Goal: Task Accomplishment & Management: Complete application form

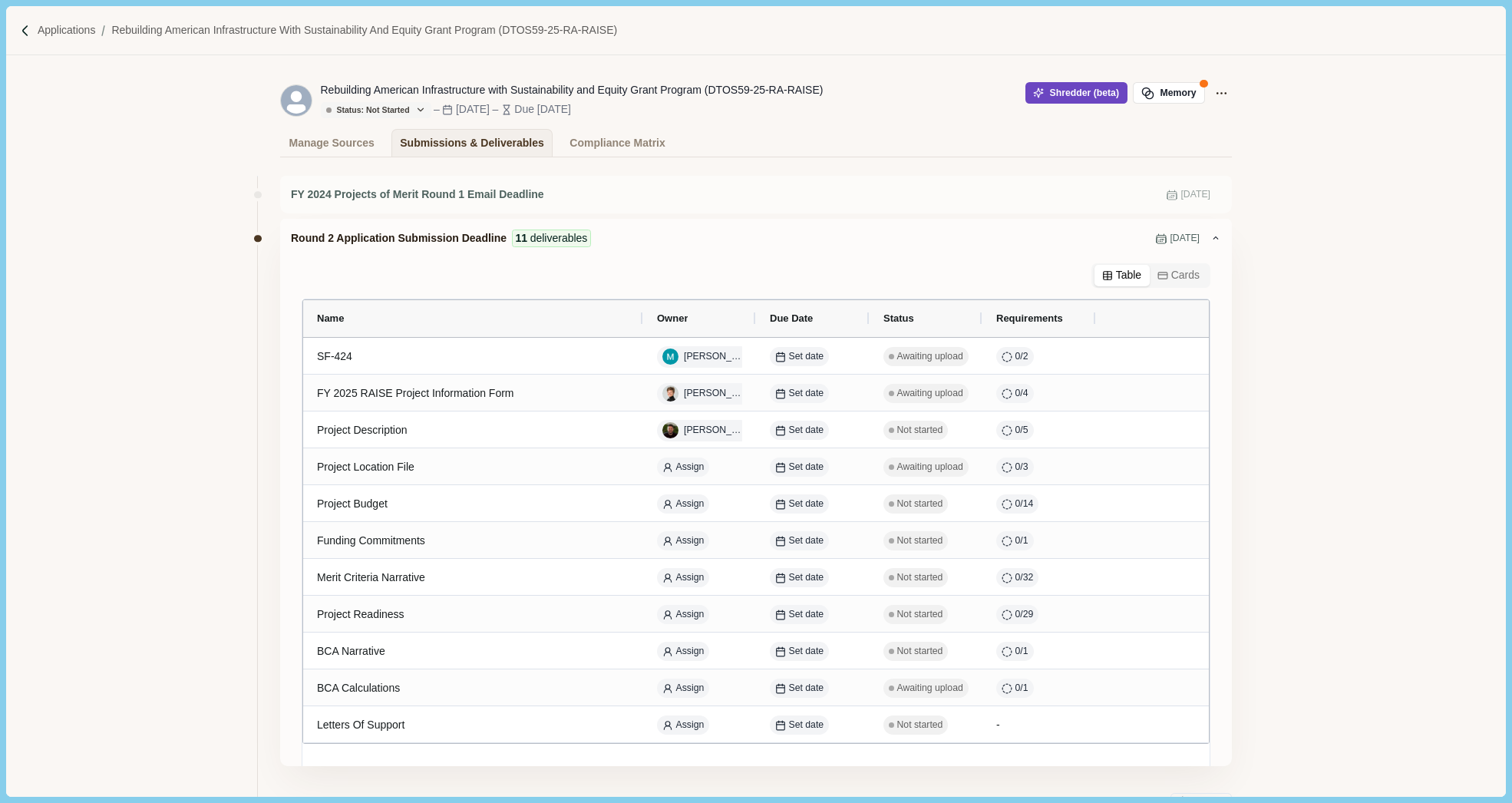
click at [1048, 91] on button "Shredder (beta)" at bounding box center [1077, 93] width 102 height 22
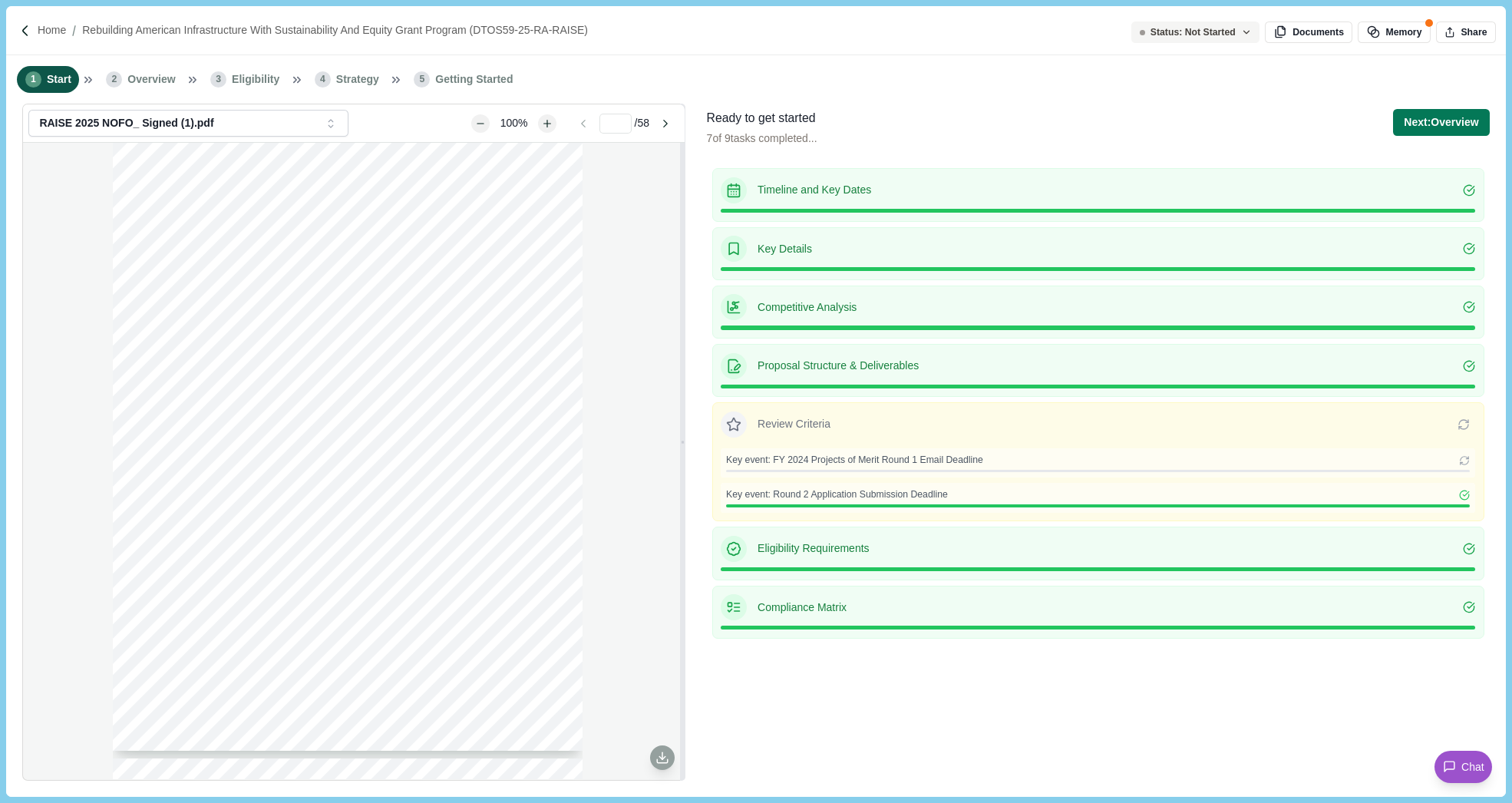
click at [252, 82] on span "Eligibility" at bounding box center [255, 79] width 47 height 16
click at [1427, 115] on button "Next: Overview" at bounding box center [1440, 122] width 96 height 27
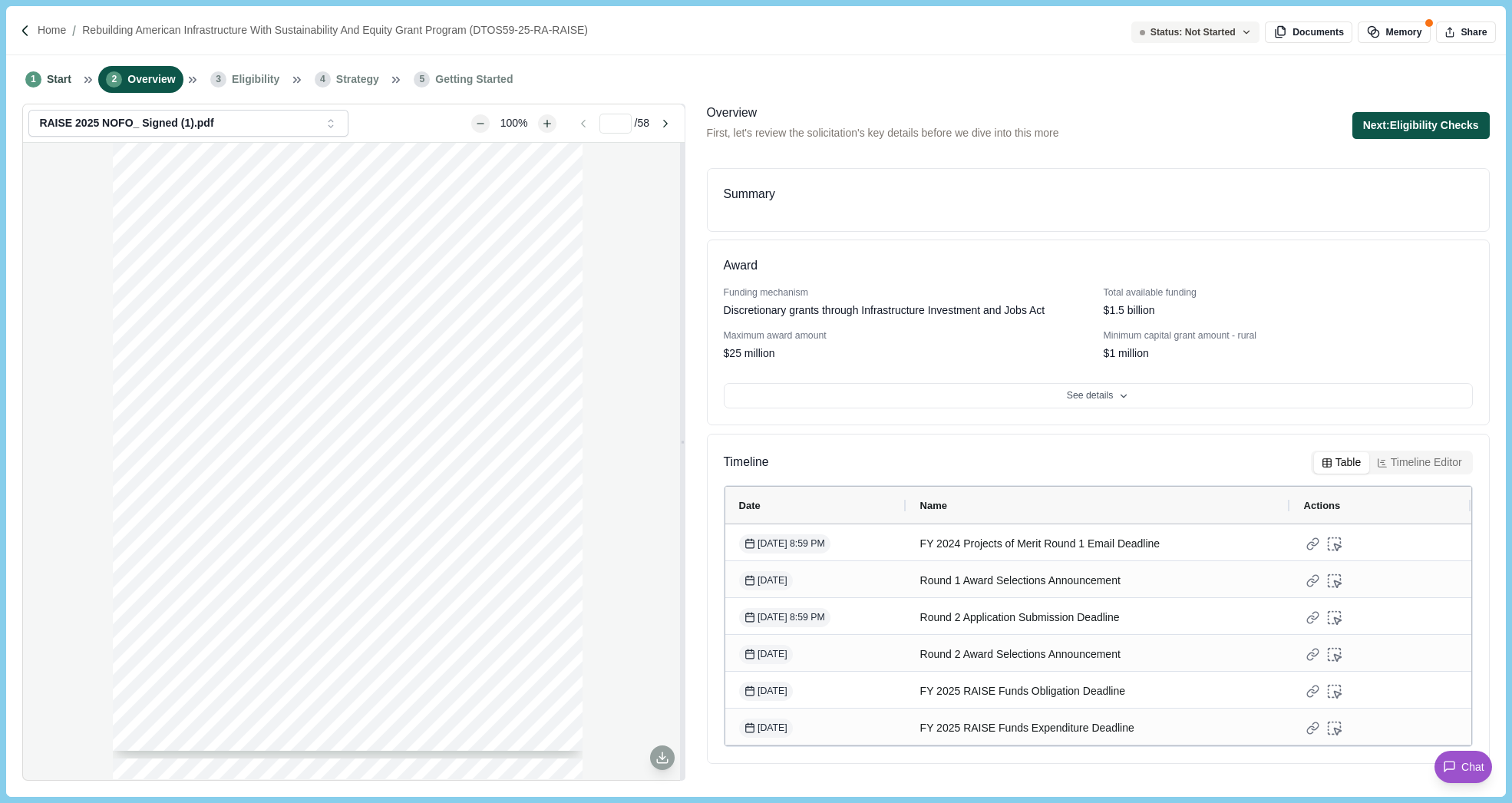
click at [1434, 118] on button "Next: Eligibility Checks" at bounding box center [1420, 125] width 137 height 27
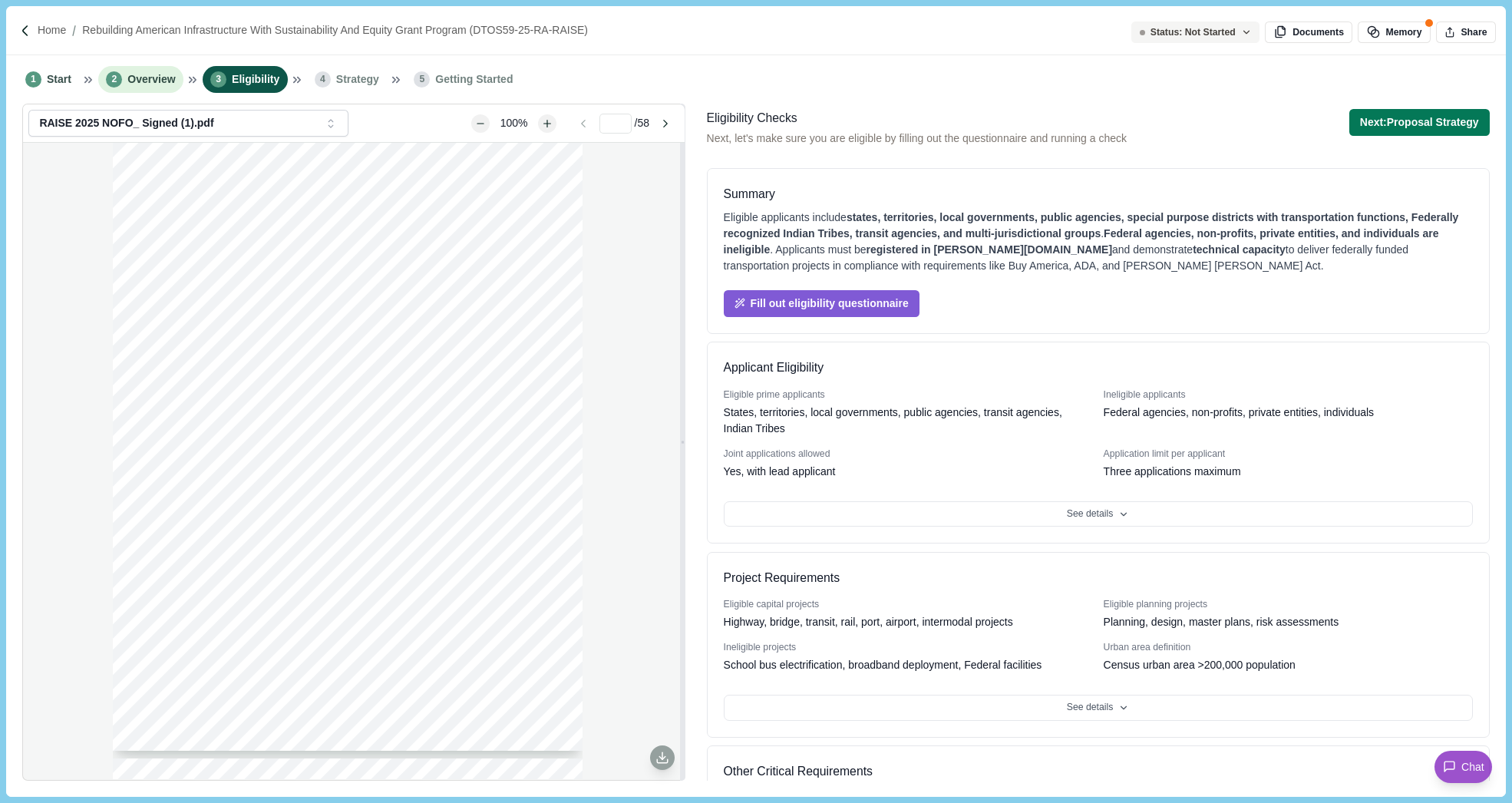
click at [149, 76] on span "Overview" at bounding box center [151, 79] width 47 height 16
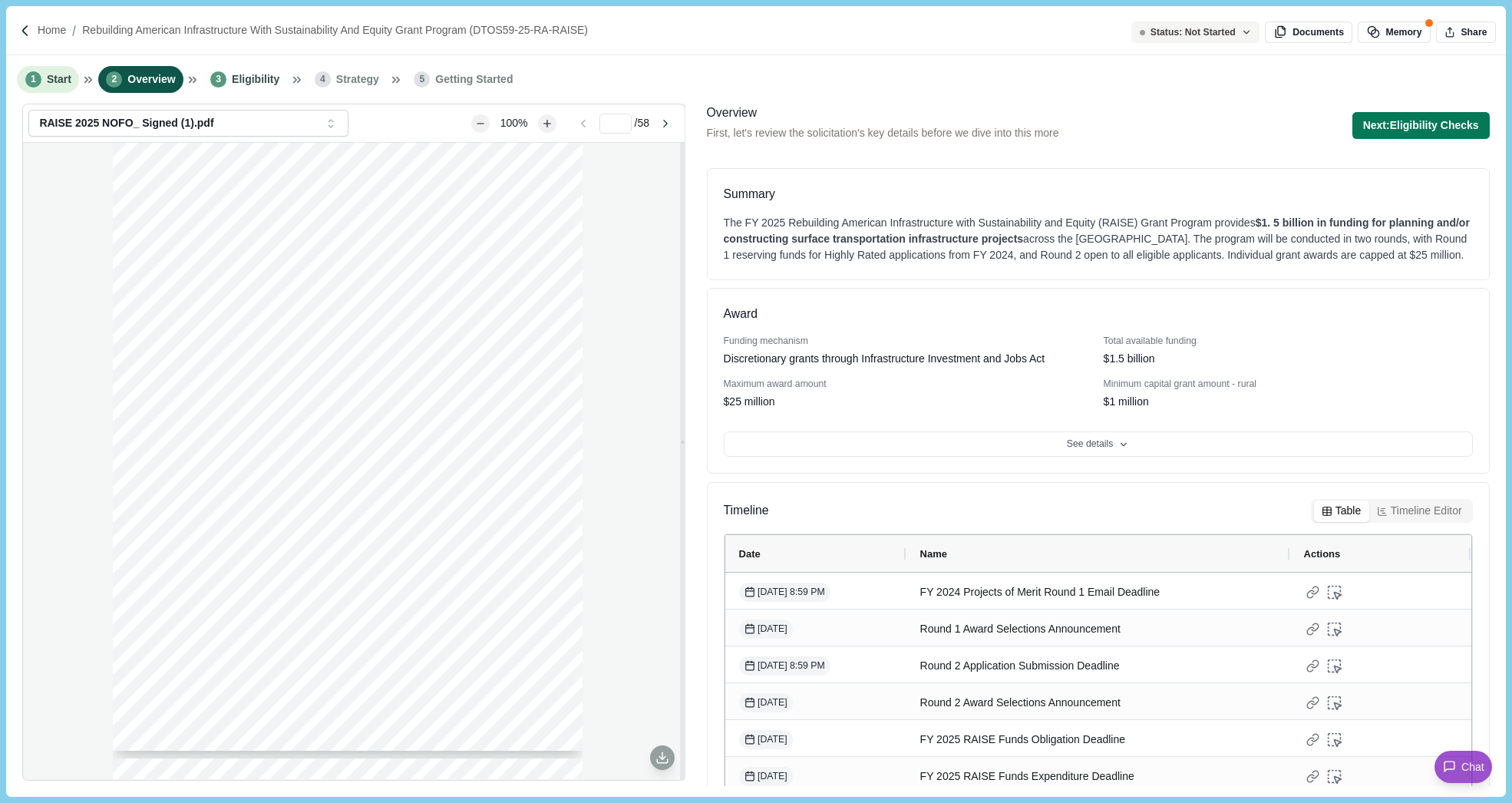
click at [52, 78] on span "Start" at bounding box center [59, 79] width 25 height 16
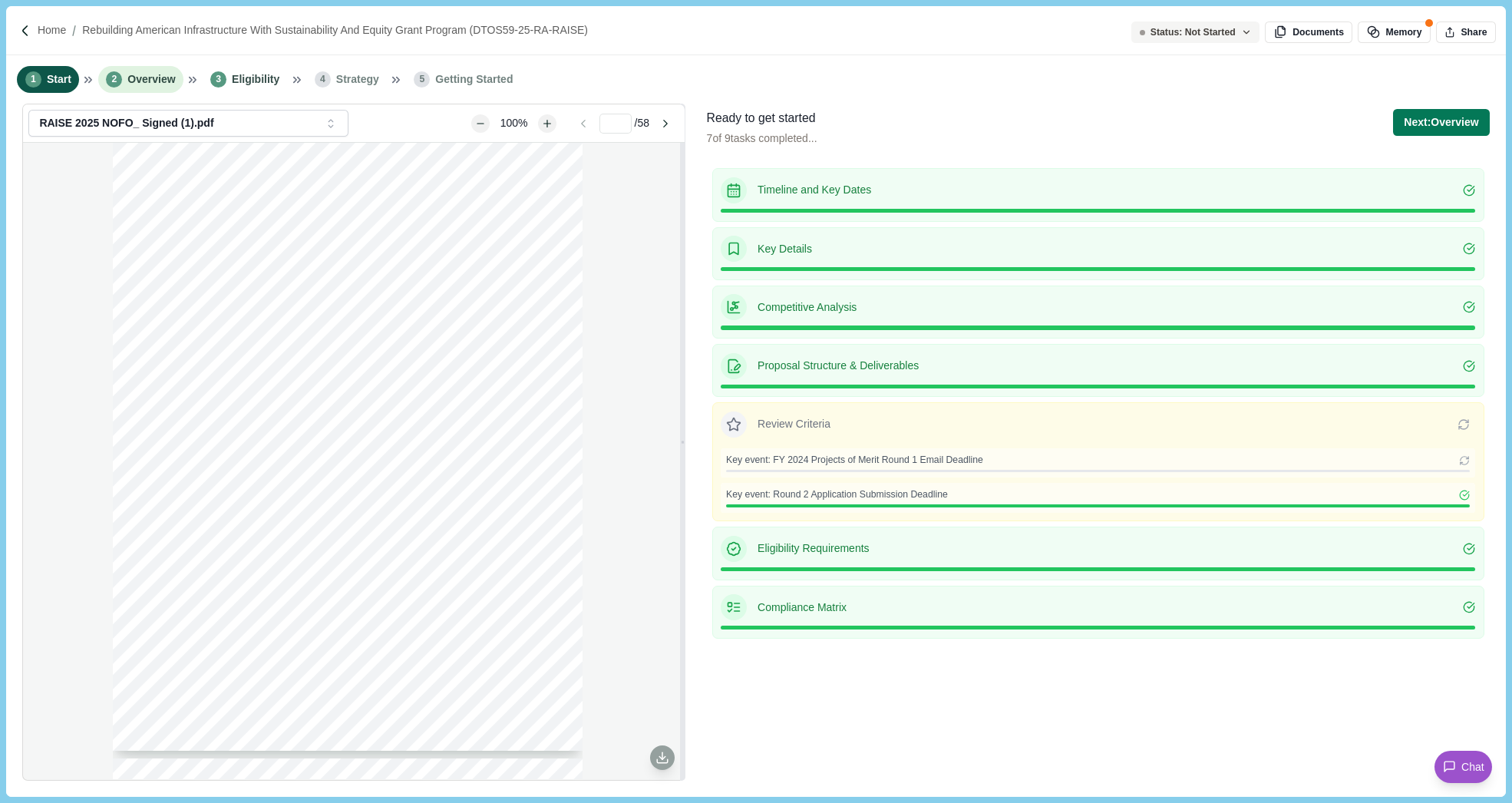
click at [157, 82] on span "Overview" at bounding box center [151, 79] width 47 height 16
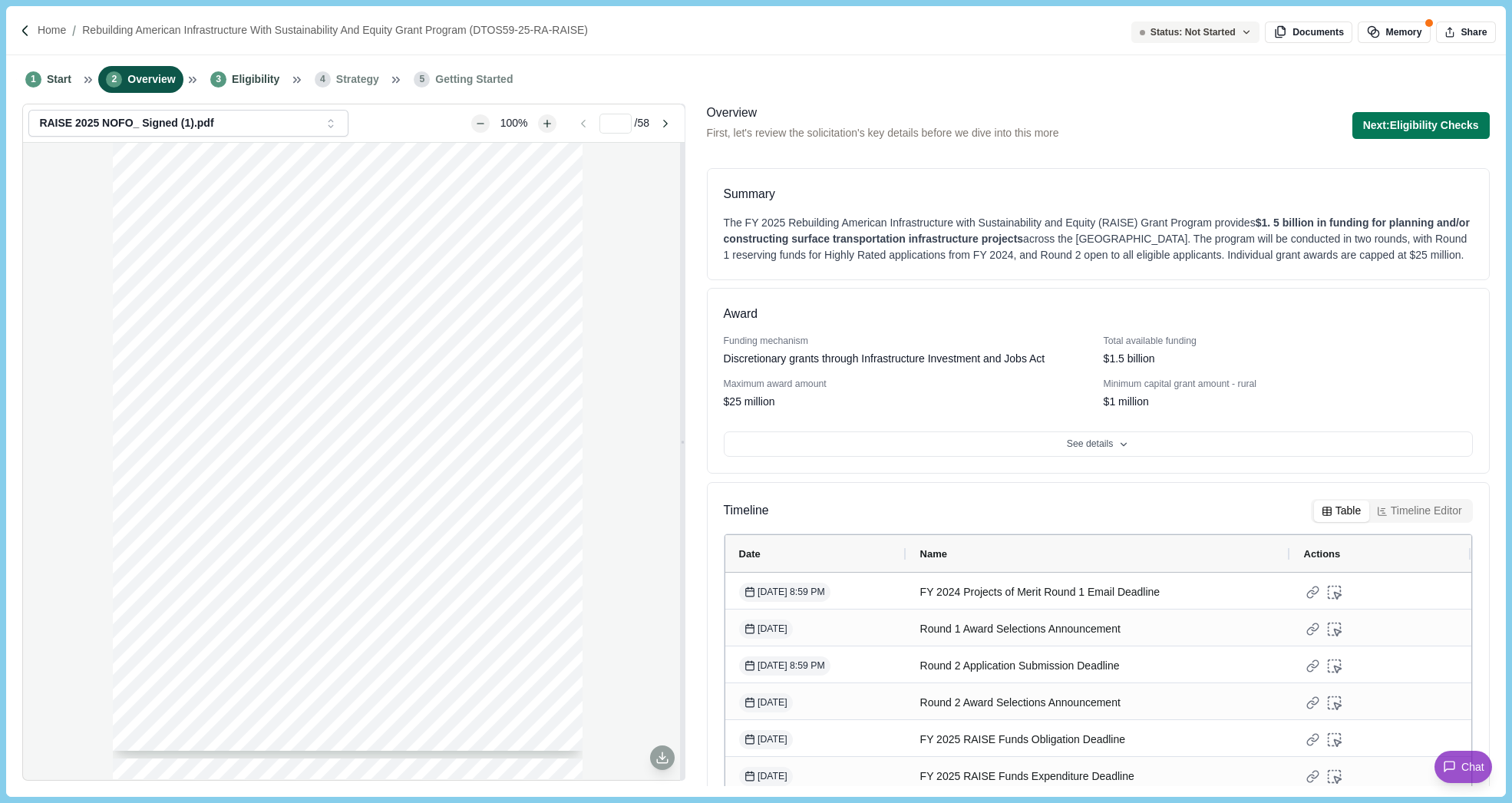
scroll to position [47, 0]
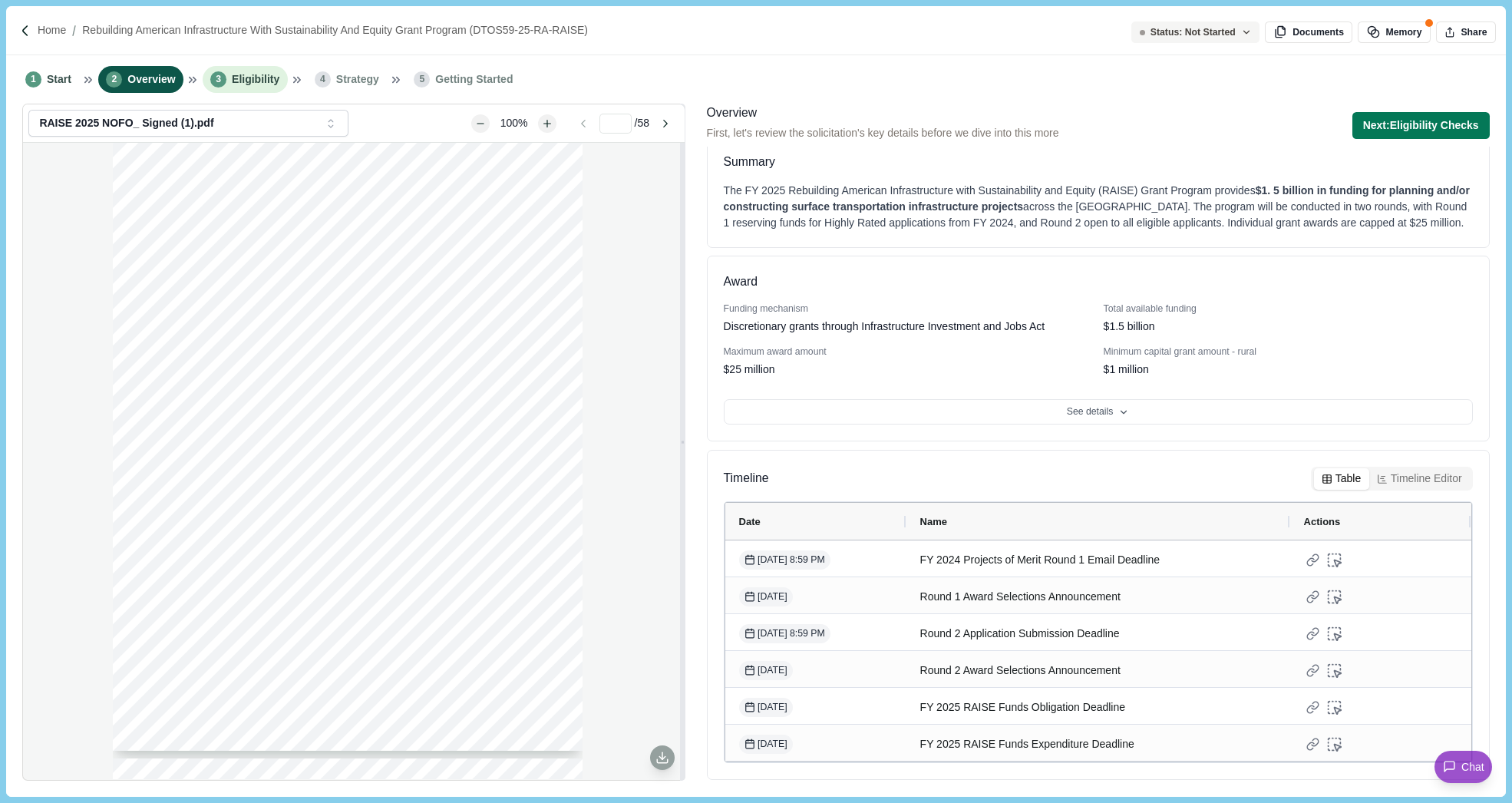
click at [256, 75] on span "Eligibility" at bounding box center [255, 79] width 47 height 16
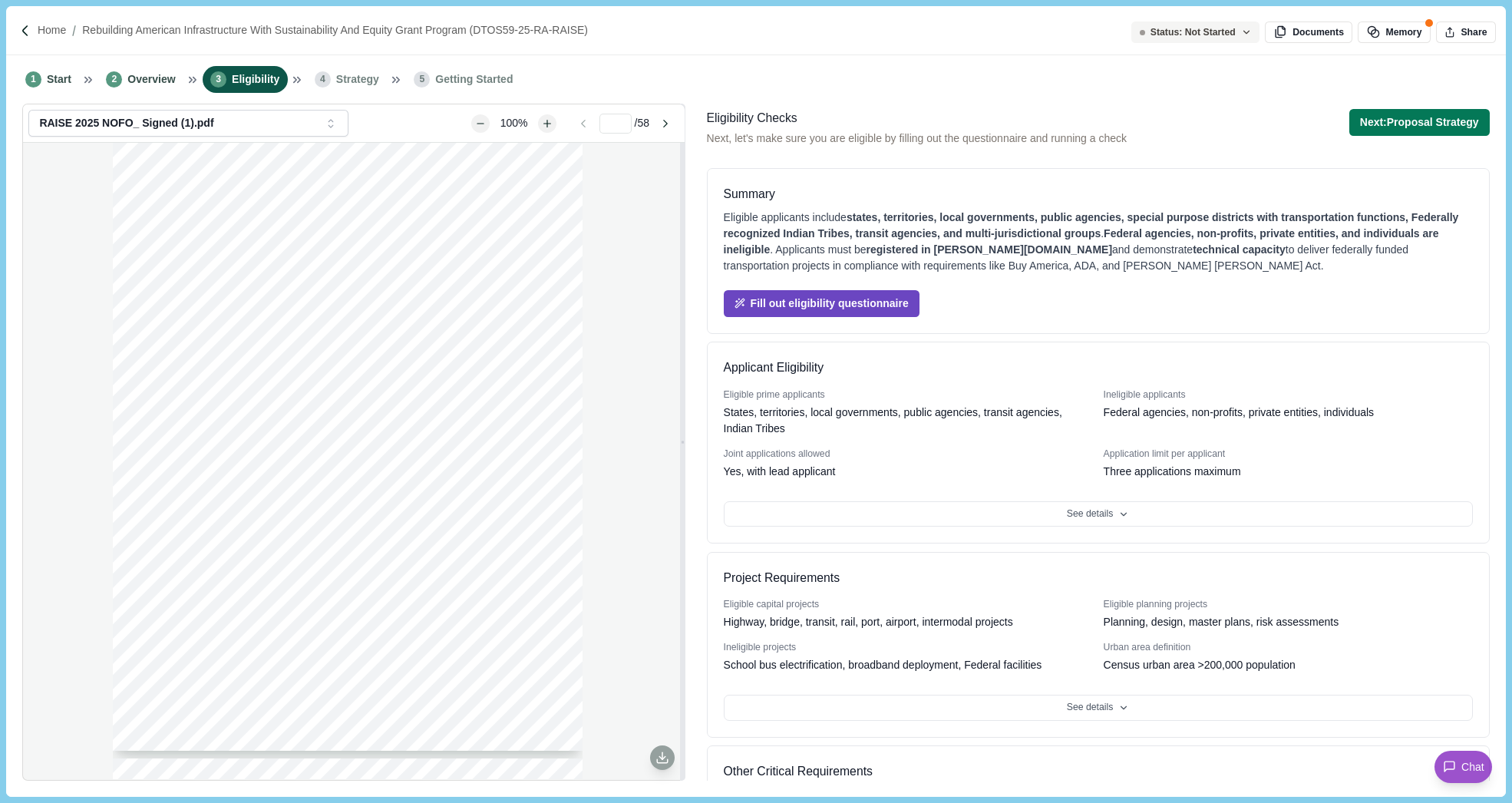
click at [880, 312] on button "Fill out eligibility questionnaire" at bounding box center [821, 303] width 195 height 27
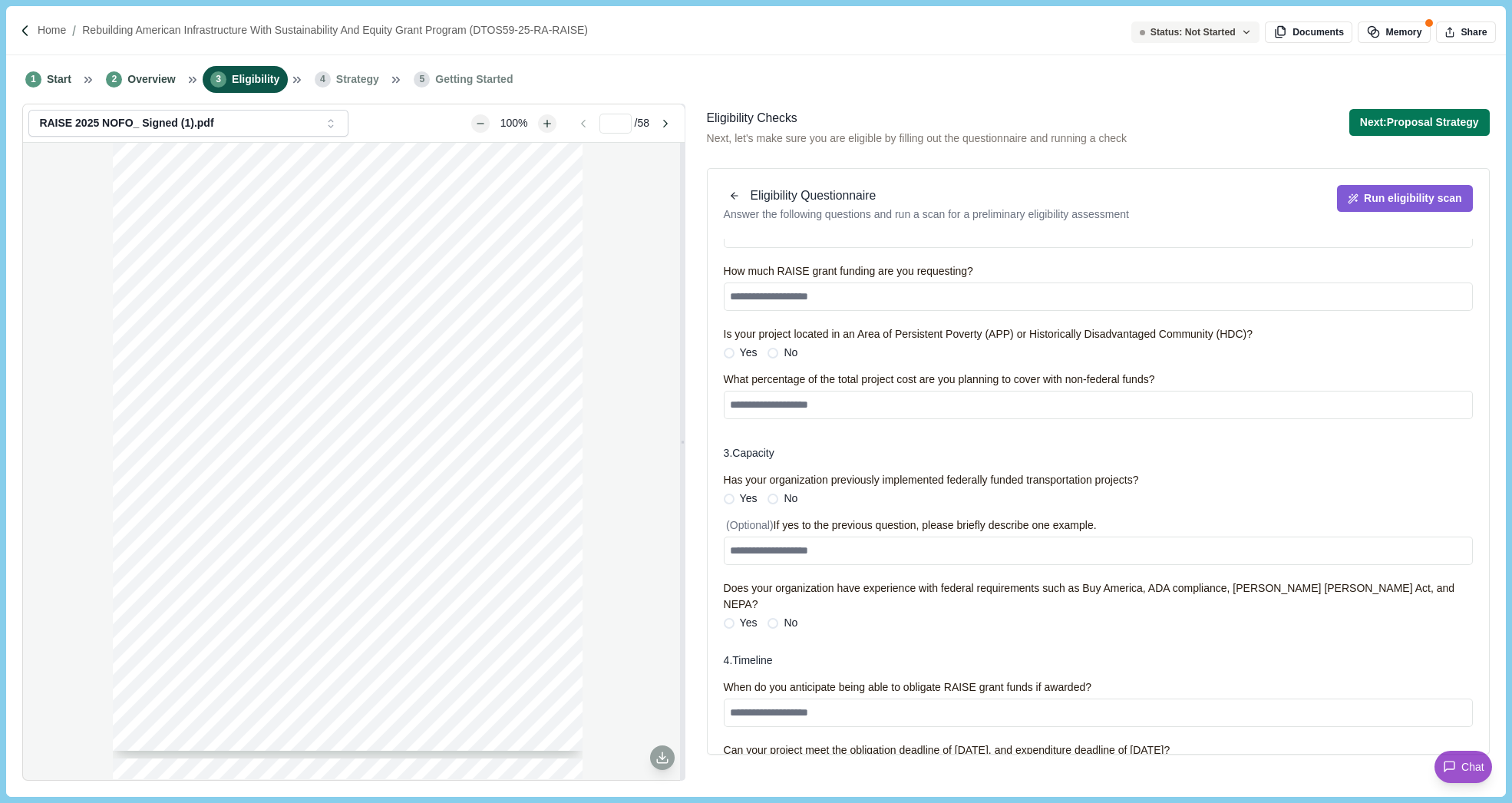
scroll to position [688, 0]
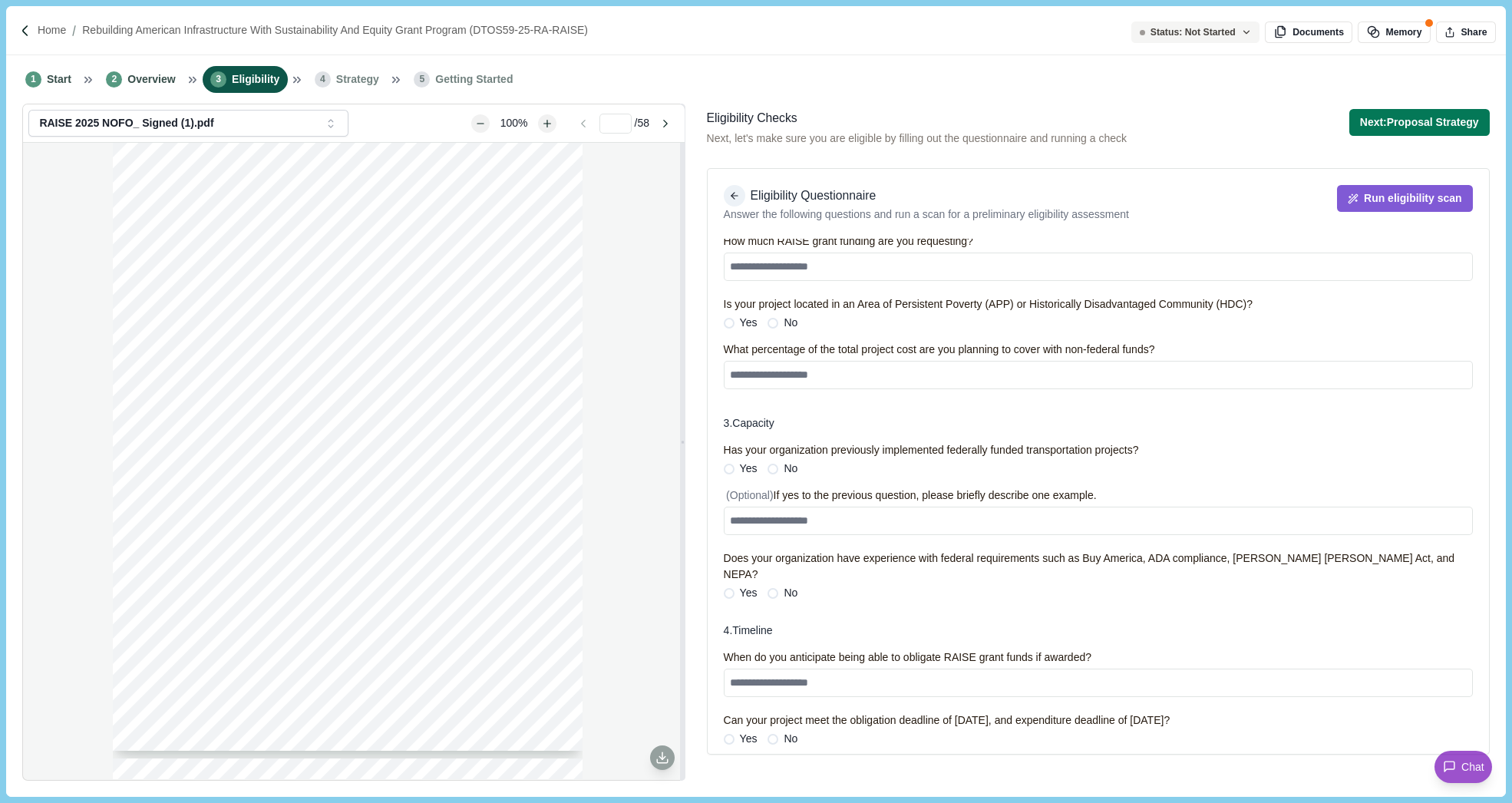
click at [733, 194] on icon "button" at bounding box center [734, 195] width 10 height 10
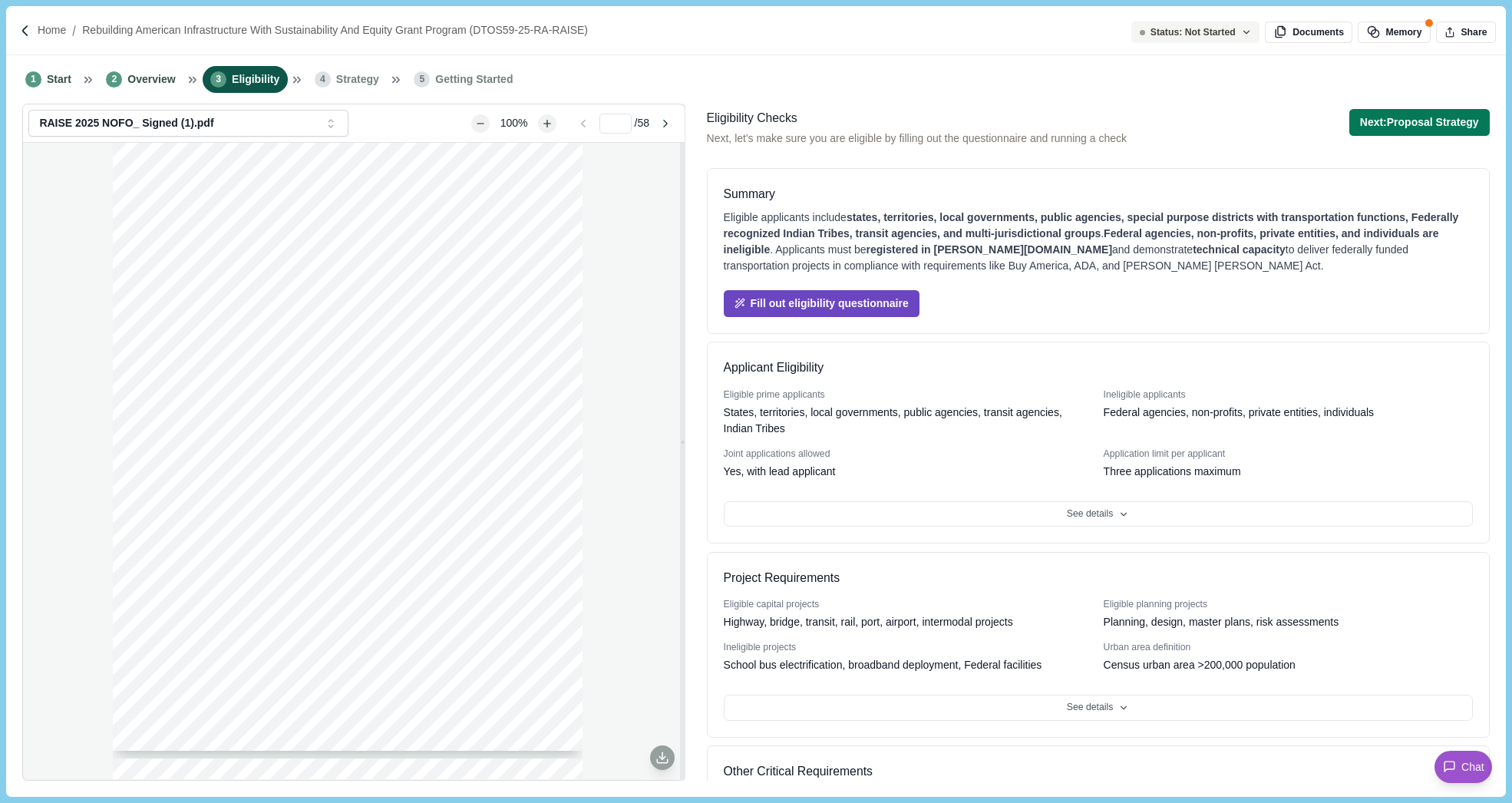
click at [856, 299] on button "Fill out eligibility questionnaire" at bounding box center [821, 303] width 195 height 27
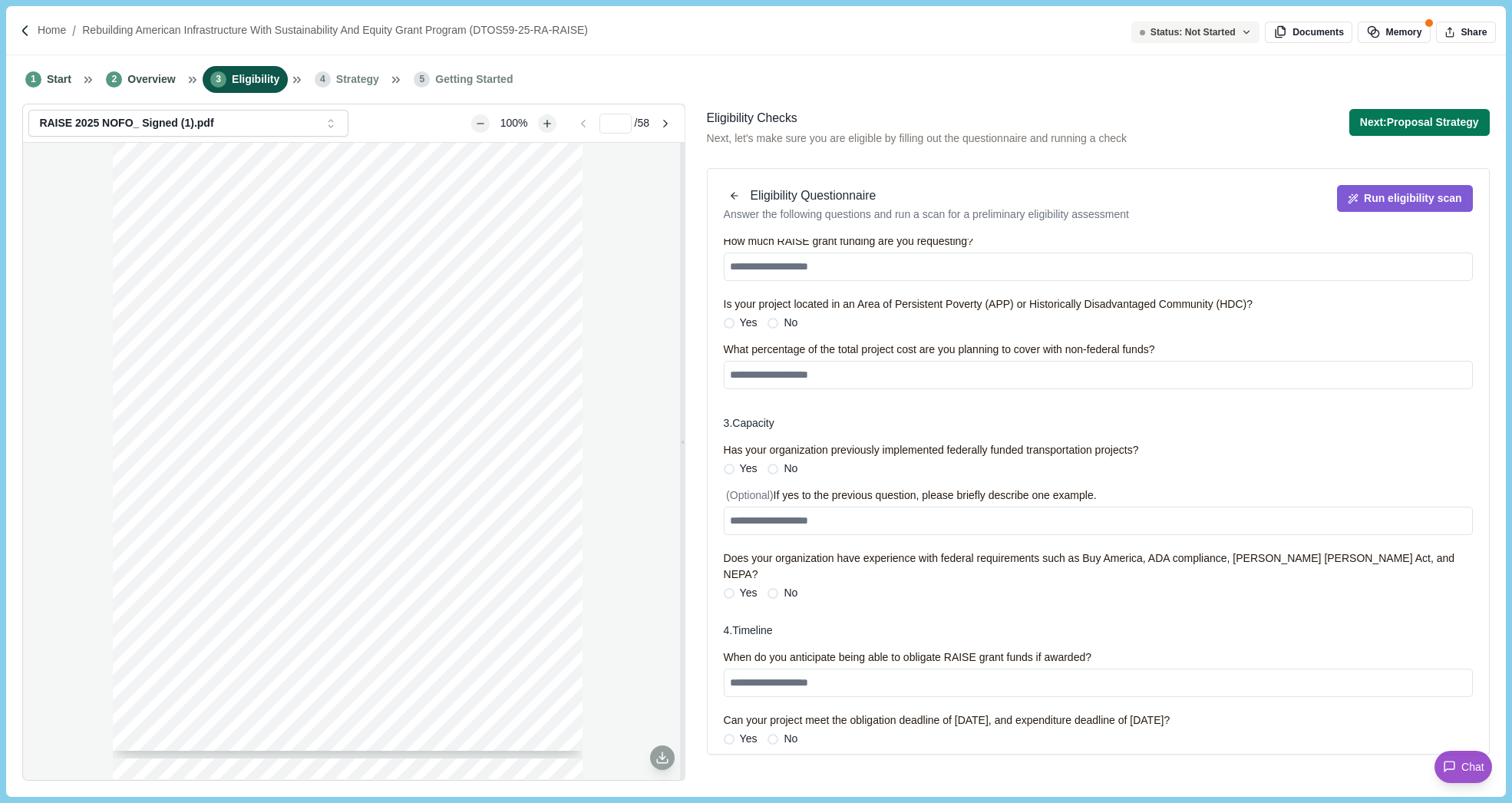
scroll to position [0, 0]
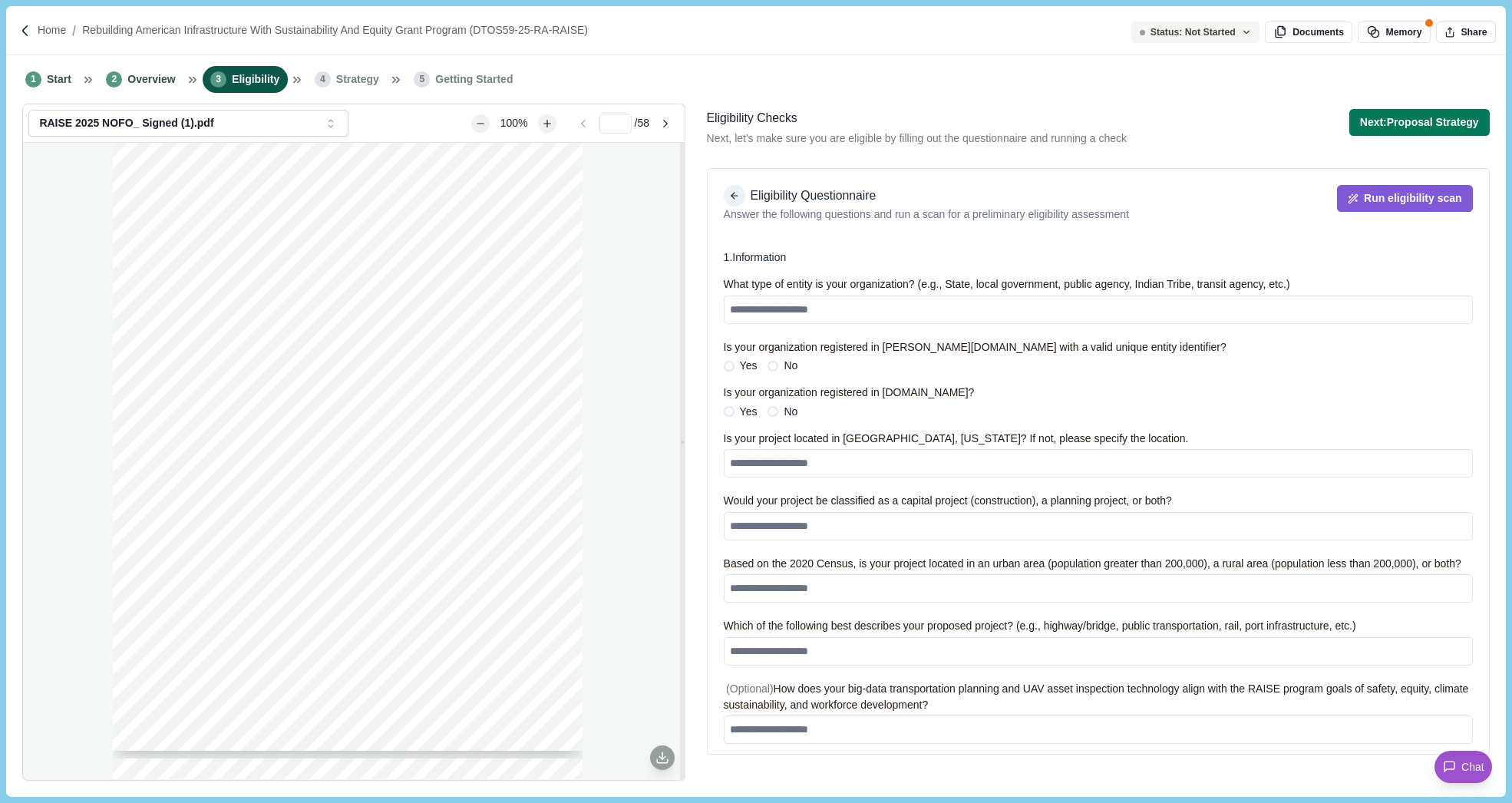
click at [736, 200] on icon "button" at bounding box center [734, 195] width 10 height 10
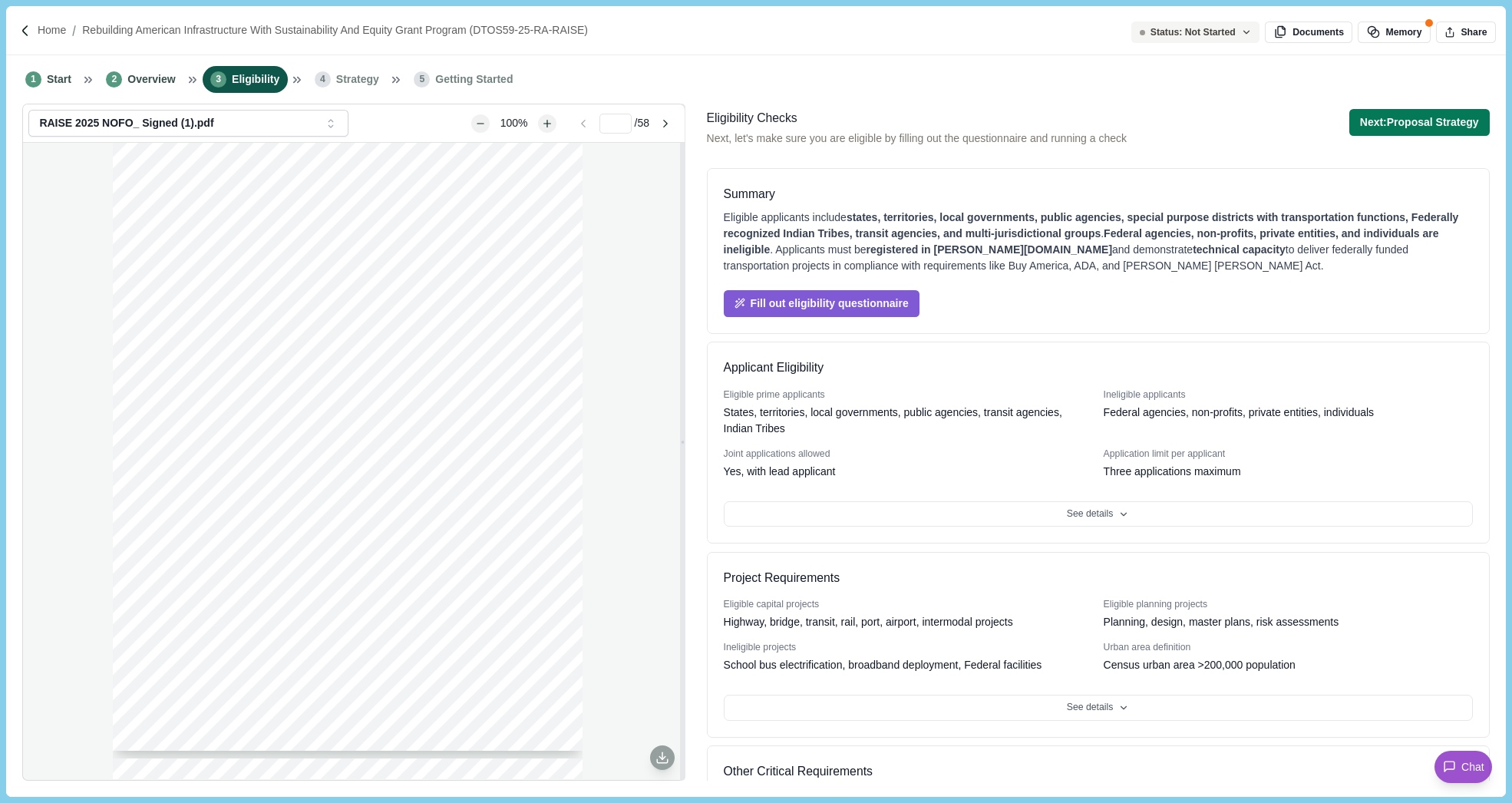
click at [996, 298] on div "Fill out eligibility questionnaire" at bounding box center [1098, 295] width 749 height 43
click at [1396, 119] on button "Next: Proposal Strategy" at bounding box center [1419, 122] width 140 height 27
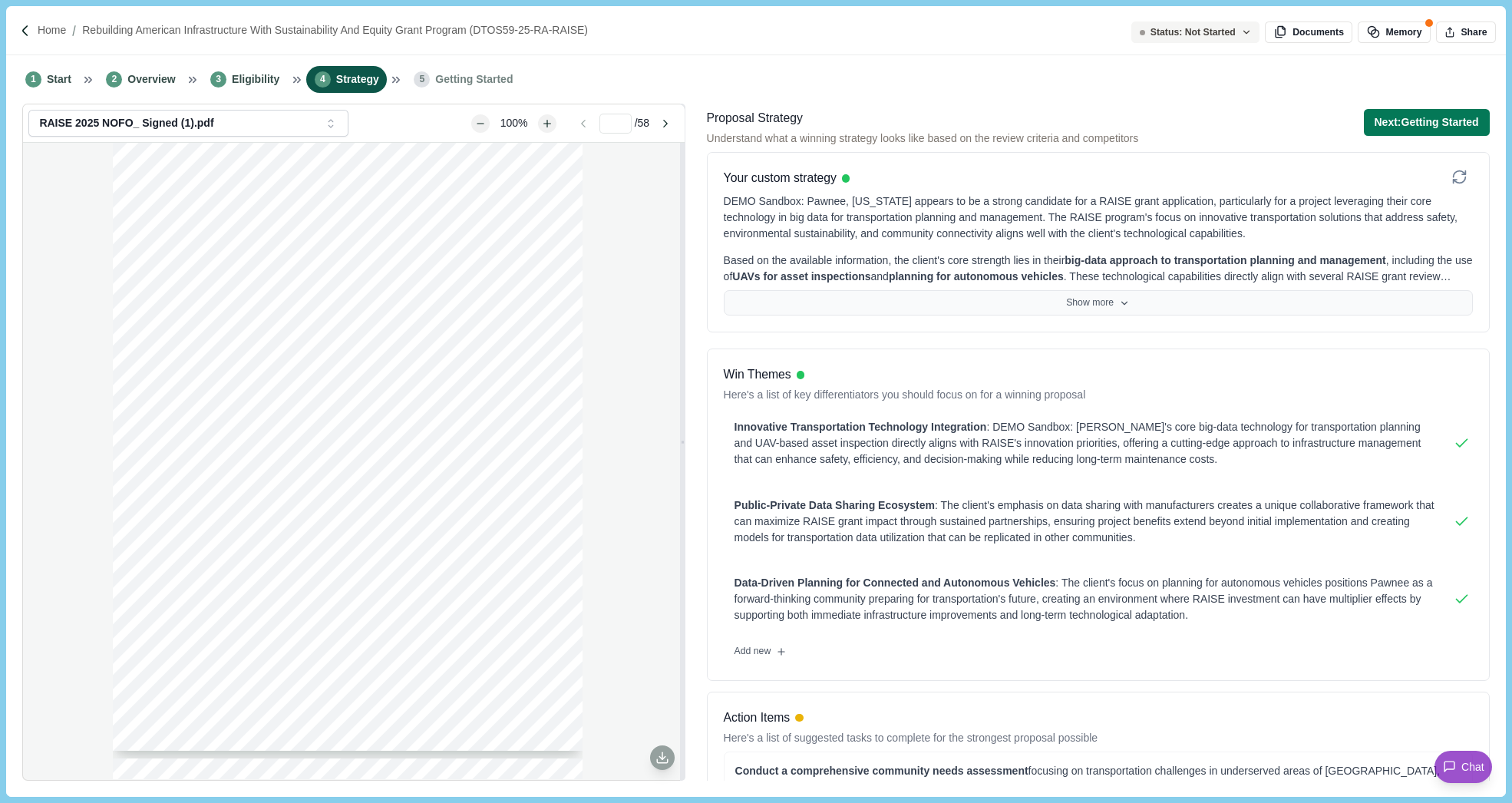
click at [1101, 308] on button "Show more" at bounding box center [1098, 303] width 749 height 27
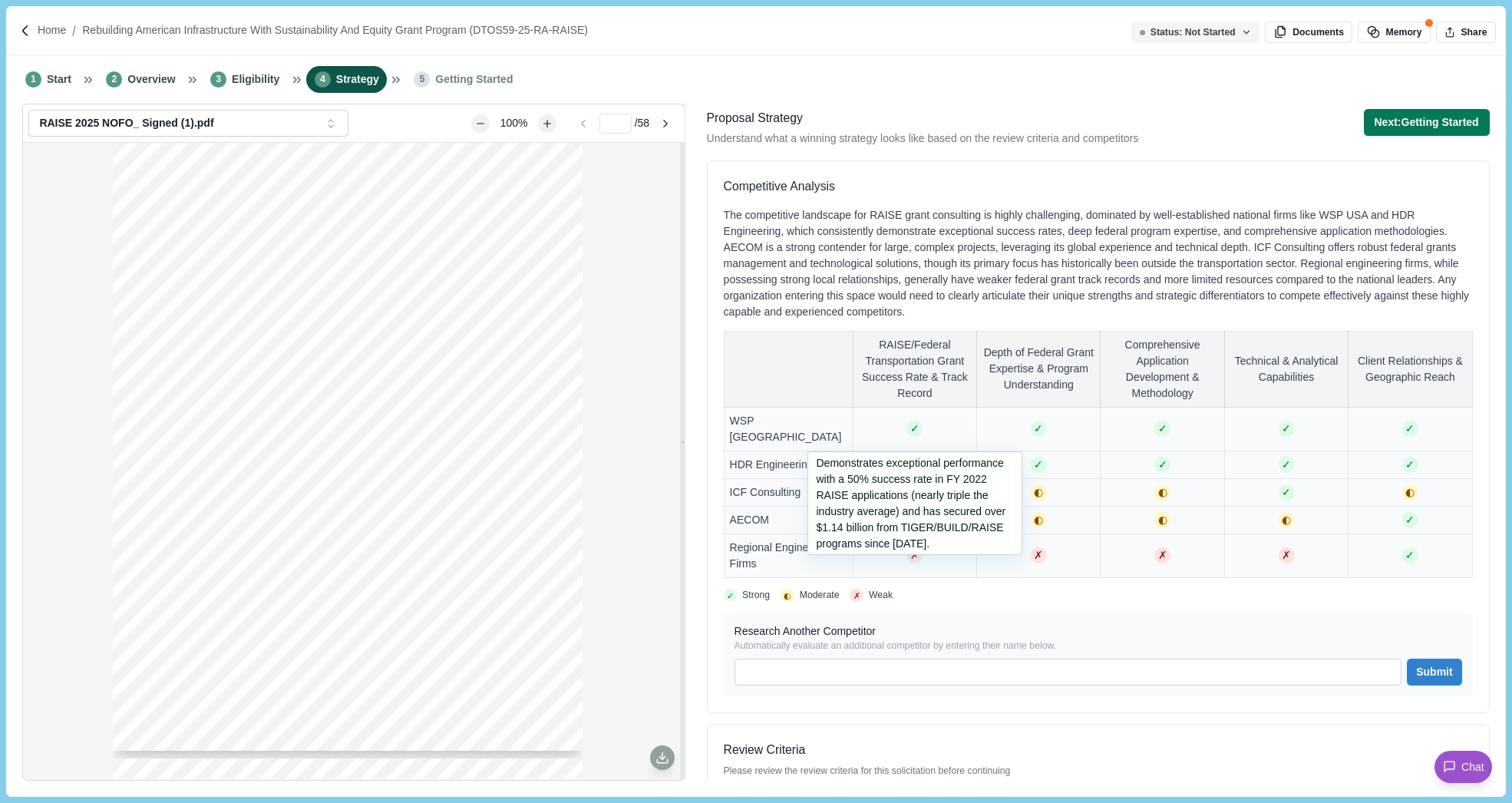
scroll to position [1049, 0]
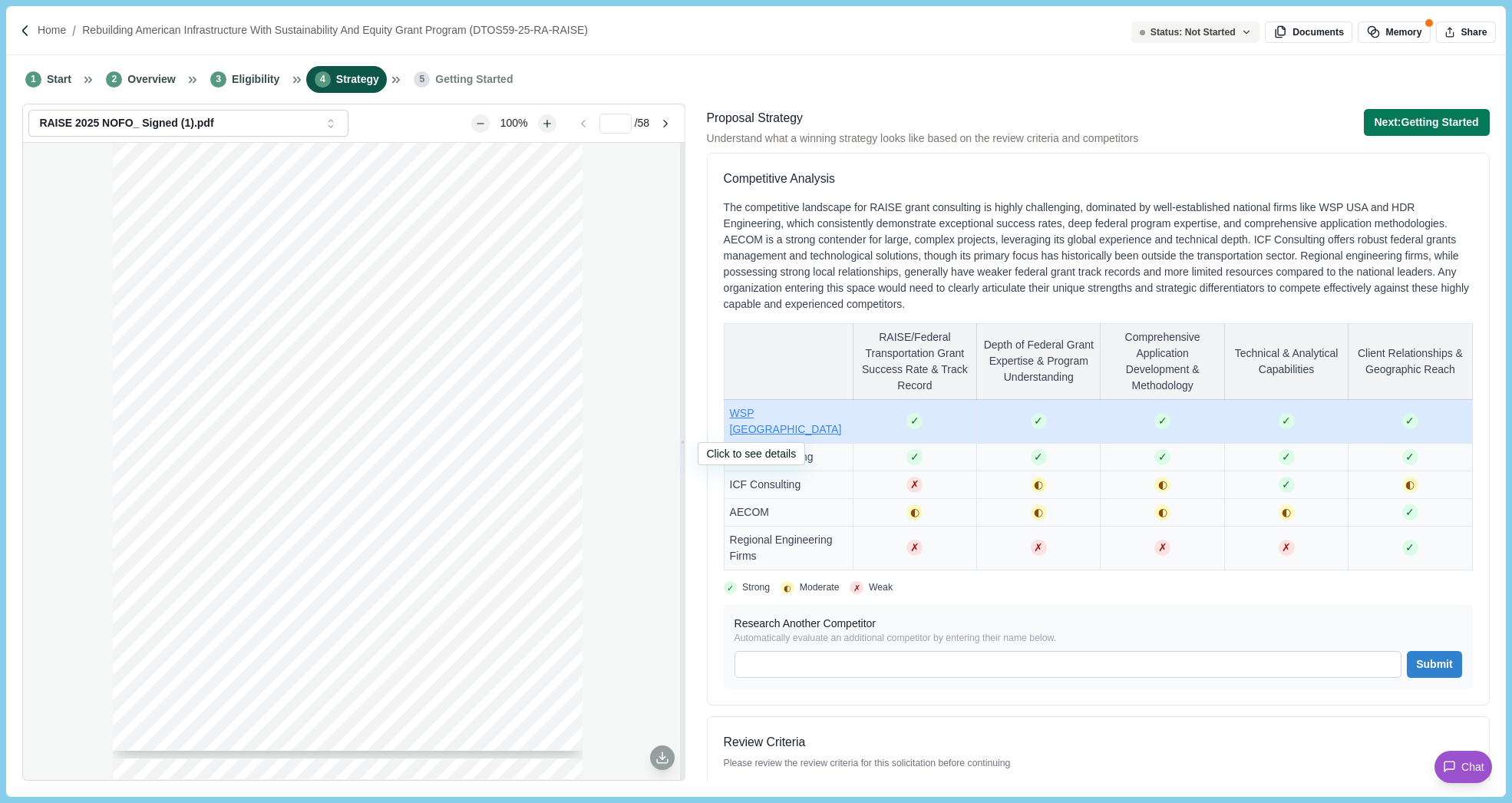
click at [756, 429] on span "WSP USA" at bounding box center [786, 421] width 112 height 28
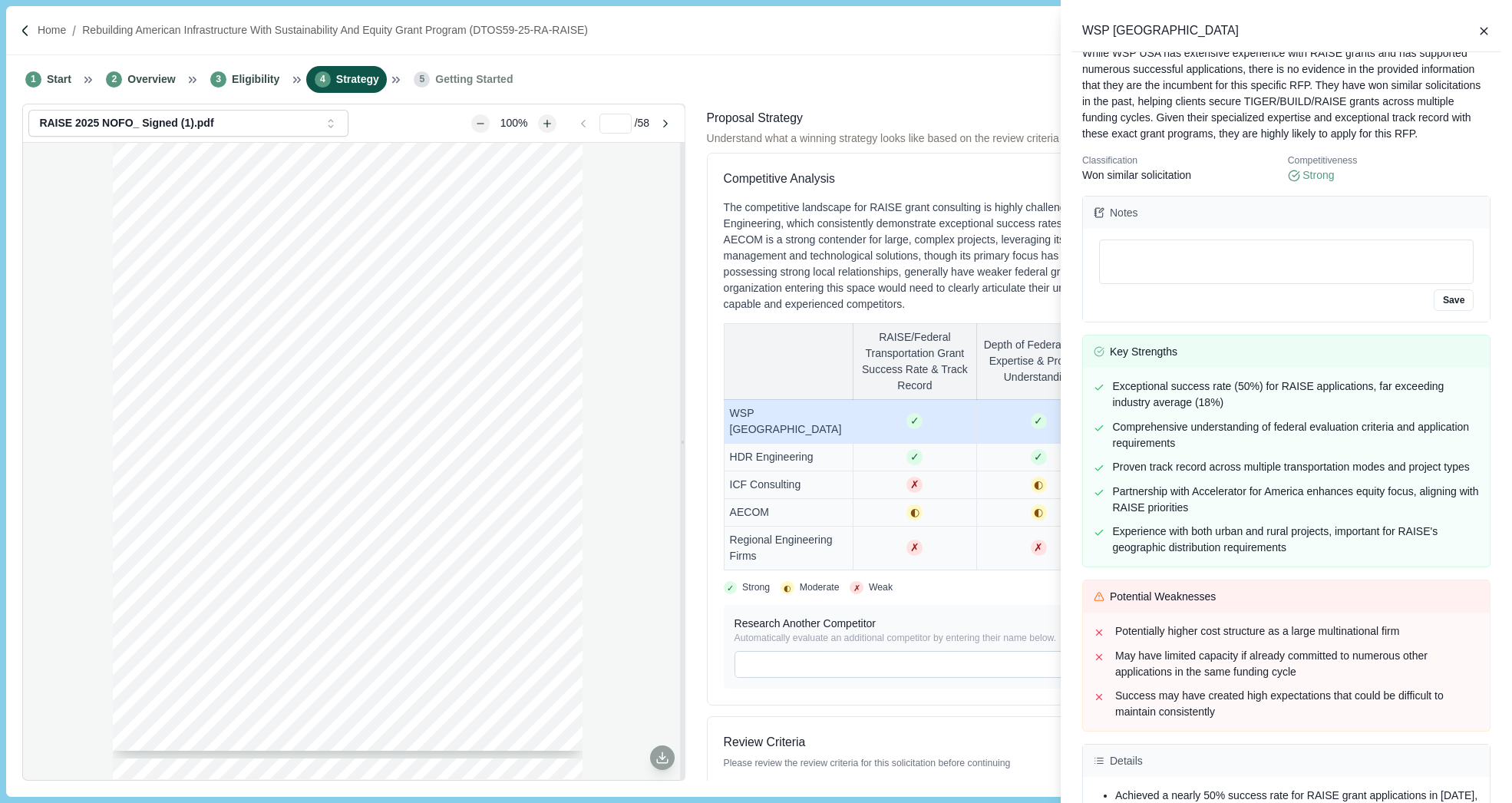
scroll to position [0, 0]
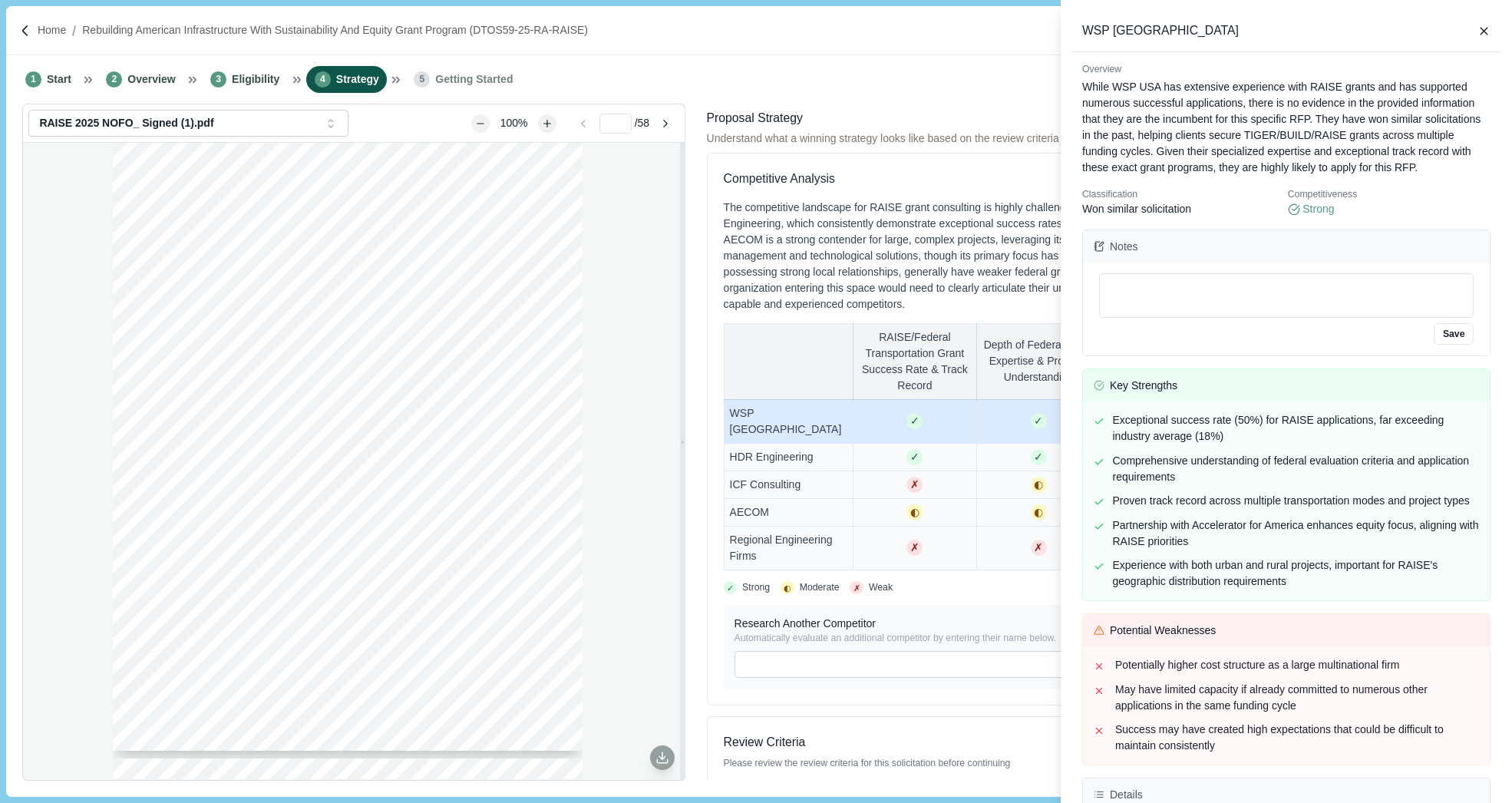
click at [167, 80] on div "WSP USA Overview While WSP USA has extensive experience with RAISE grants and h…" at bounding box center [756, 401] width 1512 height 803
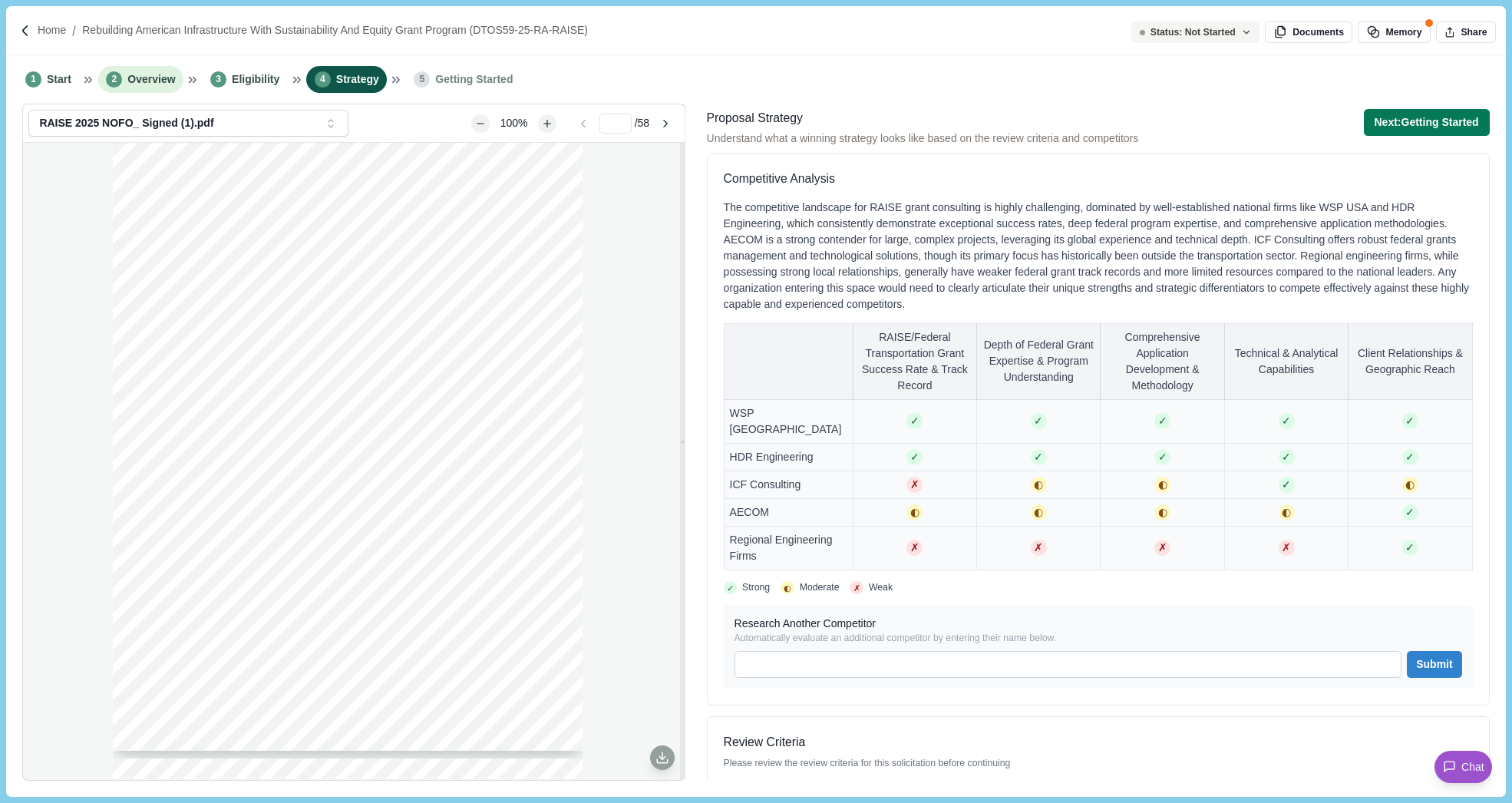
click at [160, 80] on span "Overview" at bounding box center [151, 79] width 47 height 16
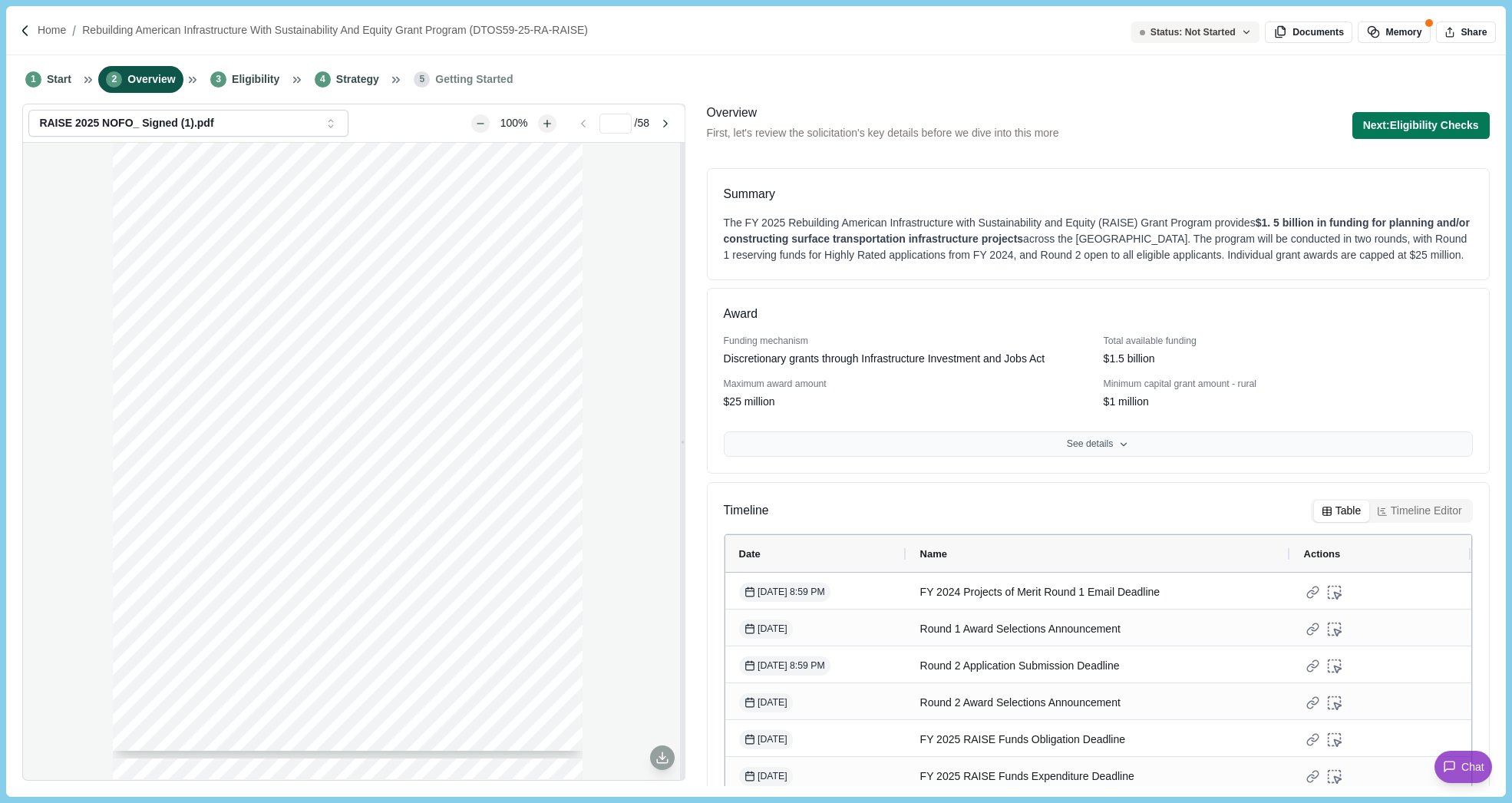
click at [925, 453] on button "See details" at bounding box center [1098, 445] width 749 height 27
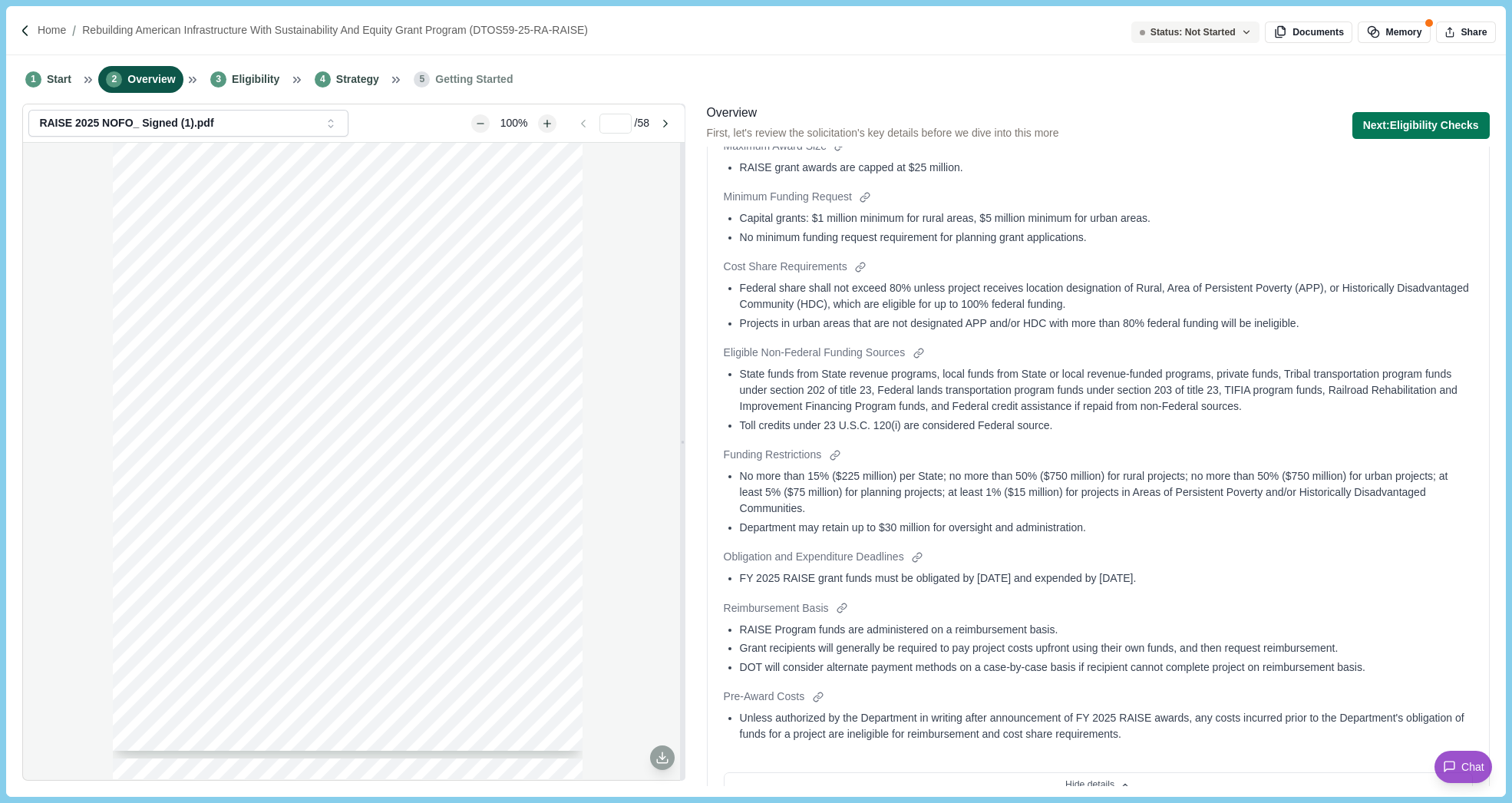
scroll to position [653, 0]
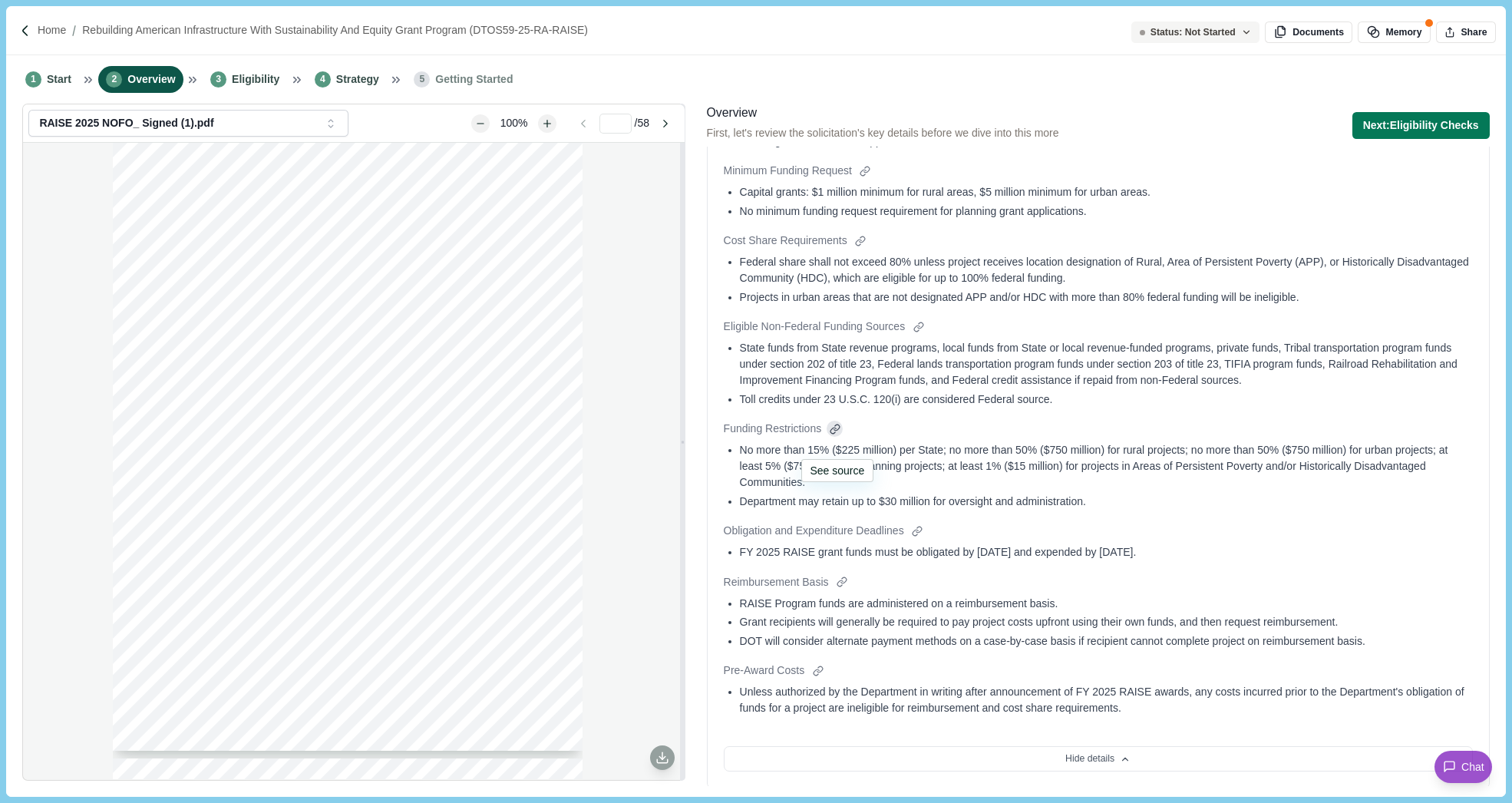
click at [836, 437] on div at bounding box center [834, 429] width 16 height 16
click at [920, 538] on div at bounding box center [917, 530] width 16 height 16
type input "**"
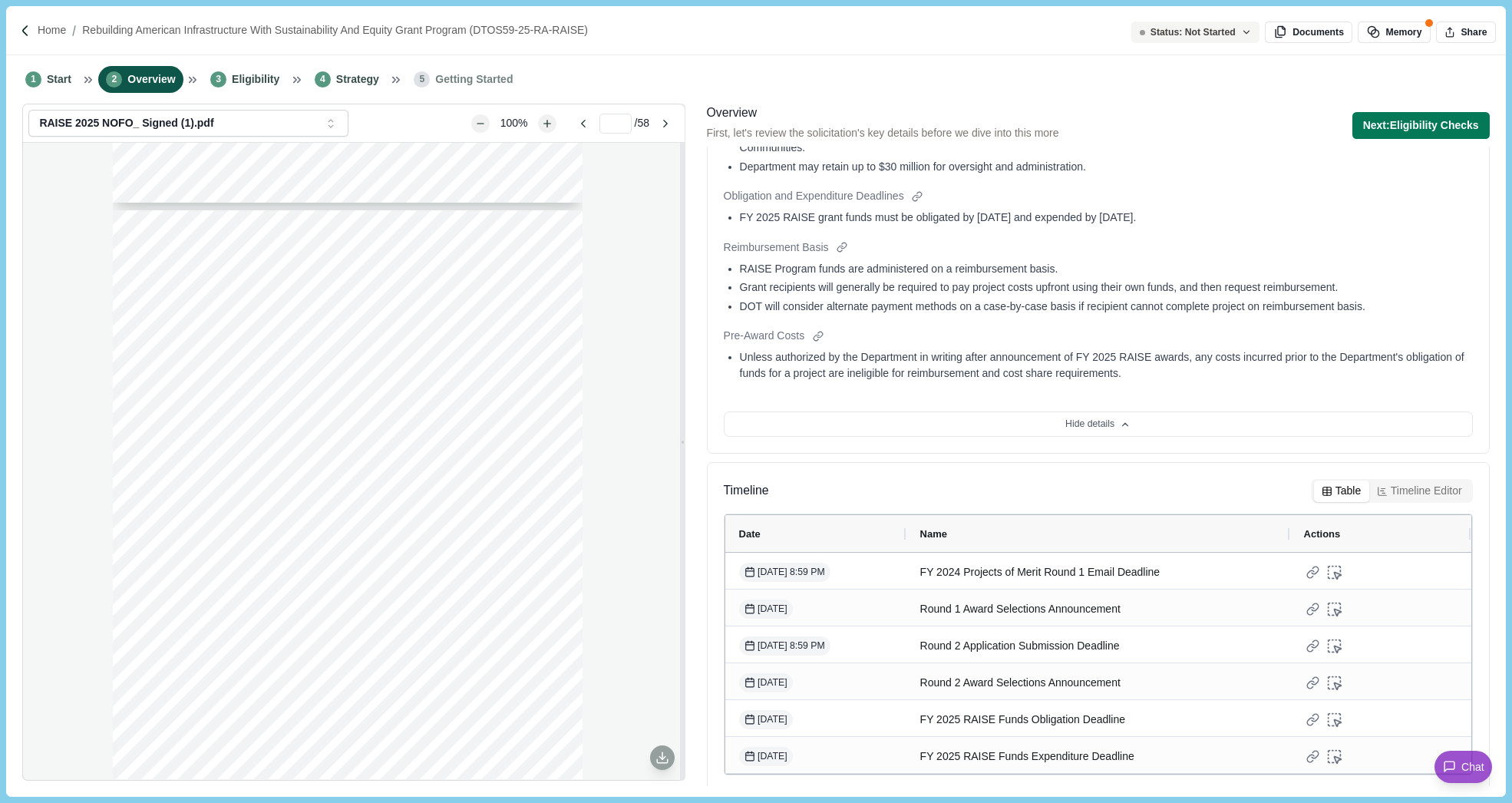
scroll to position [1015, 0]
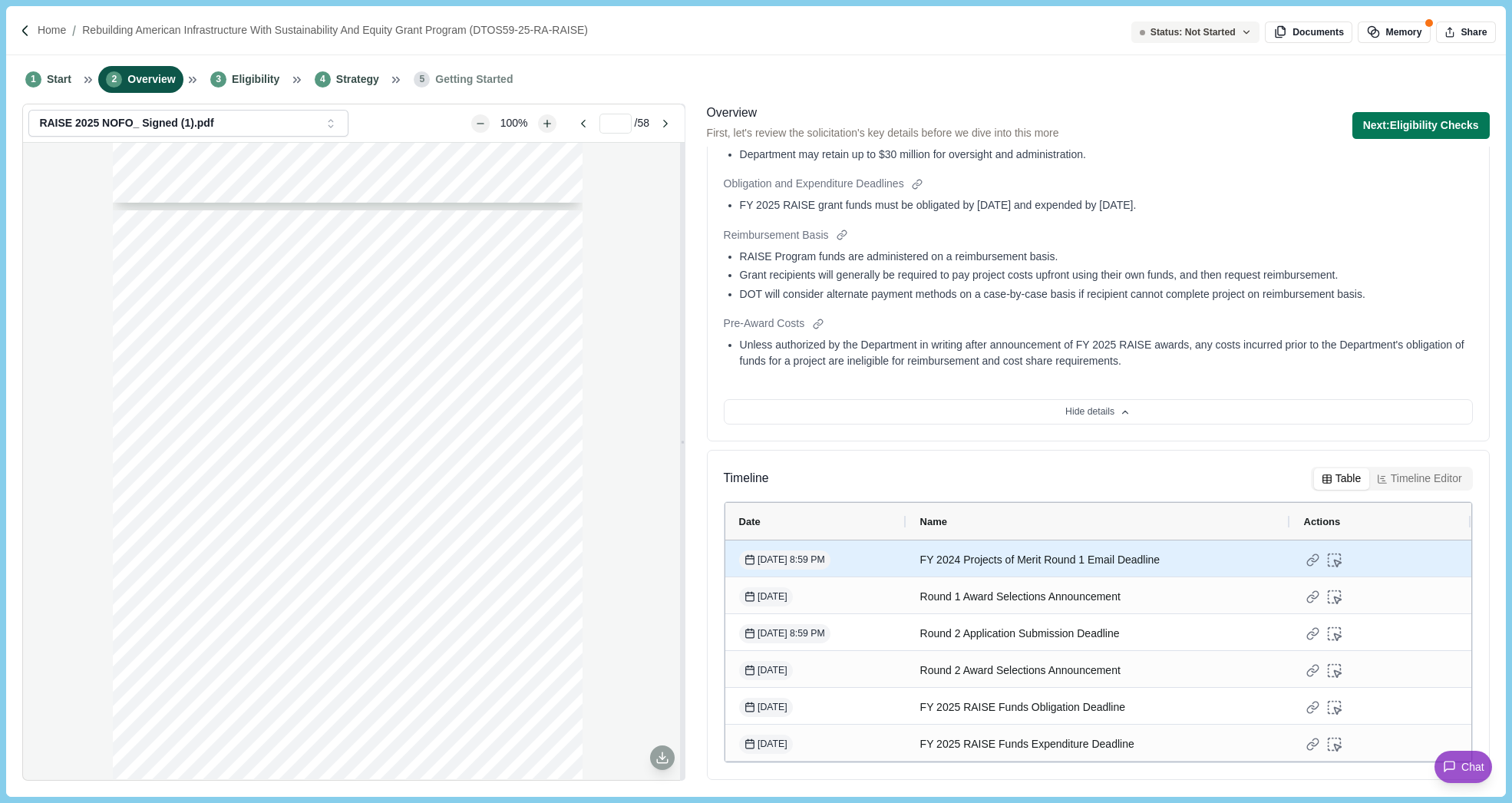
click at [1145, 560] on div "FY 2024 Projects of Merit Round 1 Email Deadline" at bounding box center [1099, 560] width 356 height 30
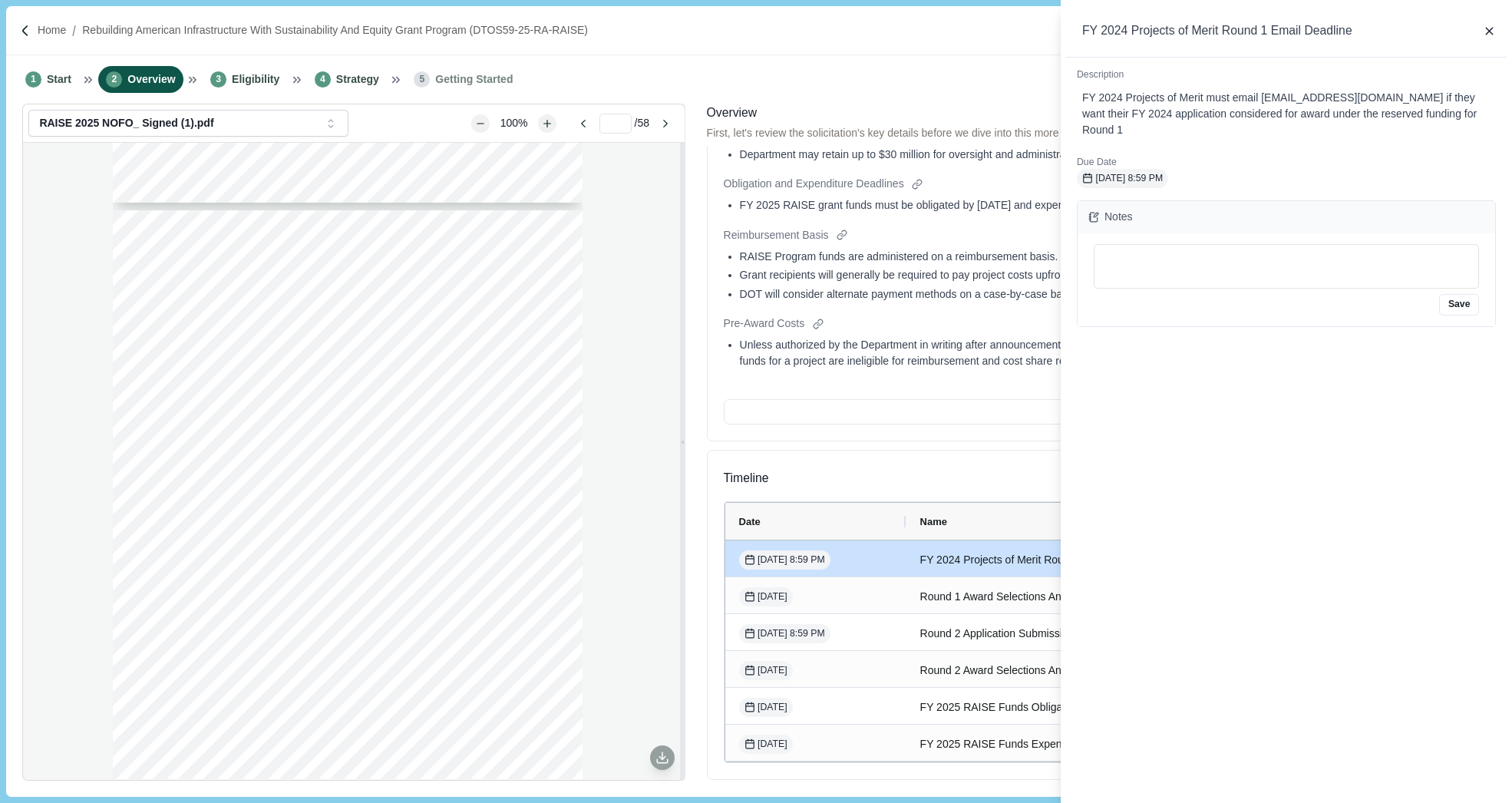
click at [959, 605] on div "FY 2024 Projects of Merit Round 1 Email Deadline Description FY 2024 Projects o…" at bounding box center [756, 401] width 1512 height 803
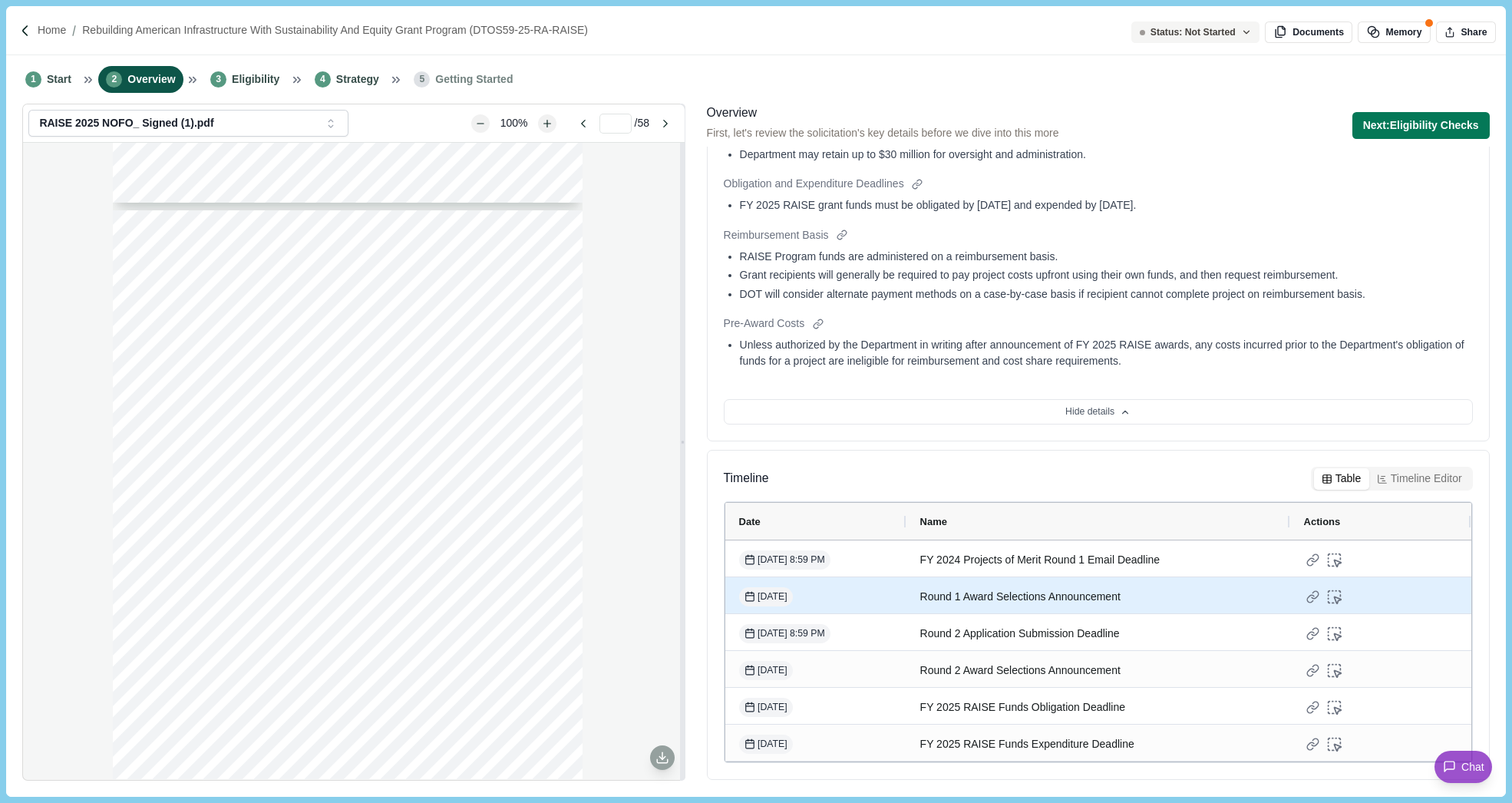
click at [995, 600] on div "Round 1 Award Selections Announcement" at bounding box center [1099, 597] width 356 height 30
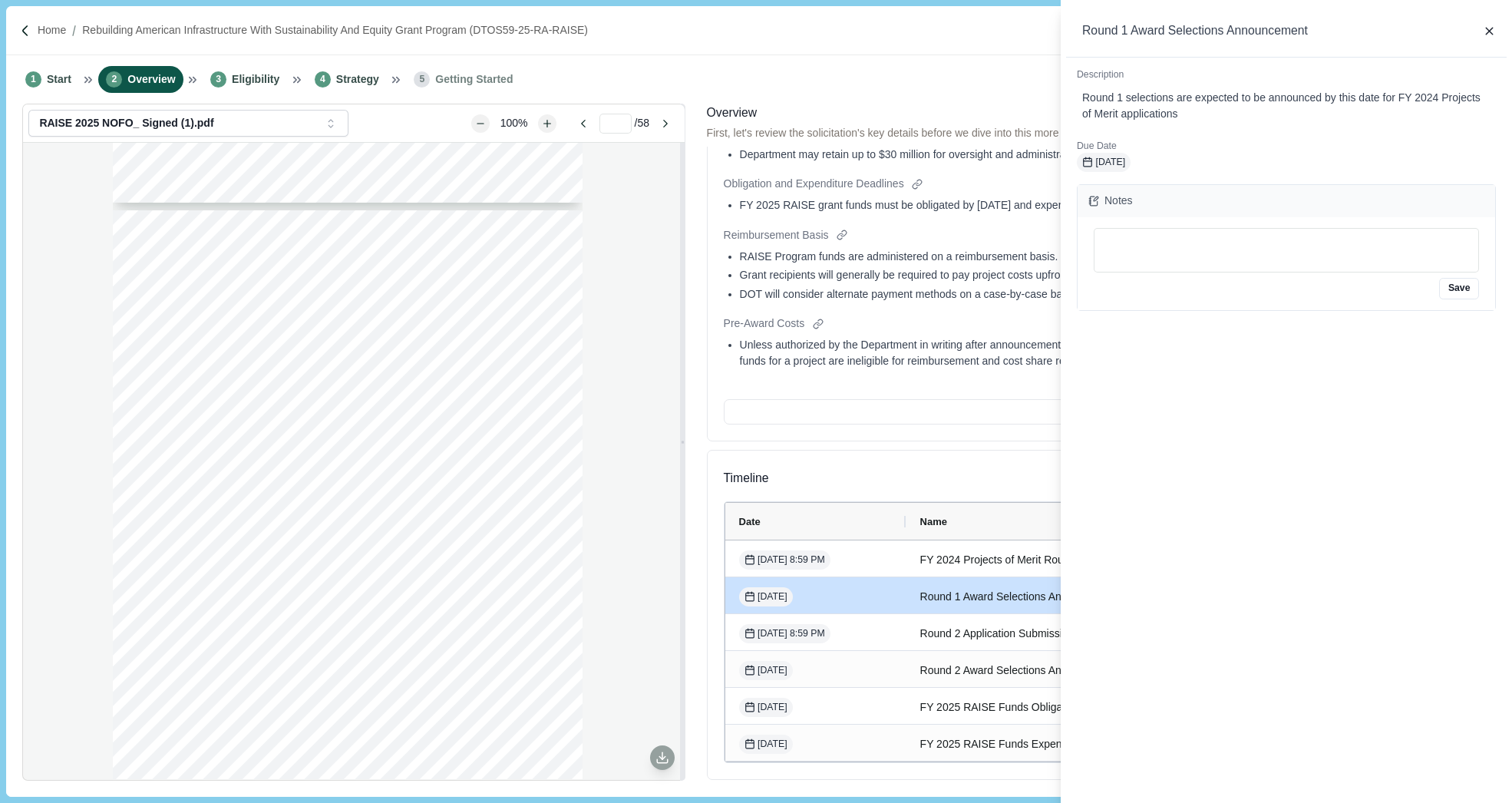
click at [988, 643] on div "Round 1 Award Selections Announcement Description Round 1 selections are expect…" at bounding box center [756, 401] width 1512 height 803
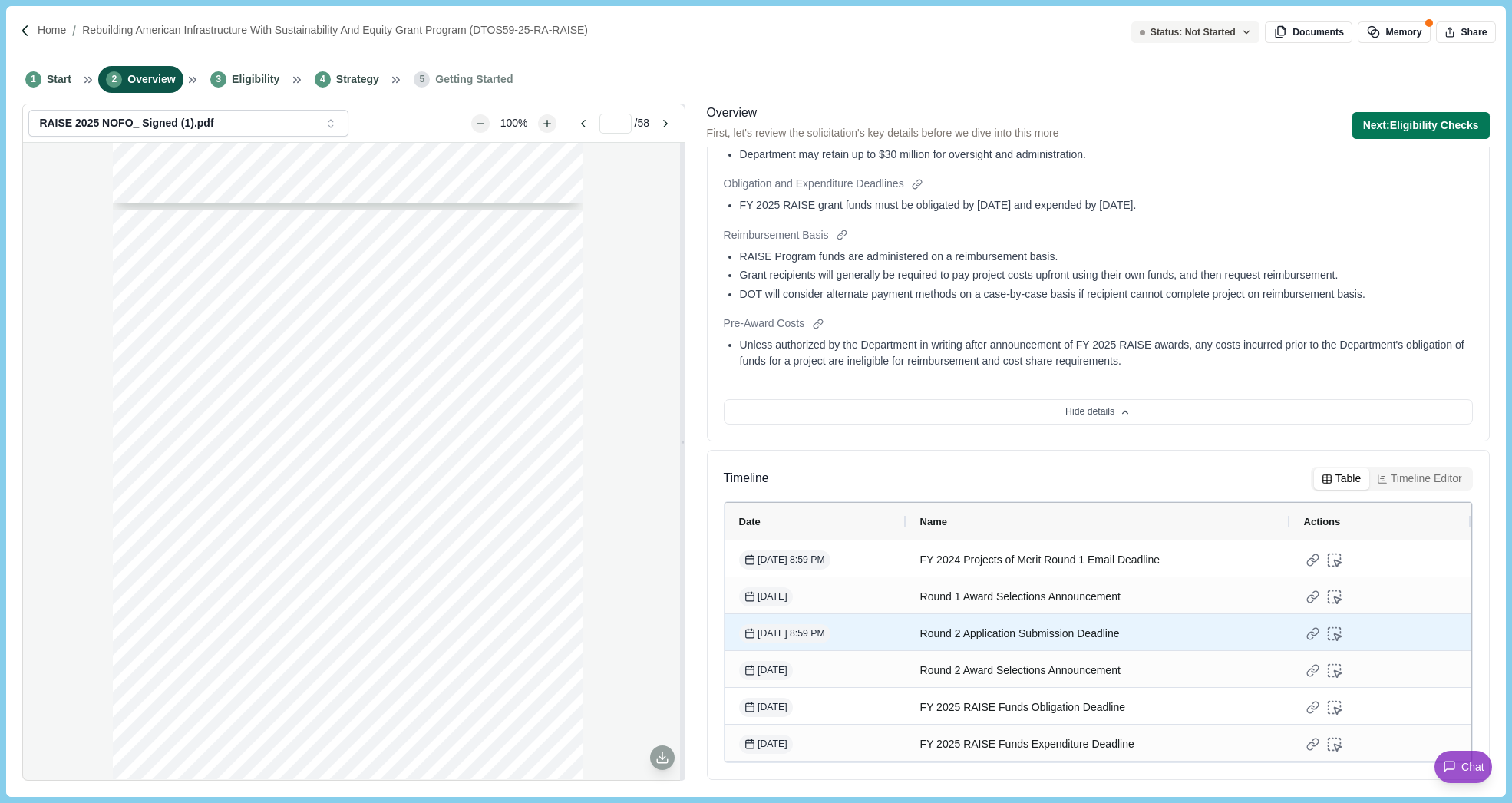
click at [988, 643] on div "Round 2 Application Submission Deadline" at bounding box center [1099, 633] width 356 height 30
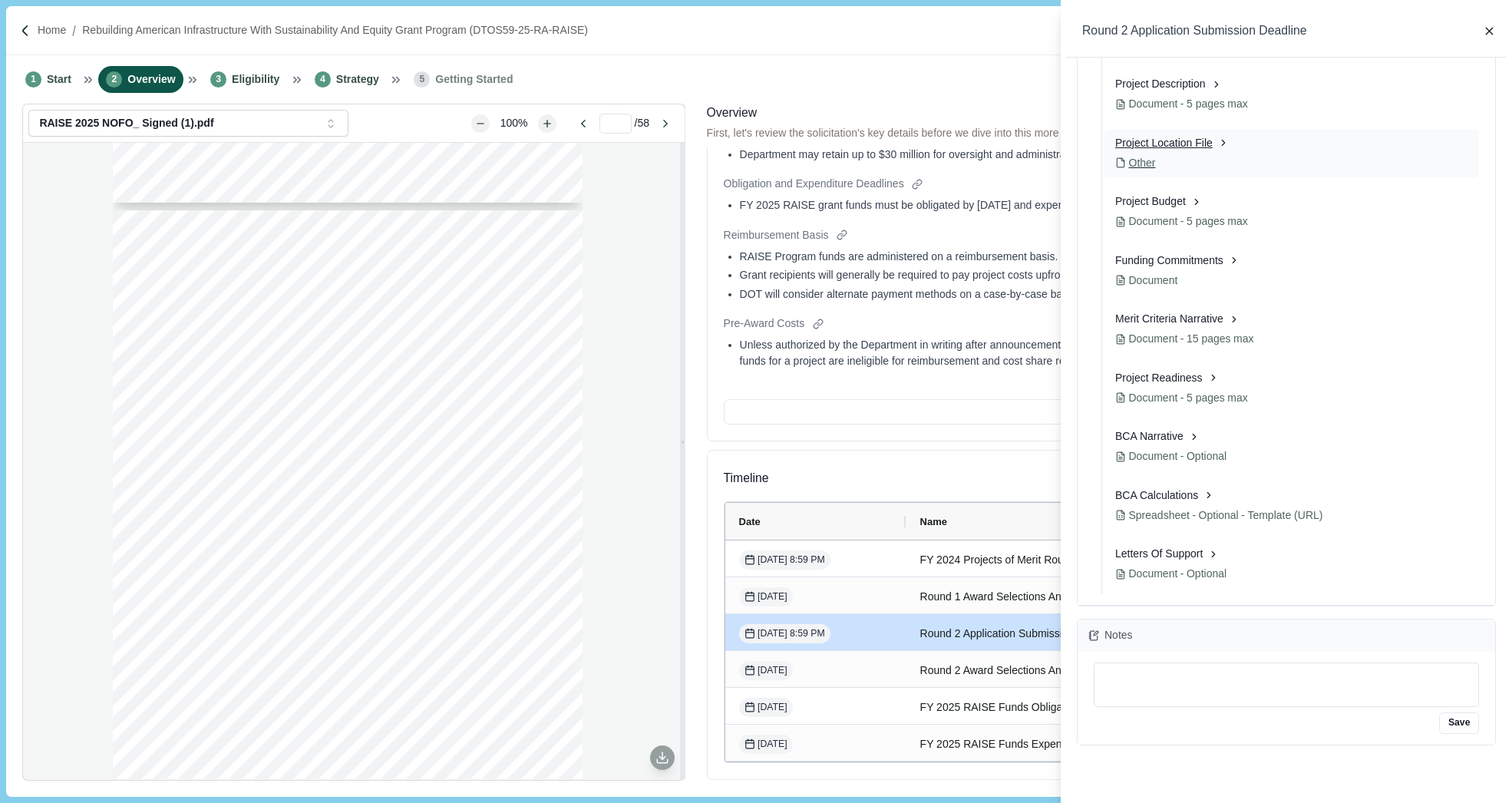
scroll to position [307, 0]
click at [1160, 317] on p "Merit Criteria Narrative" at bounding box center [1169, 316] width 108 height 16
select select "********"
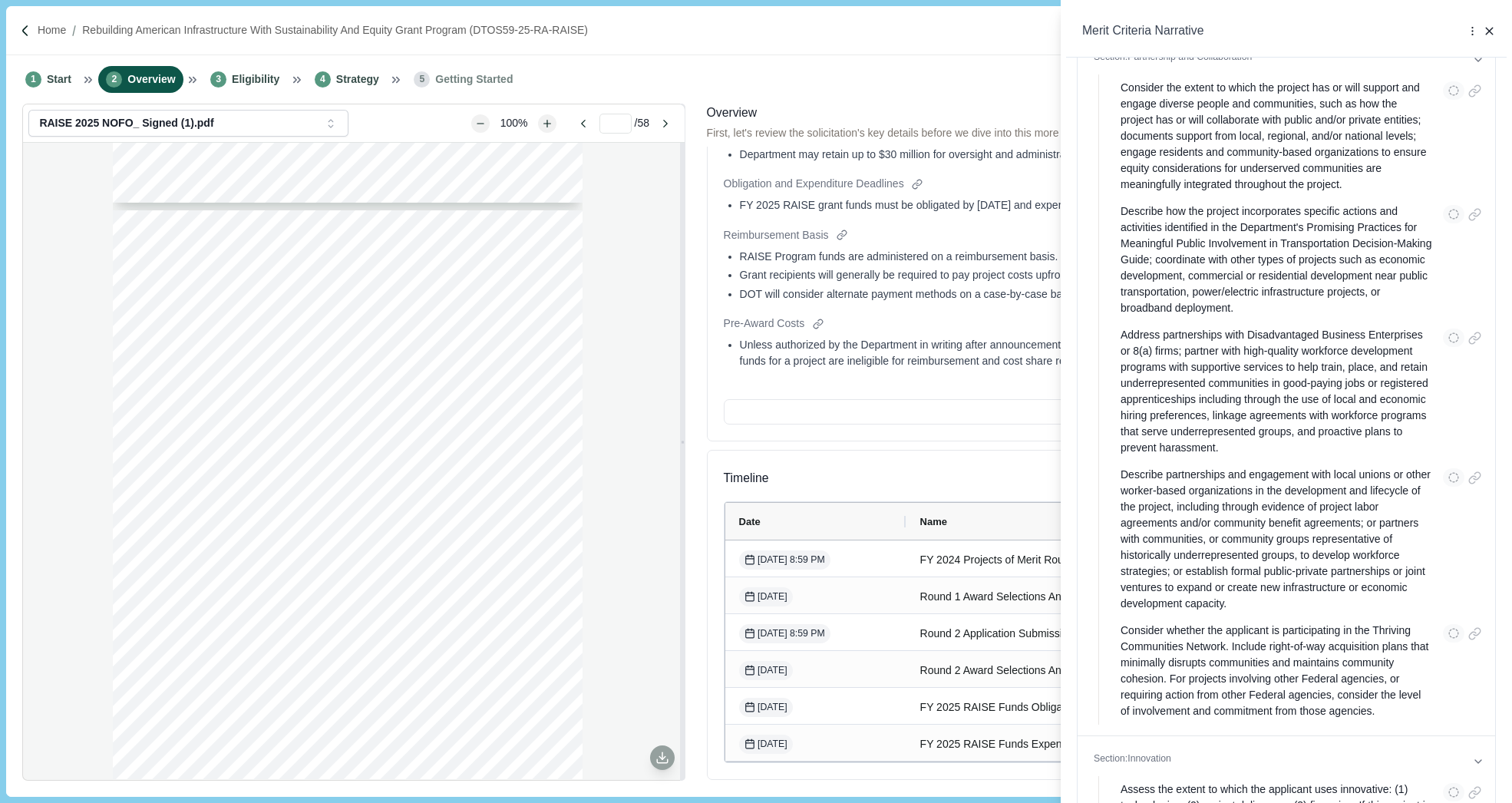
scroll to position [2449, 0]
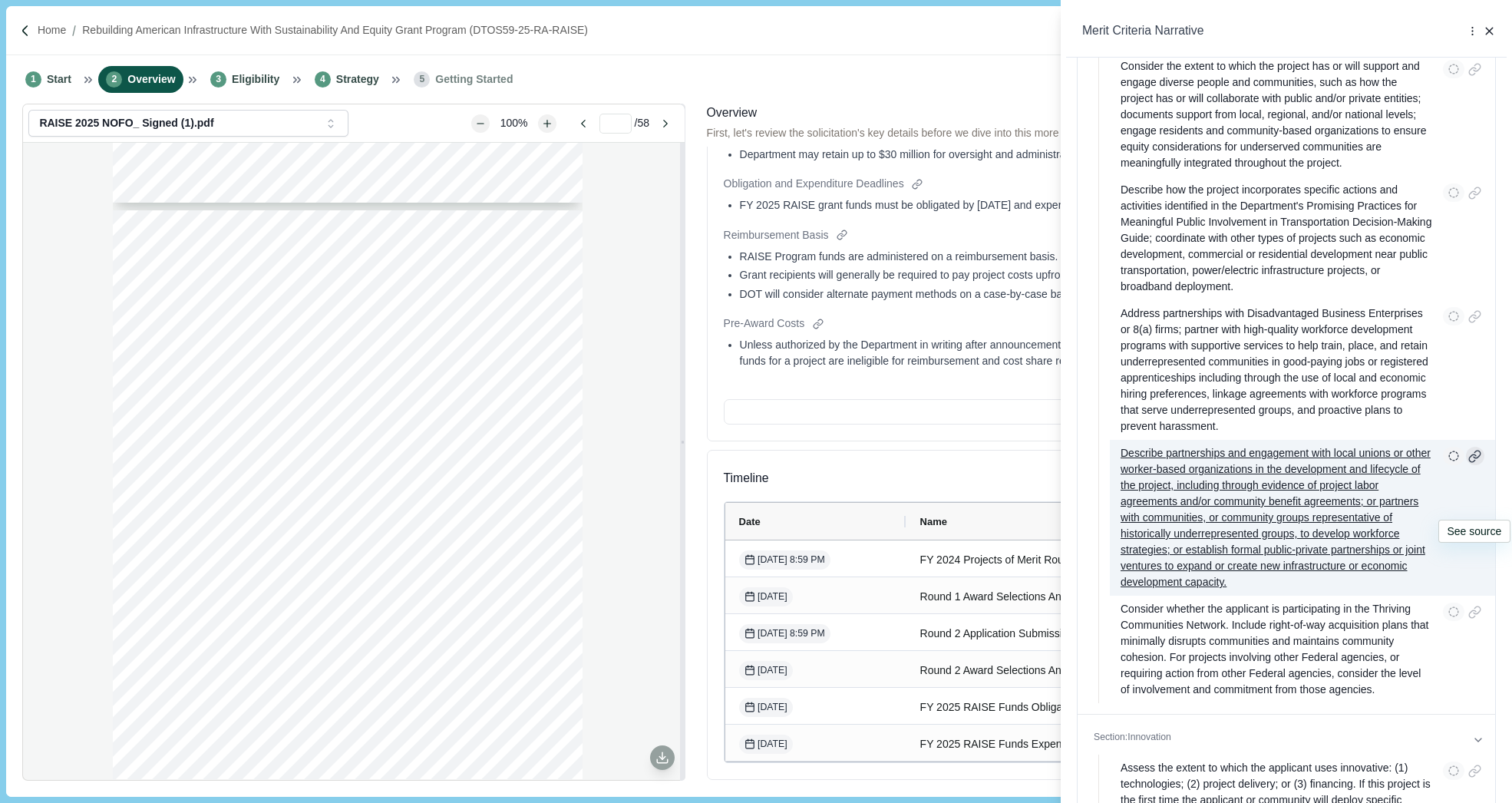
click at [1477, 465] on div at bounding box center [1475, 456] width 19 height 19
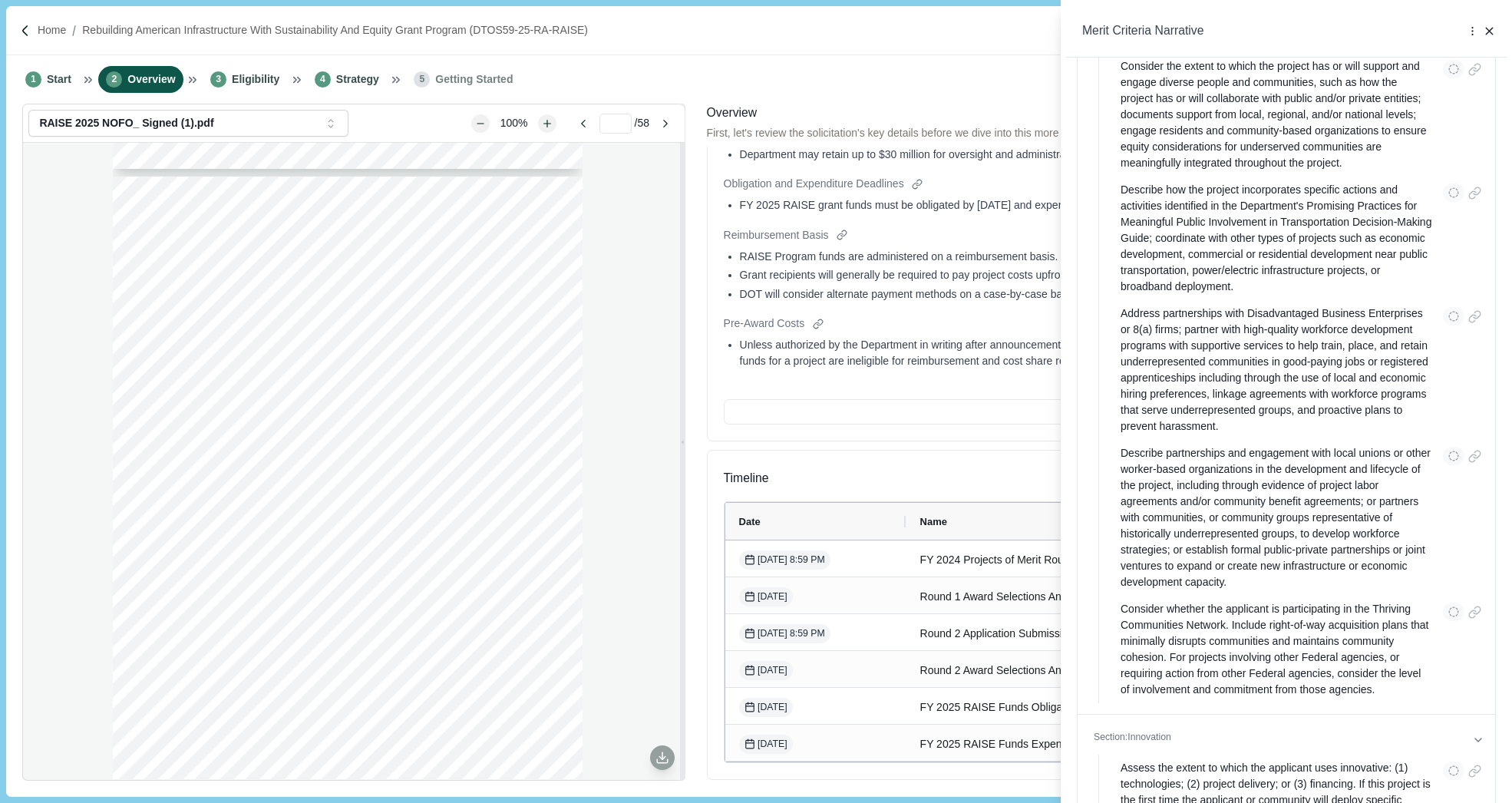
click at [320, 489] on div "**********" at bounding box center [756, 401] width 1512 height 803
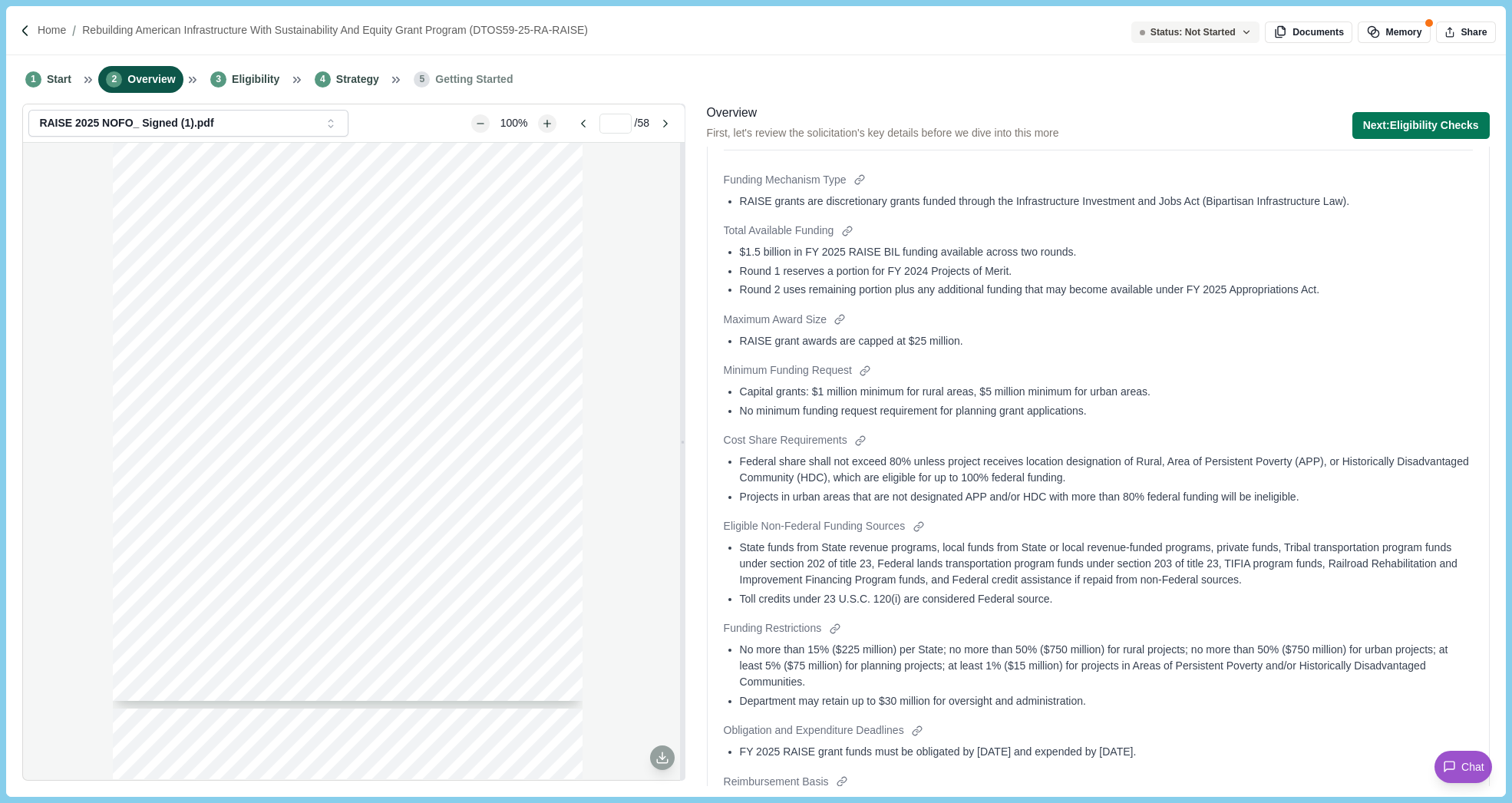
scroll to position [0, 0]
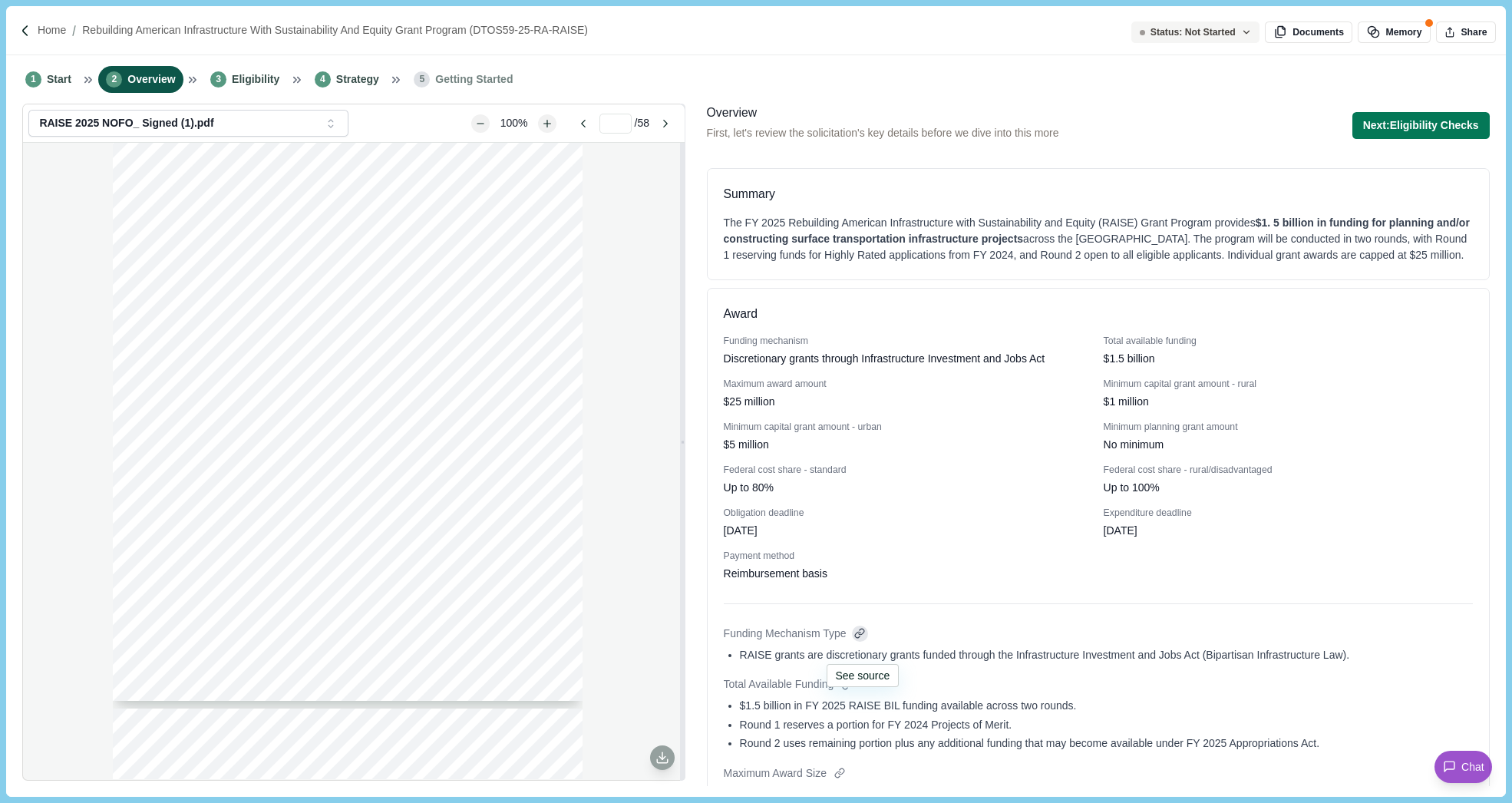
click at [865, 642] on div at bounding box center [860, 633] width 16 height 16
click at [928, 453] on div "$5 million" at bounding box center [907, 445] width 369 height 16
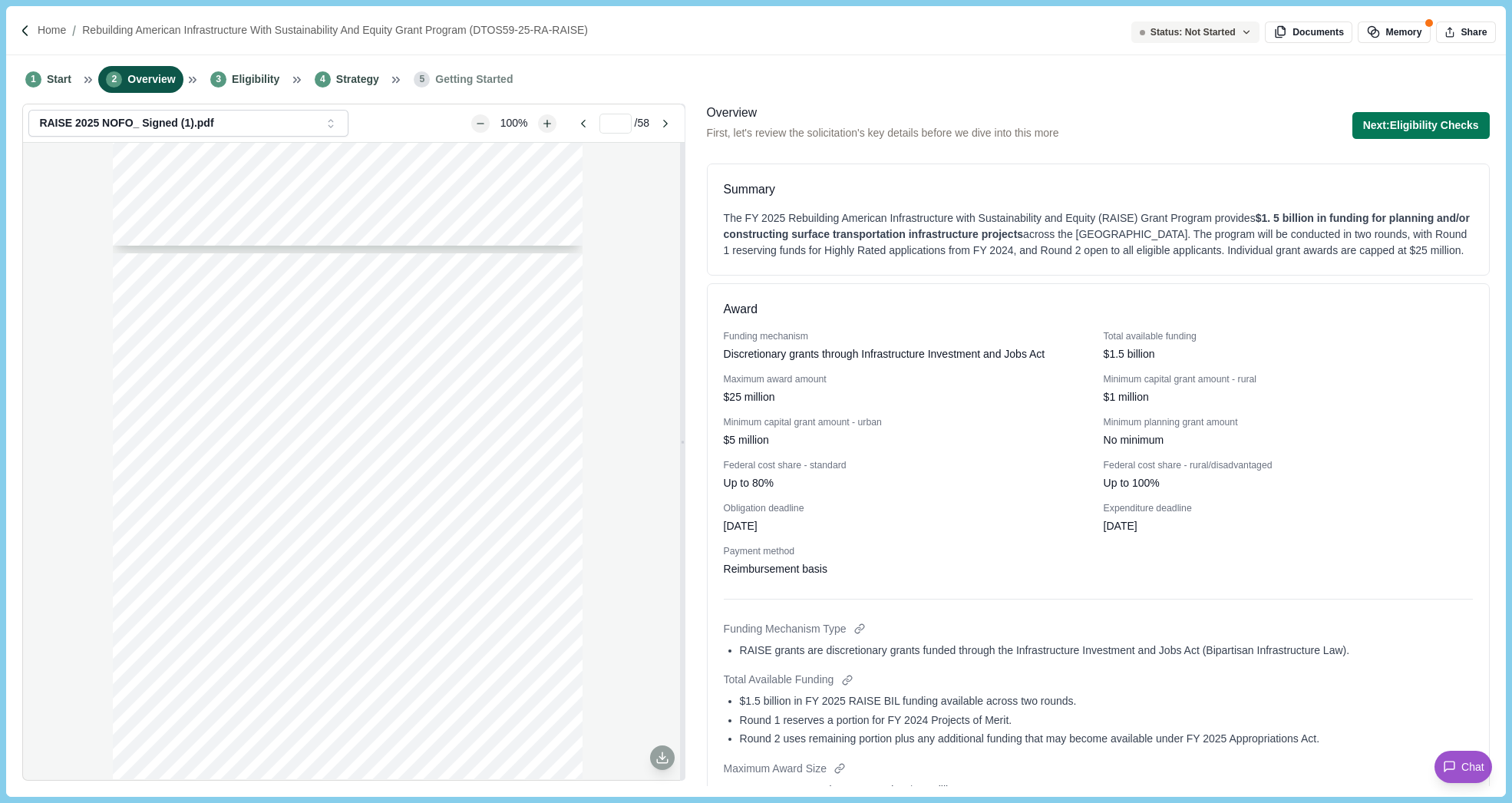
click at [764, 319] on div "Award" at bounding box center [1098, 310] width 749 height 19
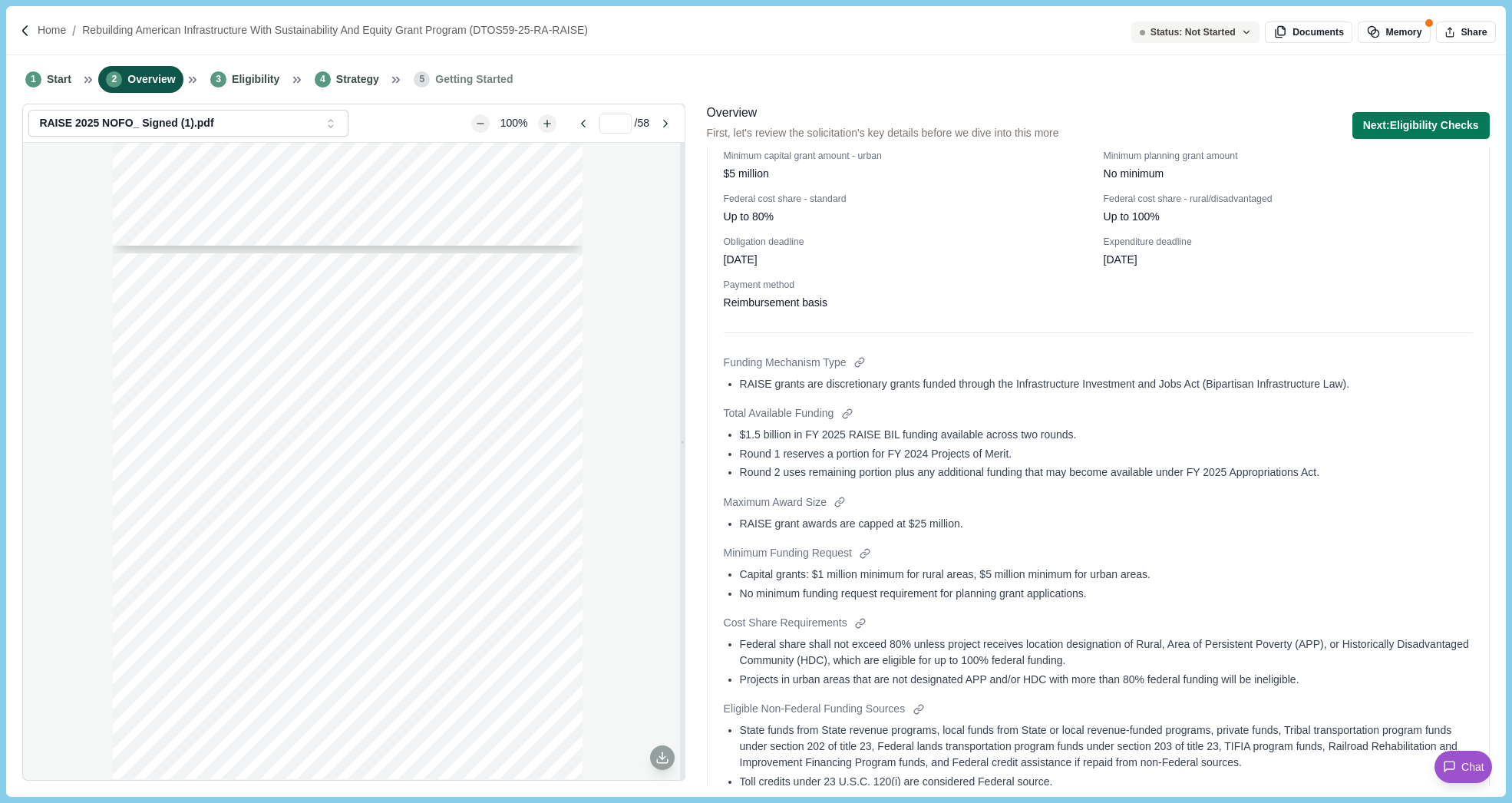
scroll to position [324, 0]
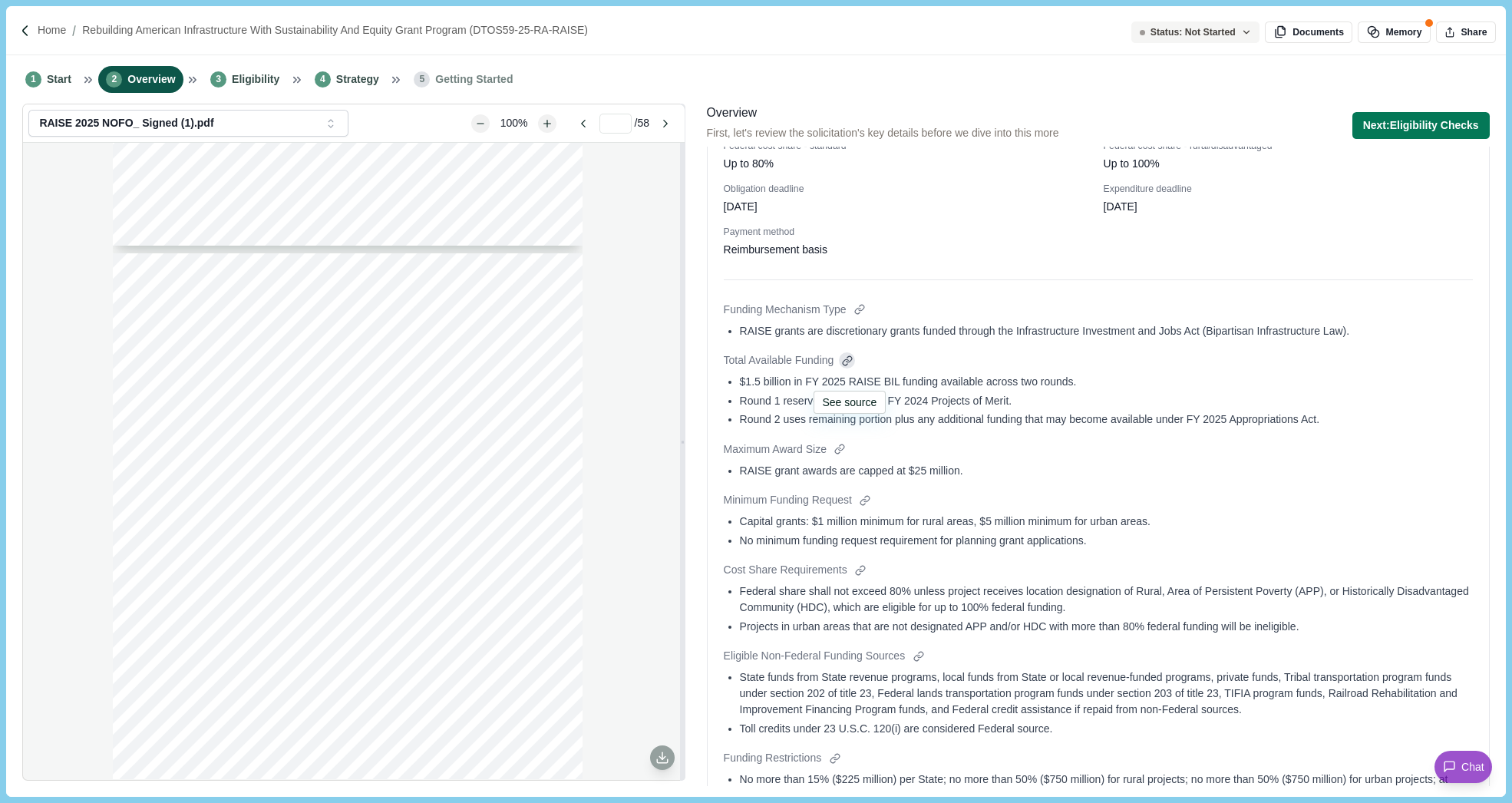
click at [850, 369] on div at bounding box center [847, 360] width 16 height 16
type input "*"
click at [263, 79] on span "Eligibility" at bounding box center [255, 79] width 47 height 16
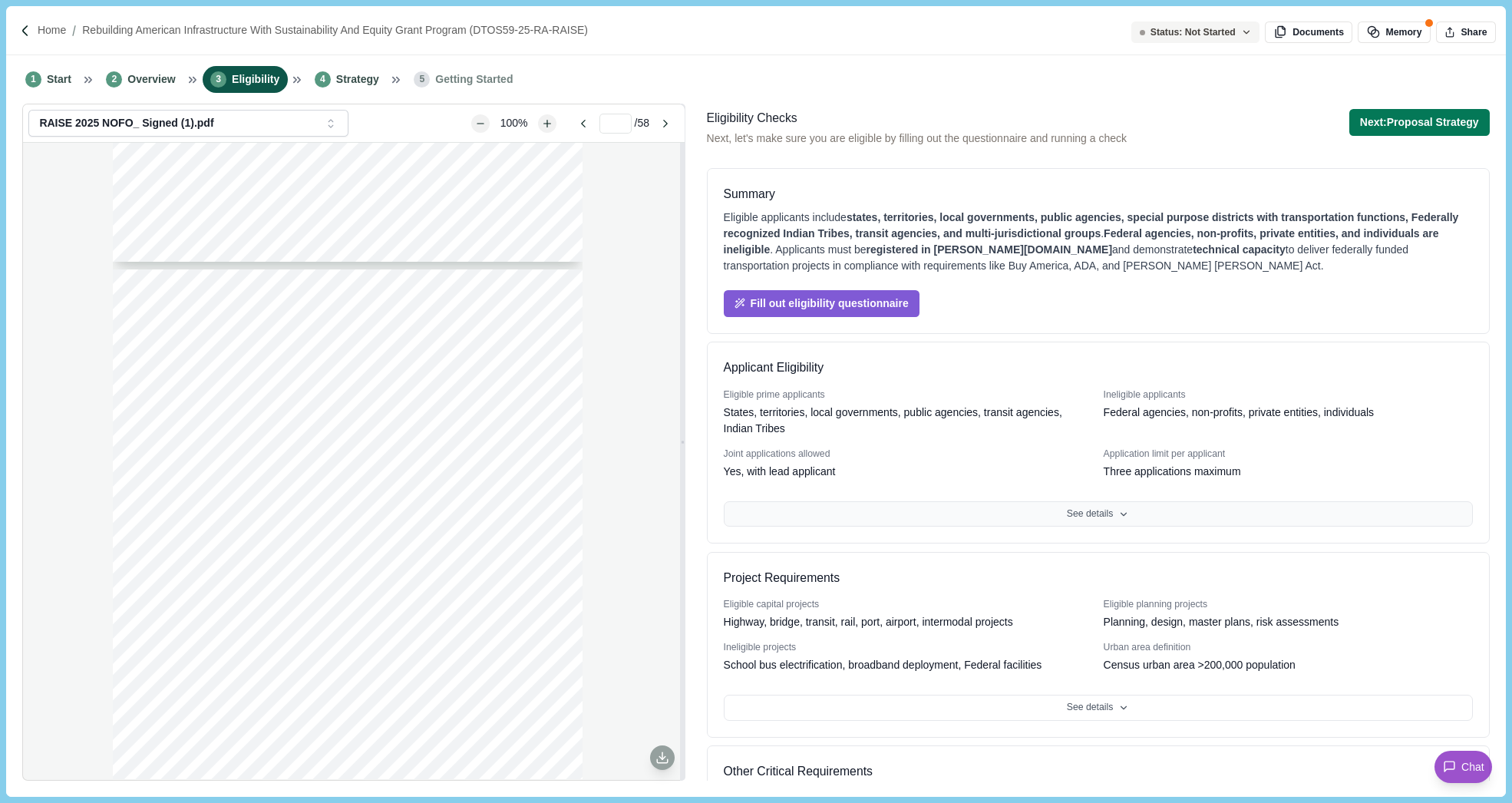
click at [1089, 514] on button "See details" at bounding box center [1098, 515] width 749 height 27
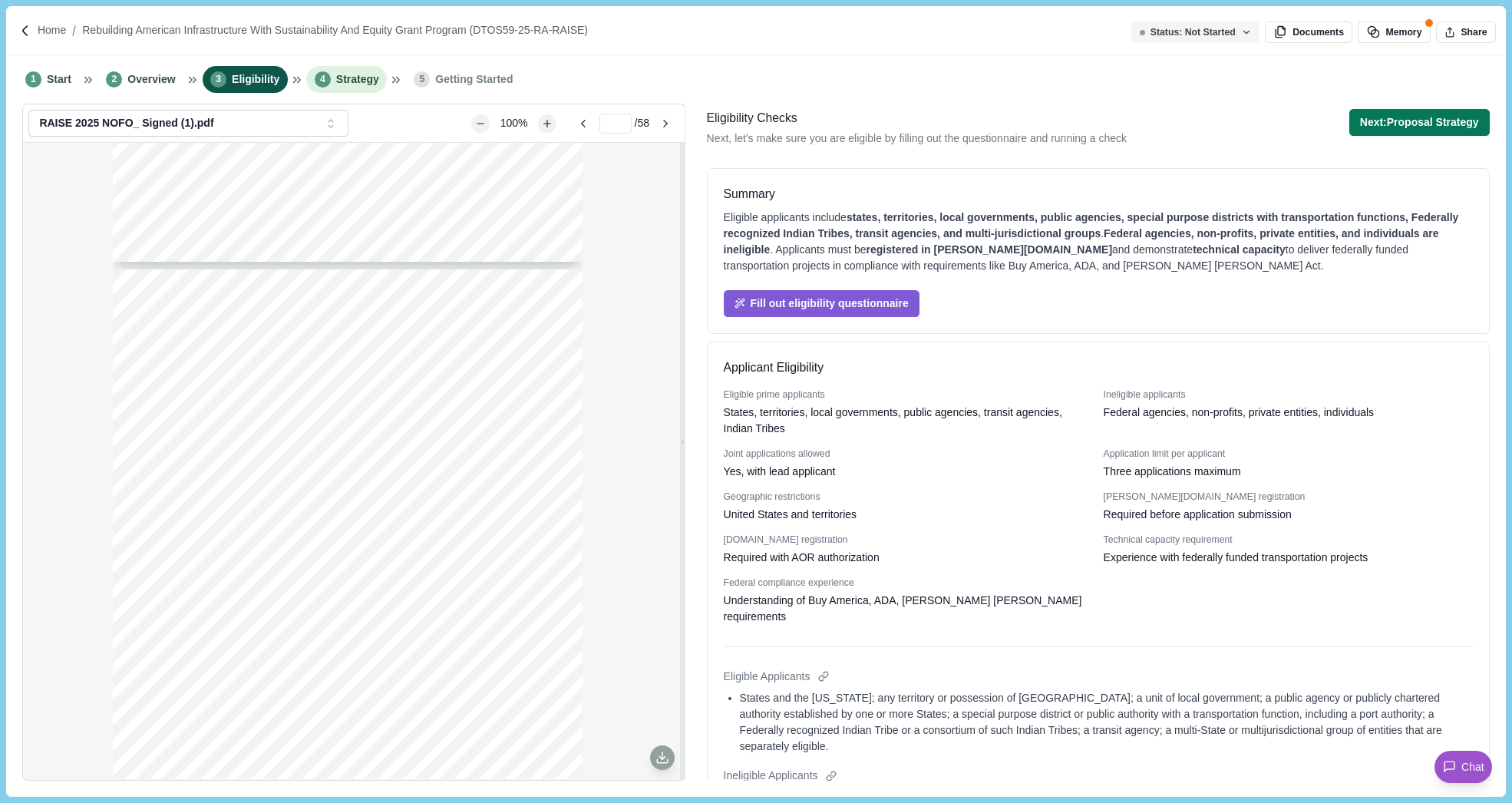
click at [359, 76] on span "Strategy" at bounding box center [357, 79] width 43 height 16
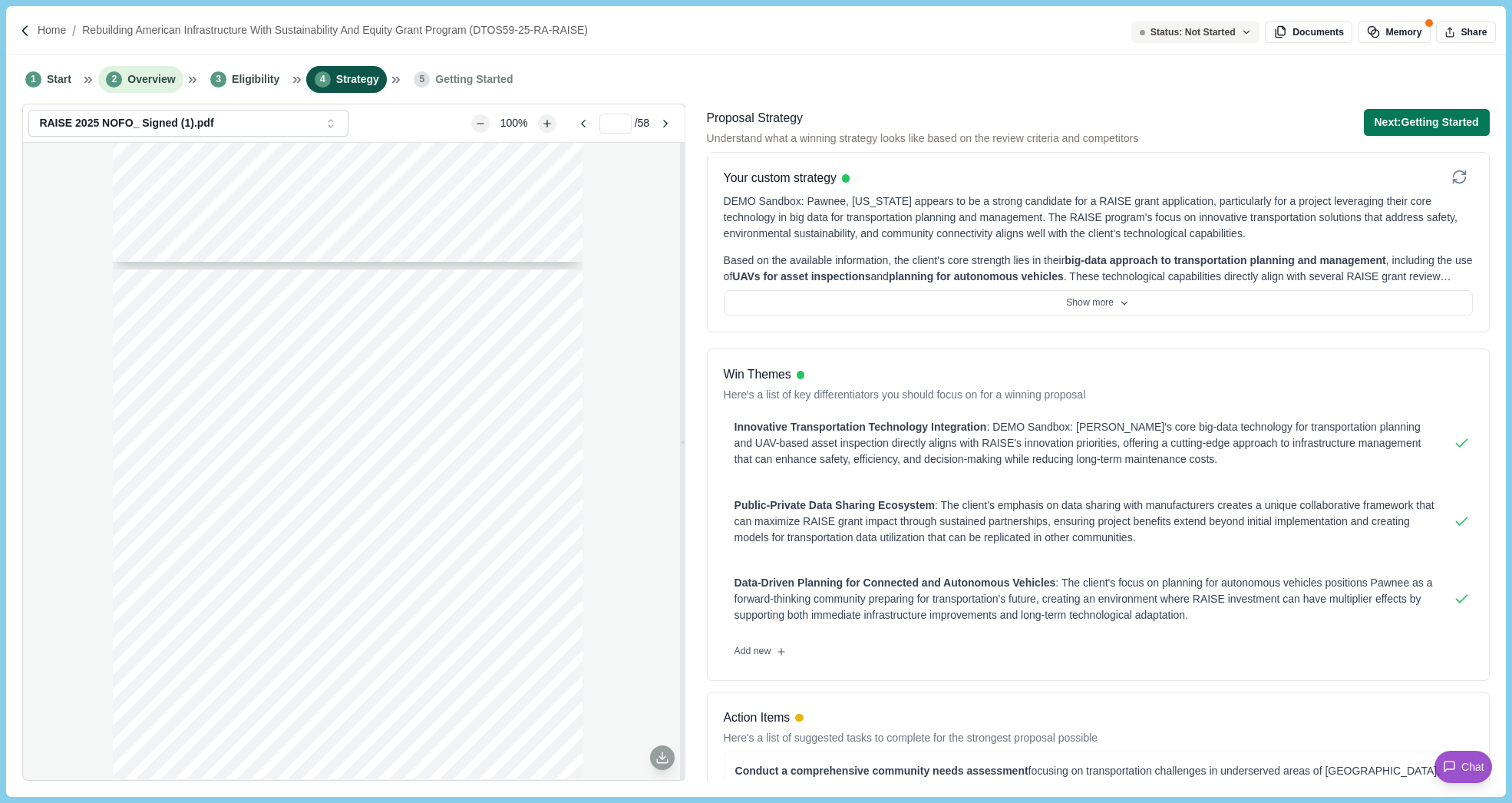
click at [153, 77] on span "Overview" at bounding box center [151, 79] width 47 height 16
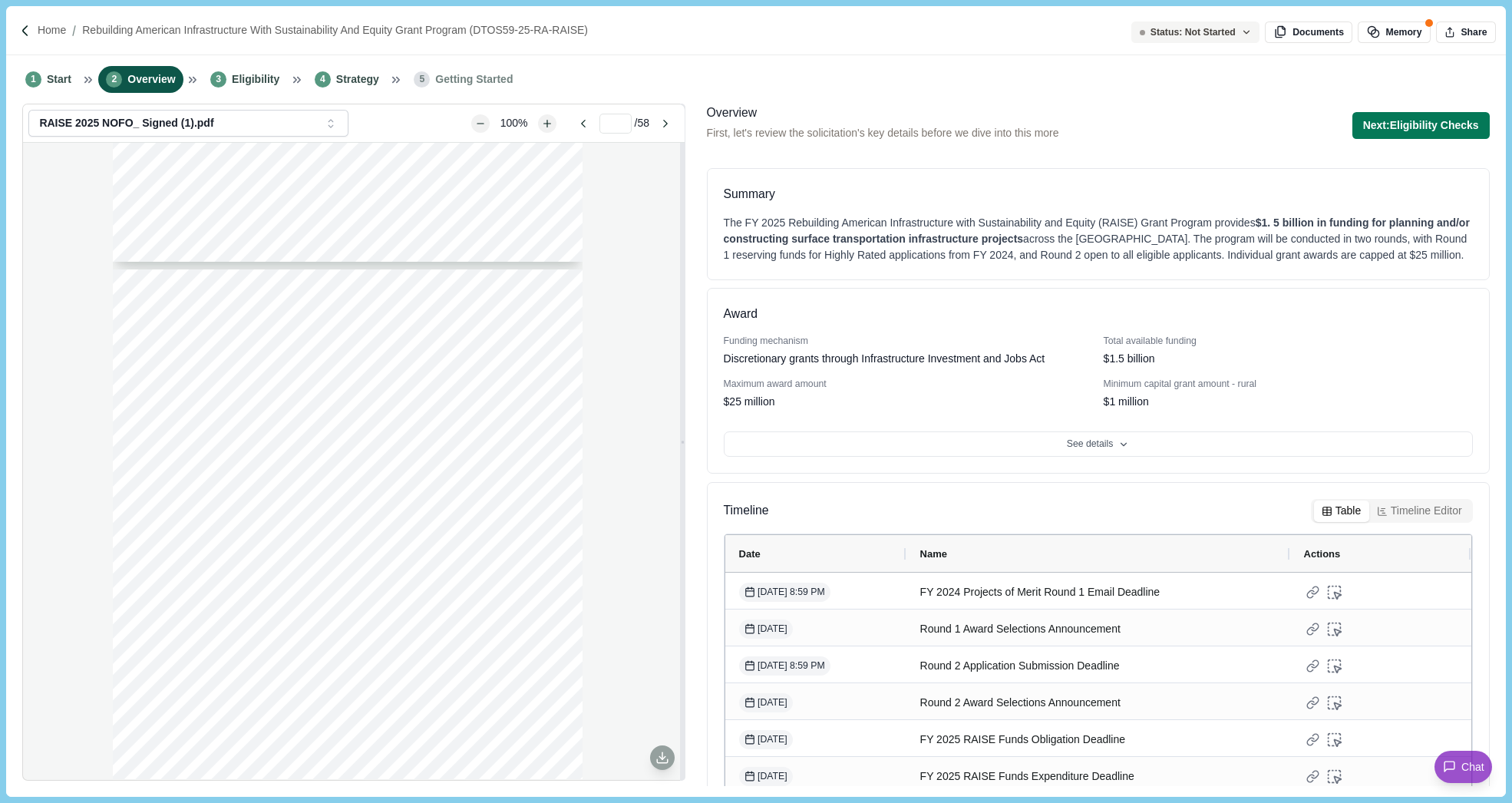
scroll to position [47, 0]
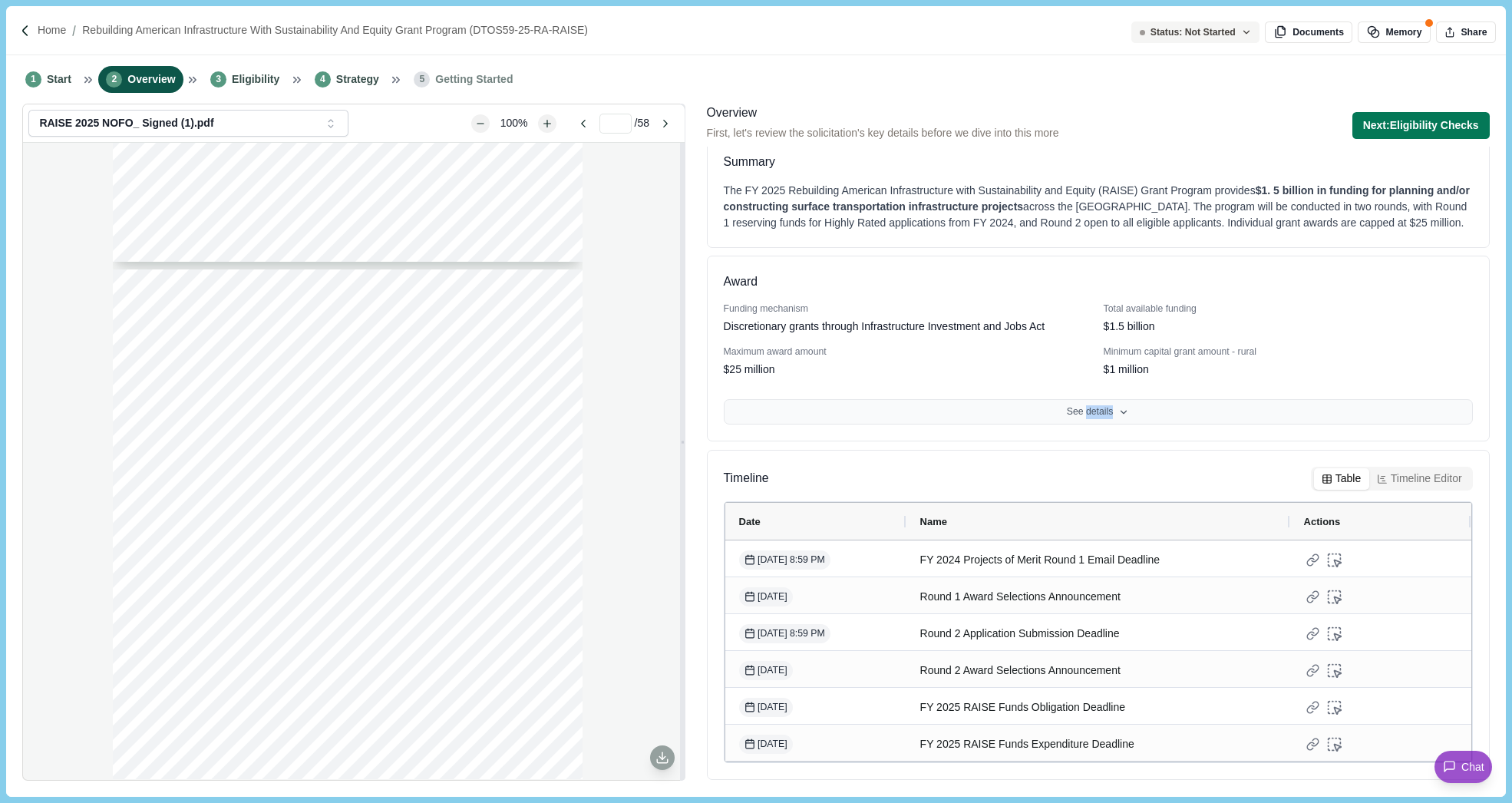
click at [1029, 408] on button "See details" at bounding box center [1098, 412] width 749 height 27
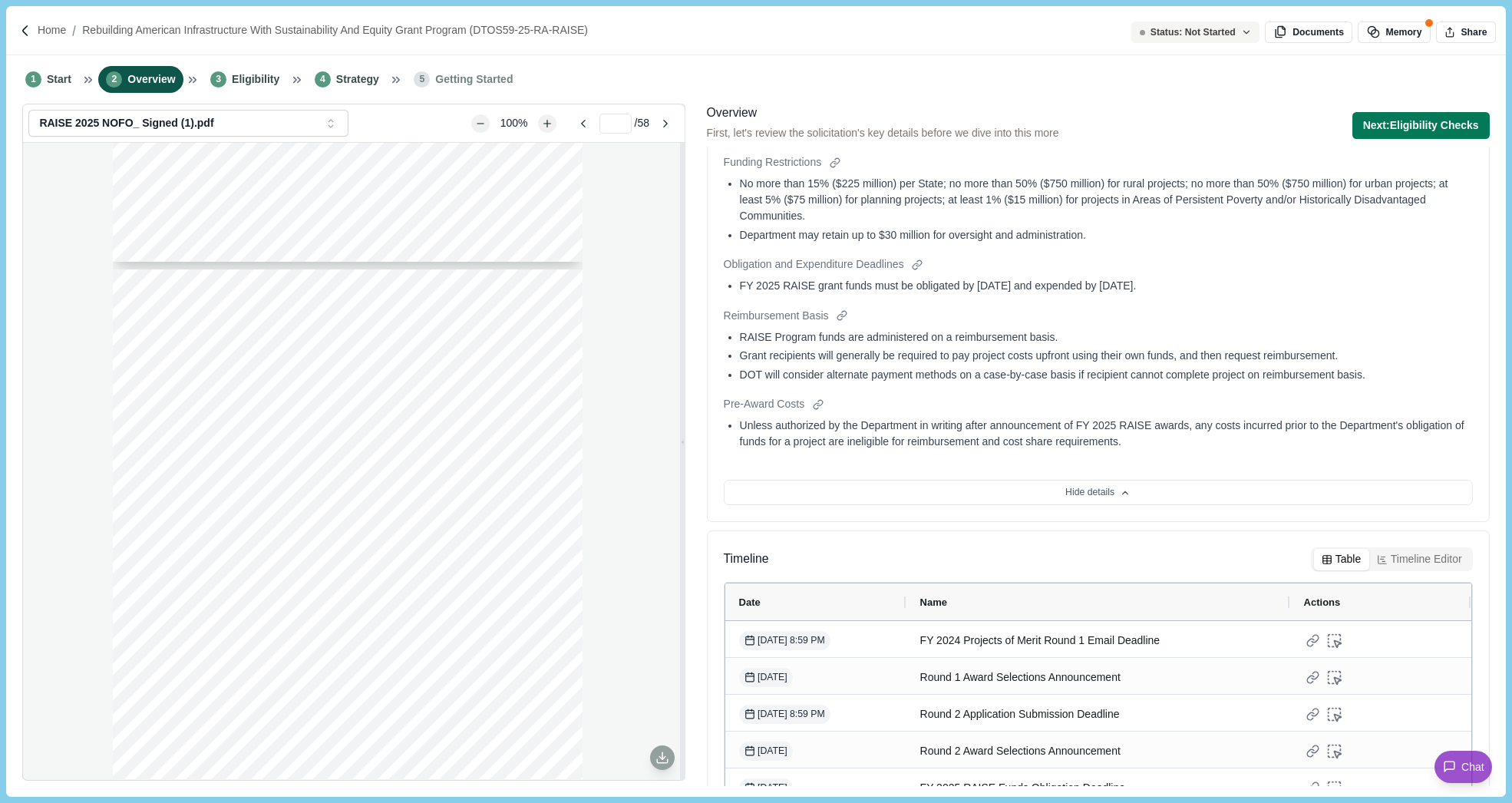
scroll to position [1015, 0]
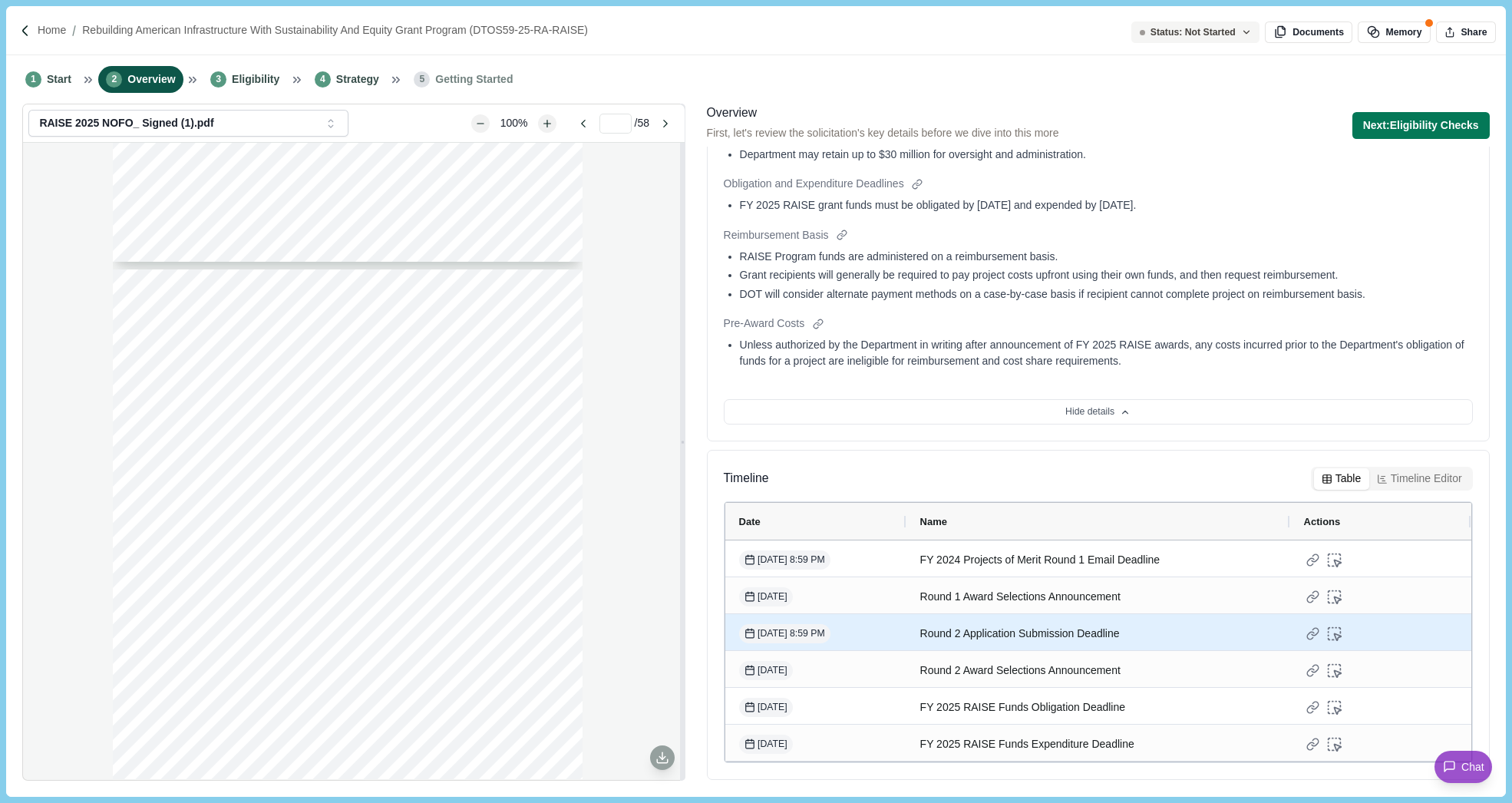
click at [1014, 638] on div "Round 2 Application Submission Deadline" at bounding box center [1099, 633] width 356 height 30
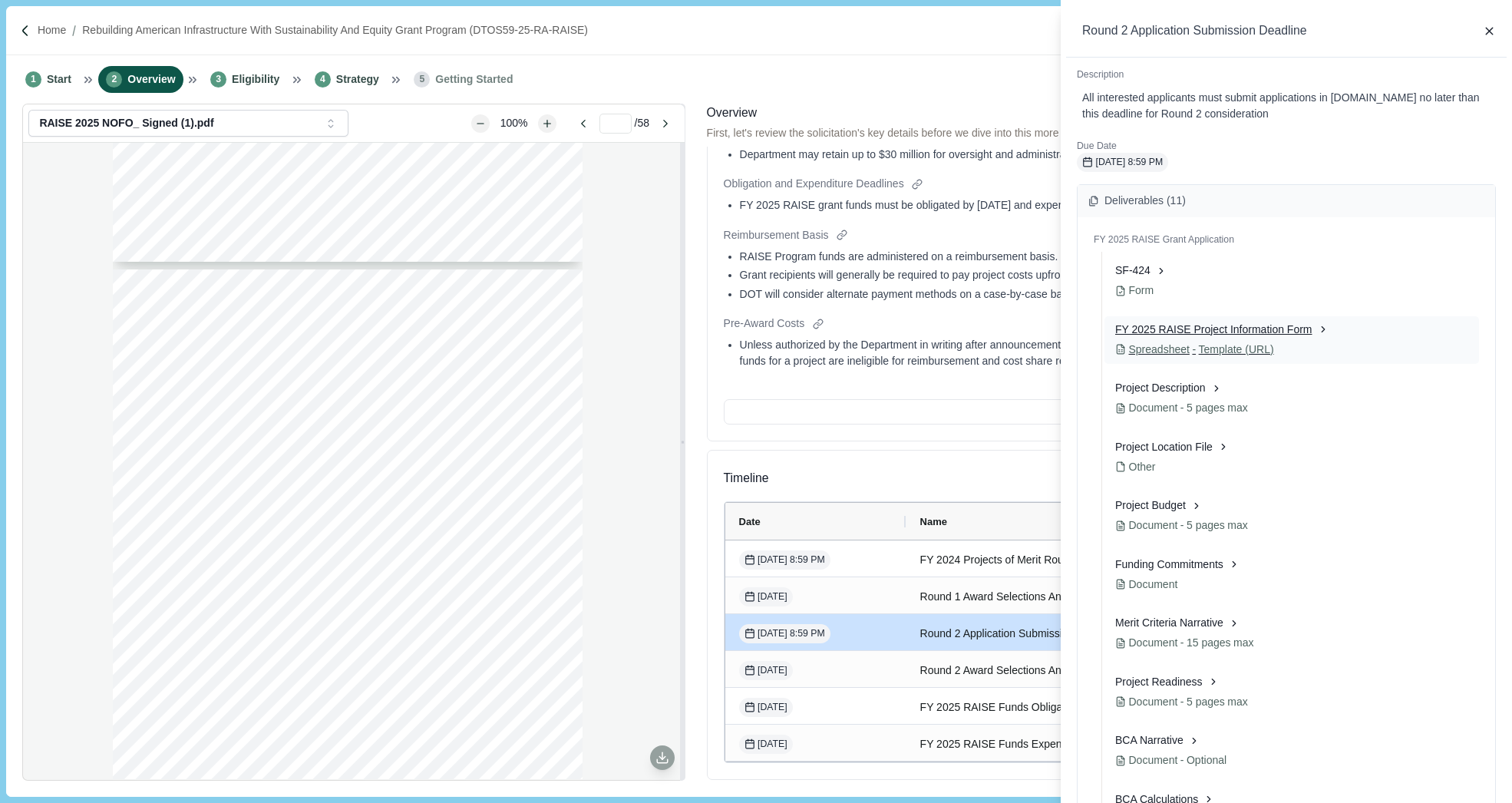
click at [1178, 328] on p "FY 2025 RAISE Project Information Form" at bounding box center [1213, 329] width 197 height 16
select select "**********"
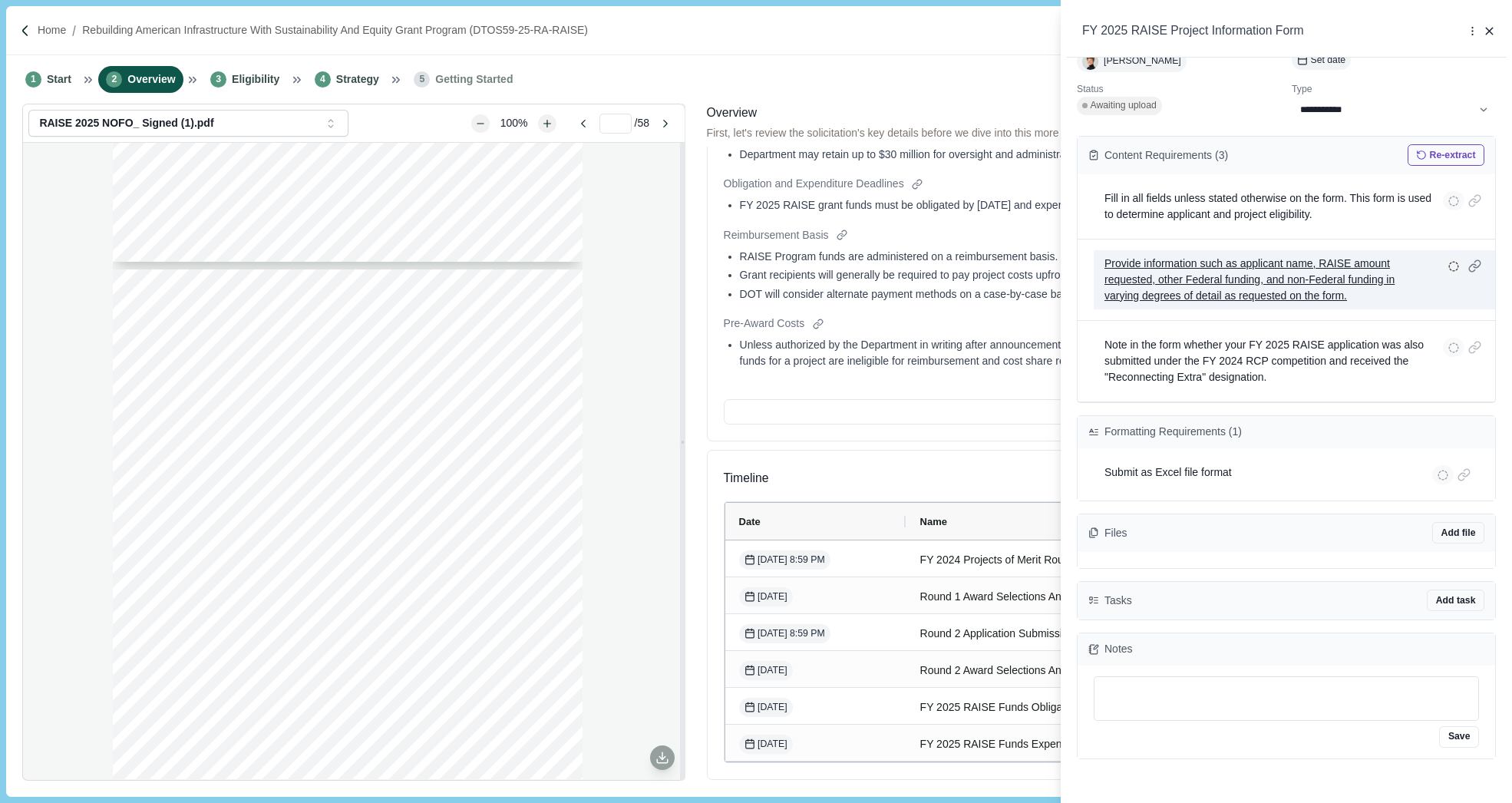
scroll to position [102, 0]
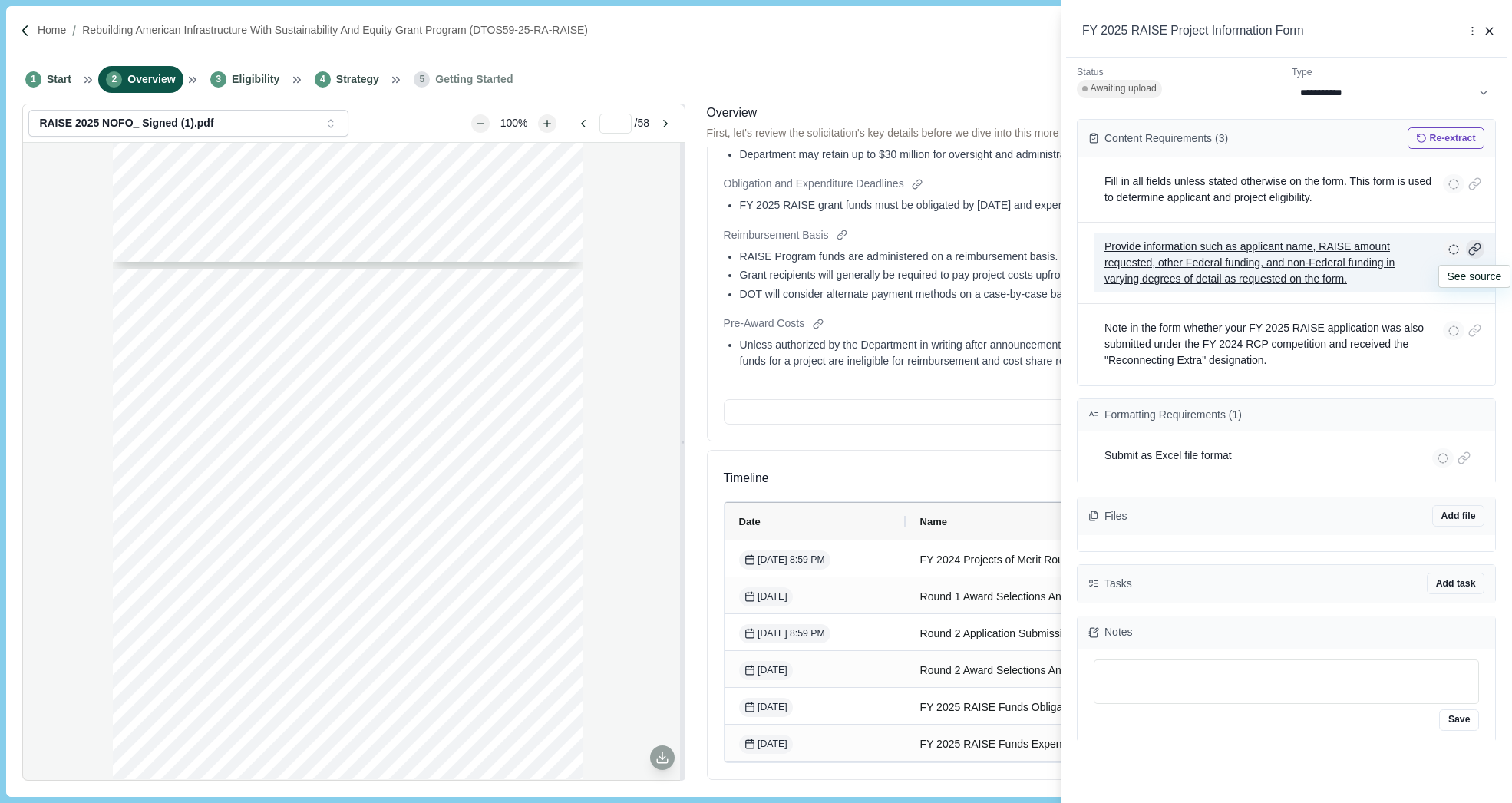
click at [1477, 247] on div at bounding box center [1475, 249] width 19 height 19
type input "**"
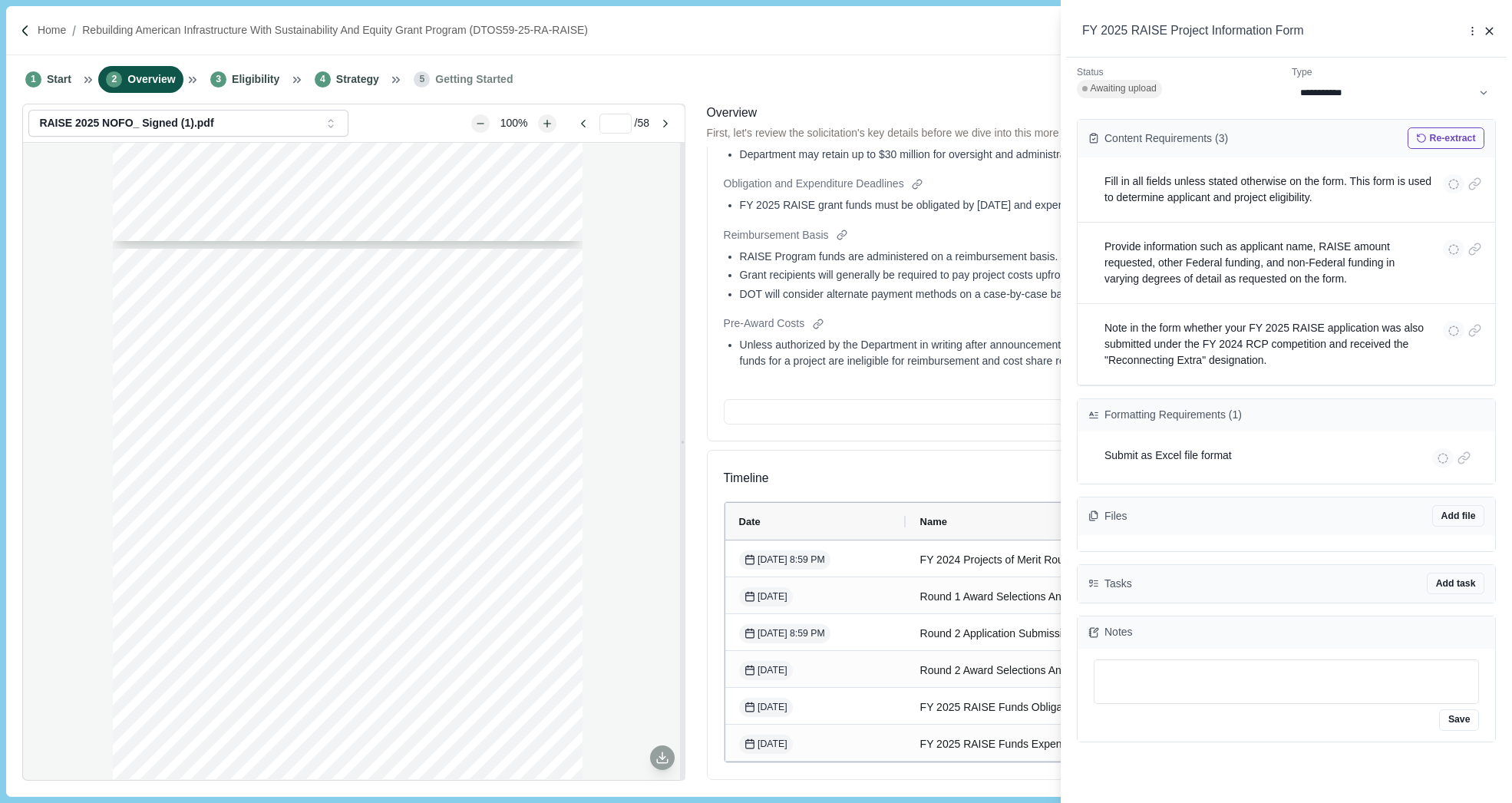
click at [1130, 578] on span "Tasks" at bounding box center [1118, 583] width 27 height 16
click at [1448, 580] on button "Add task" at bounding box center [1455, 583] width 58 height 22
click at [1445, 585] on button "Add task" at bounding box center [1455, 583] width 58 height 22
click at [1175, 590] on div "Tasks Add task Connect to Sharepoint Connect to Asana Connect to Jira Connect t…" at bounding box center [1286, 584] width 417 height 38
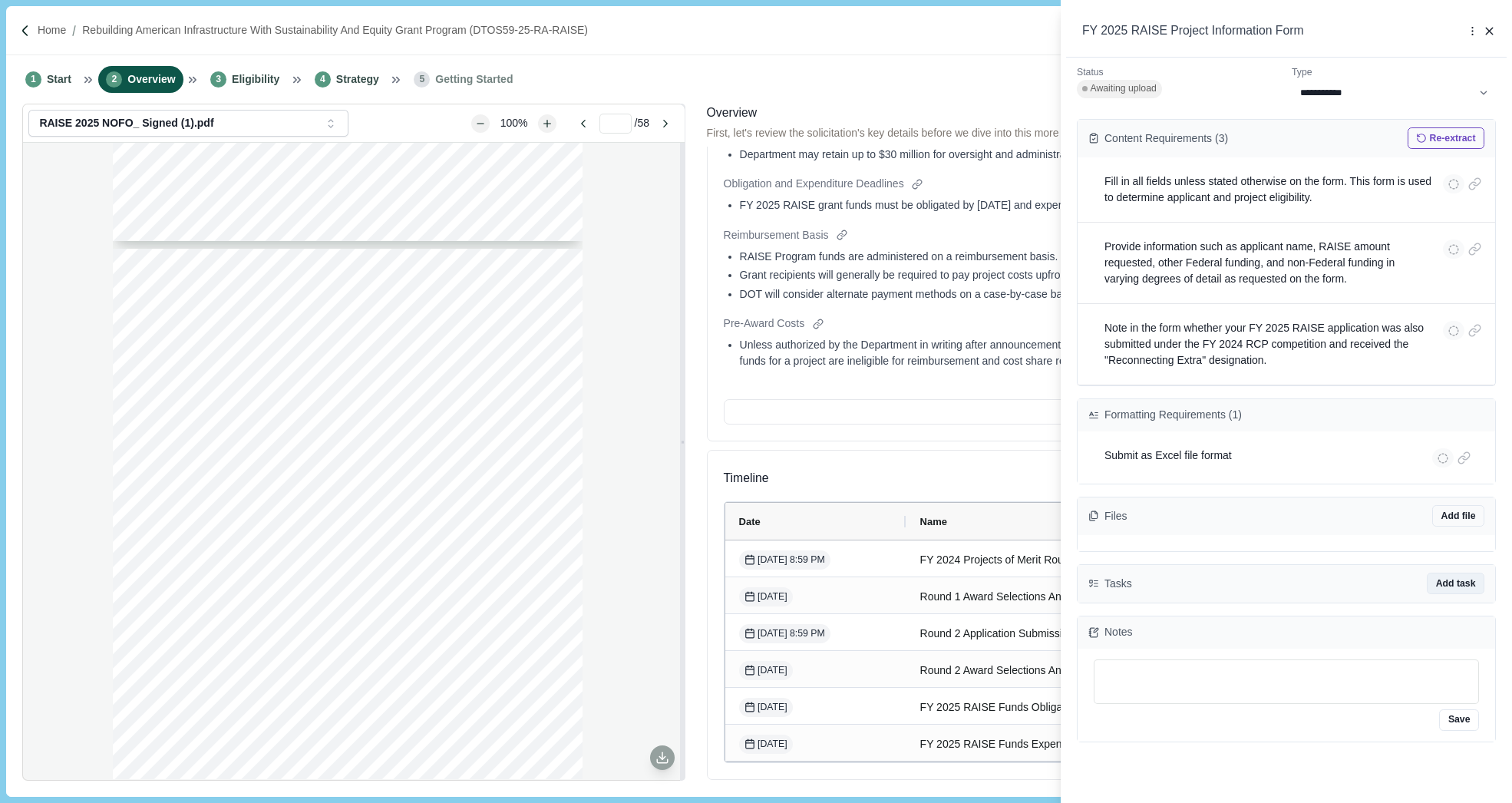
click at [1461, 582] on button "Add task" at bounding box center [1455, 583] width 58 height 22
click at [1456, 510] on button "Add file" at bounding box center [1458, 516] width 52 height 22
click at [1488, 30] on icon "button" at bounding box center [1488, 30] width 7 height 7
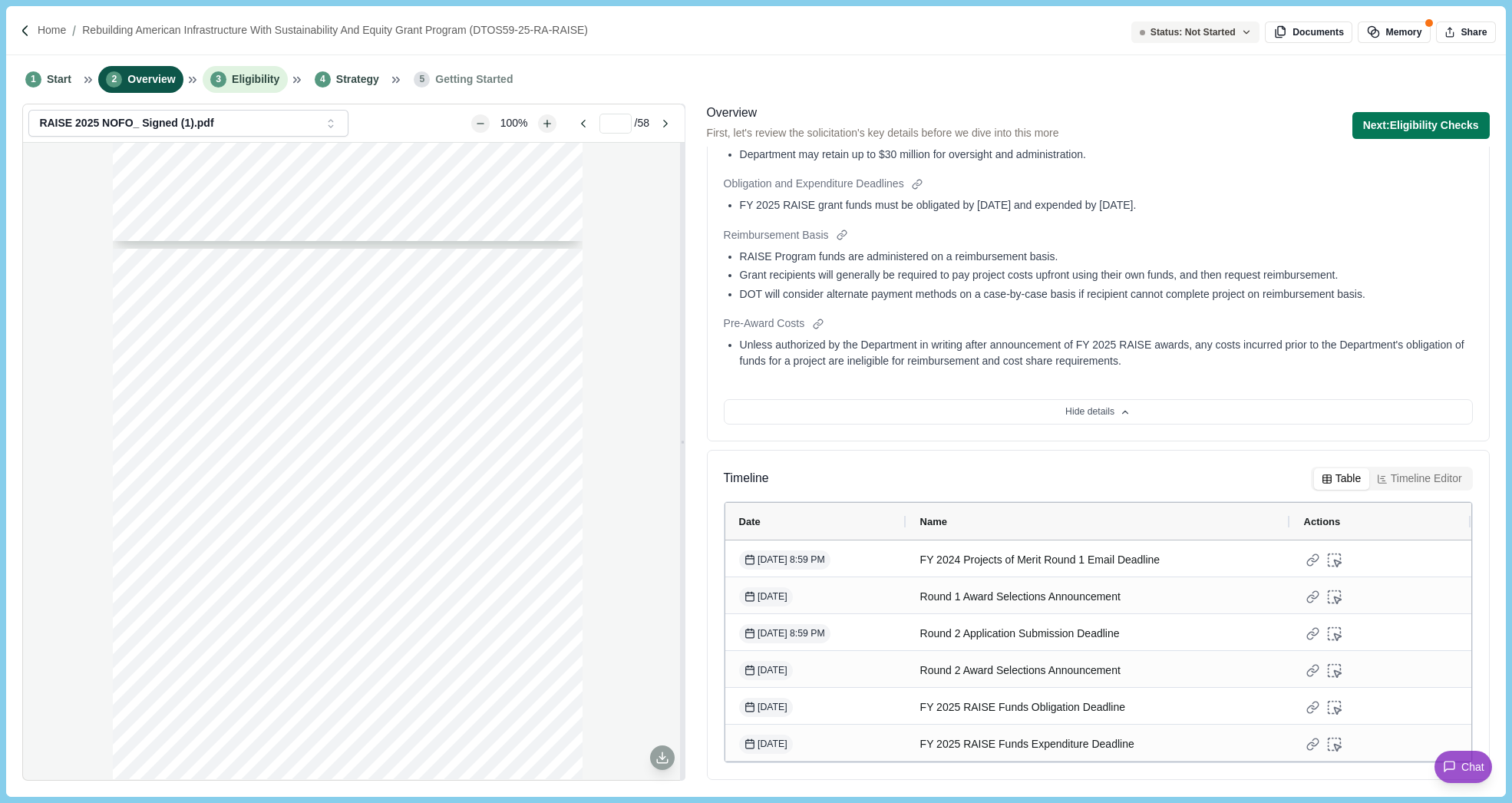
click at [255, 87] on span "Eligibility" at bounding box center [255, 79] width 47 height 16
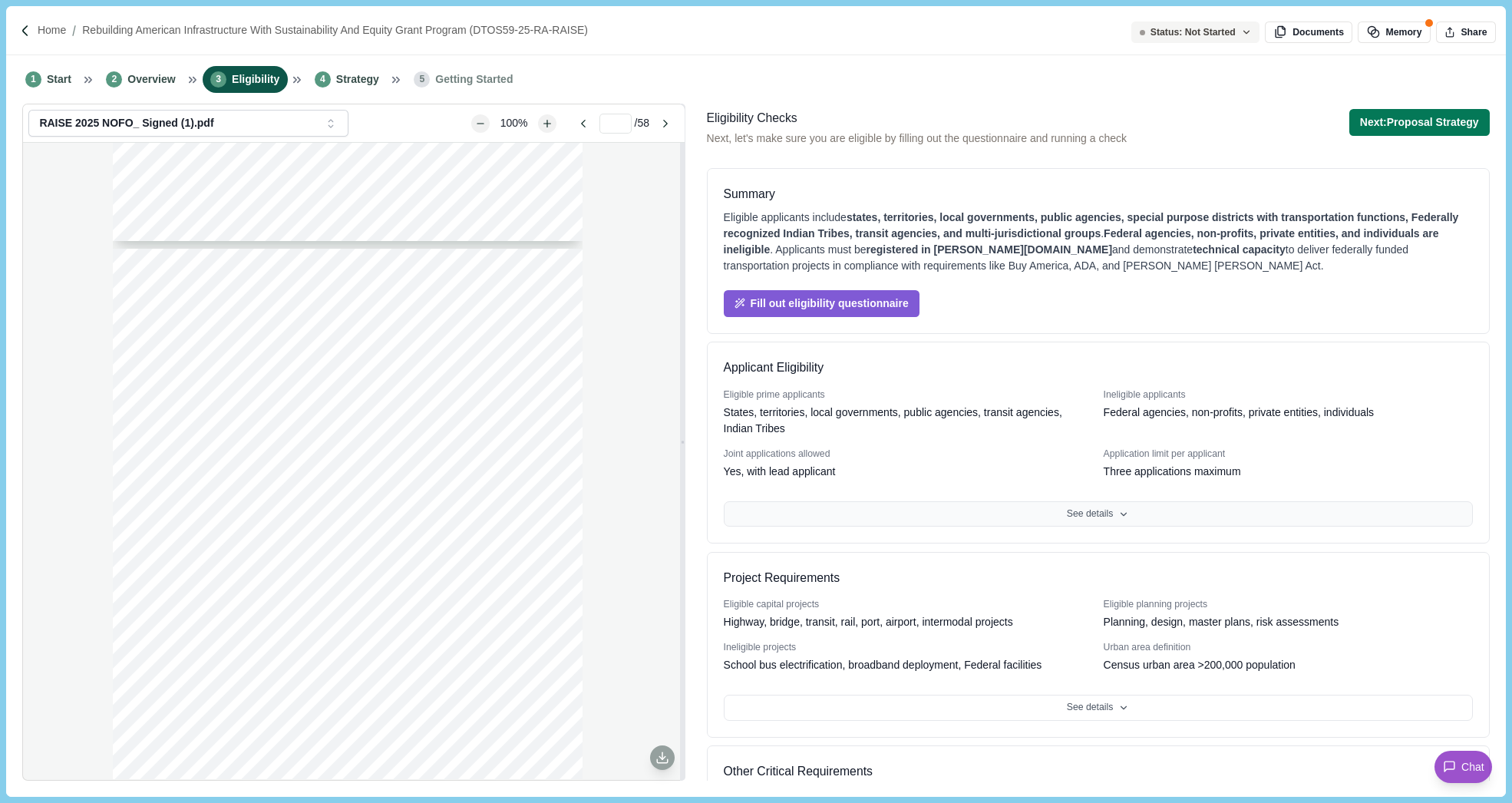
click at [1048, 521] on button "See details" at bounding box center [1098, 515] width 749 height 27
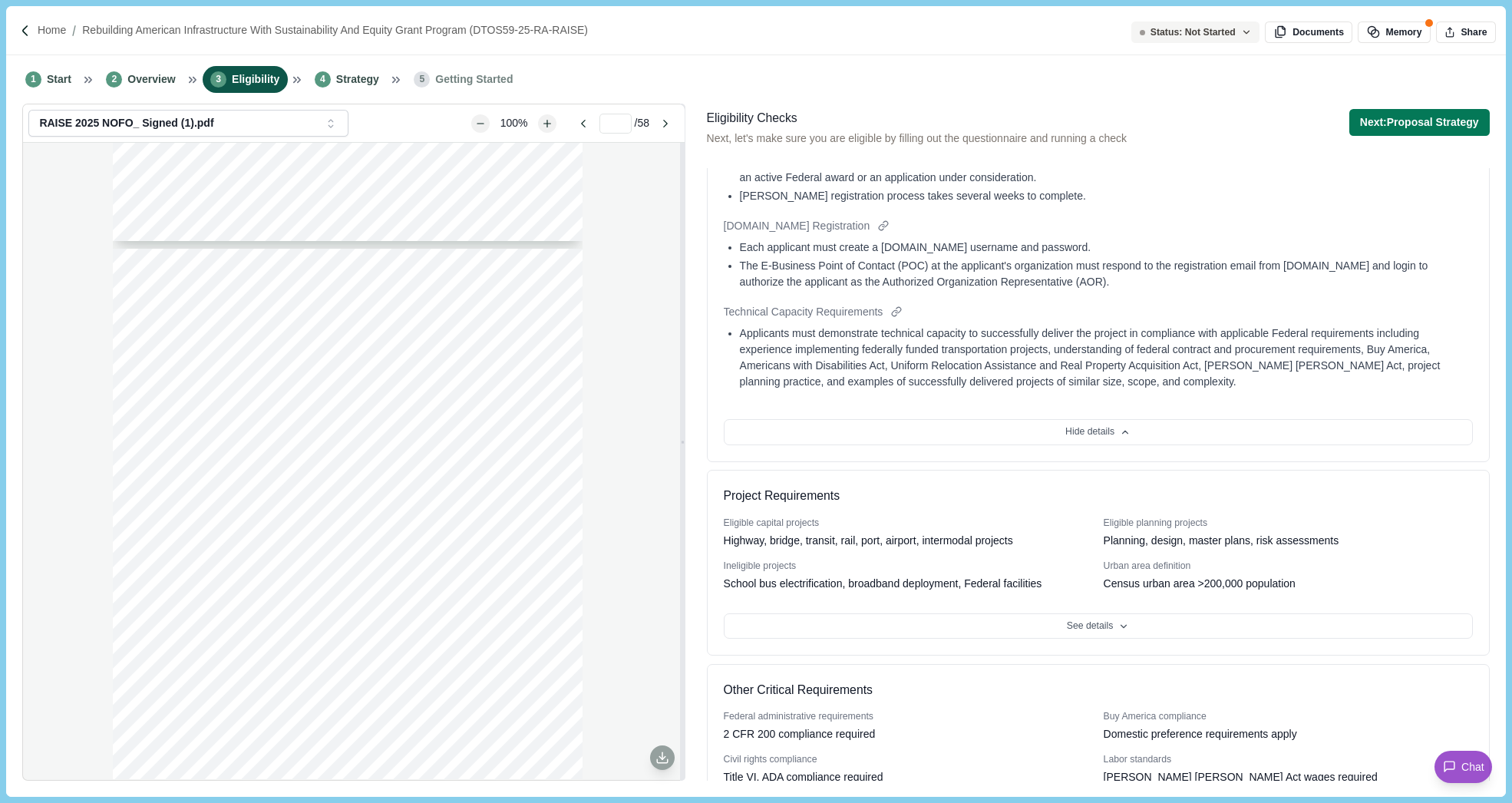
scroll to position [896, 0]
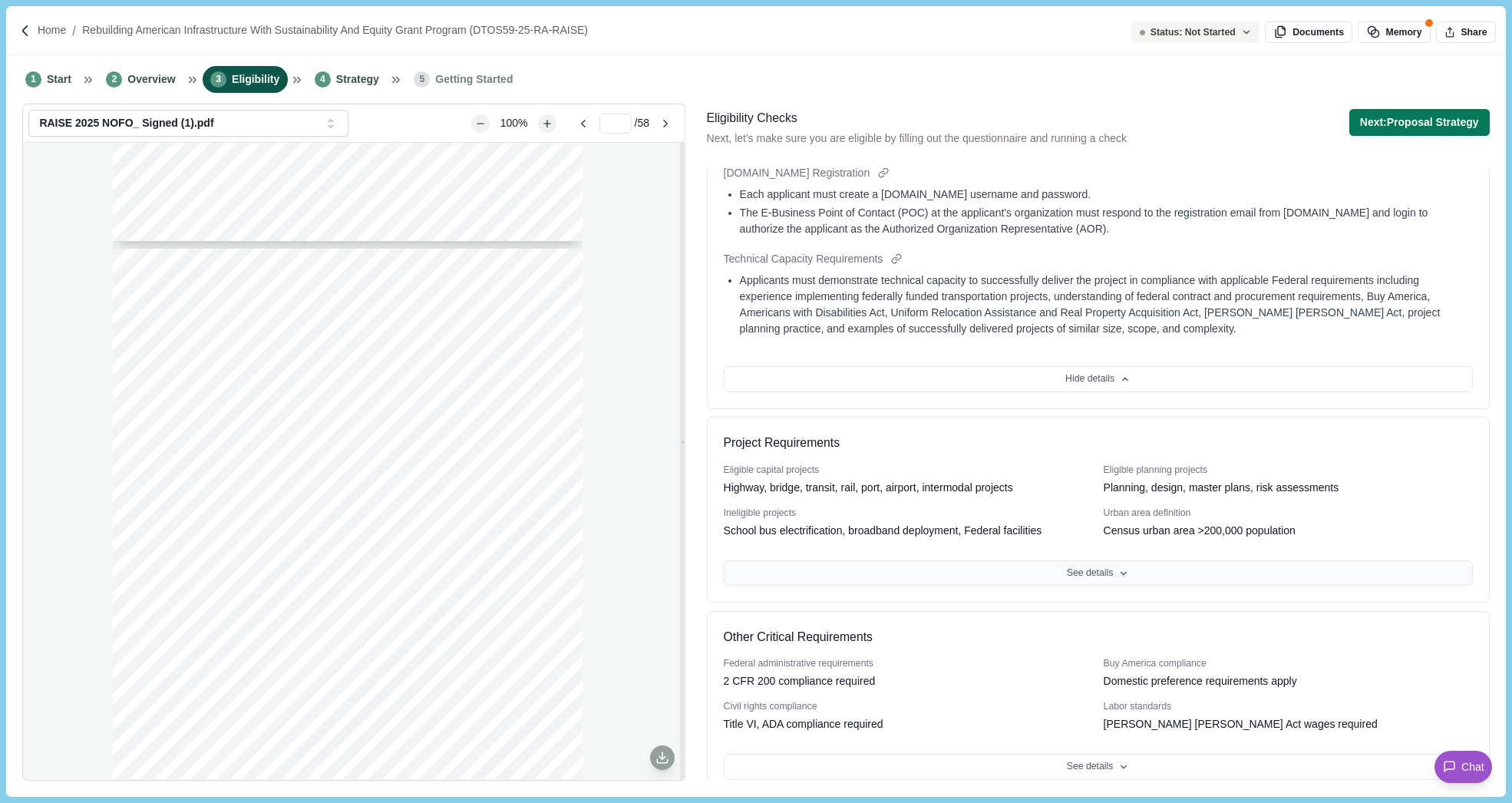
click at [995, 562] on button "See details" at bounding box center [1098, 574] width 749 height 27
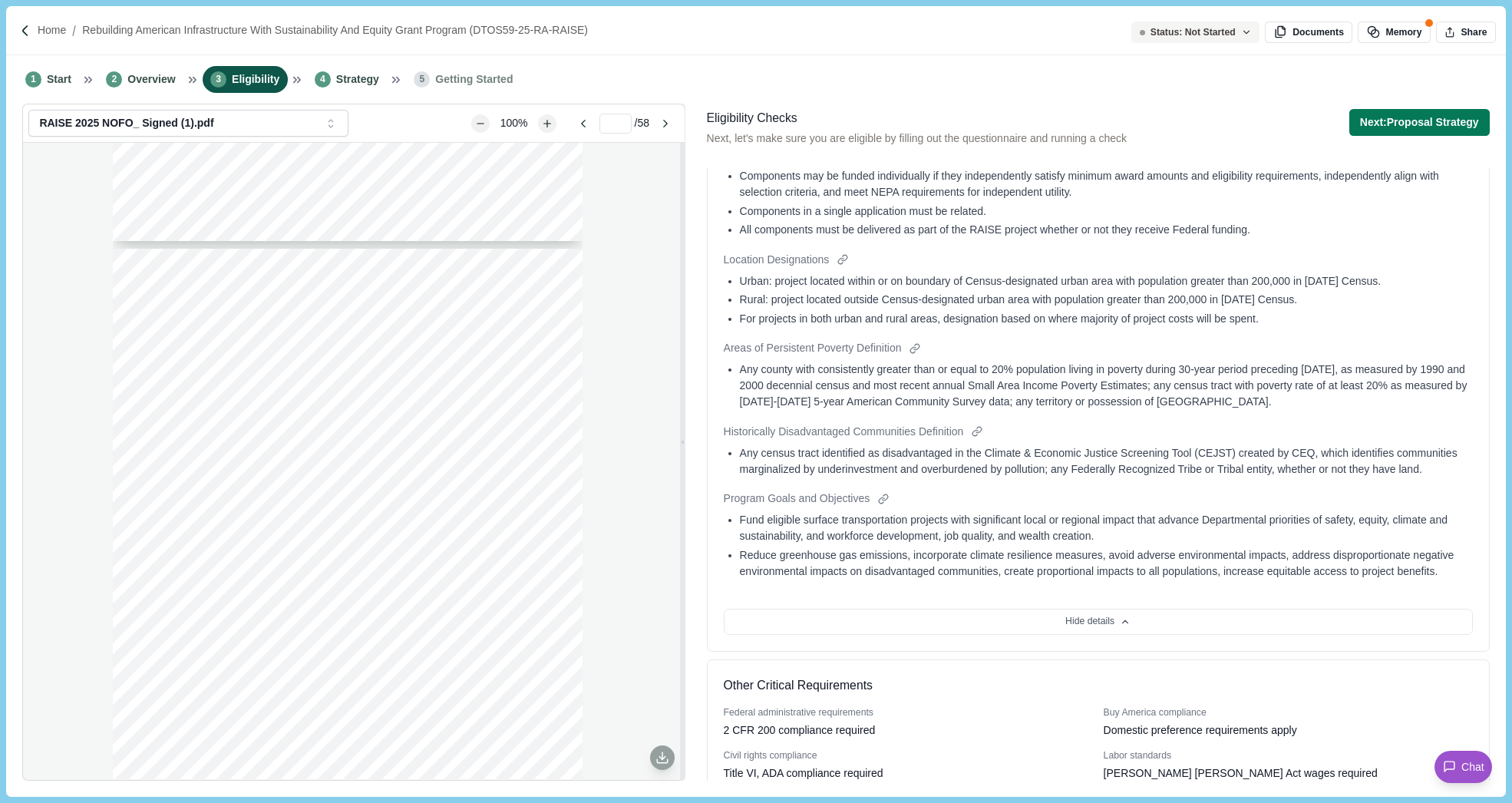
scroll to position [1769, 0]
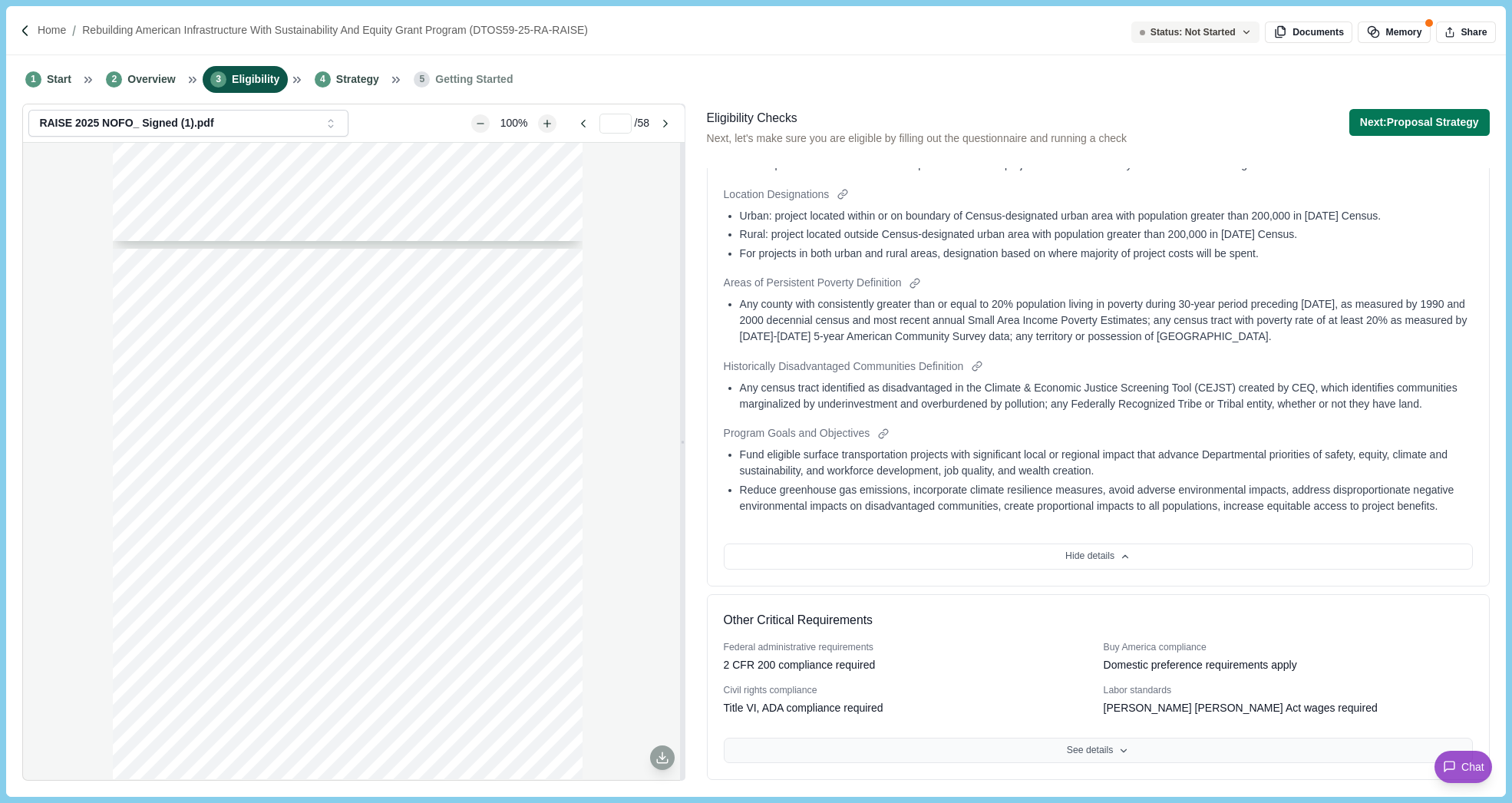
click at [1083, 752] on button "See details" at bounding box center [1098, 751] width 749 height 27
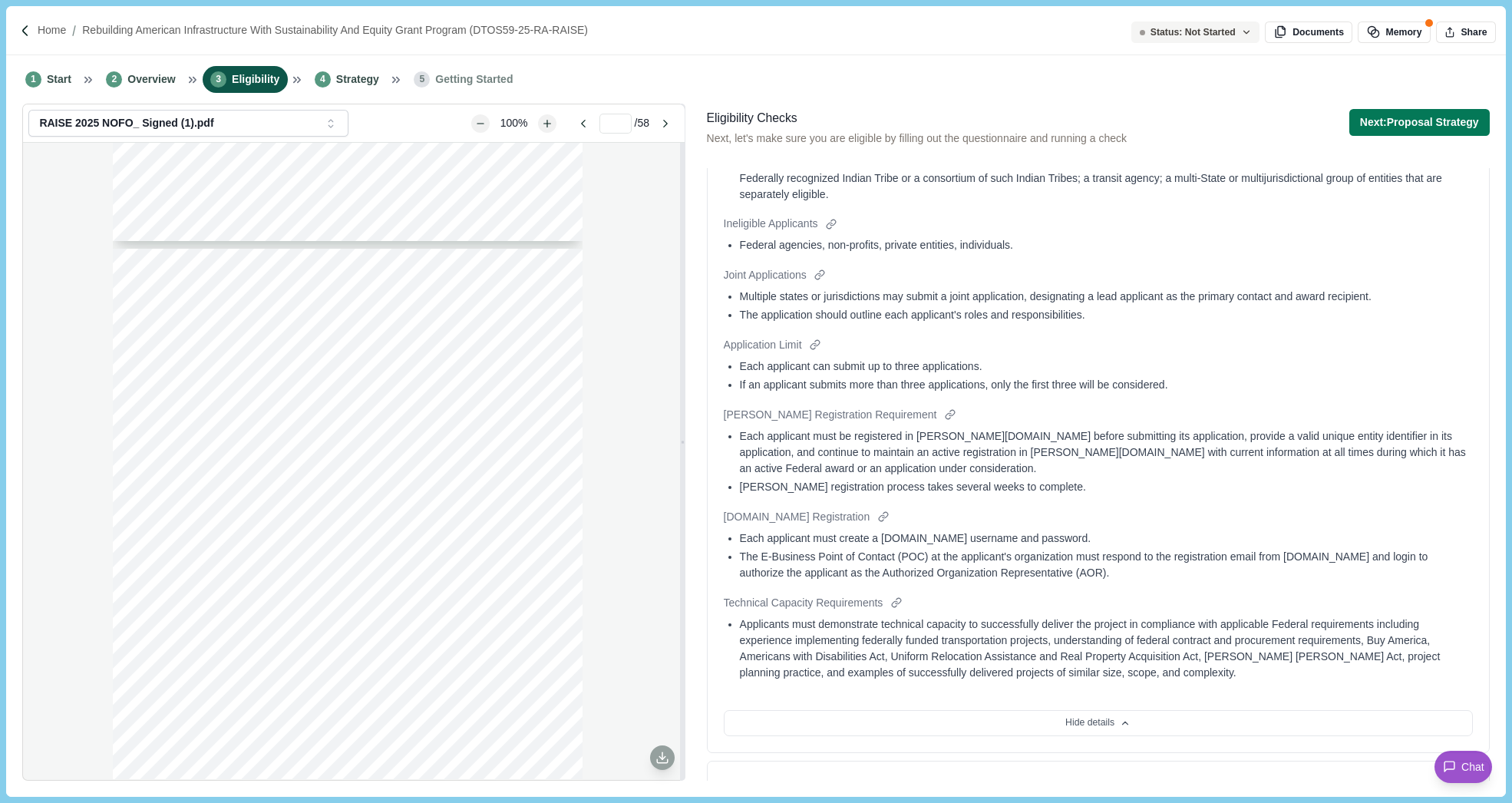
scroll to position [0, 0]
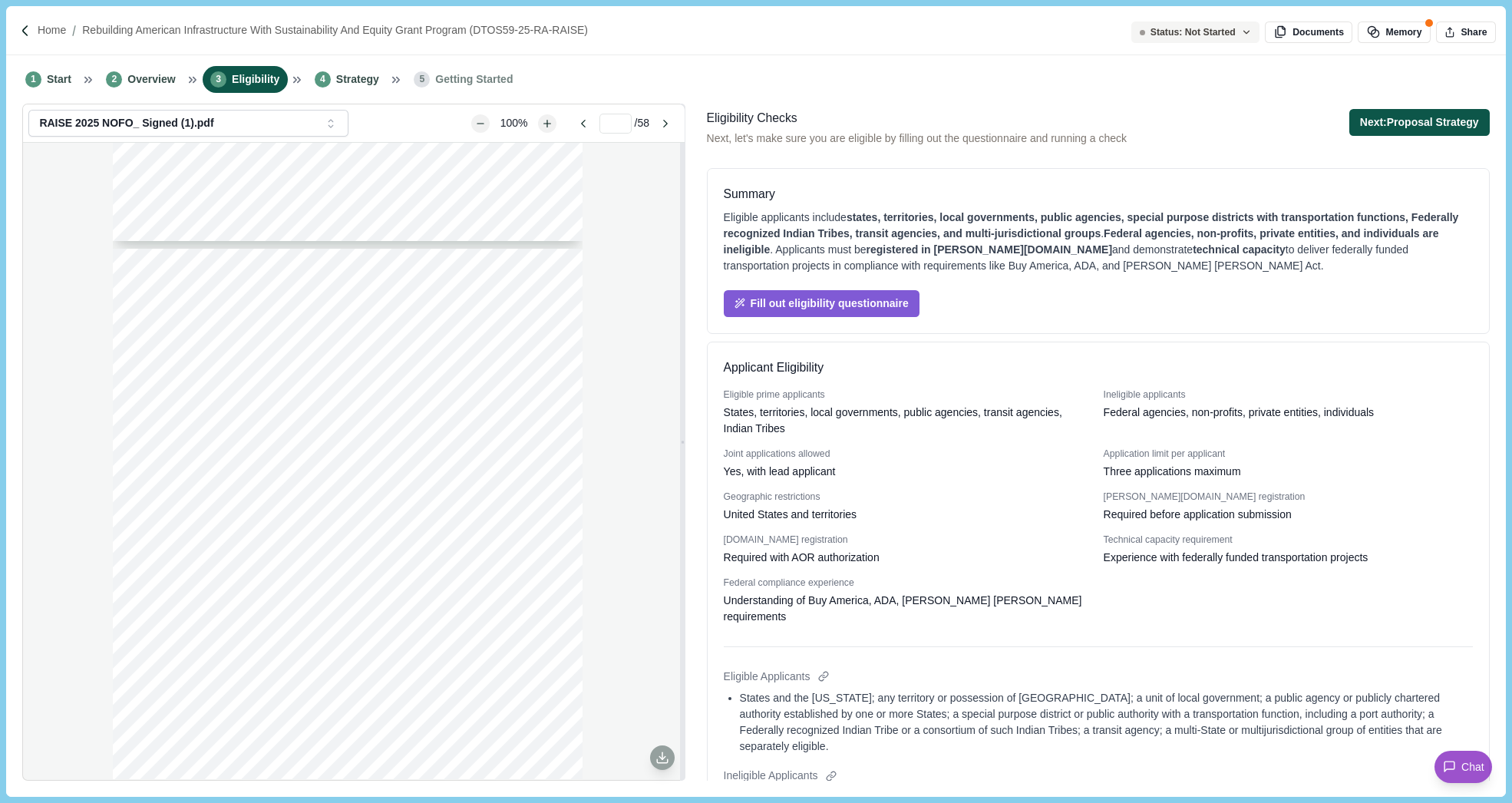
click at [1425, 118] on button "Next: Proposal Strategy" at bounding box center [1419, 122] width 140 height 27
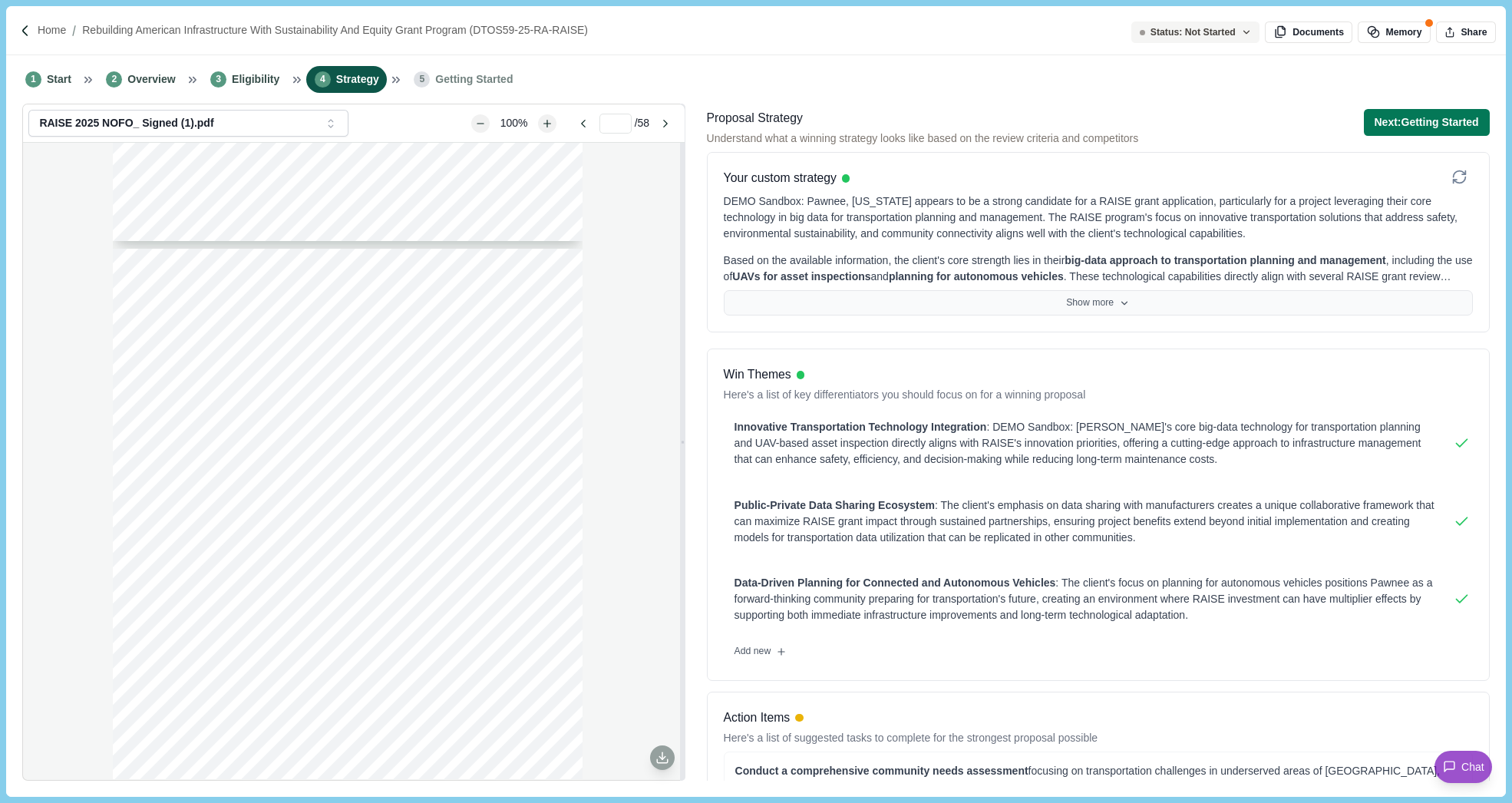
click at [1094, 304] on button "Show more" at bounding box center [1098, 303] width 749 height 27
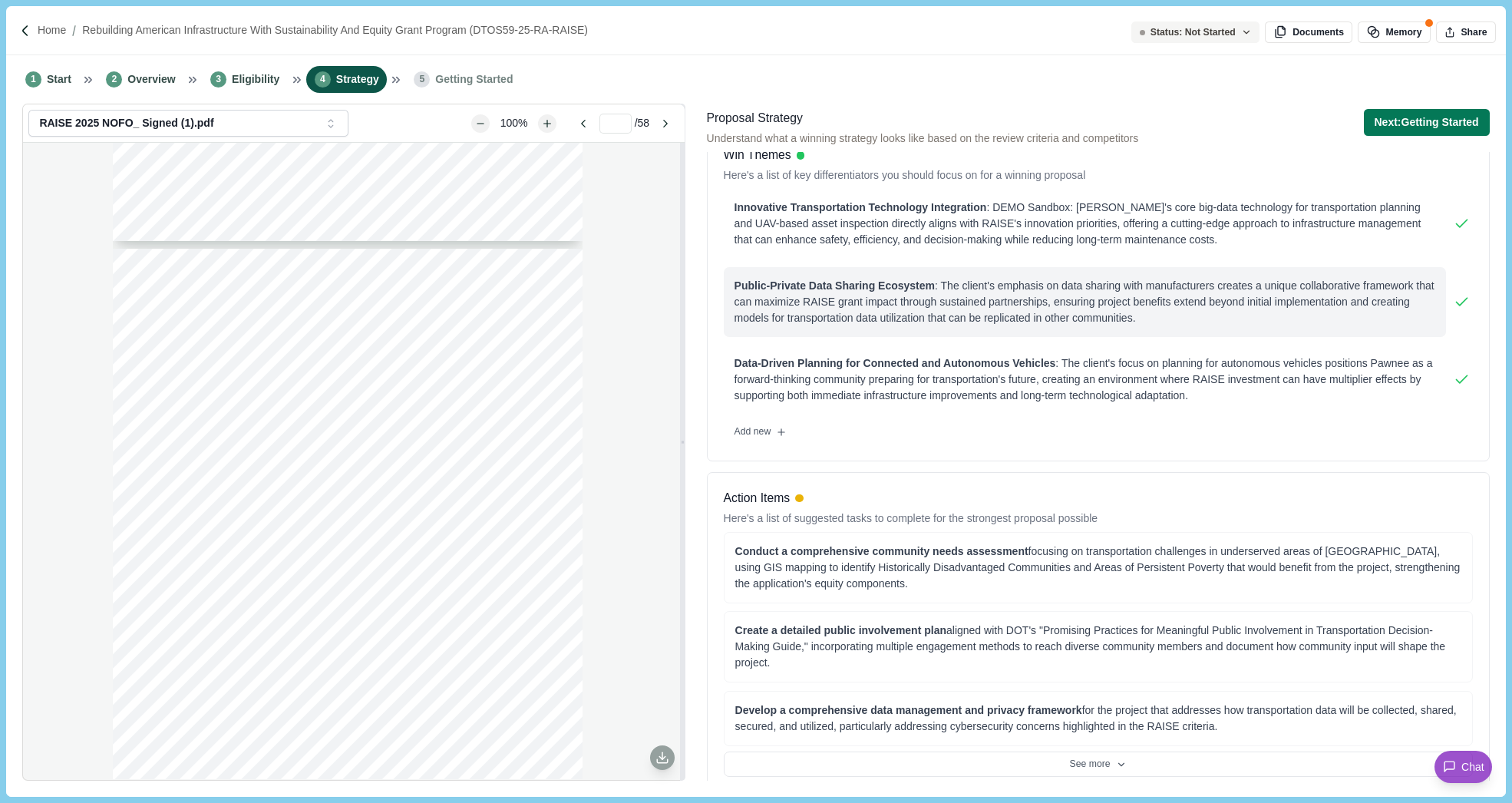
scroll to position [319, 0]
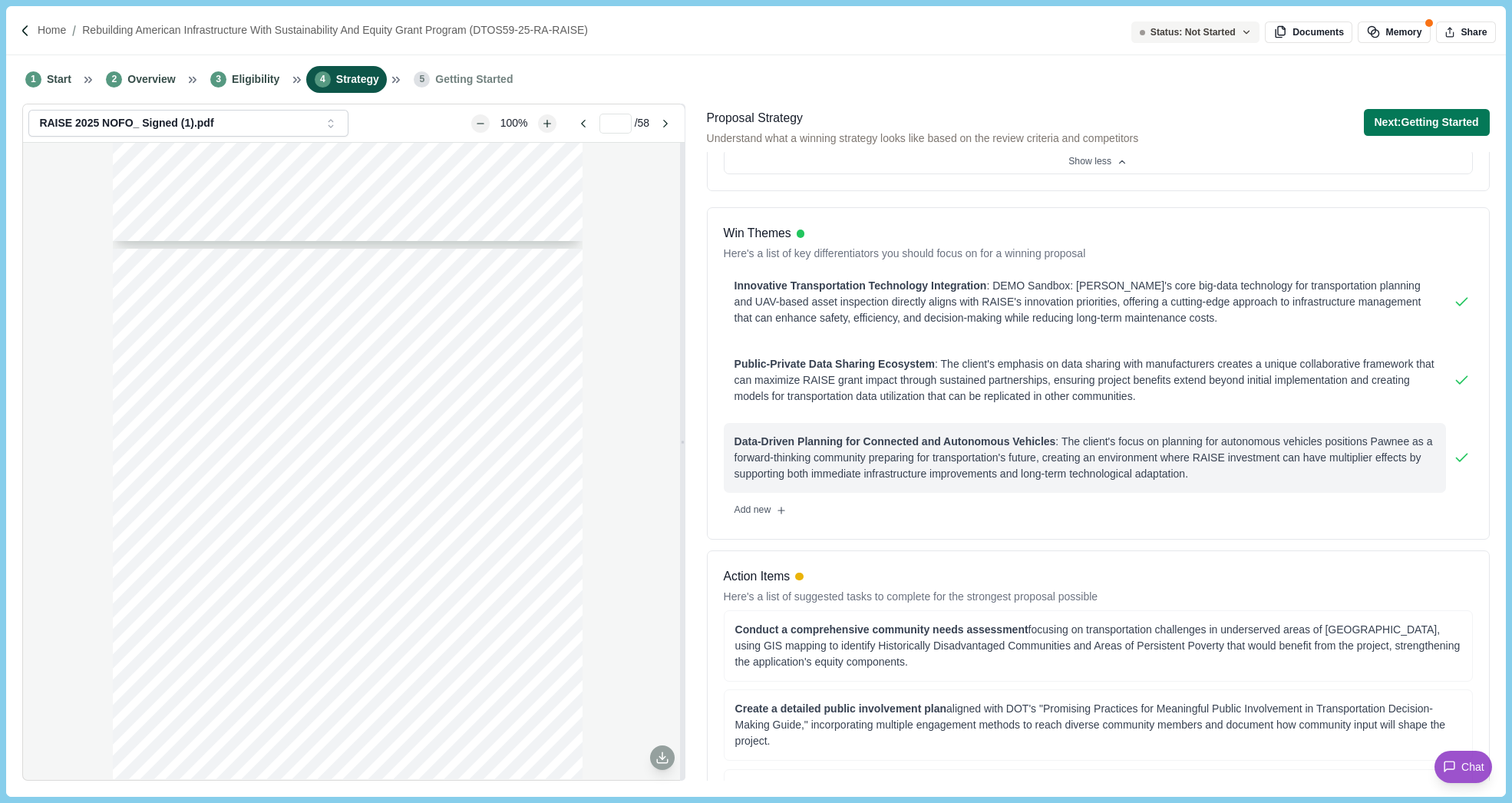
click at [1206, 465] on div "Data-Driven Planning for Connected and Autonomous Vehicles : The client's focus…" at bounding box center [1084, 457] width 701 height 48
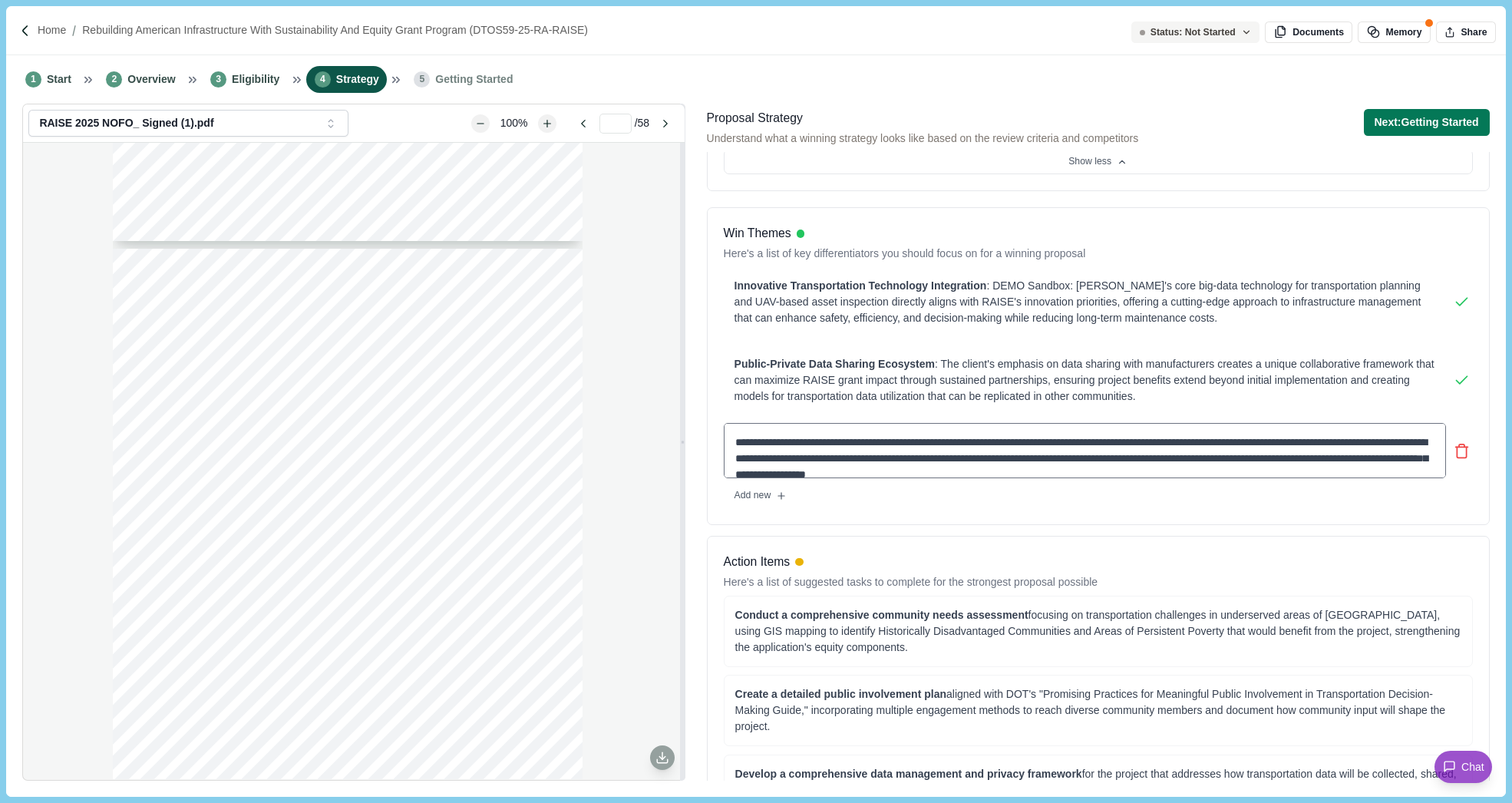
click at [1272, 478] on textarea "**********" at bounding box center [1084, 450] width 722 height 55
click at [1227, 462] on textarea "**********" at bounding box center [1084, 450] width 722 height 55
click at [1146, 460] on textarea "**********" at bounding box center [1084, 450] width 722 height 55
click at [1179, 525] on div "Win Themes Here's a list of key differentiators you should focus on for a winni…" at bounding box center [1099, 366] width 783 height 318
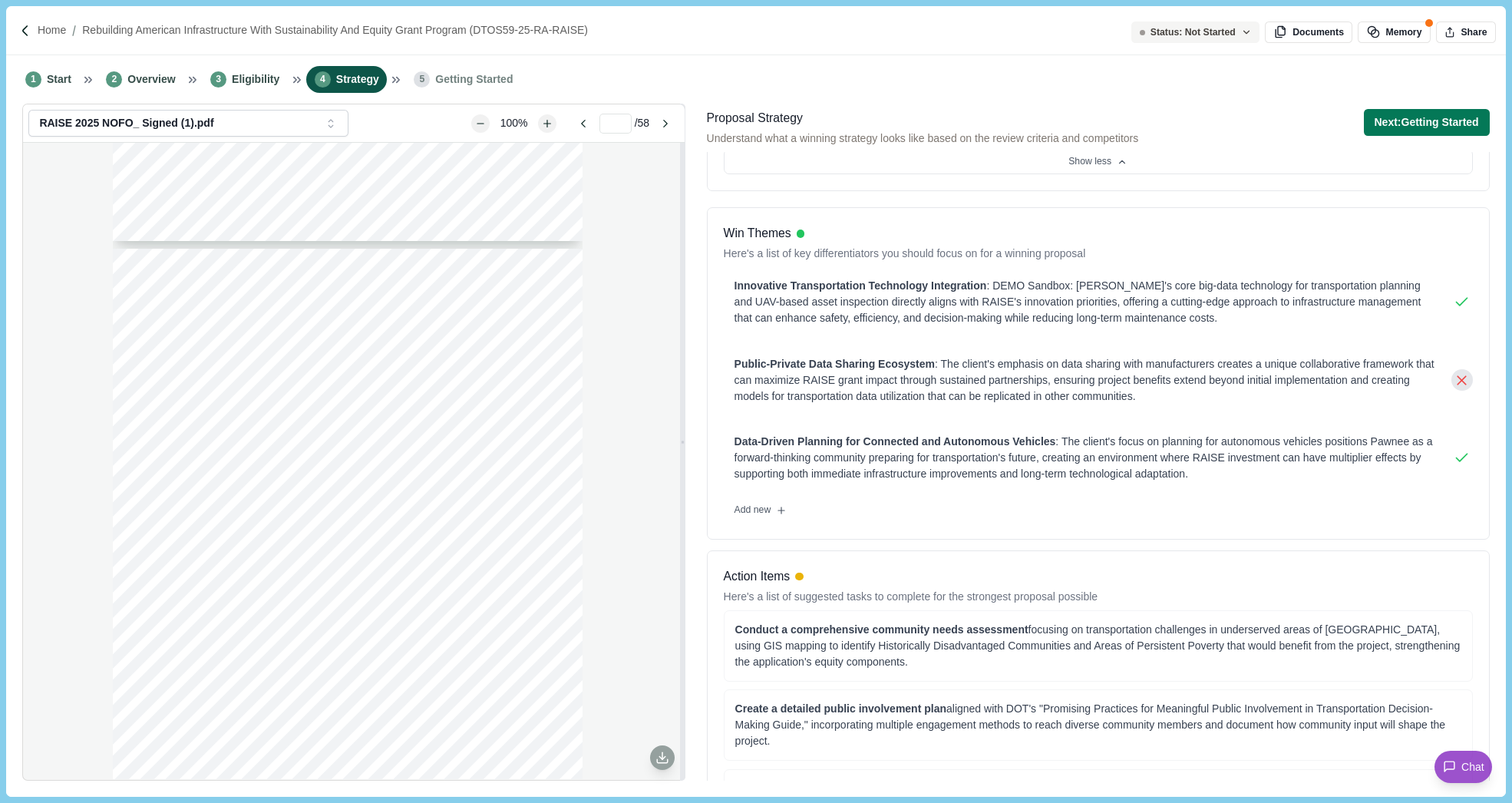
click at [1461, 389] on icon at bounding box center [1461, 380] width 16 height 16
click at [781, 514] on icon at bounding box center [781, 510] width 0 height 6
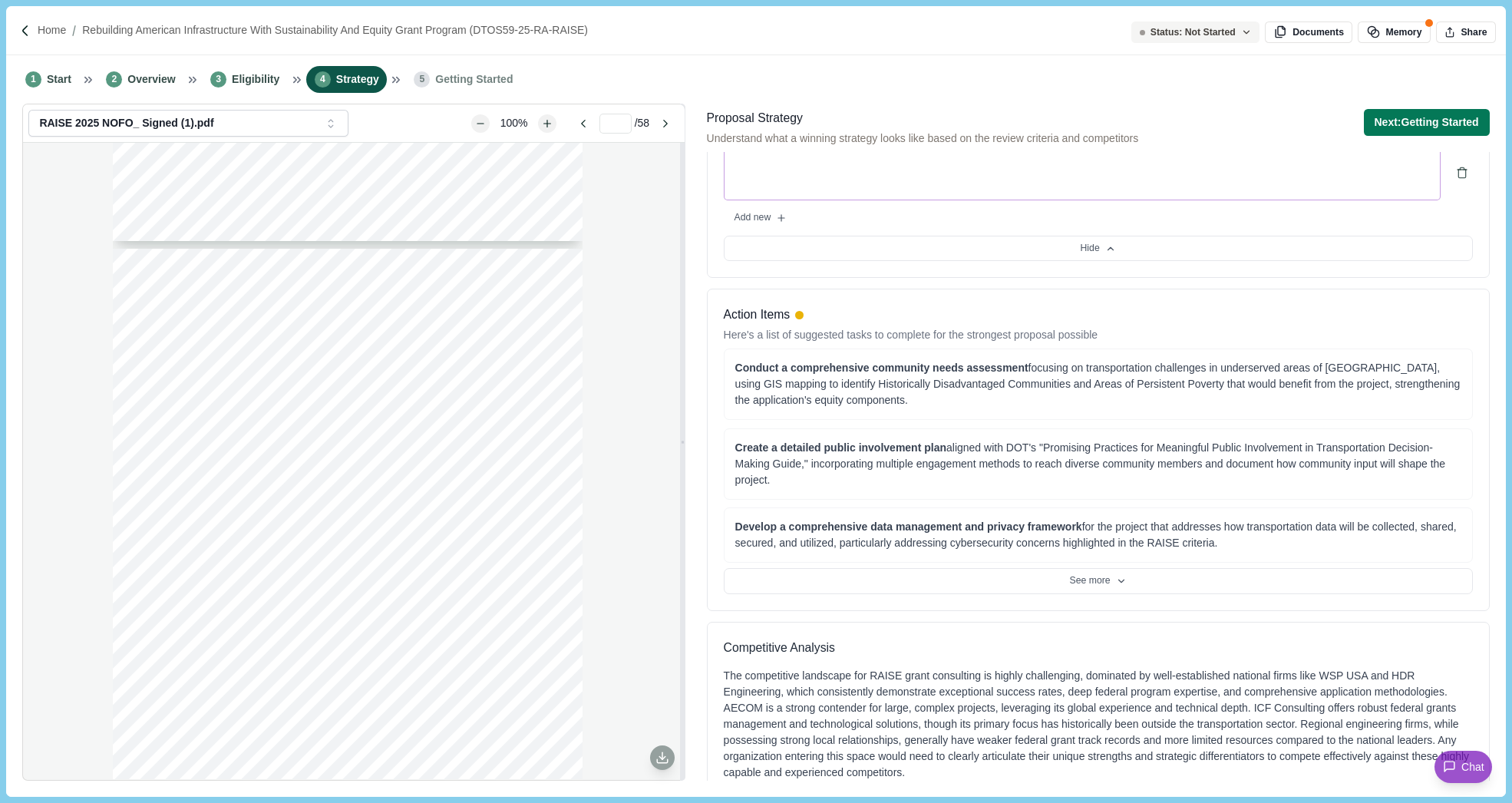
scroll to position [687, 0]
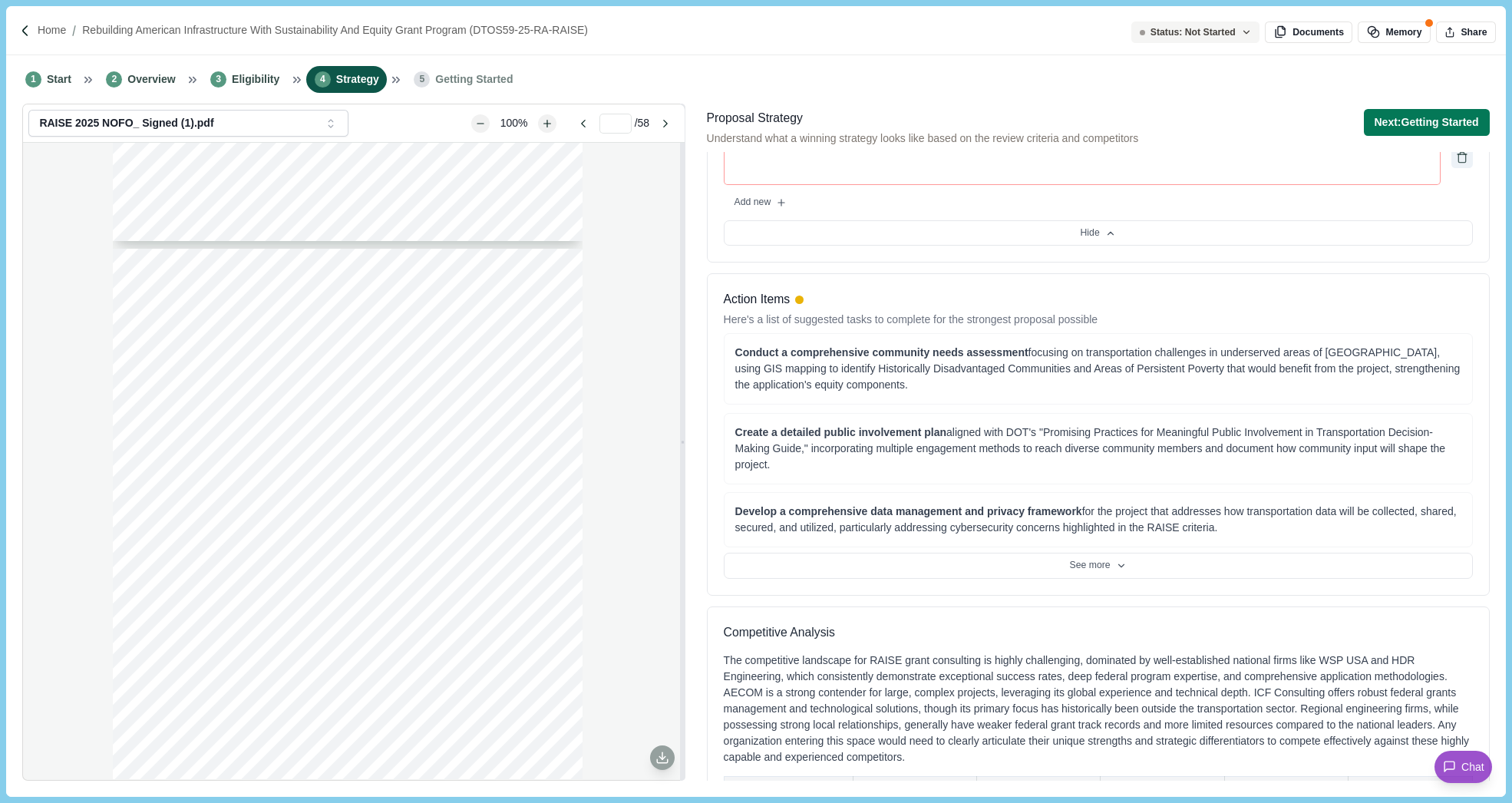
click at [1465, 167] on icon "Delete" at bounding box center [1462, 156] width 12 height 18
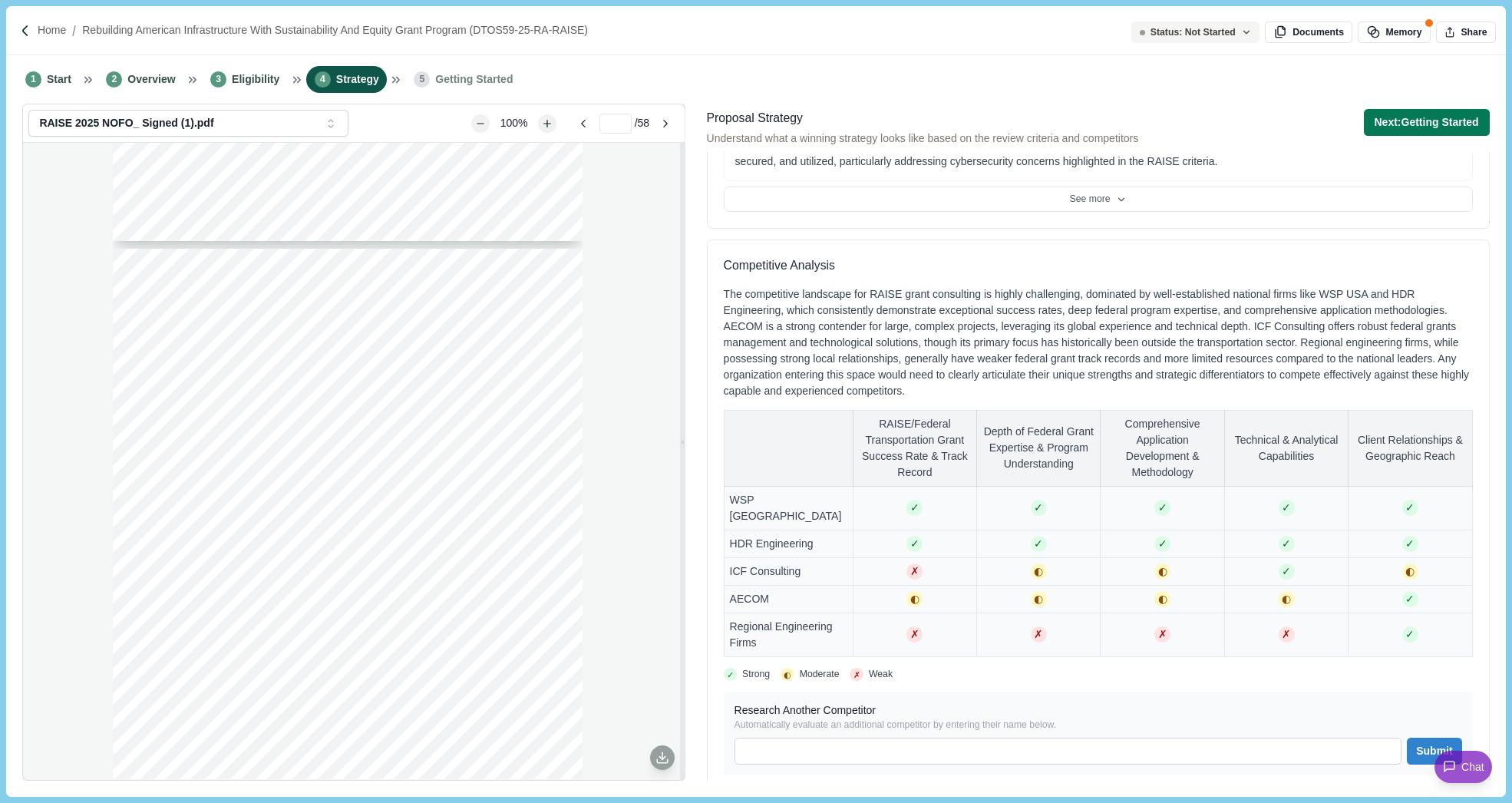
scroll to position [889, 0]
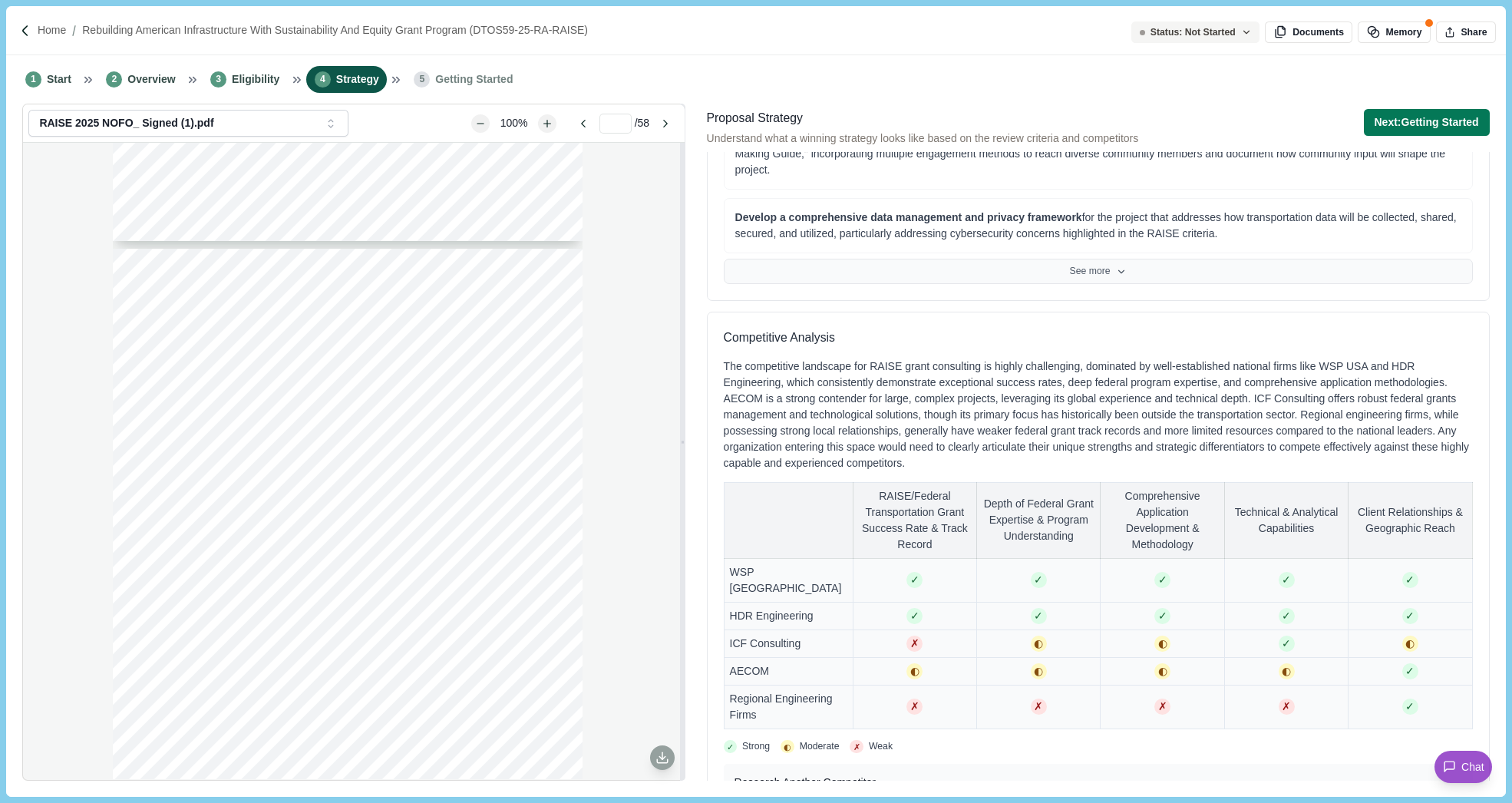
click at [1091, 280] on button "See more" at bounding box center [1098, 272] width 749 height 27
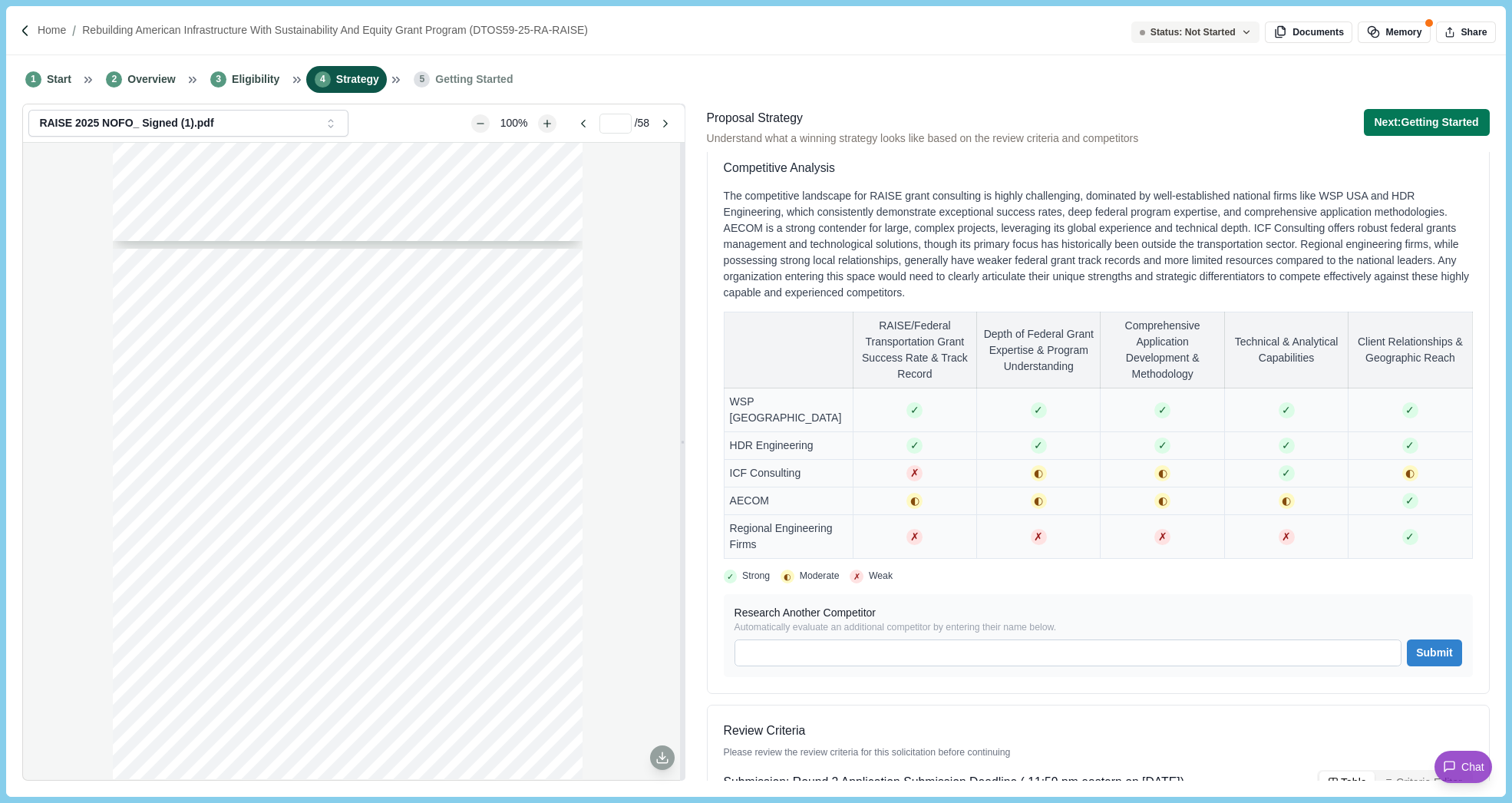
scroll to position [1338, 0]
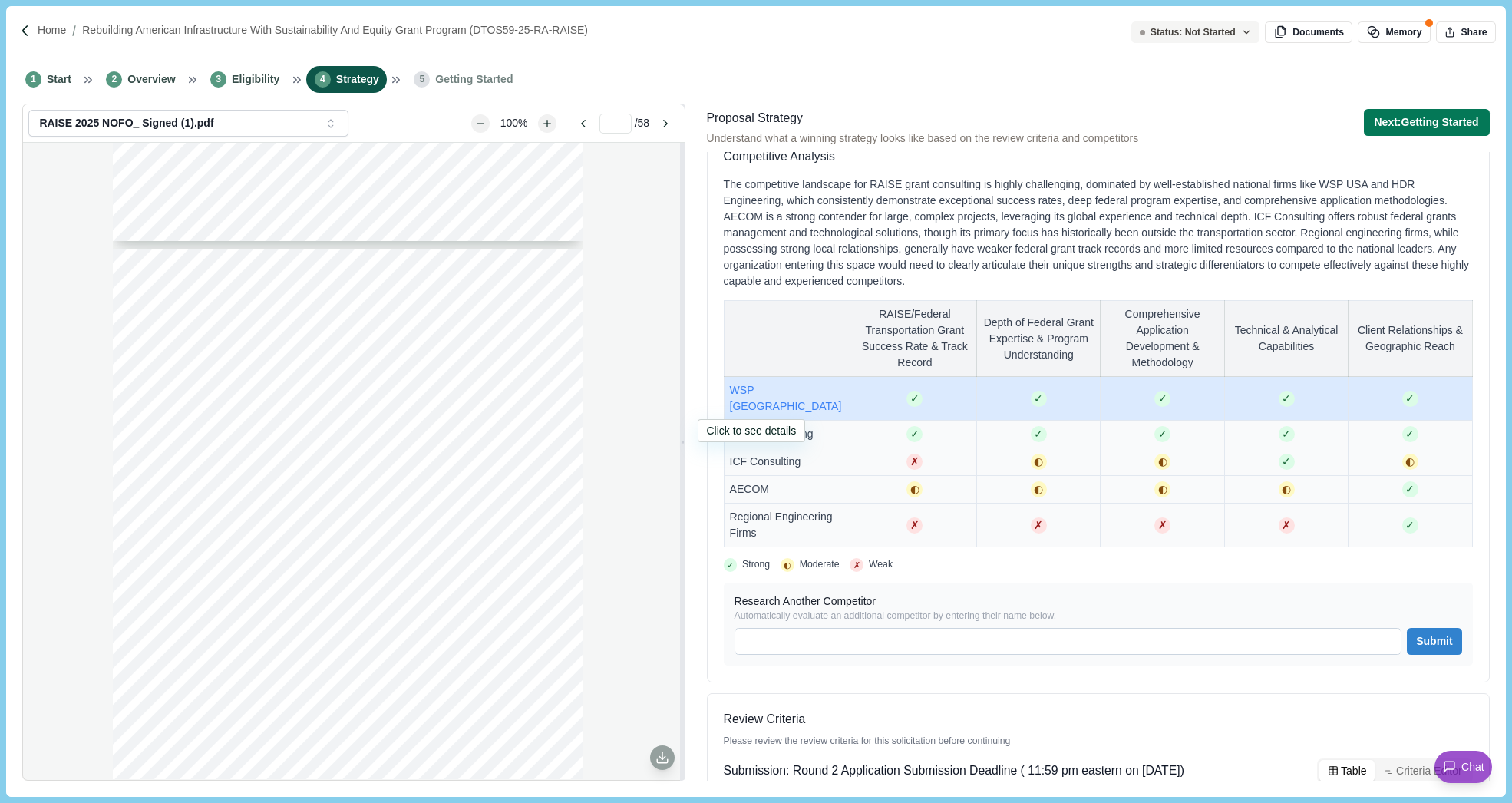
click at [771, 403] on span "WSP USA" at bounding box center [786, 398] width 112 height 28
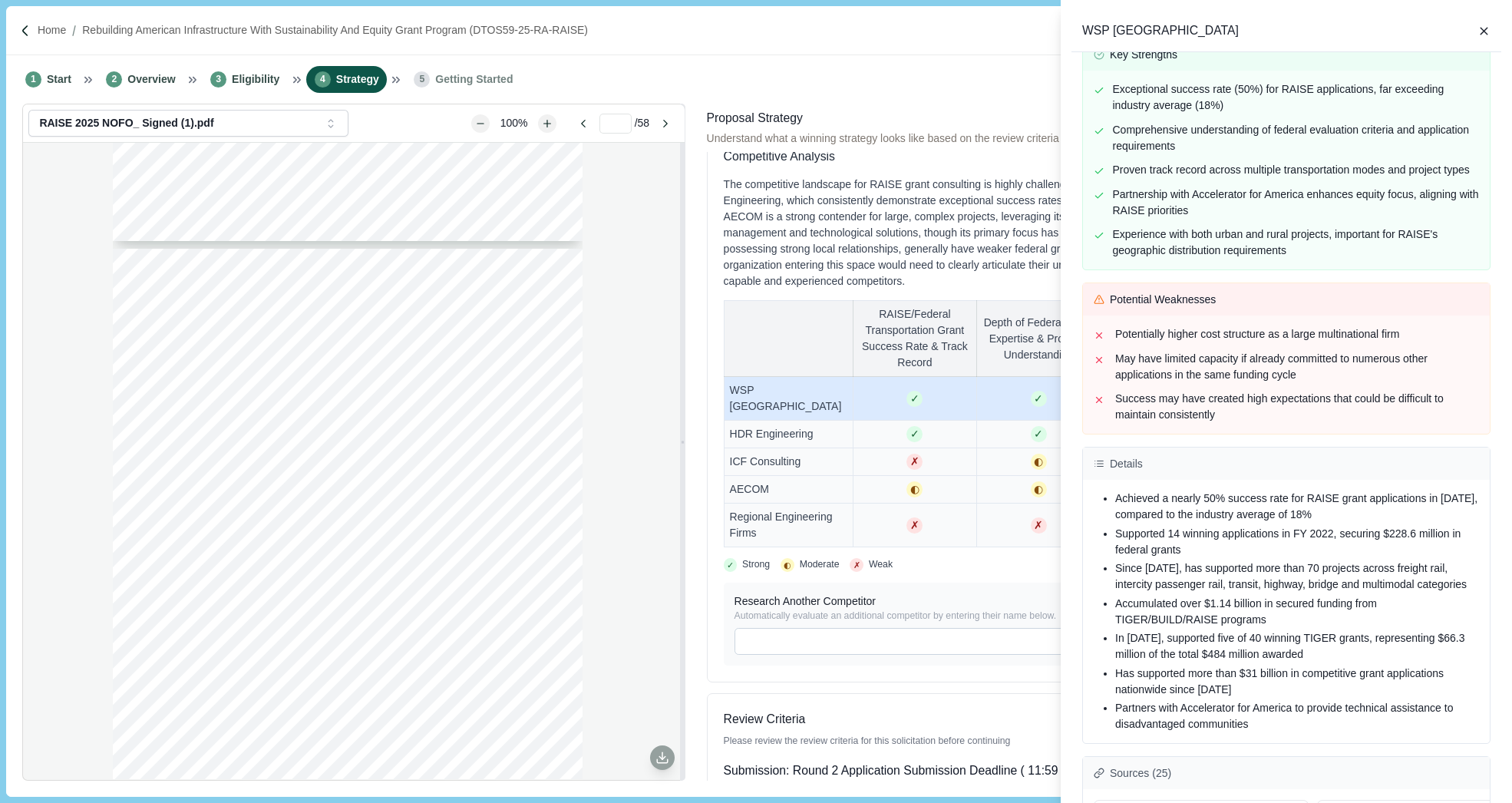
scroll to position [330, 0]
click at [1483, 35] on icon "button" at bounding box center [1484, 31] width 14 height 14
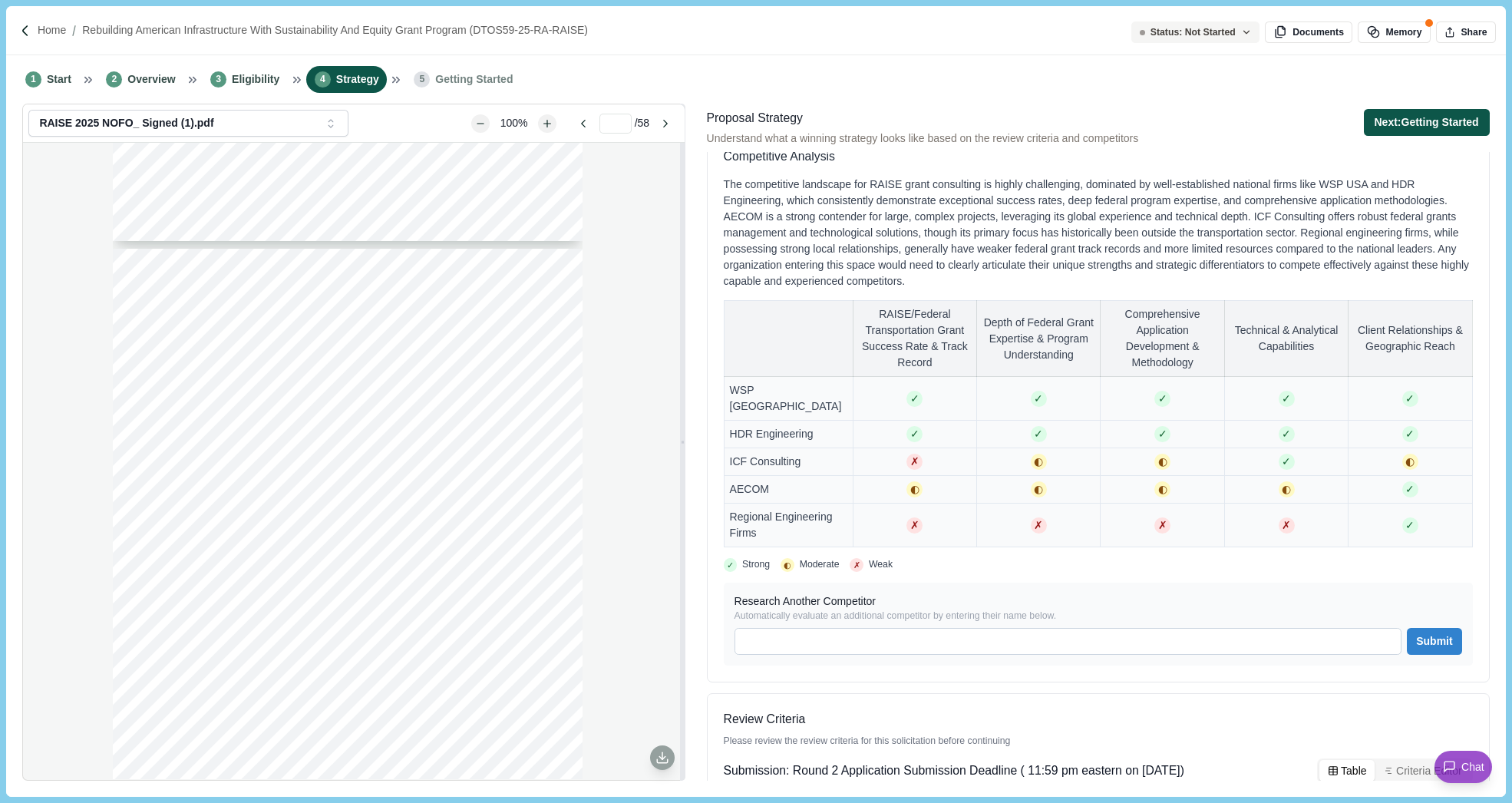
click at [1412, 109] on button "Next: Getting Started" at bounding box center [1427, 122] width 126 height 27
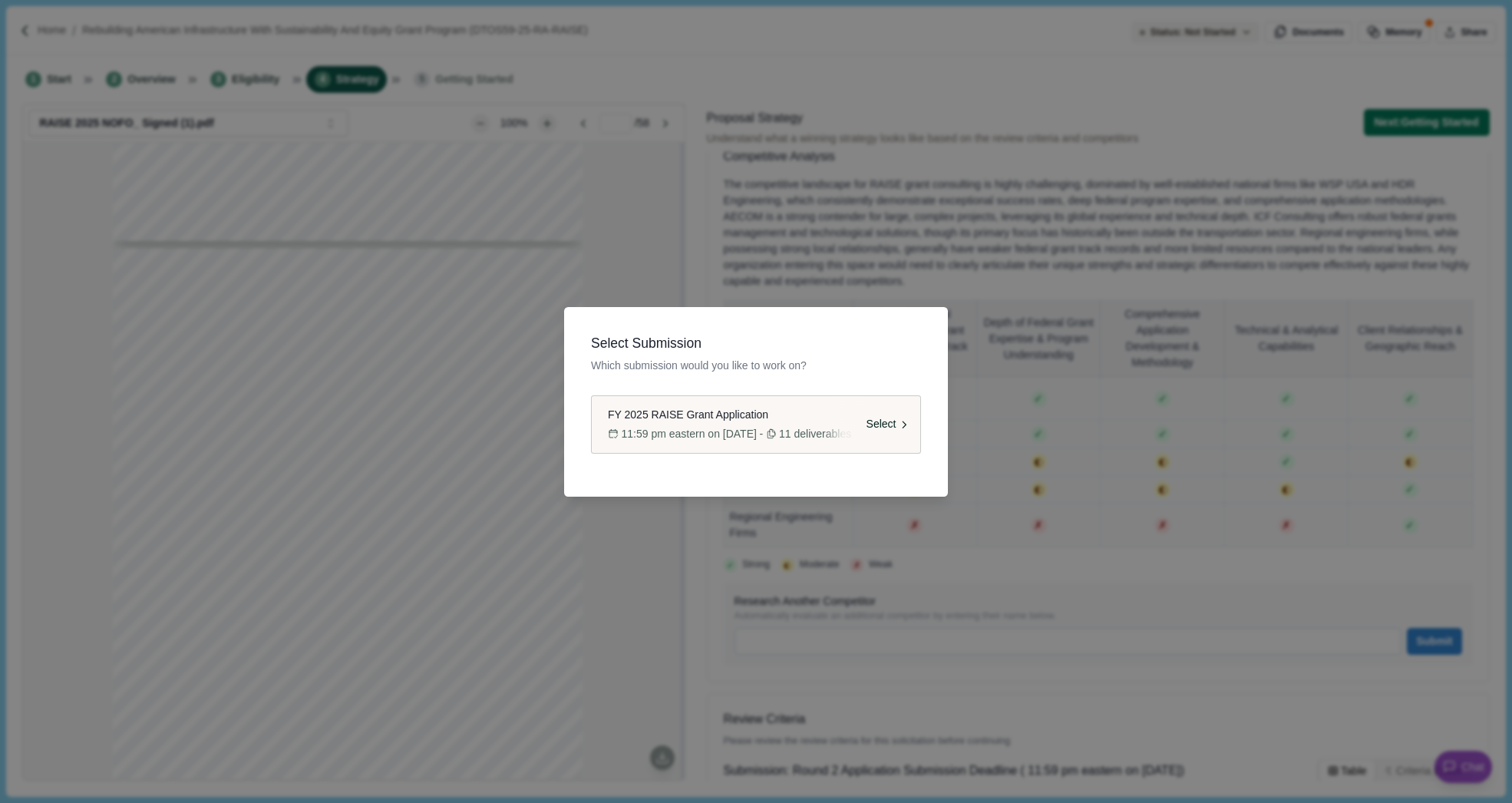
click at [691, 421] on span "FY 2025 RAISE Grant Application" at bounding box center [687, 414] width 160 height 16
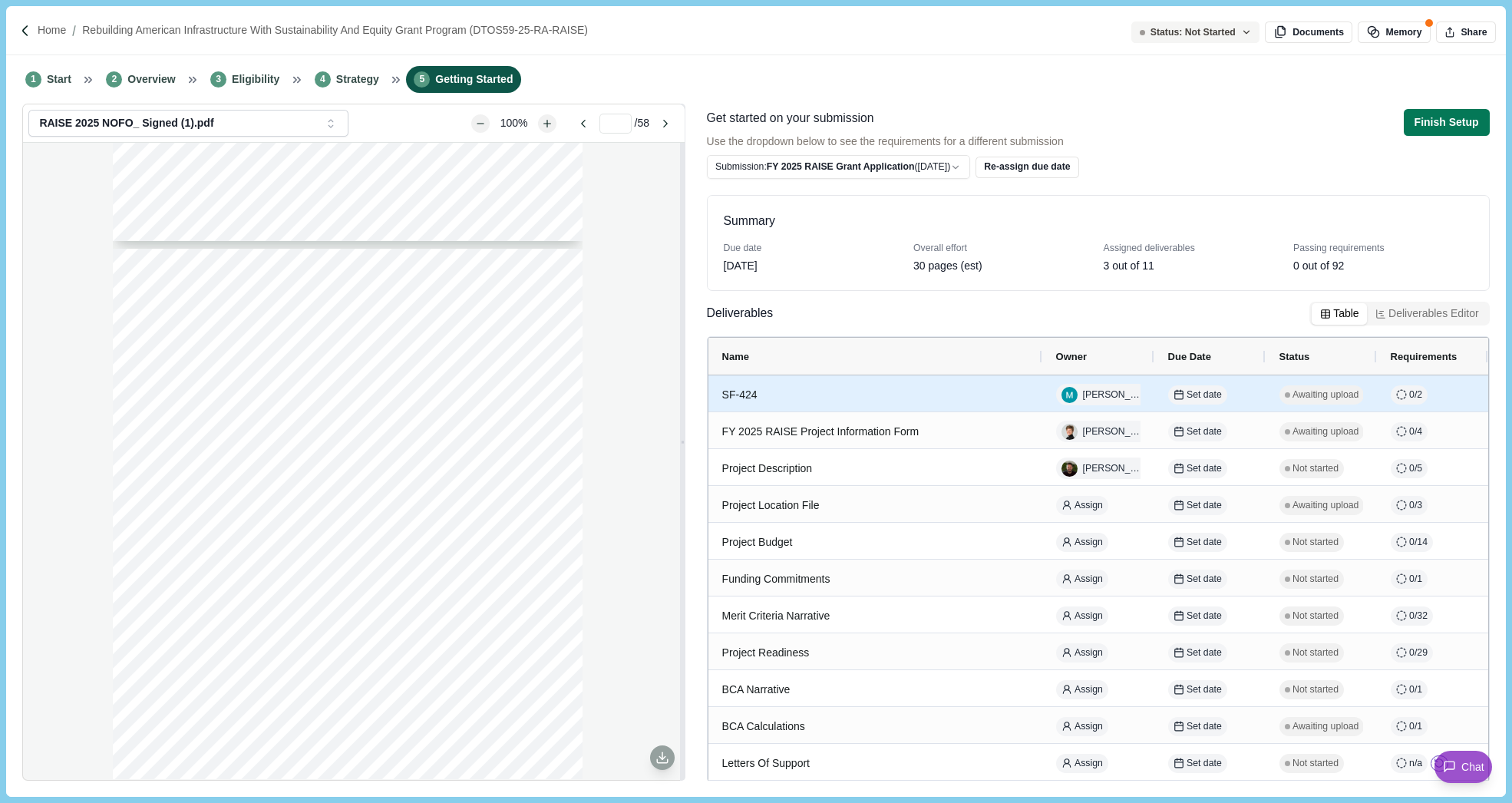
click at [763, 401] on div "SF-424" at bounding box center [875, 395] width 306 height 30
select select "****"
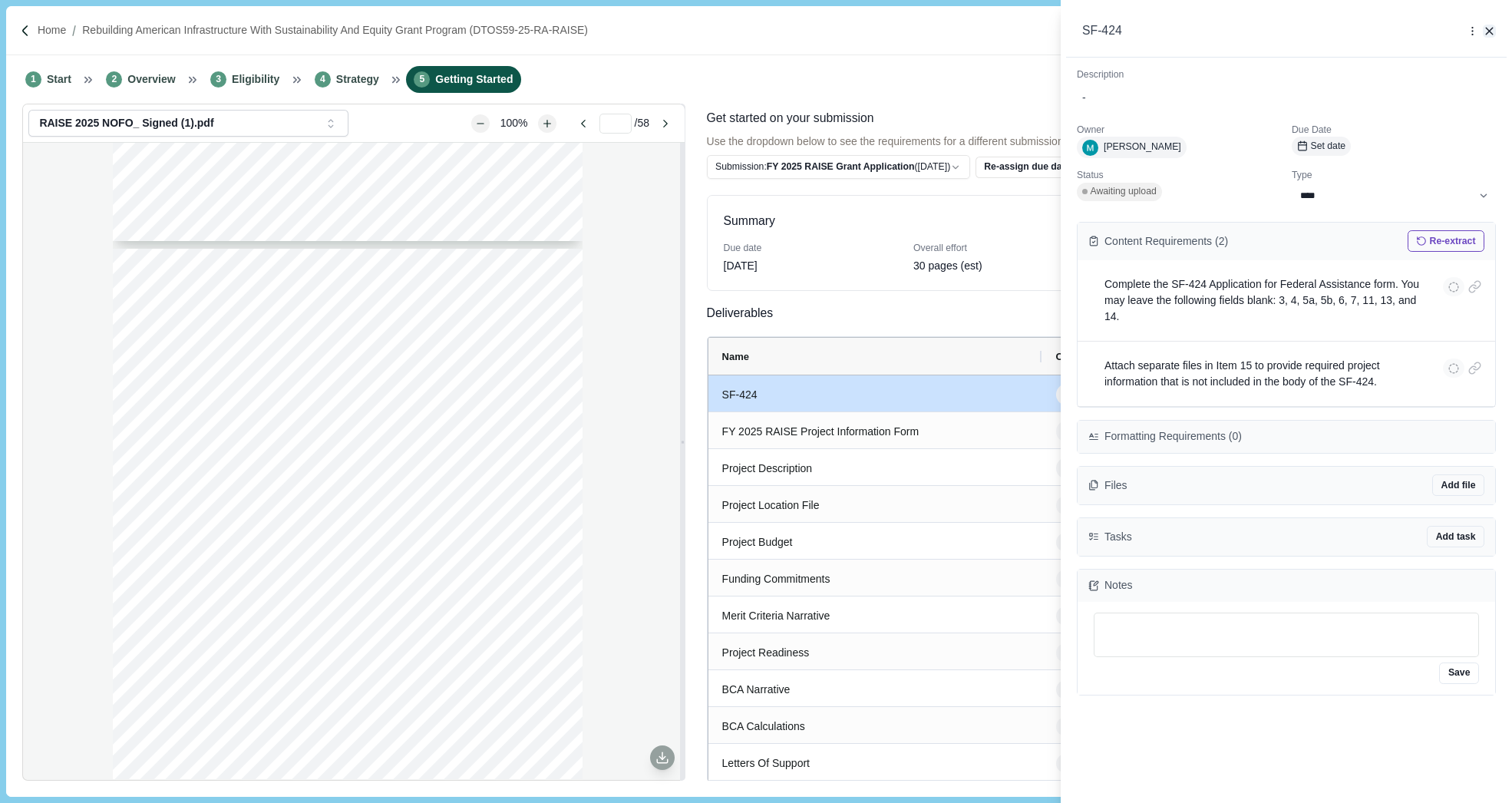
click at [1491, 28] on icon "button" at bounding box center [1488, 30] width 7 height 7
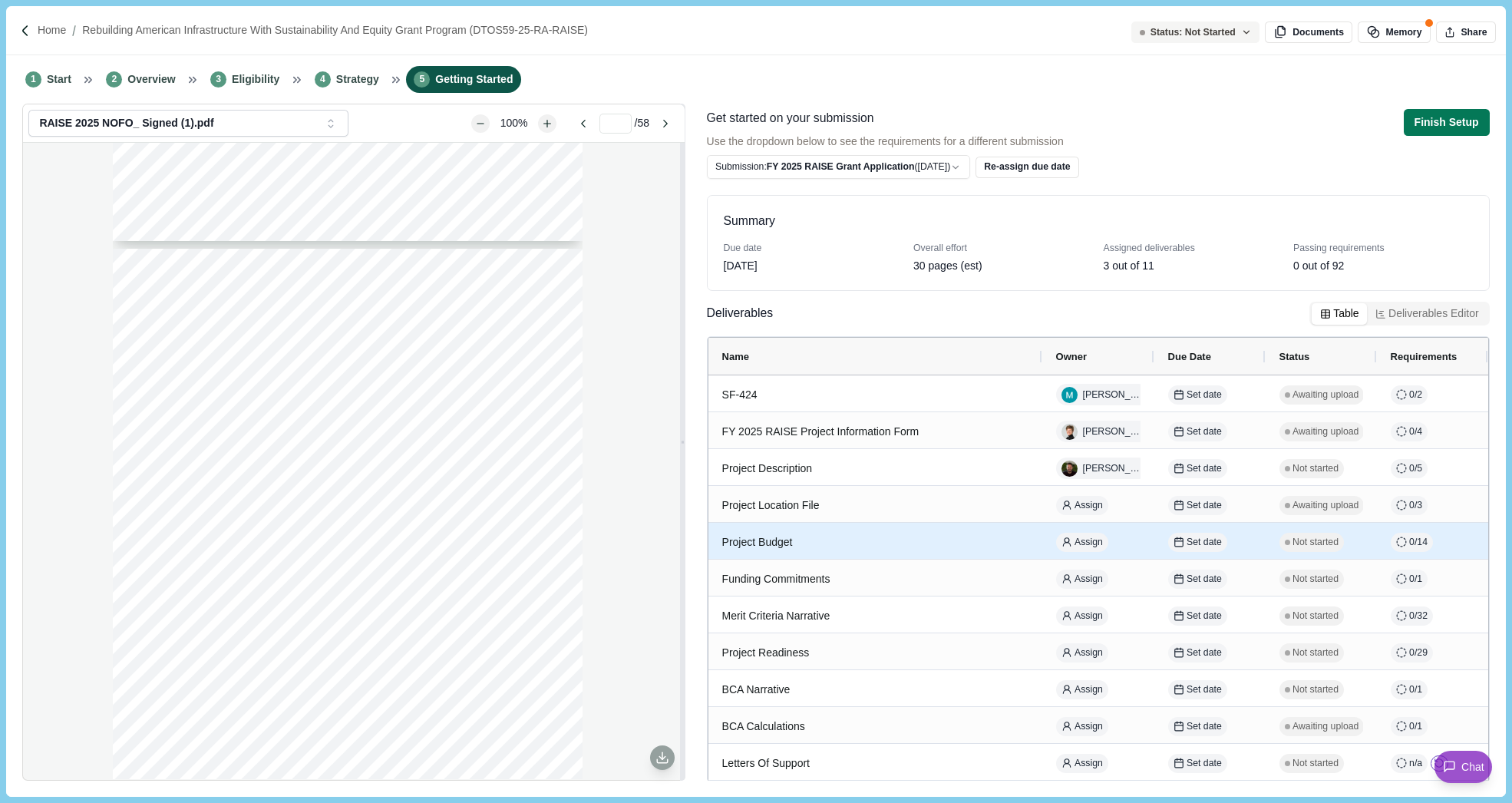
scroll to position [2, 0]
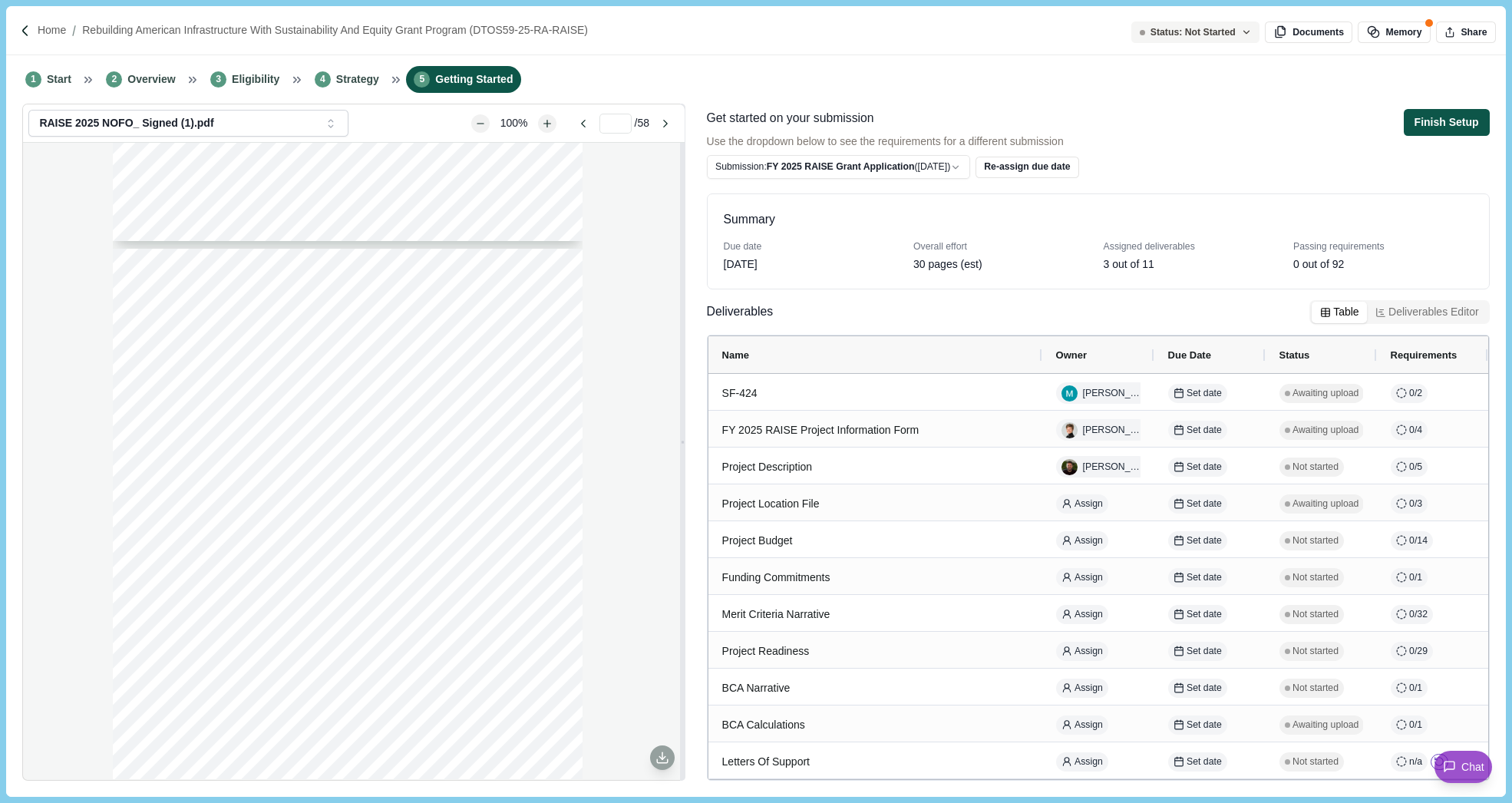
click at [1440, 117] on button "Finish Setup" at bounding box center [1447, 122] width 86 height 27
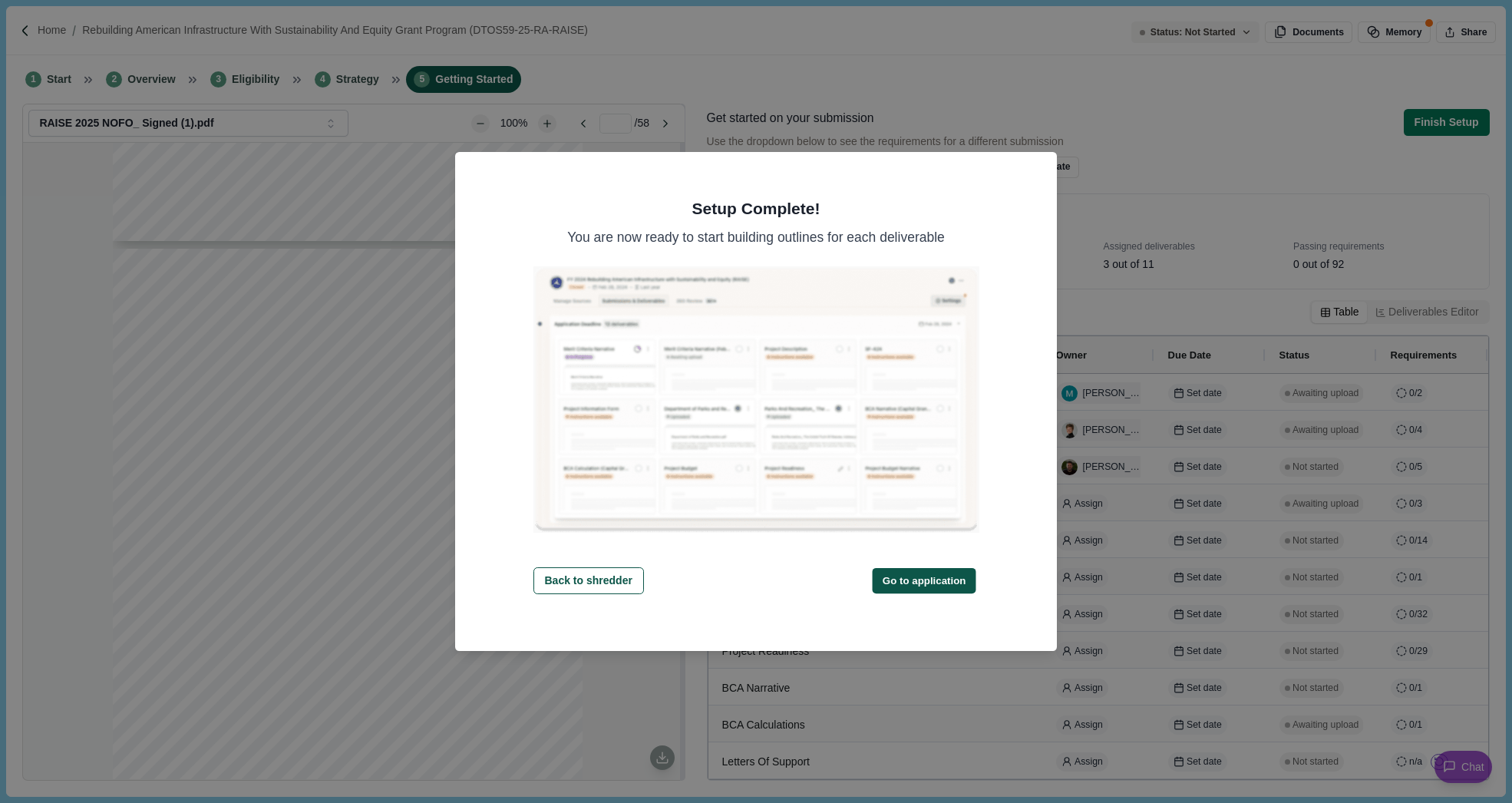
click at [928, 586] on button "Go to application" at bounding box center [923, 580] width 103 height 26
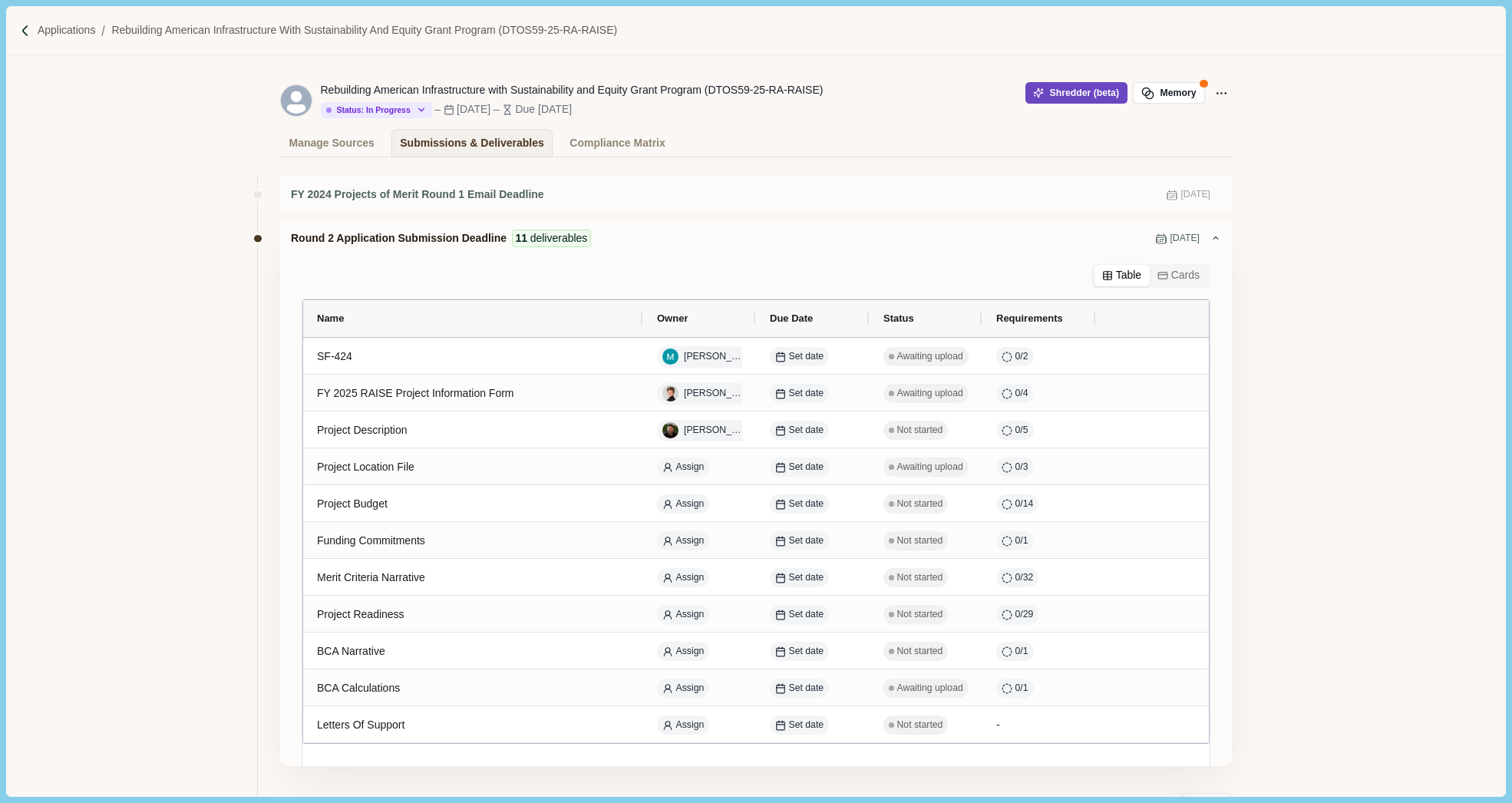
click at [1070, 90] on button "Shredder (beta)" at bounding box center [1077, 93] width 102 height 22
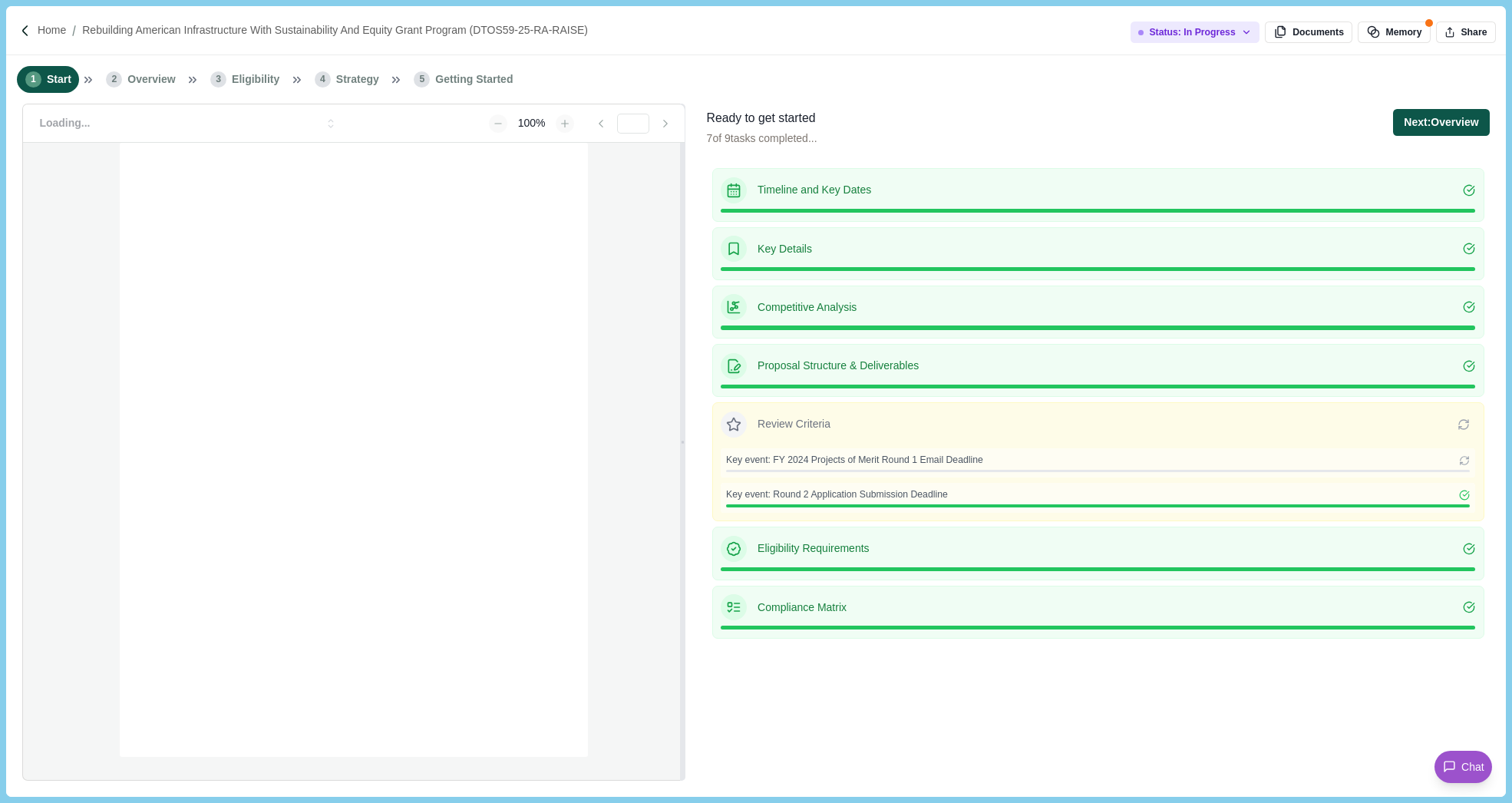
click at [1425, 119] on button "Next: Overview" at bounding box center [1440, 122] width 96 height 27
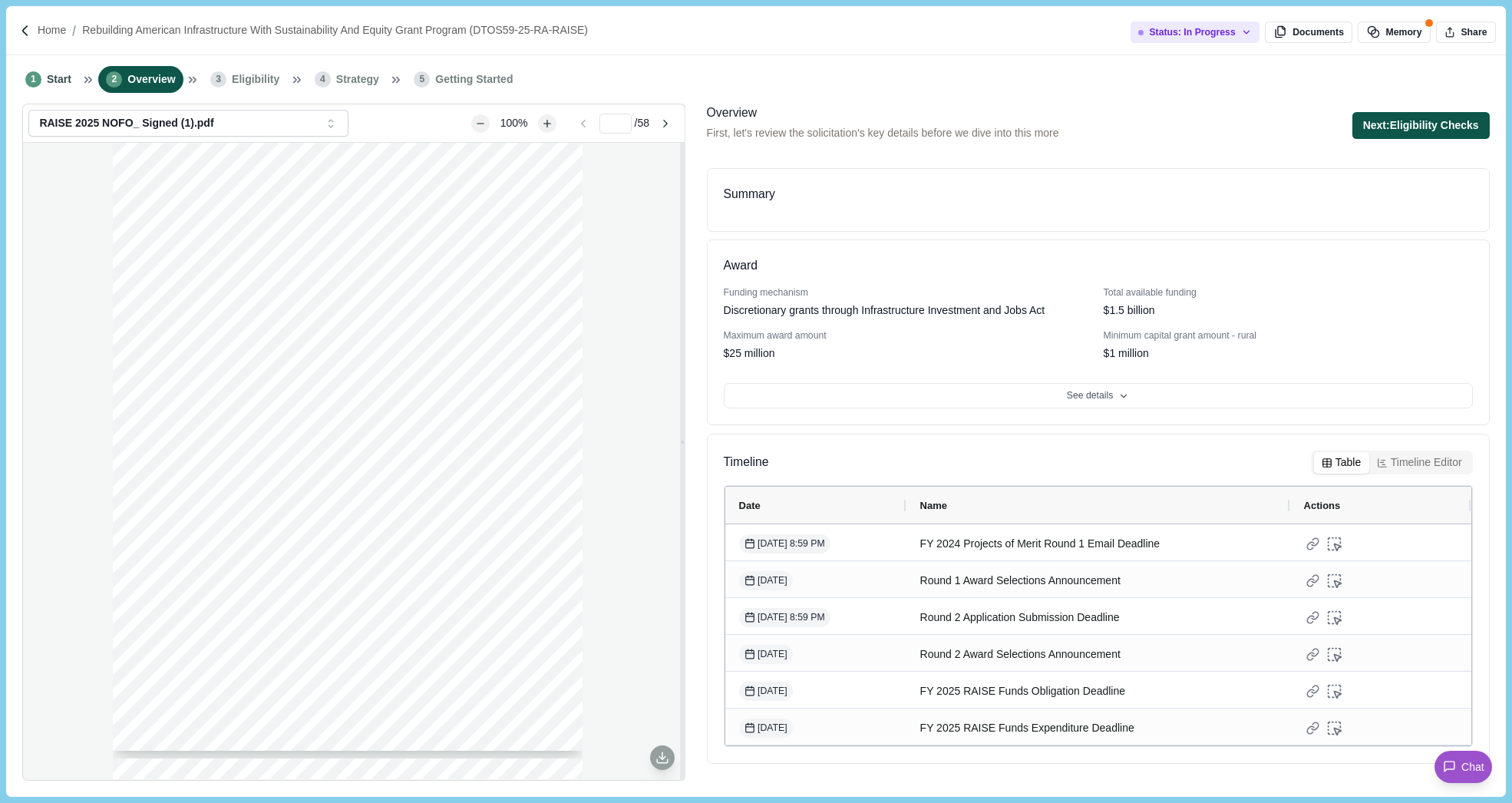
click at [1434, 121] on button "Next: Eligibility Checks" at bounding box center [1420, 125] width 137 height 27
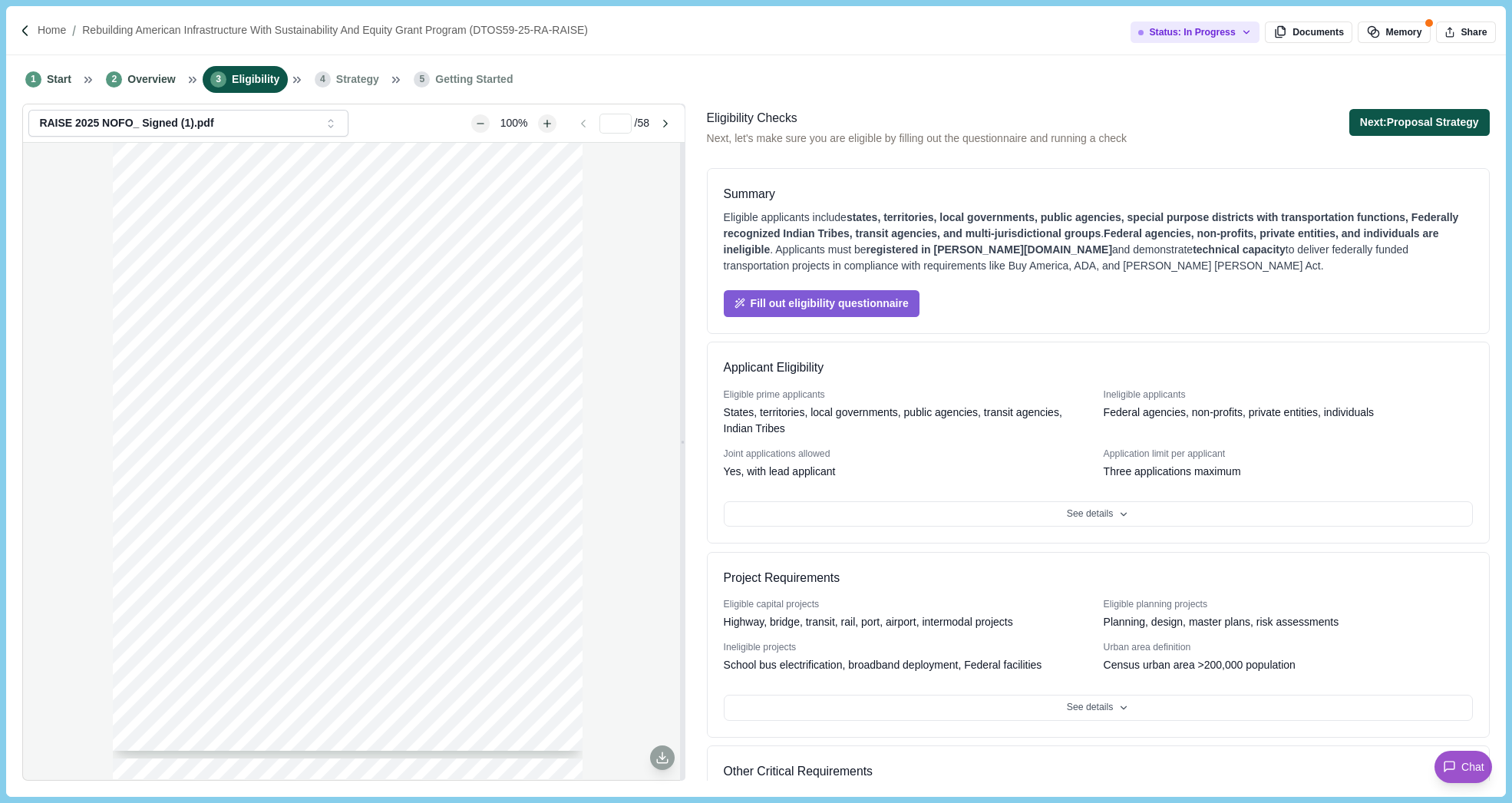
click at [1416, 121] on button "Next: Proposal Strategy" at bounding box center [1419, 122] width 140 height 27
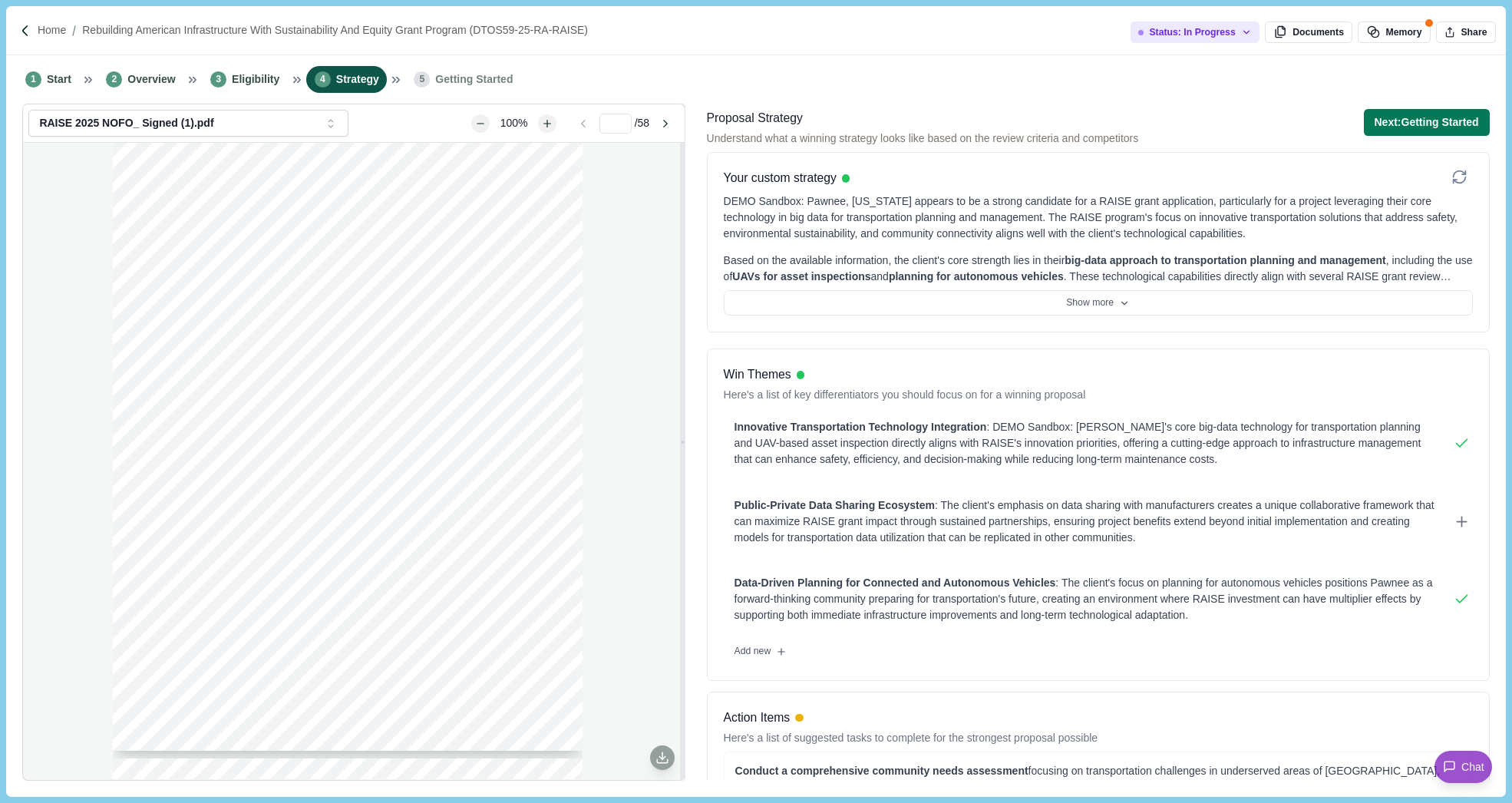
click at [1416, 121] on button "Next: Getting Started" at bounding box center [1427, 122] width 126 height 27
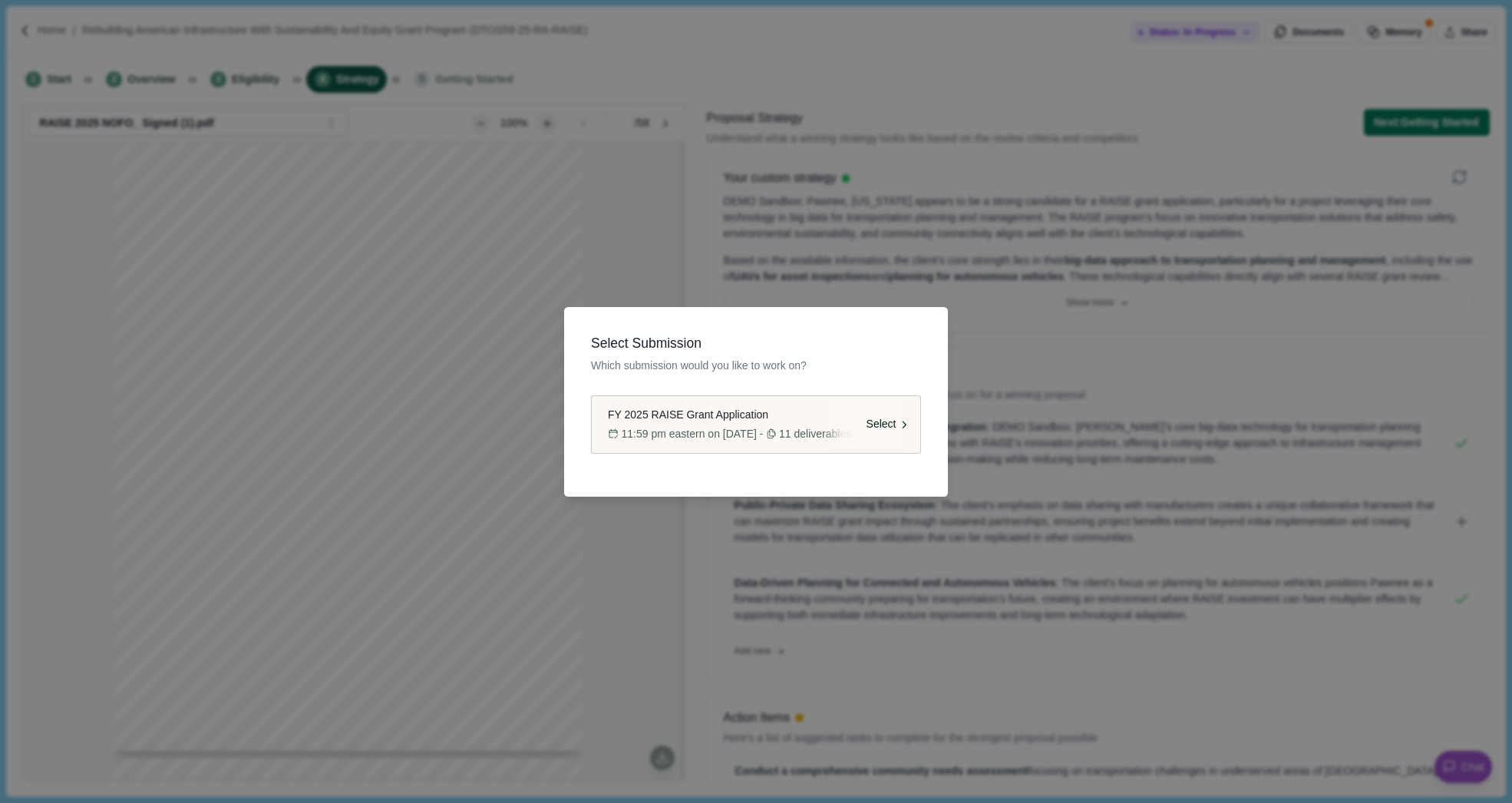
click at [756, 416] on span "FY 2025 RAISE Grant Application" at bounding box center [687, 414] width 160 height 16
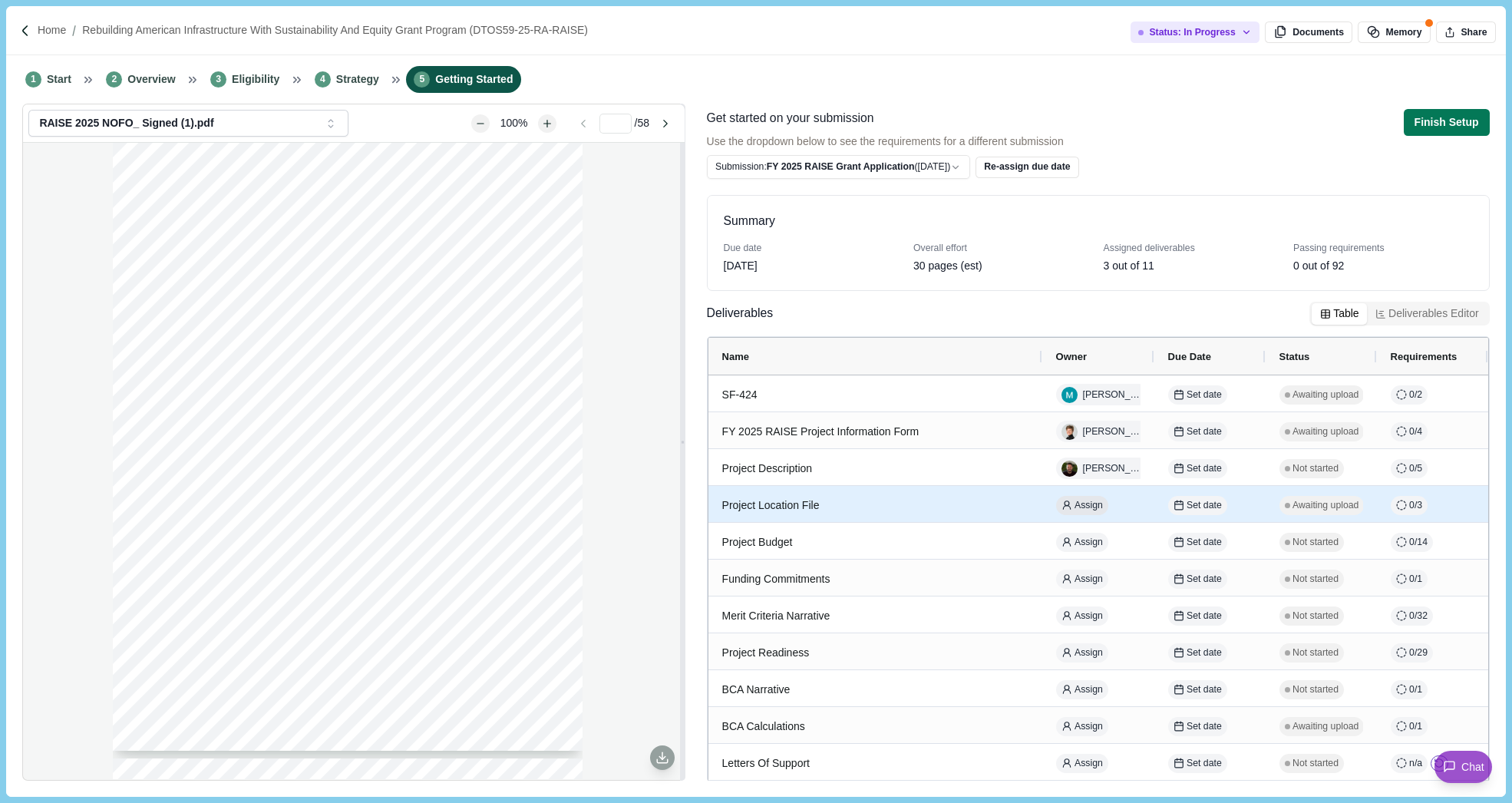
click at [1088, 502] on span "Assign" at bounding box center [1088, 505] width 28 height 14
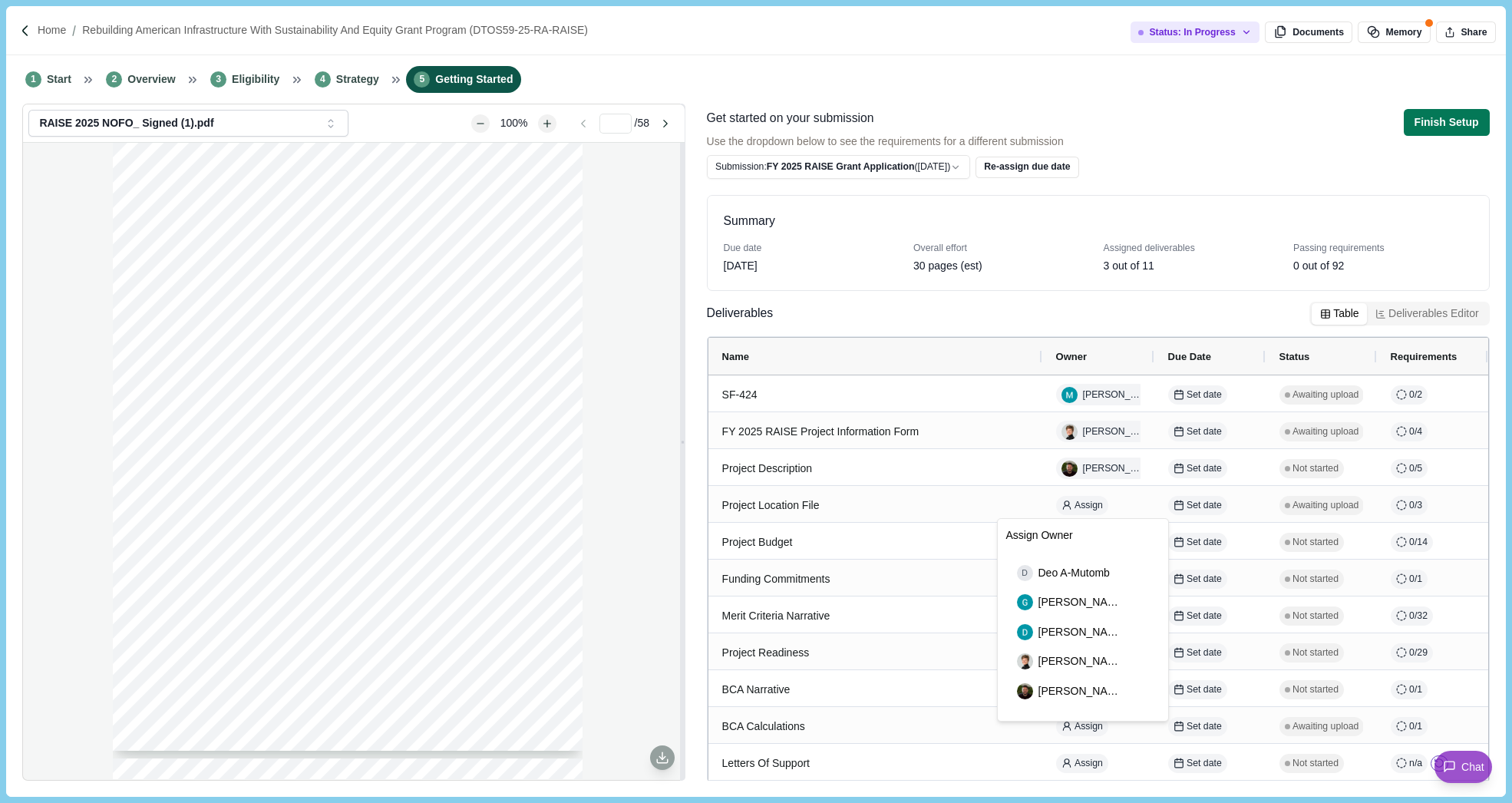
scroll to position [161, 0]
click at [1086, 310] on div "Deliverables Table Deliverables Editor" at bounding box center [1099, 317] width 783 height 30
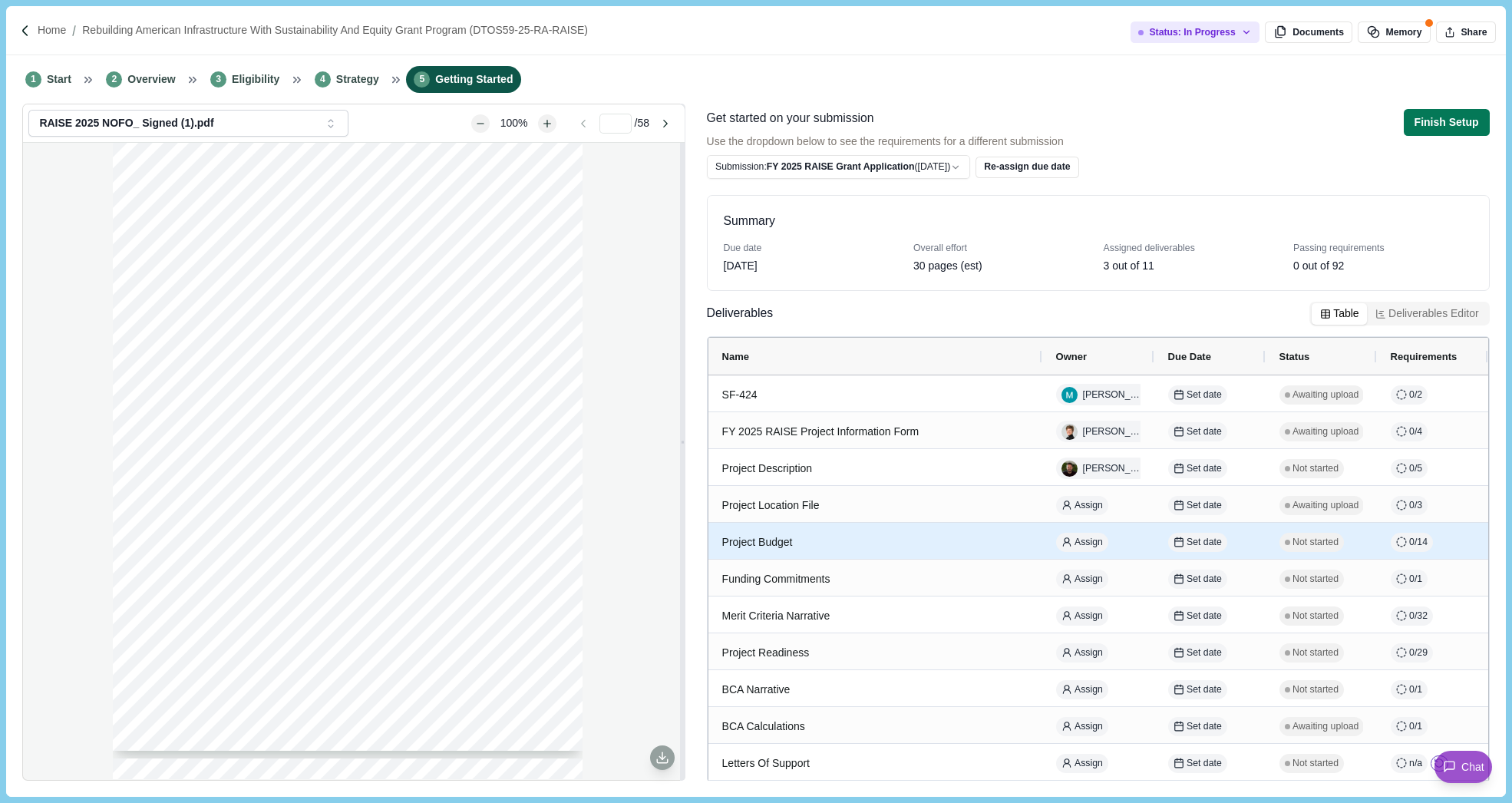
click at [1403, 538] on icon at bounding box center [1401, 541] width 10 height 10
select select "********"
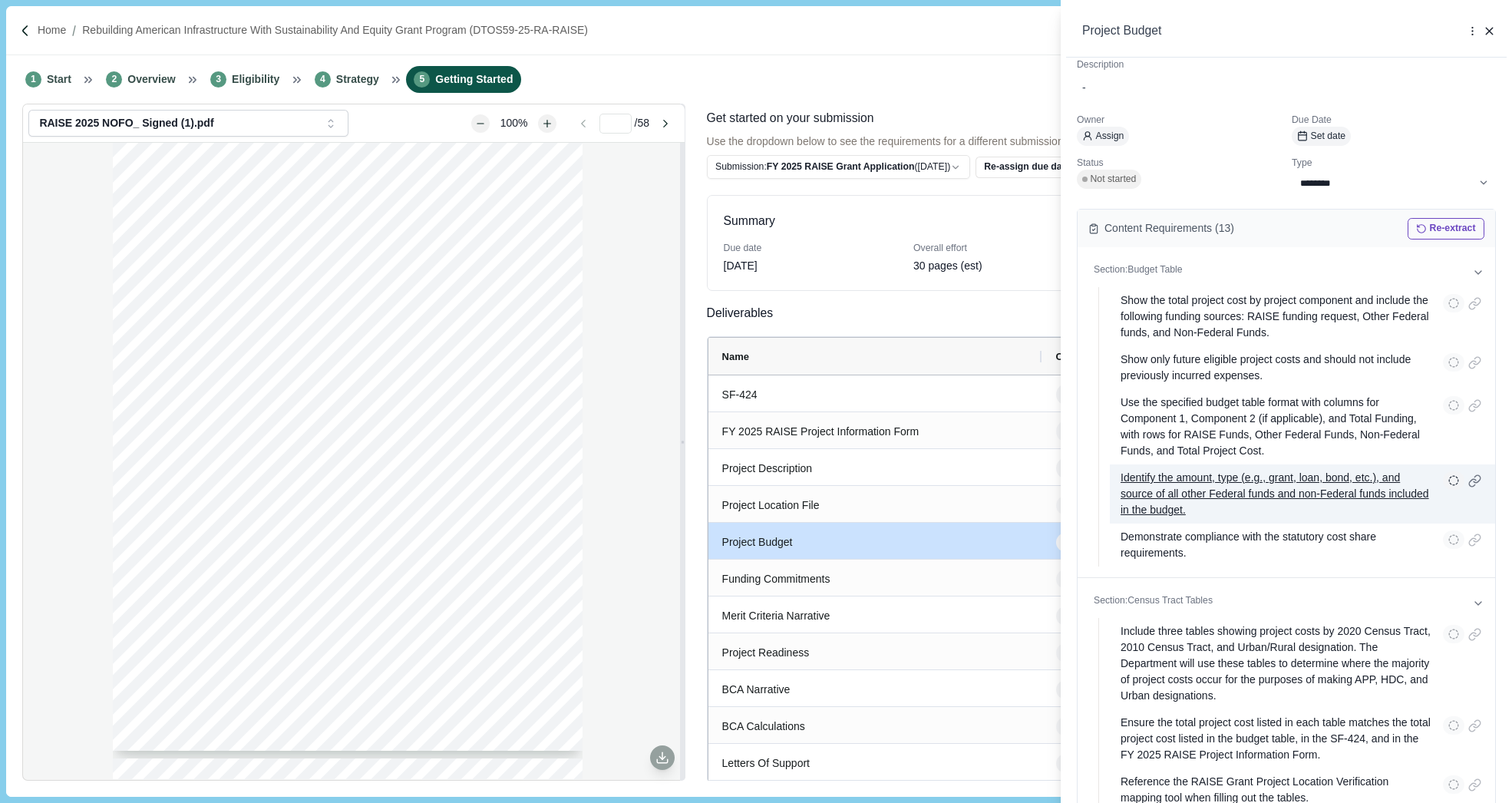
scroll to position [0, 0]
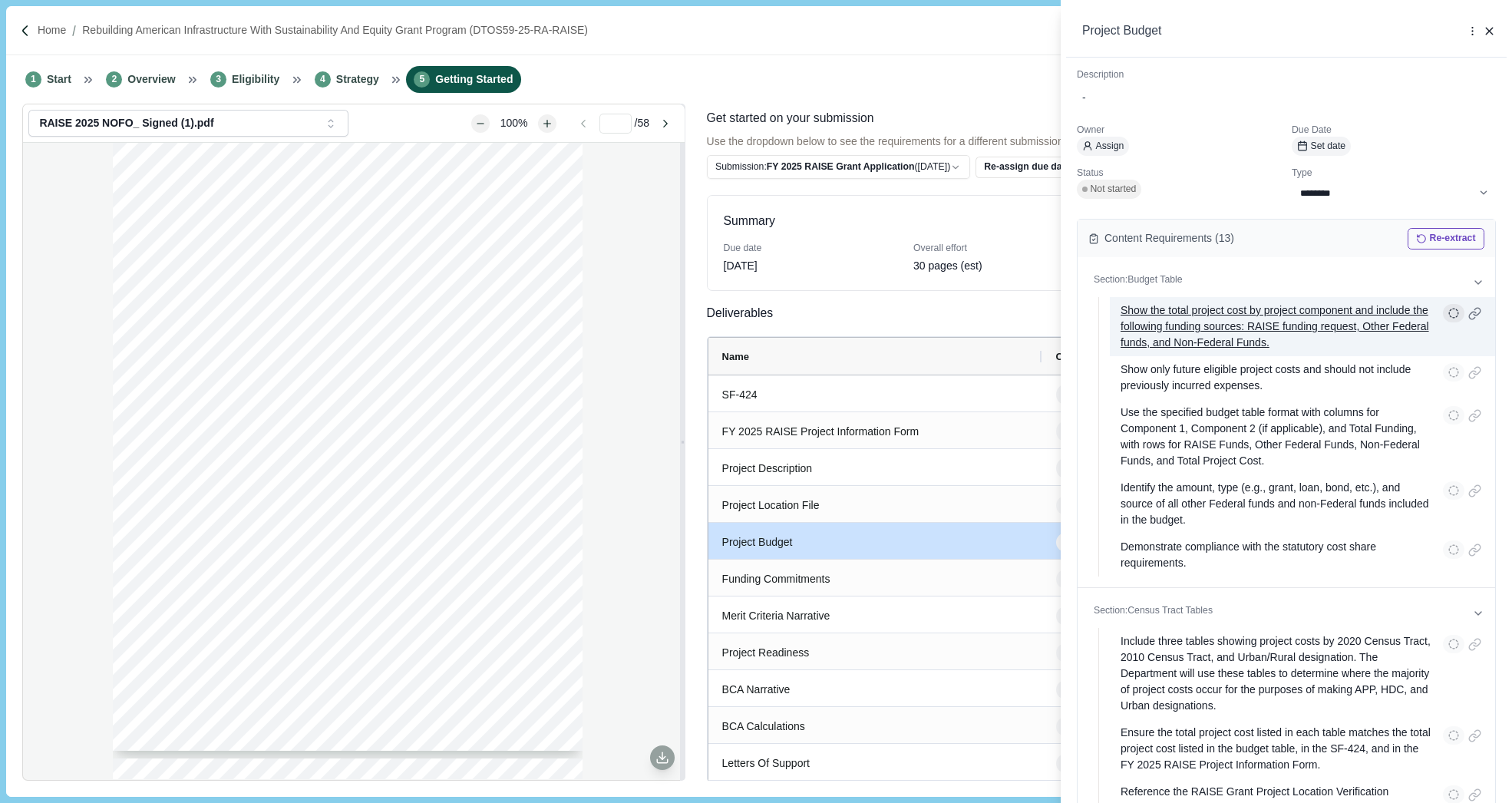
click at [1457, 312] on icon "button" at bounding box center [1457, 313] width 0 height 2
click at [1449, 312] on icon "button" at bounding box center [1453, 313] width 10 height 10
click at [1240, 325] on p "Show the total project cost by project component and include the following fund…" at bounding box center [1276, 326] width 312 height 48
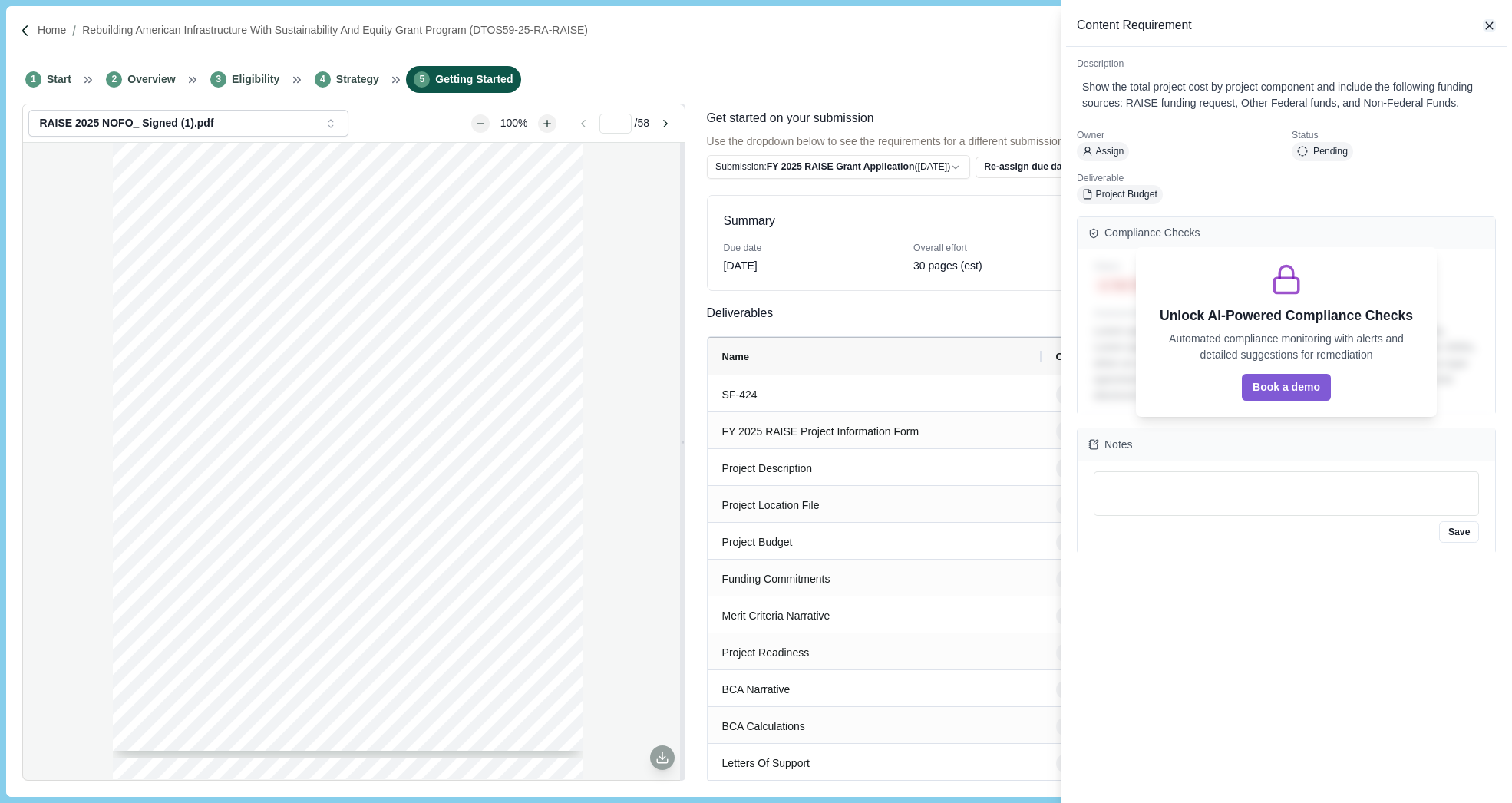
click at [1491, 27] on icon "button" at bounding box center [1489, 26] width 14 height 14
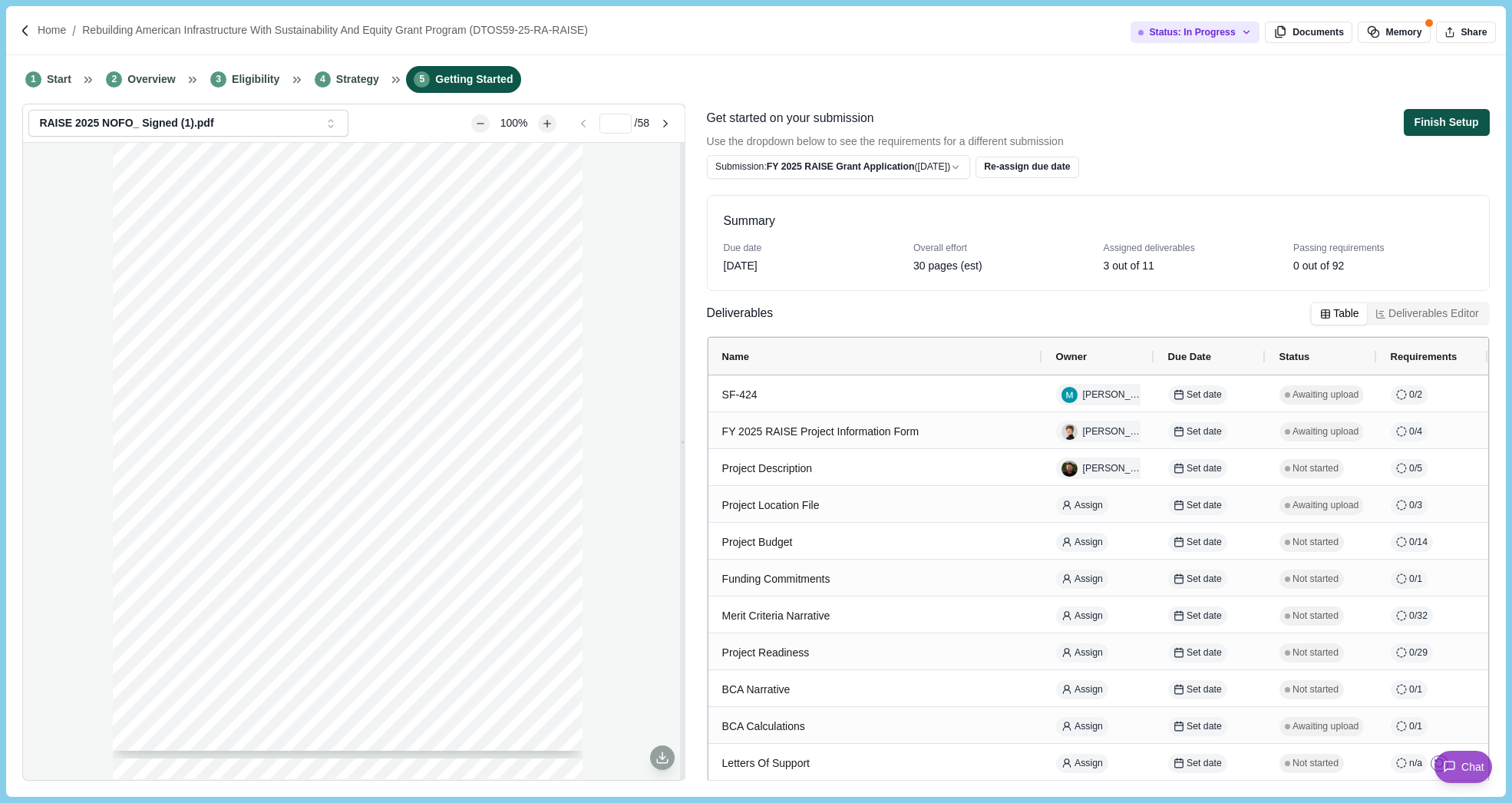
click at [1447, 119] on button "Finish Setup" at bounding box center [1447, 122] width 86 height 27
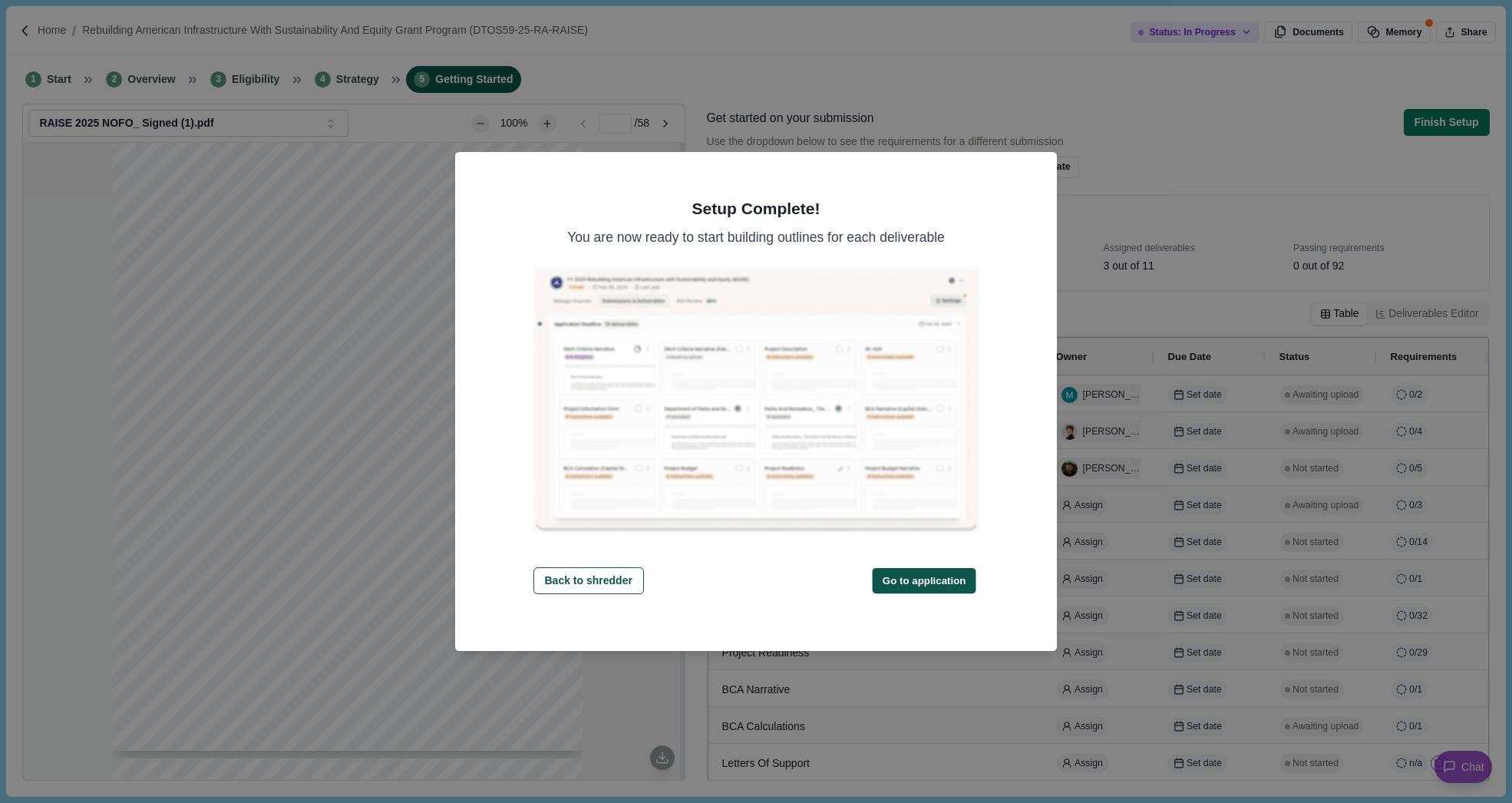
click at [920, 581] on button "Go to application" at bounding box center [923, 580] width 103 height 26
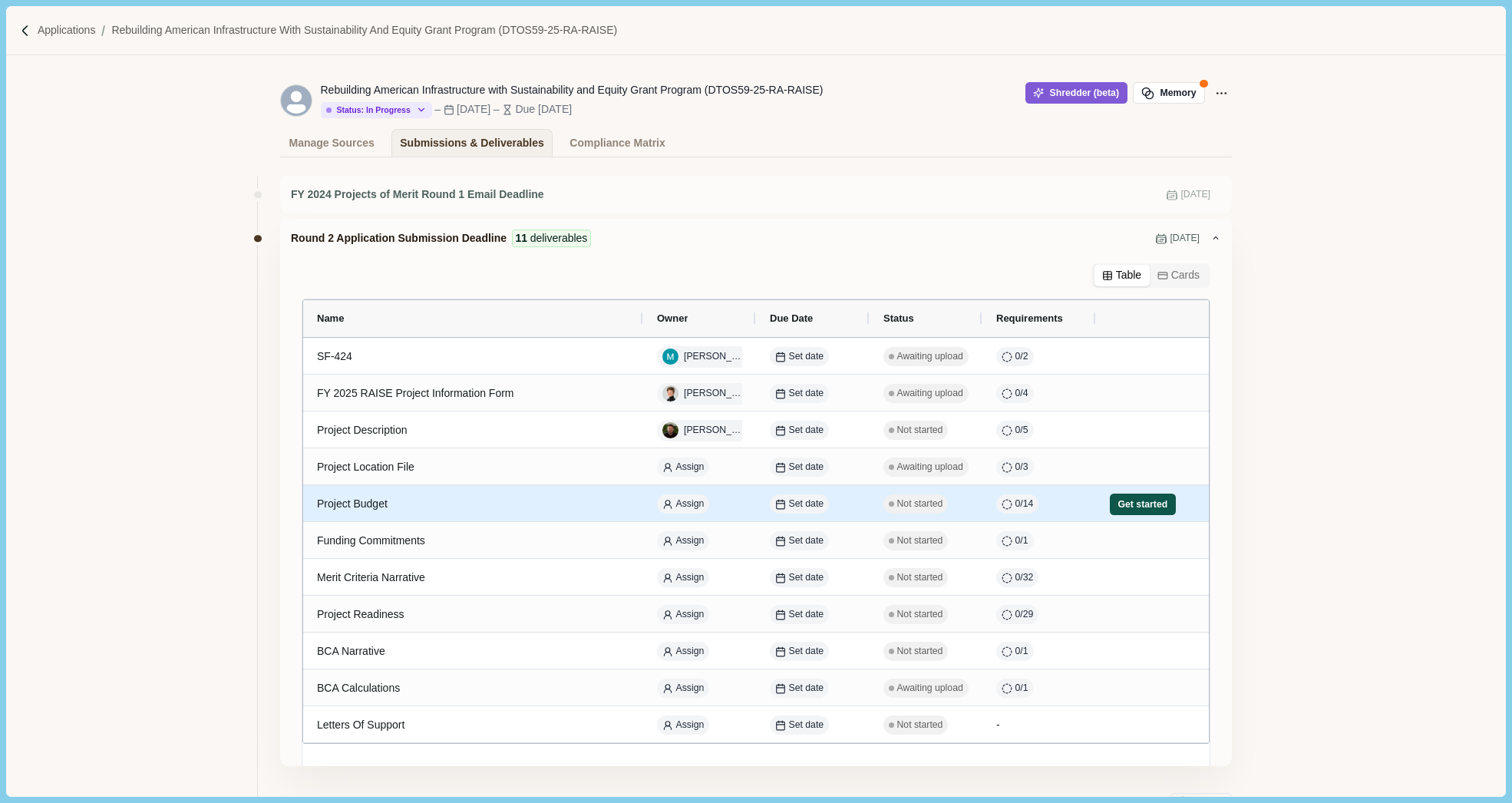
click at [1136, 506] on button "Get started" at bounding box center [1143, 504] width 66 height 22
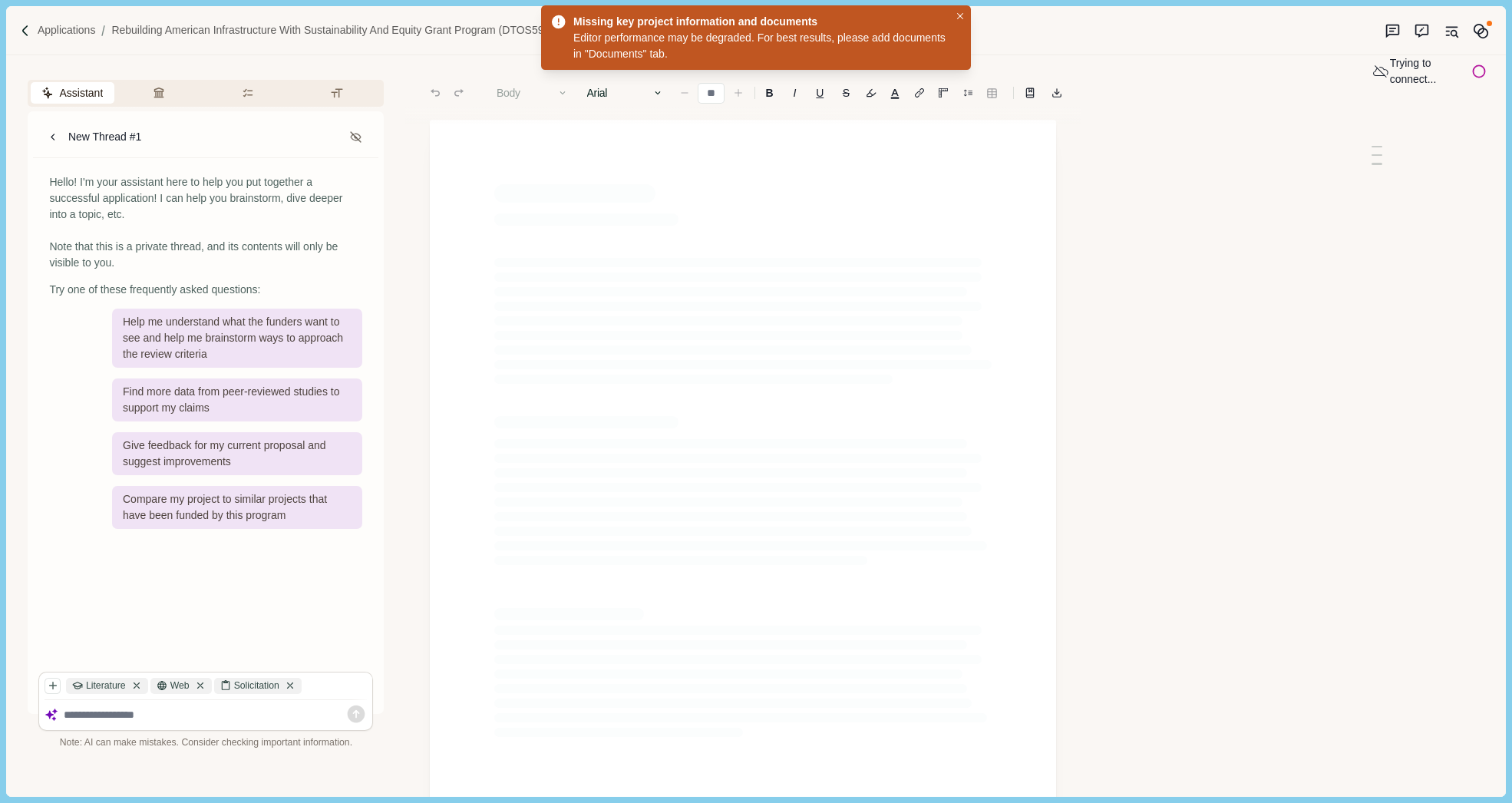
type input "**"
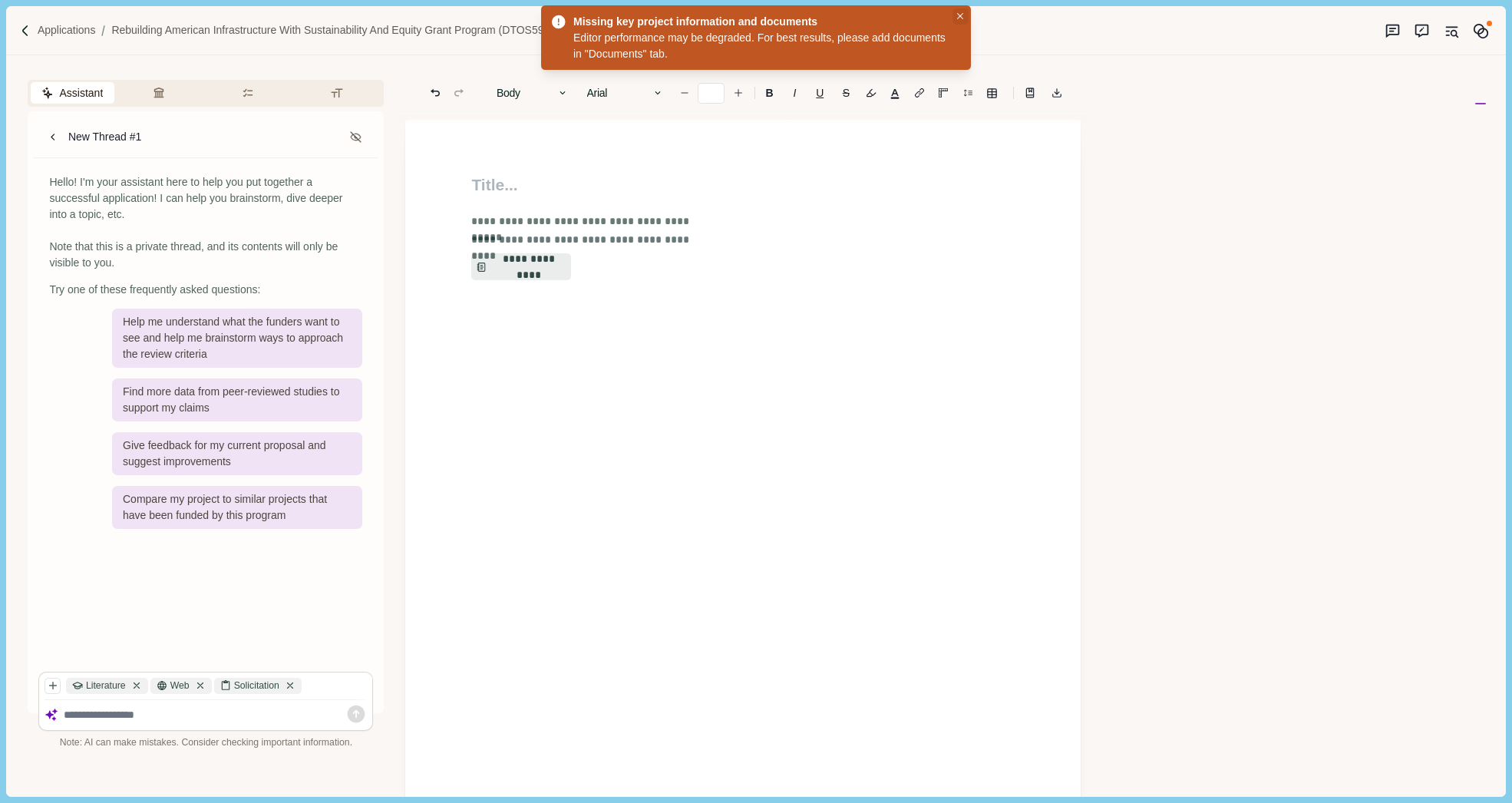
click at [960, 14] on icon "Close" at bounding box center [960, 16] width 7 height 7
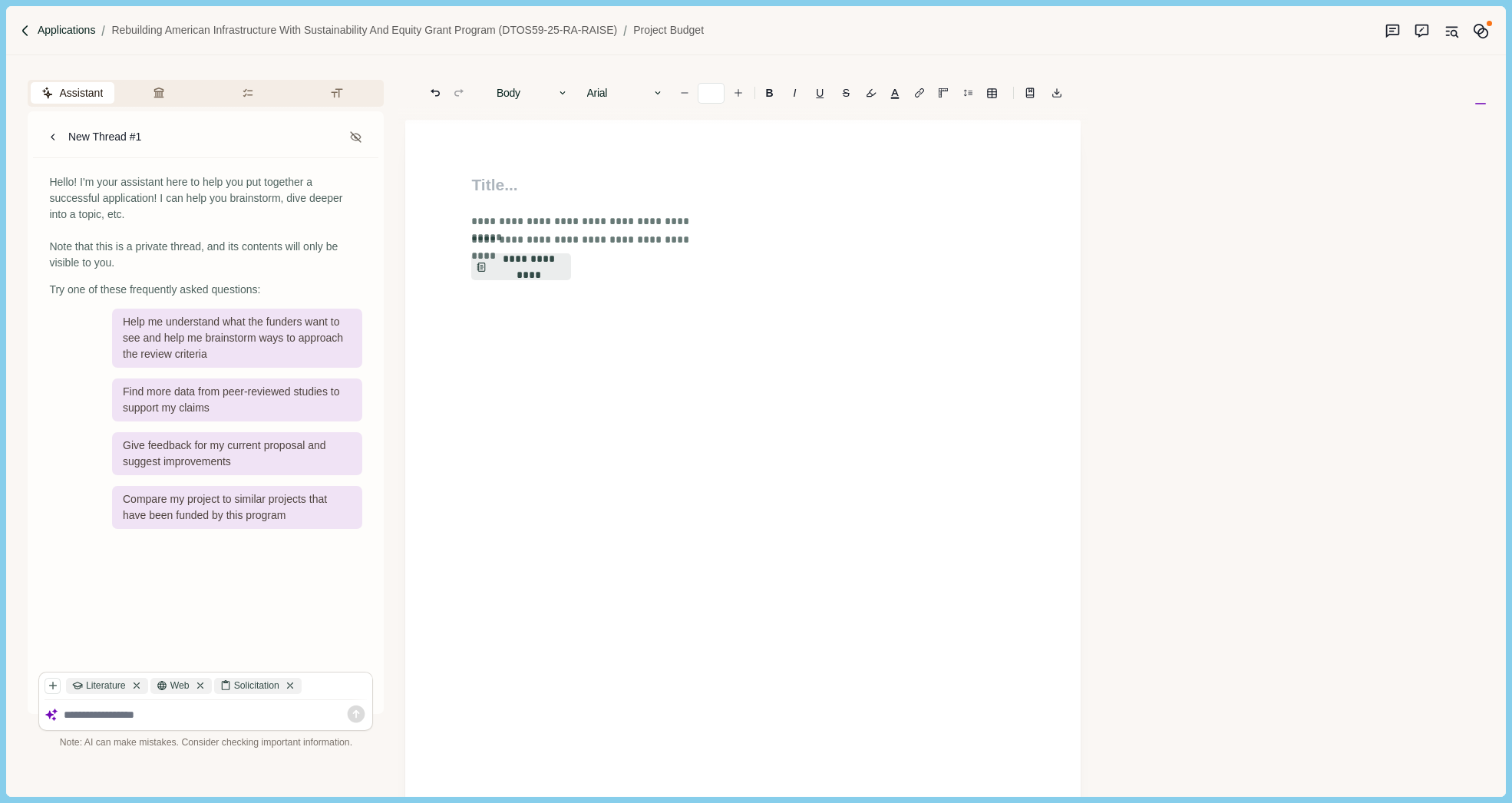
click at [71, 27] on p "Applications" at bounding box center [67, 29] width 59 height 16
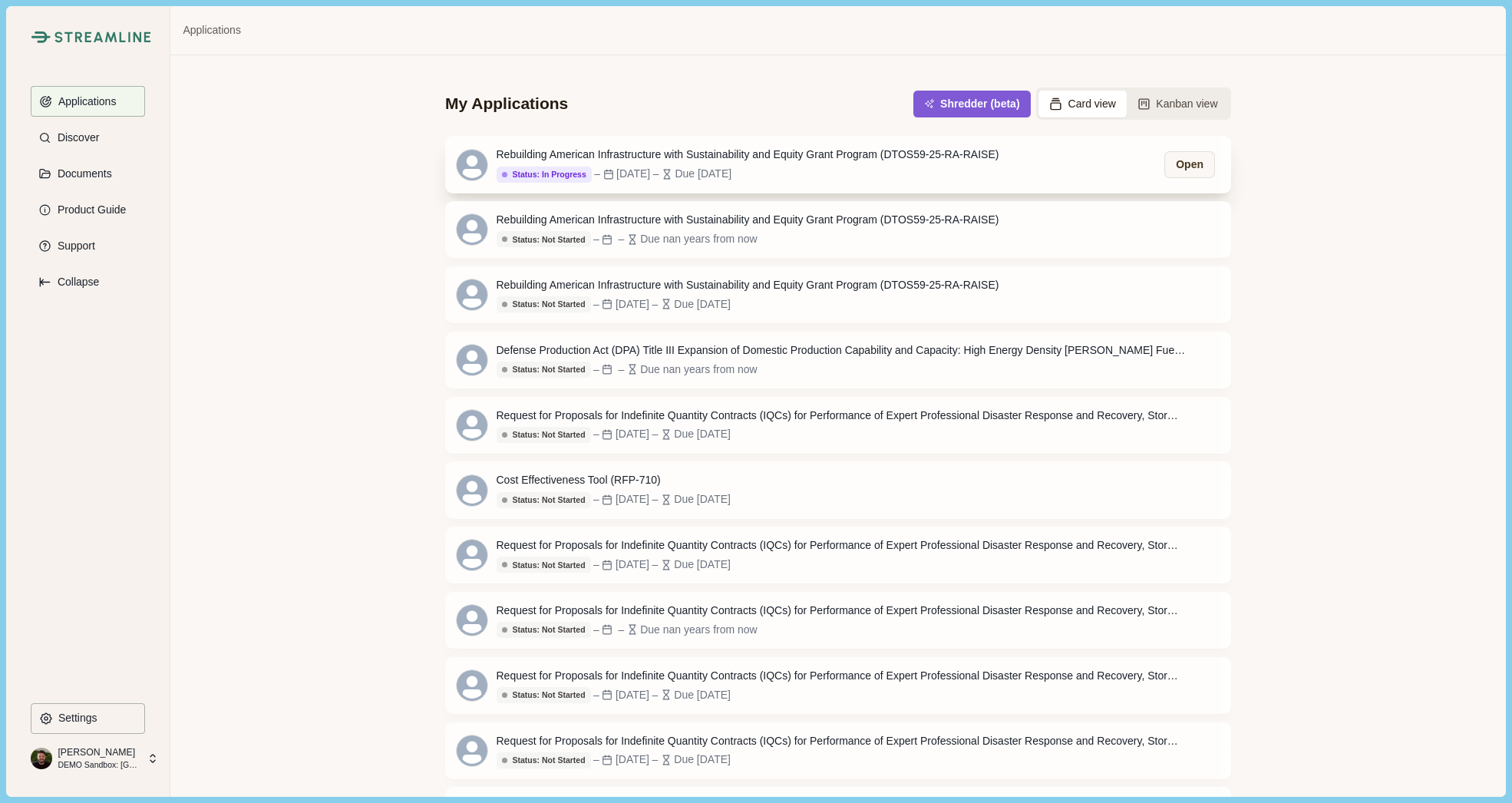
click at [907, 148] on div "Rebuilding American Infrastructure with Sustainability and Equity Grant Program…" at bounding box center [748, 155] width 502 height 16
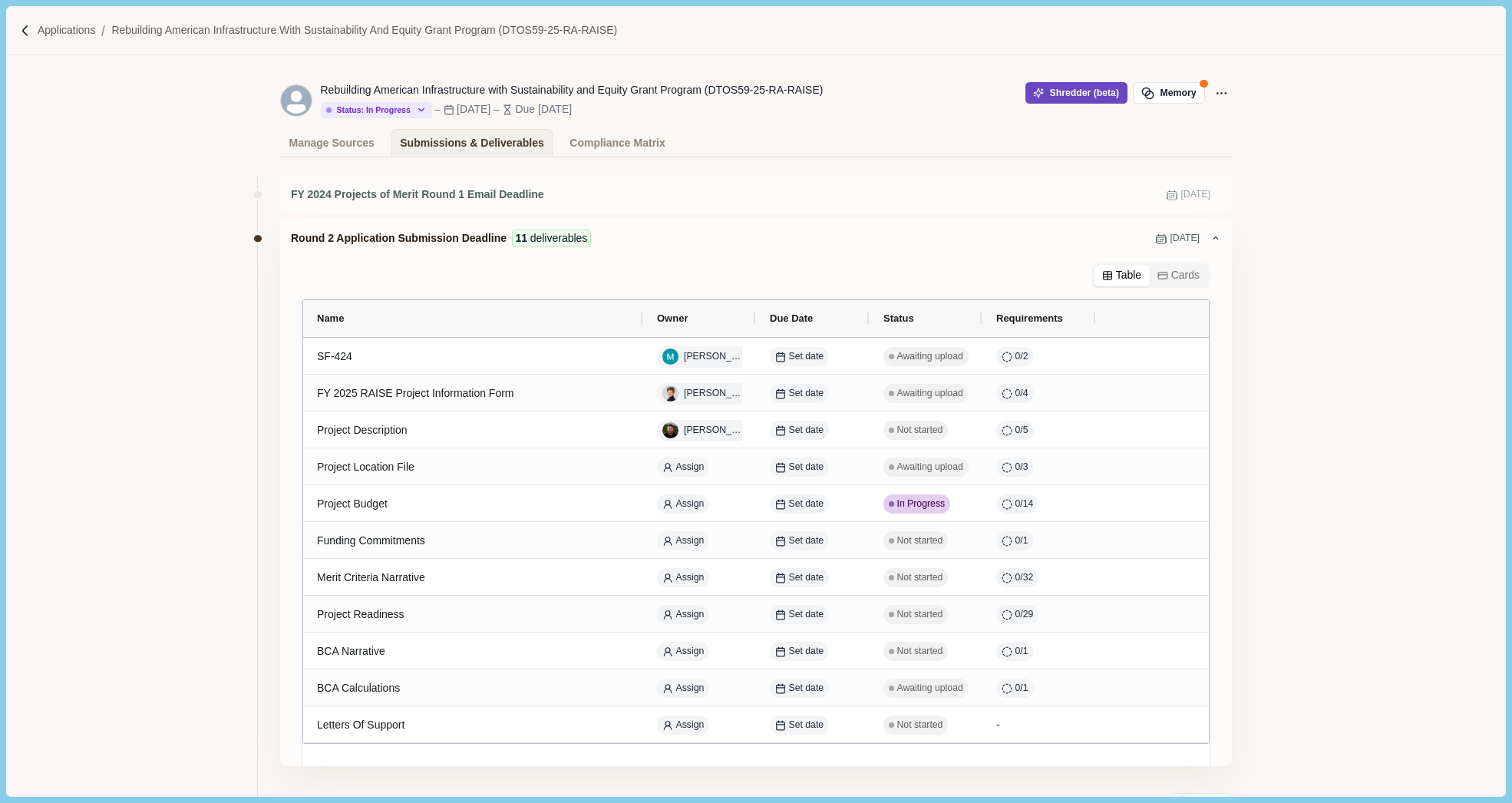
click at [1053, 90] on button "Shredder (beta)" at bounding box center [1077, 93] width 102 height 22
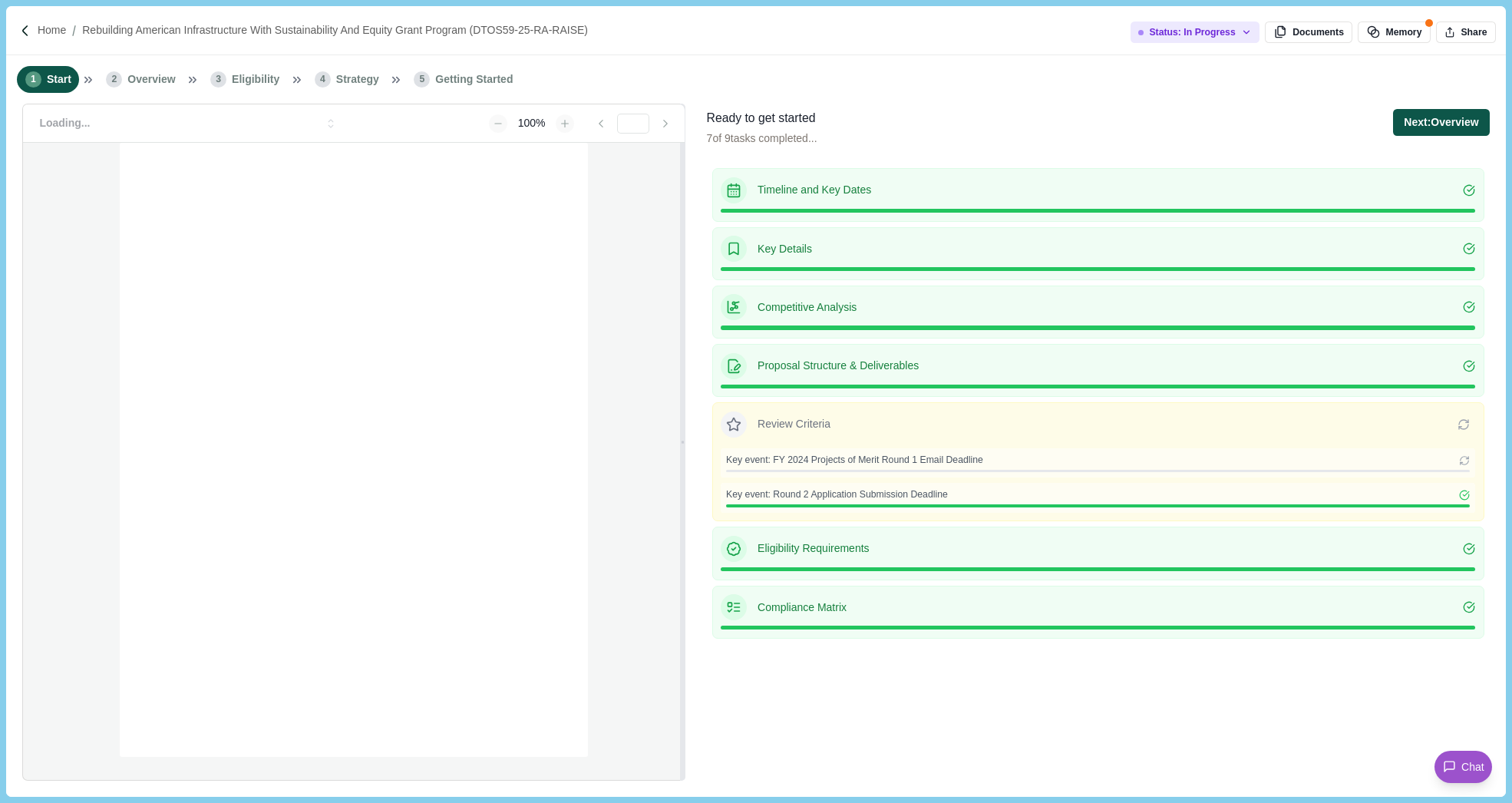
click at [1426, 127] on button "Next: Overview" at bounding box center [1440, 122] width 96 height 27
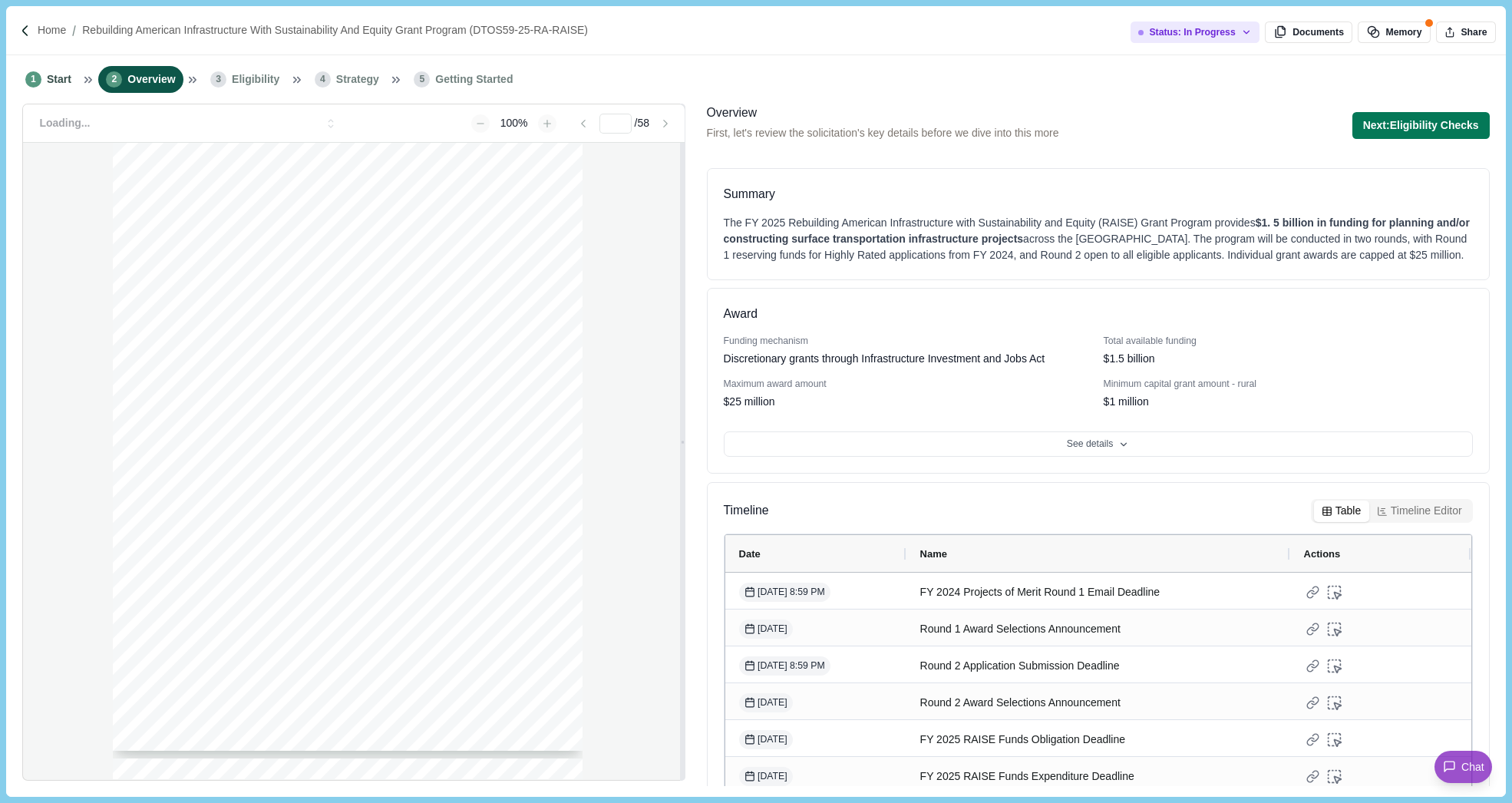
click at [1426, 127] on button "Next: Eligibility Checks" at bounding box center [1420, 125] width 137 height 27
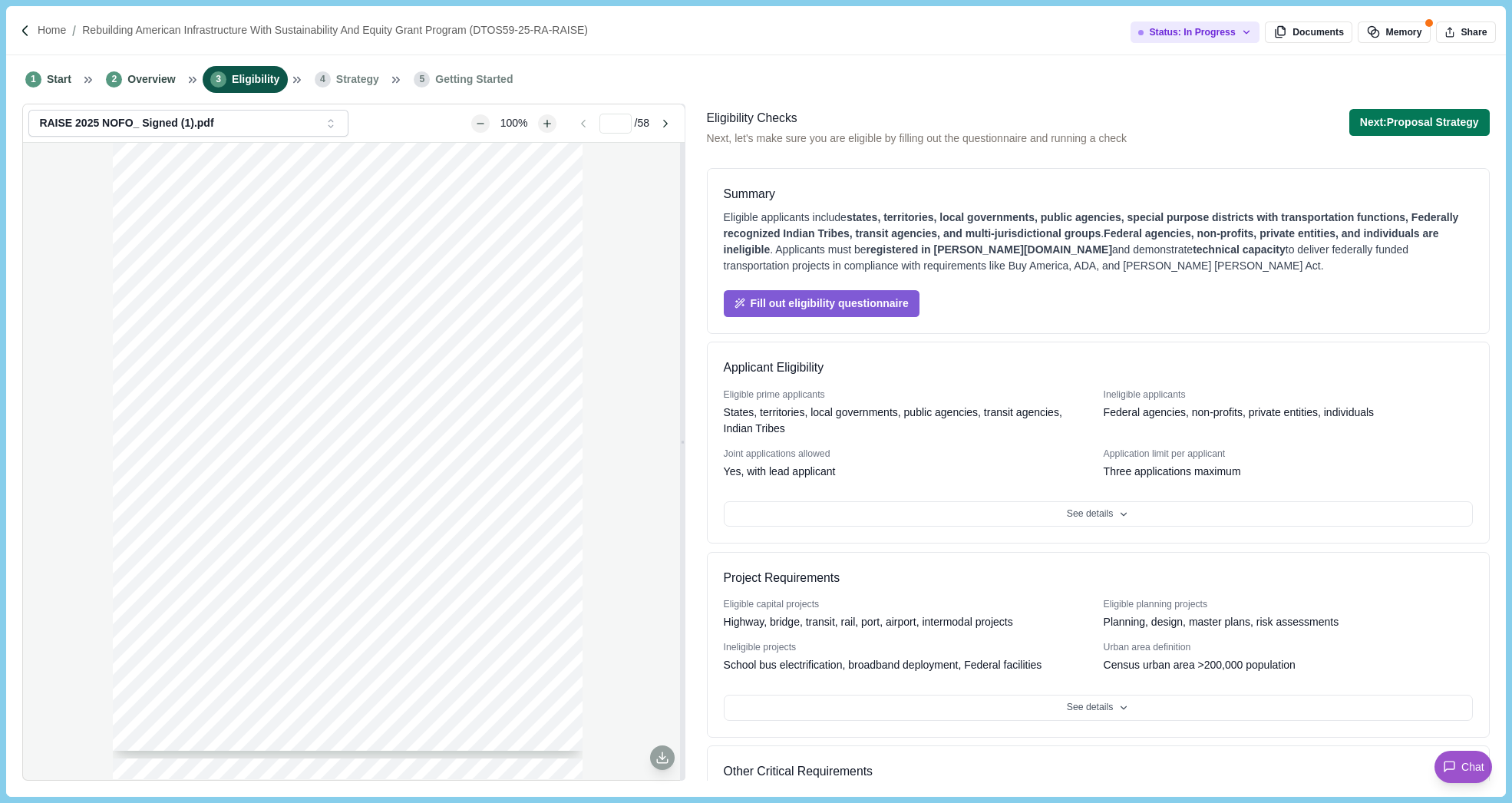
click at [1426, 127] on button "Next: Proposal Strategy" at bounding box center [1419, 122] width 140 height 27
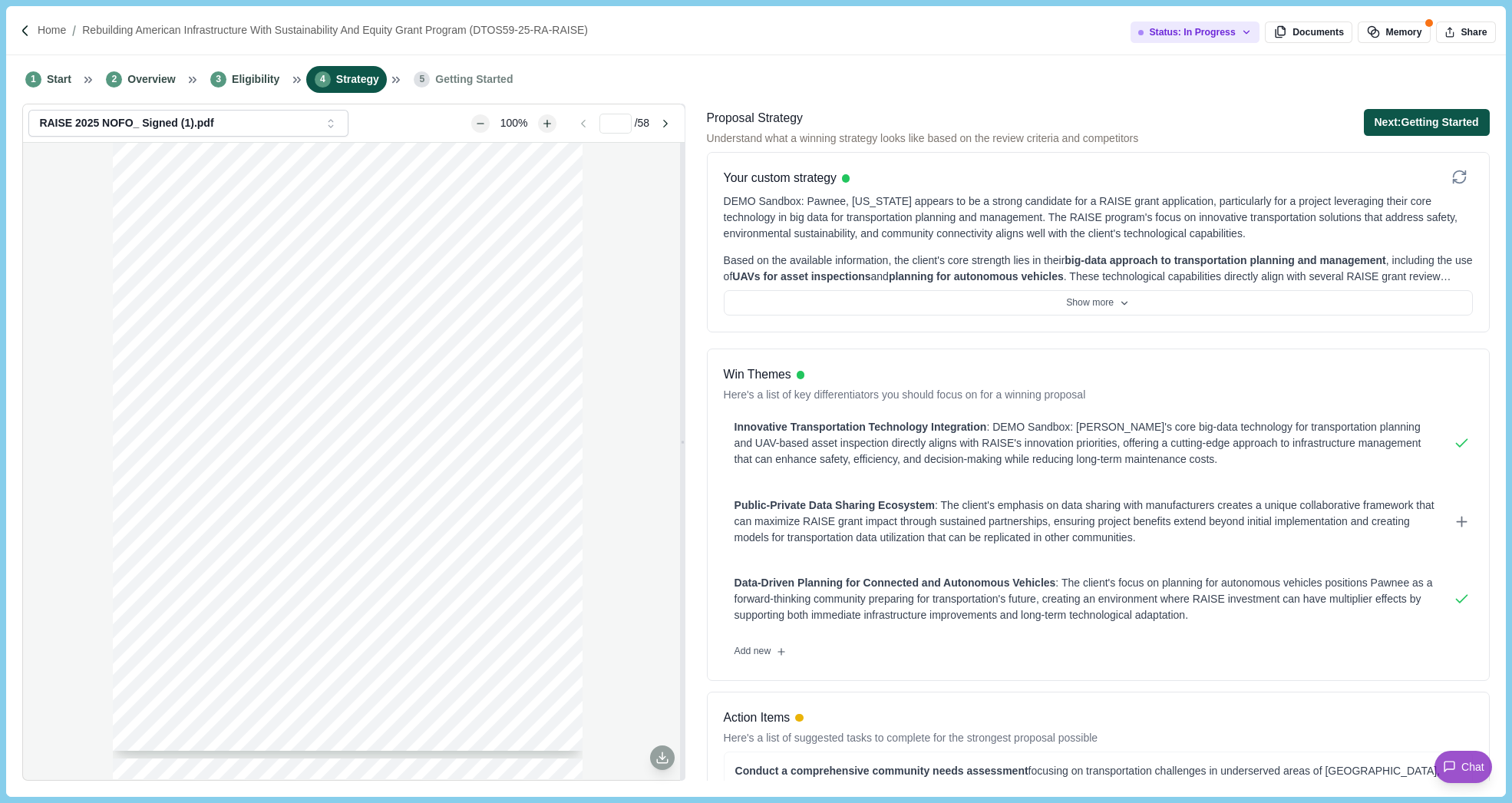
click at [1426, 127] on button "Next: Getting Started" at bounding box center [1427, 122] width 126 height 27
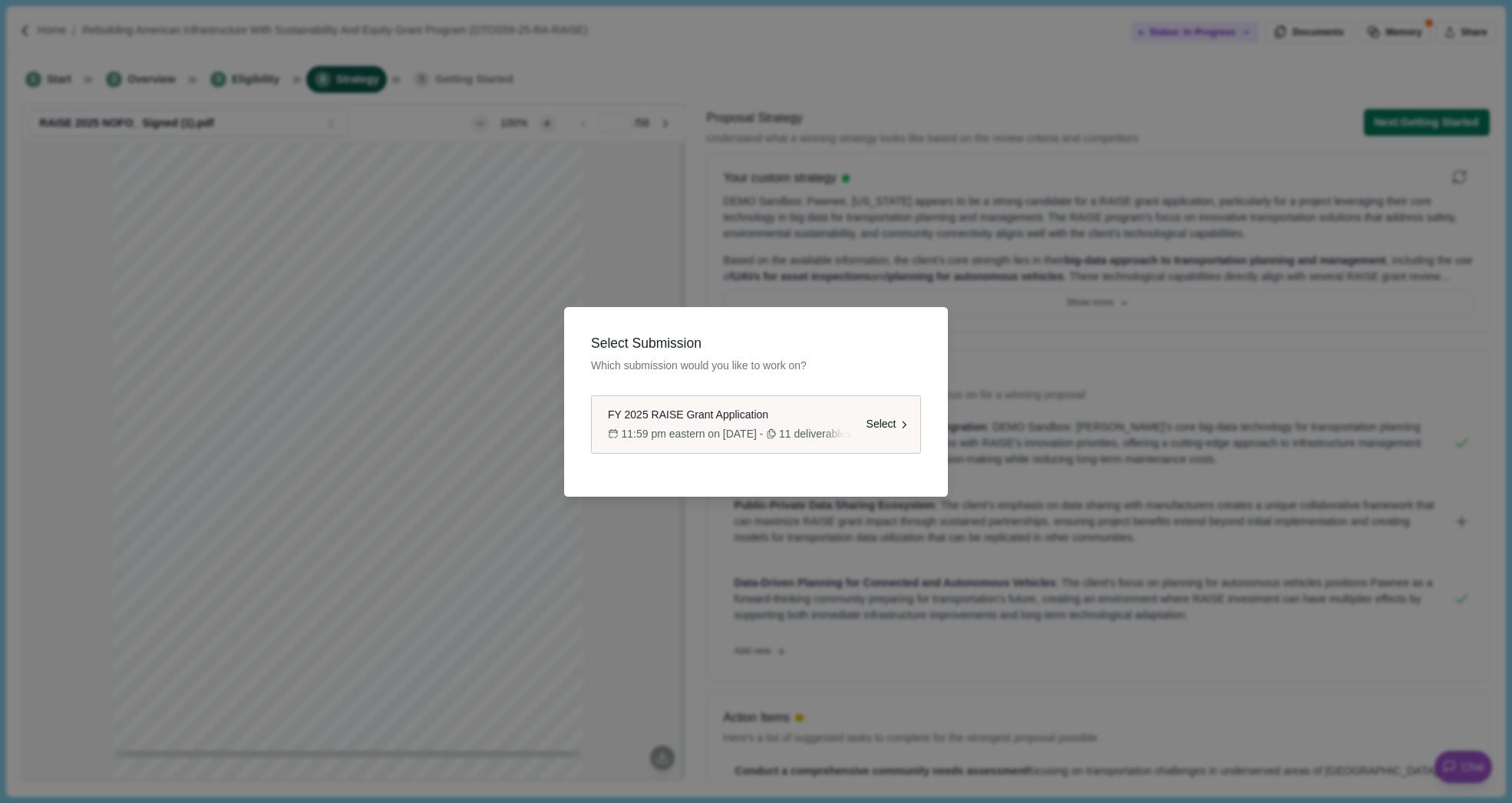
click at [732, 413] on span "FY 2025 RAISE Grant Application" at bounding box center [687, 414] width 160 height 16
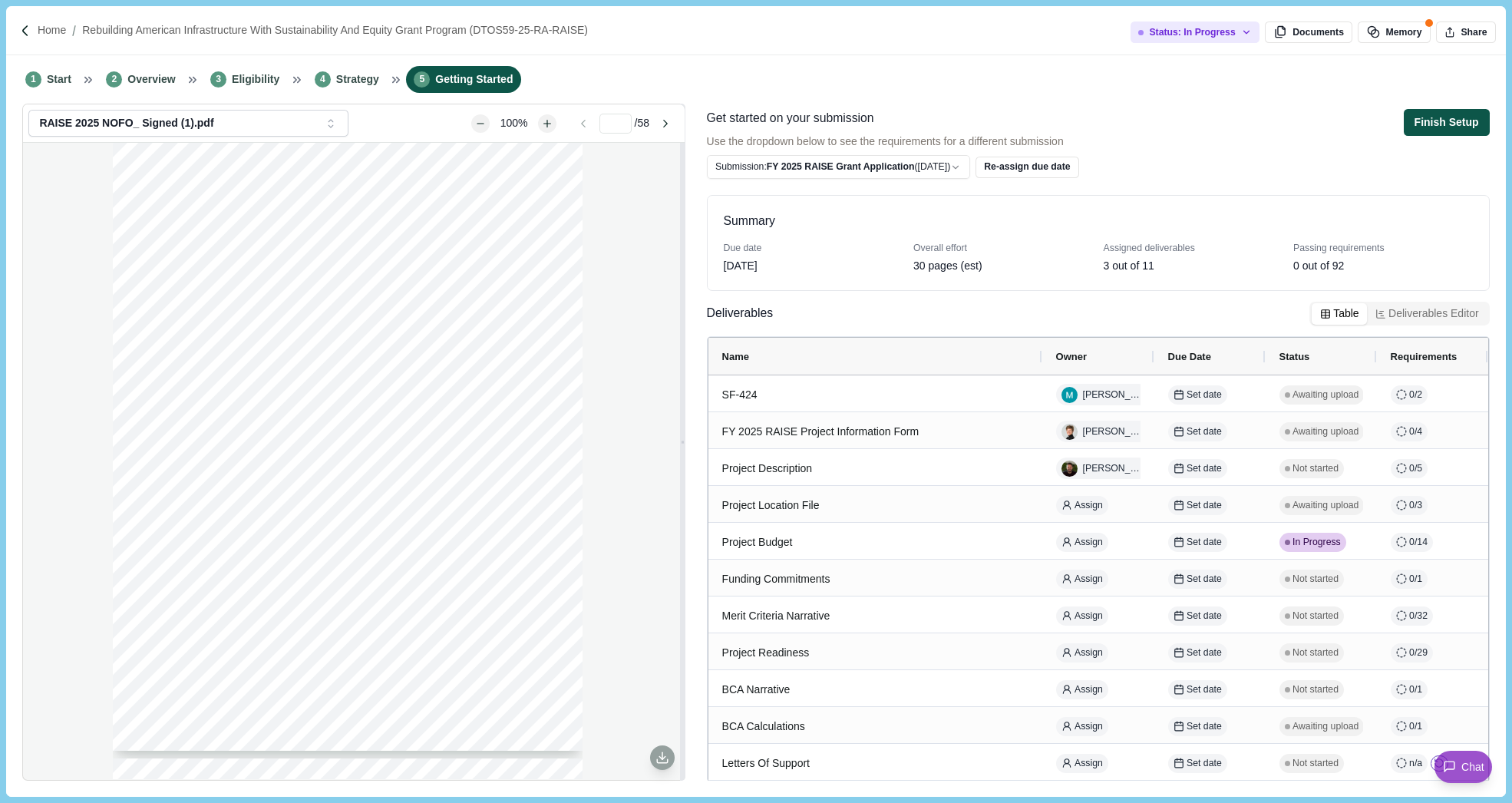
click at [1442, 120] on button "Finish Setup" at bounding box center [1447, 122] width 86 height 27
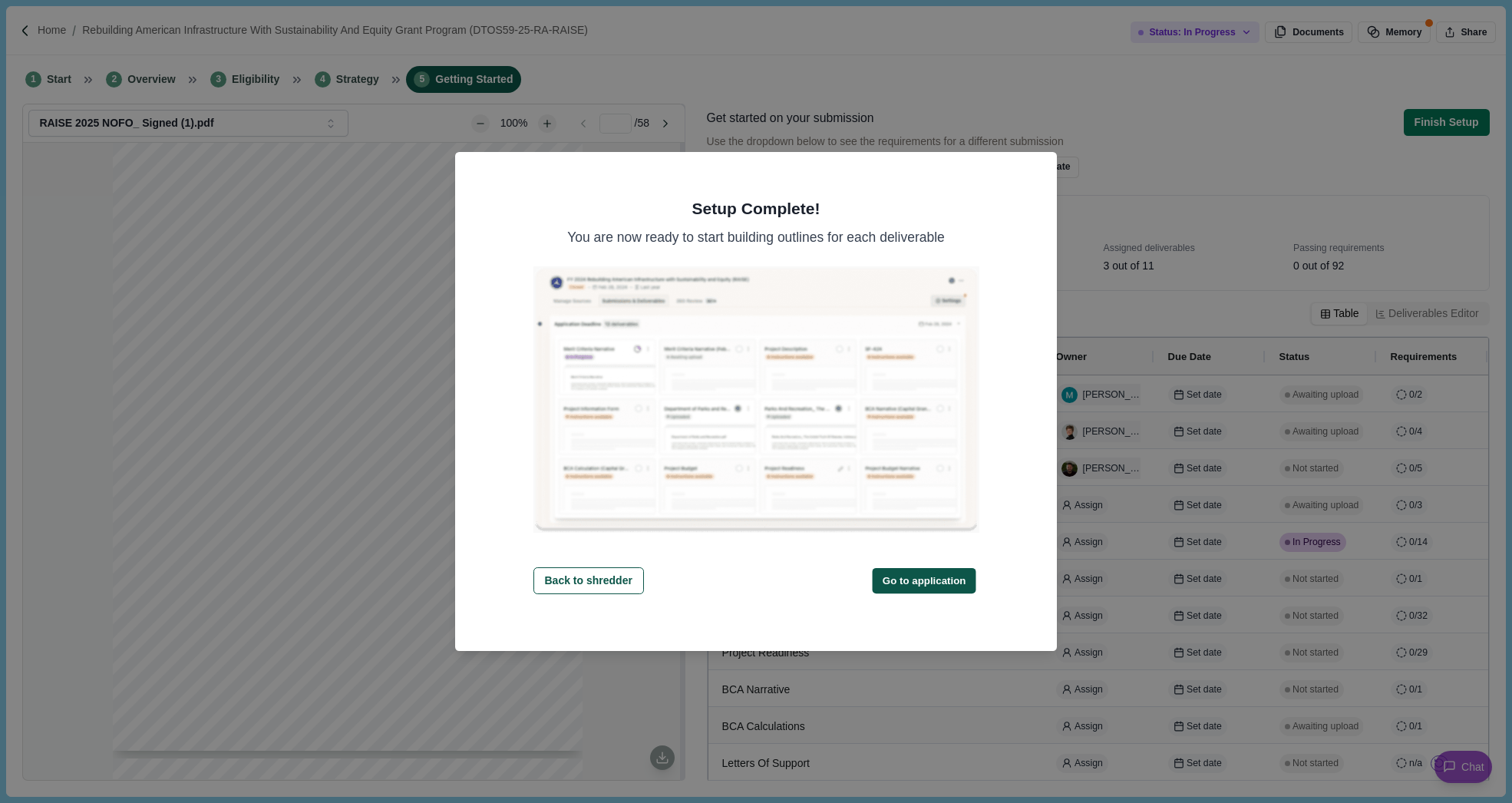
click at [914, 577] on button "Go to application" at bounding box center [923, 580] width 103 height 26
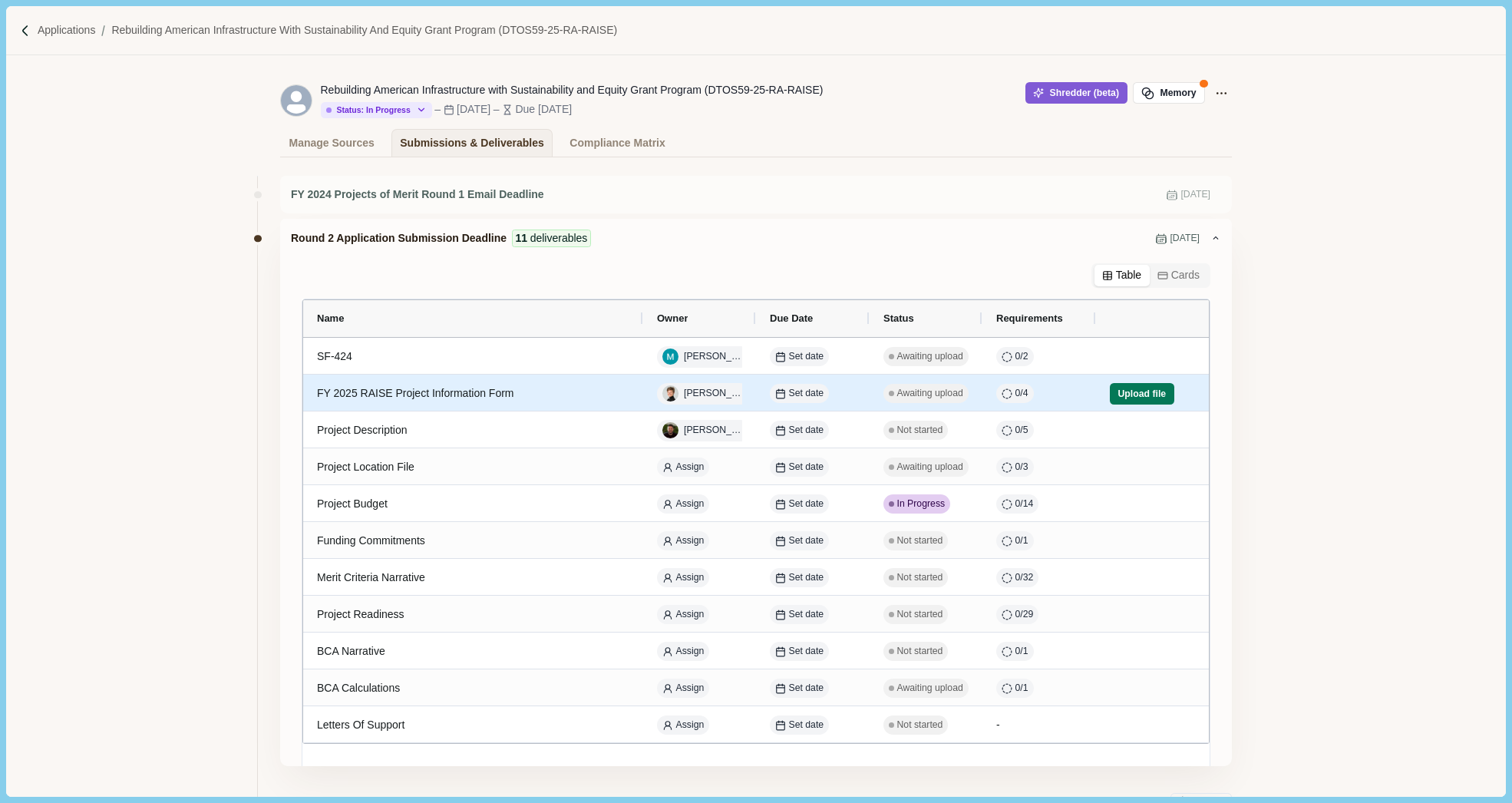
click at [509, 392] on div "FY 2025 RAISE Project Information Form" at bounding box center [472, 393] width 312 height 30
select select "**********"
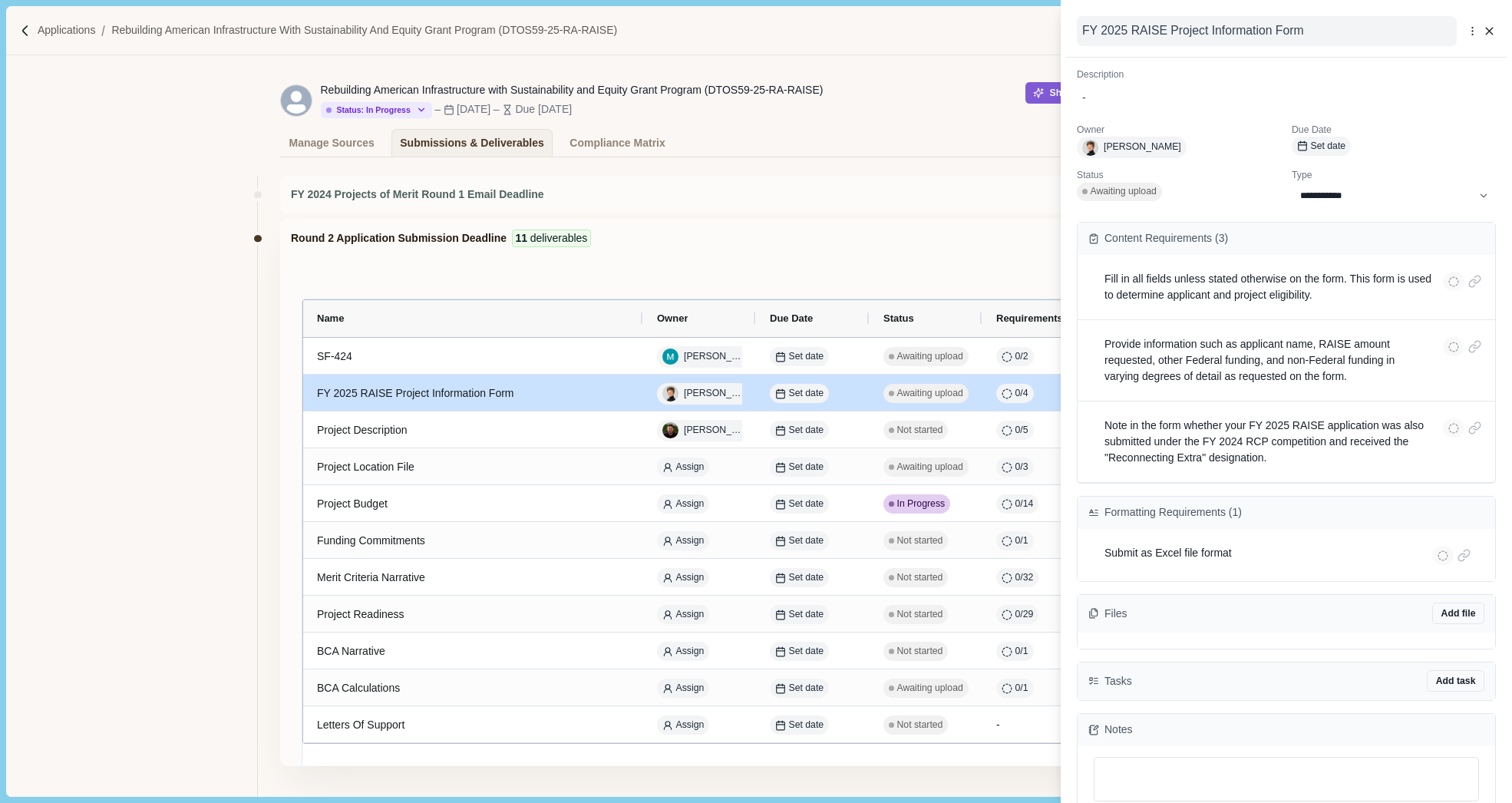
click at [1235, 37] on div "FY 2025 RAISE Project Information Form" at bounding box center [1266, 31] width 369 height 19
click at [1303, 25] on textarea "**********" at bounding box center [1266, 31] width 380 height 30
click at [1339, 37] on textarea "**********" at bounding box center [1266, 31] width 380 height 30
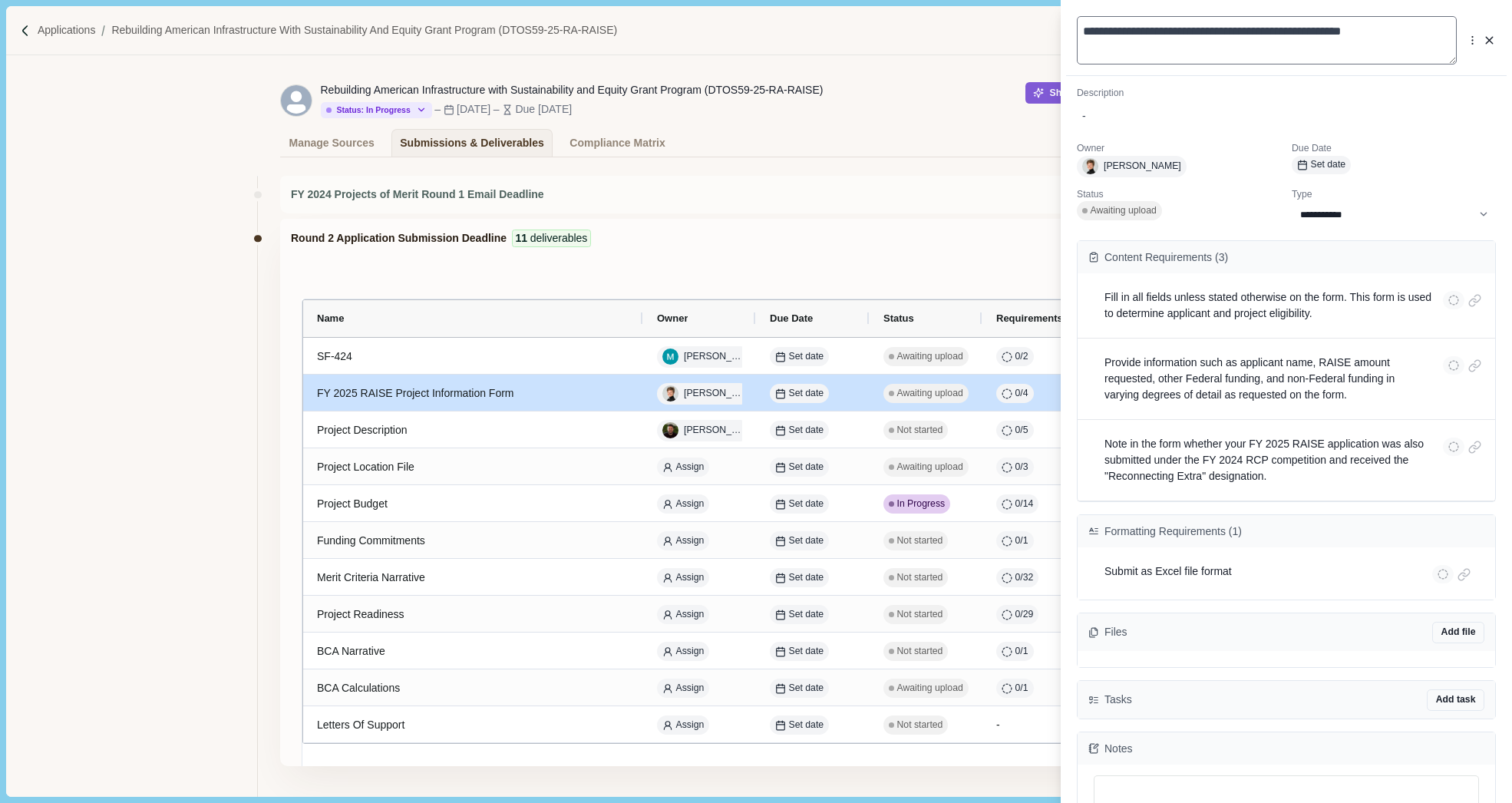
type textarea "**********"
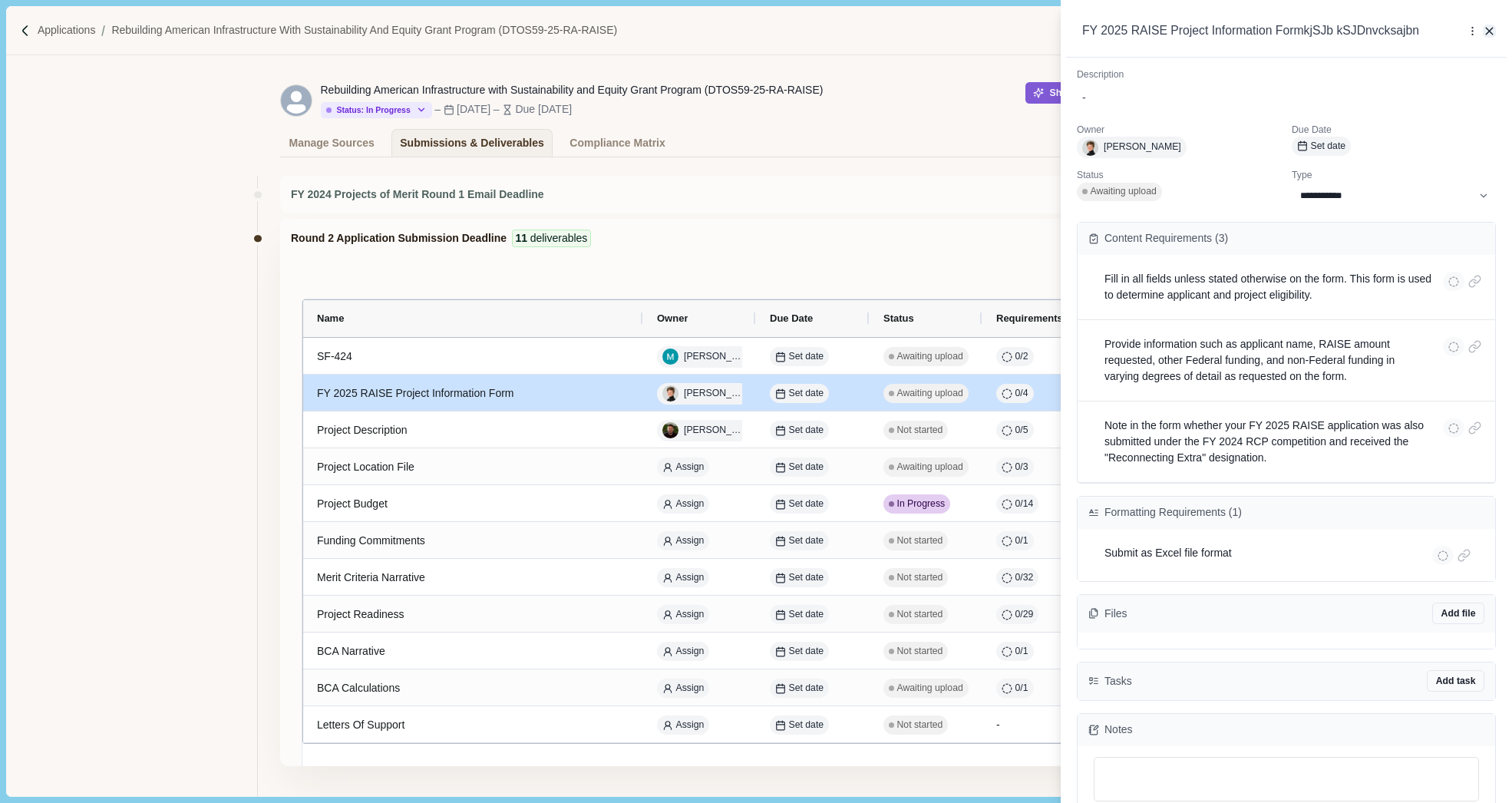
click at [1488, 35] on icon "button" at bounding box center [1489, 31] width 14 height 14
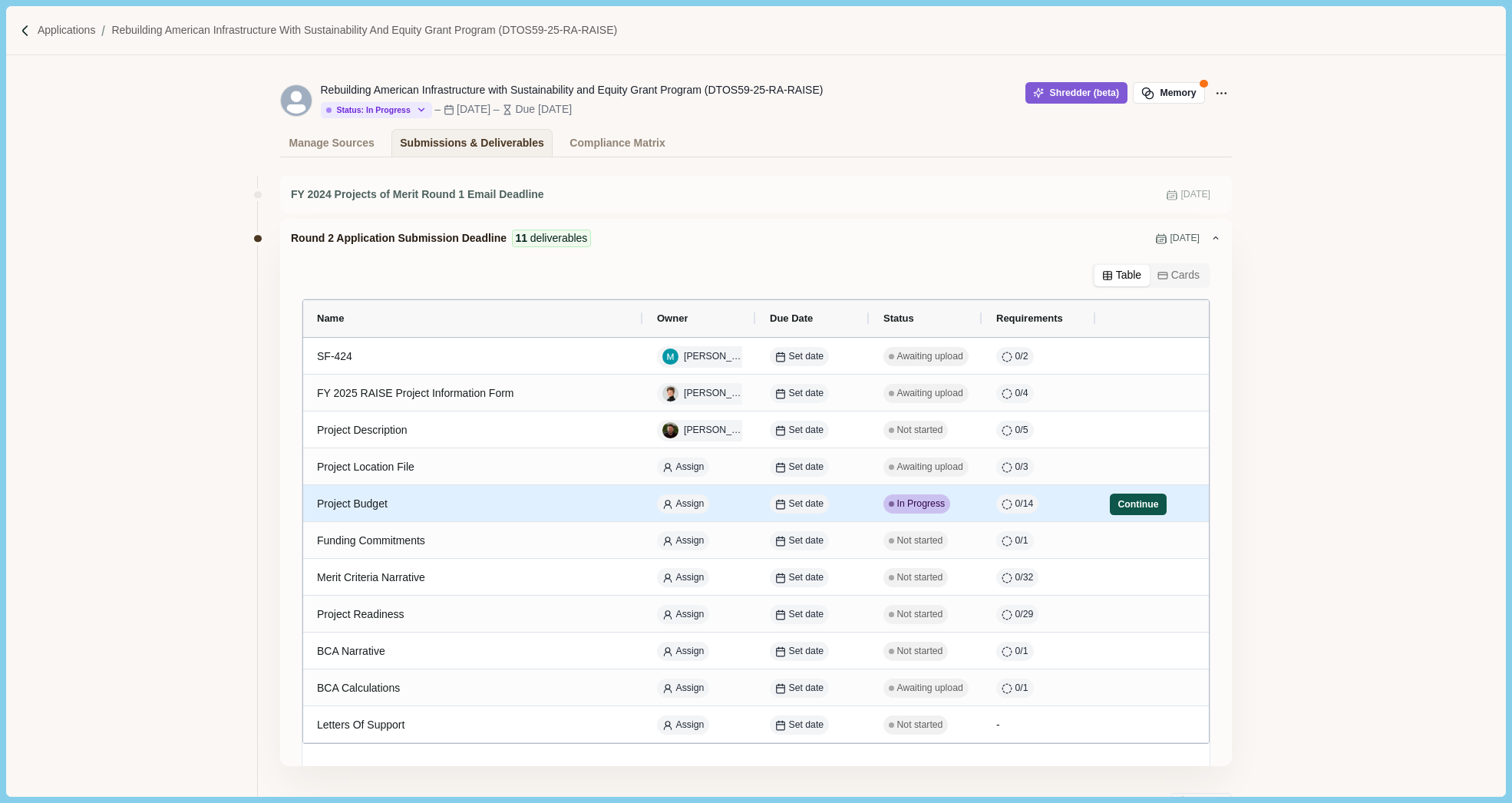
click at [1135, 502] on button "Continue" at bounding box center [1139, 504] width 57 height 22
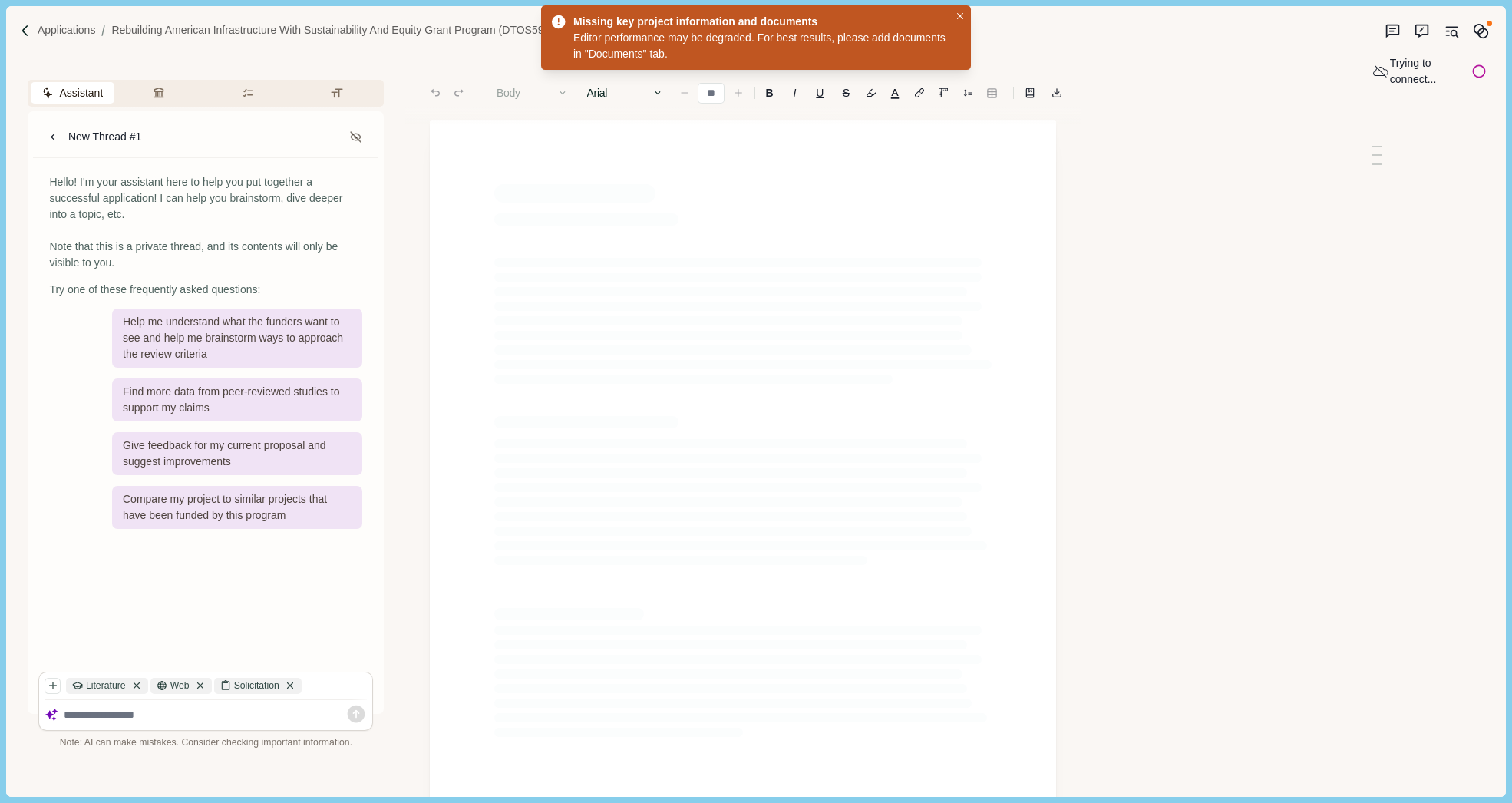
type input "**"
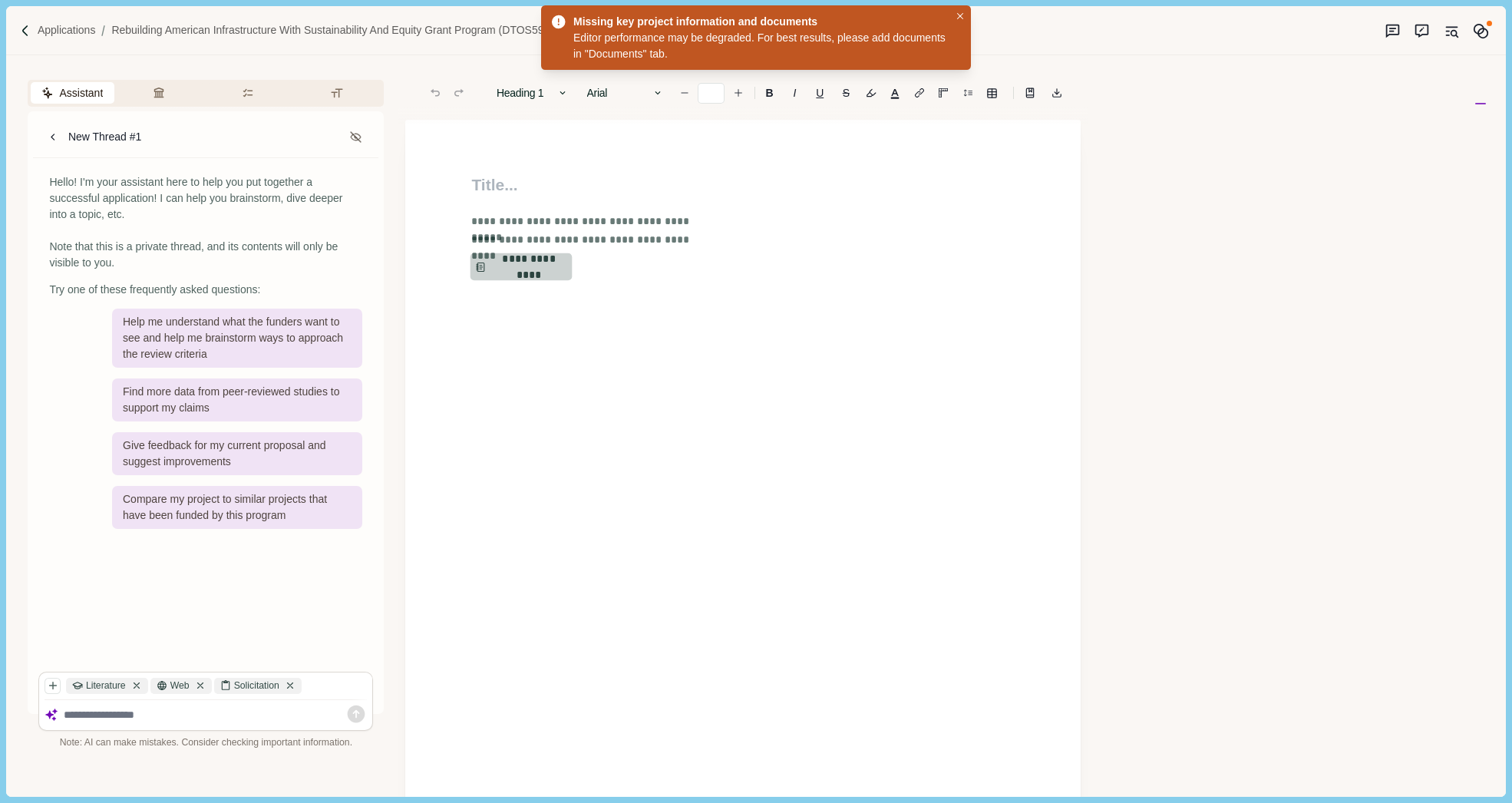
click at [514, 260] on button "**********" at bounding box center [520, 266] width 101 height 27
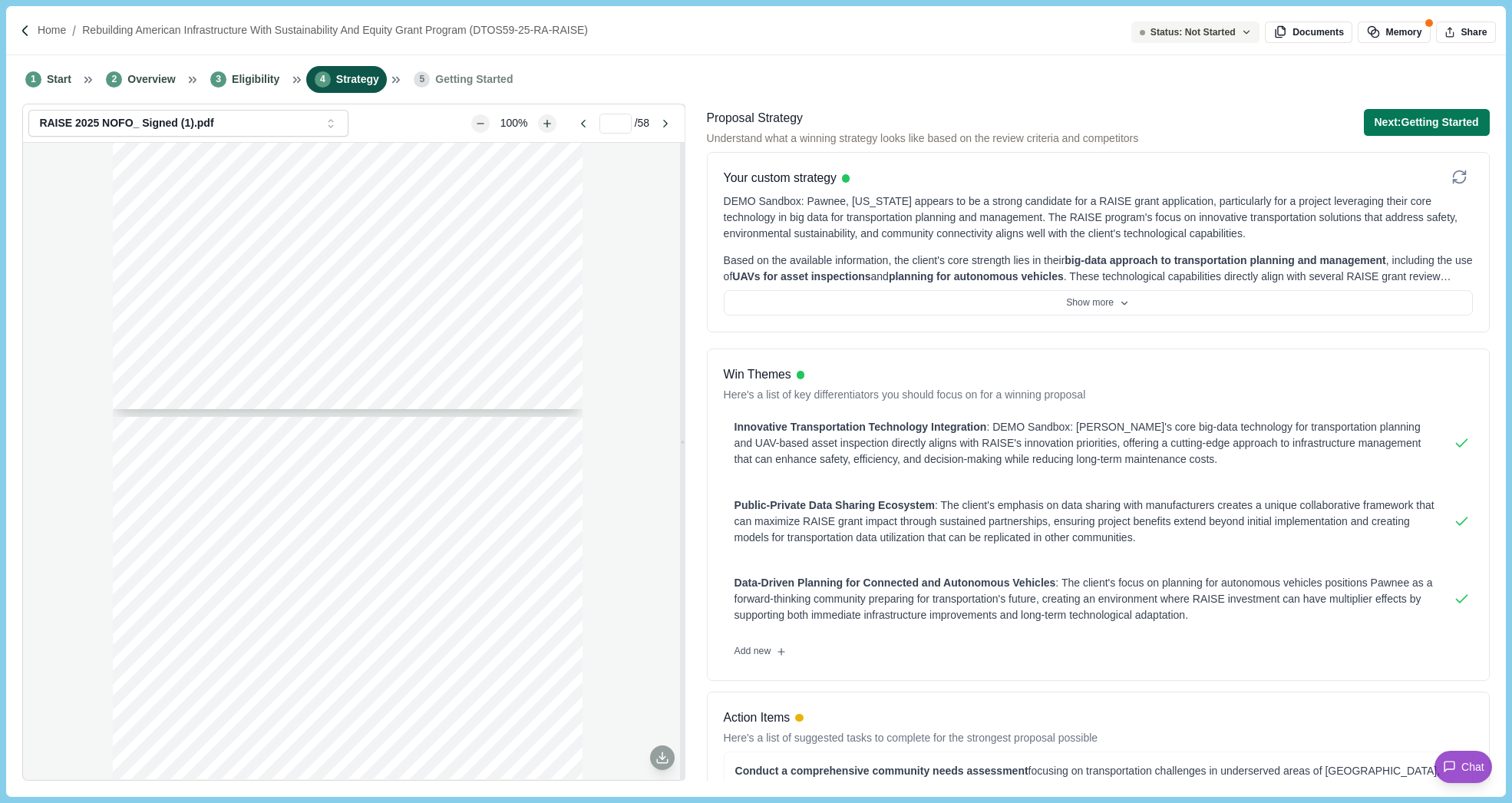
scroll to position [343, 0]
type input "*"
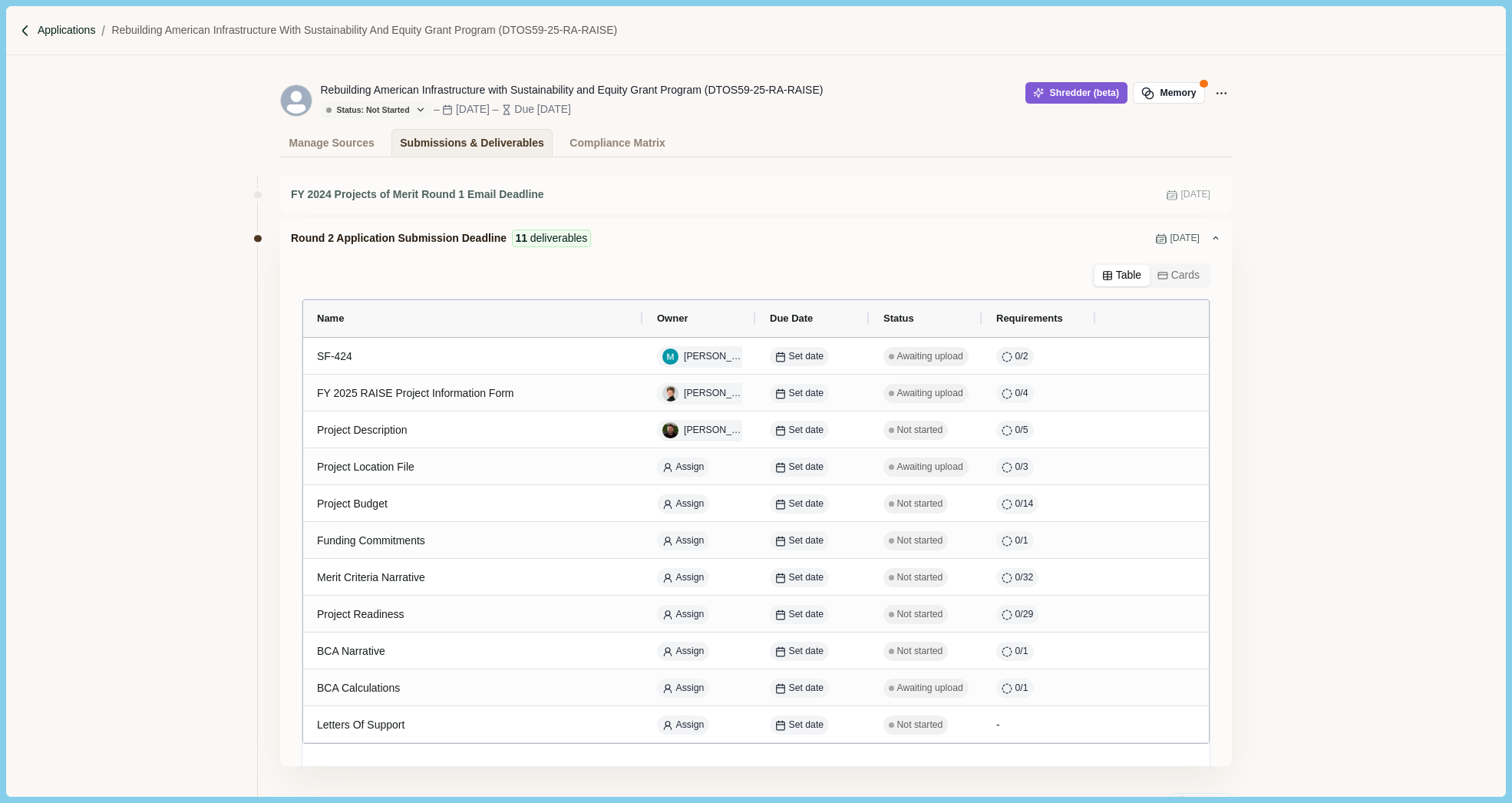
click at [63, 30] on p "Applications" at bounding box center [67, 29] width 59 height 16
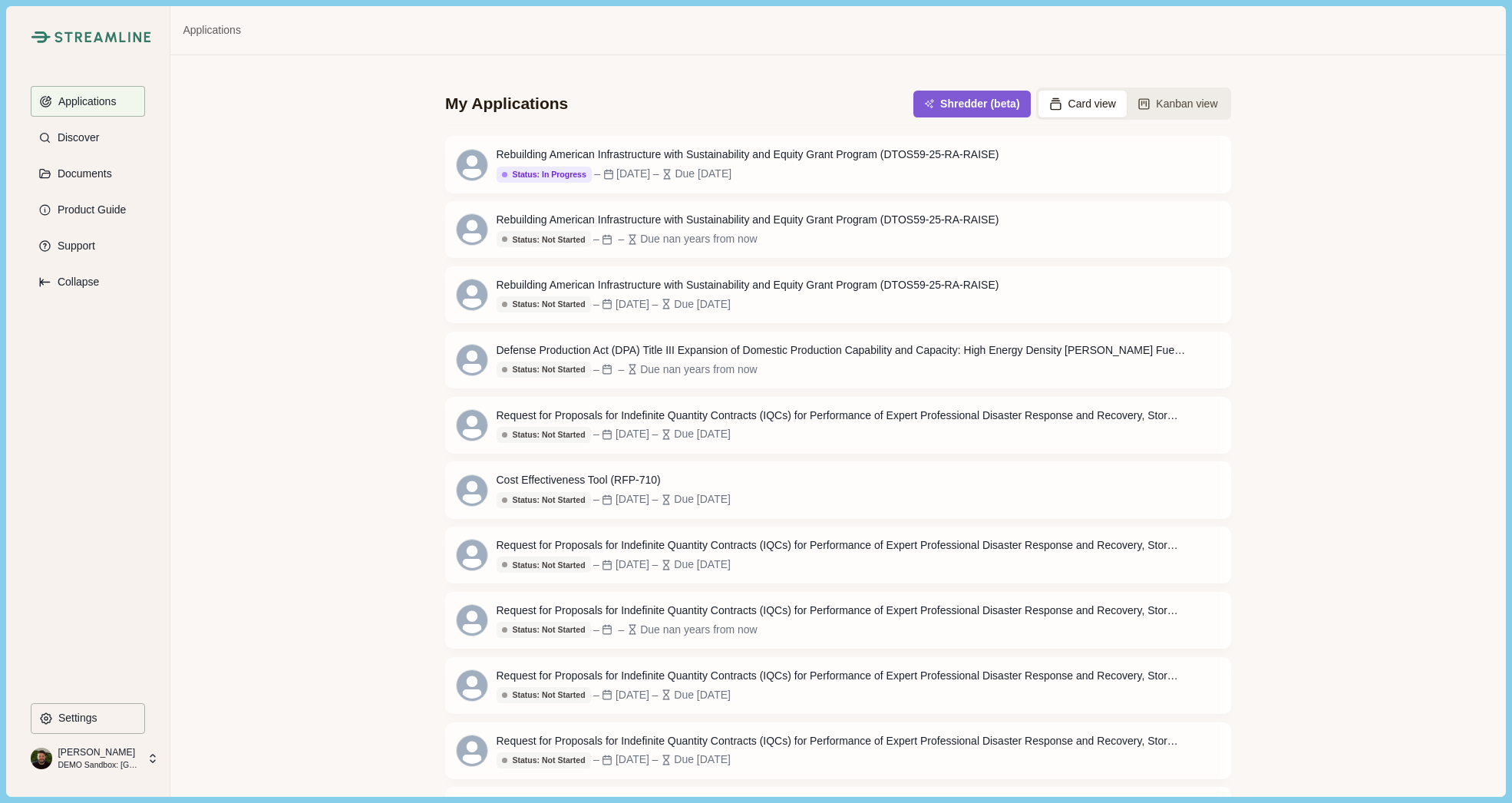
click at [111, 757] on p "[PERSON_NAME]" at bounding box center [98, 752] width 81 height 14
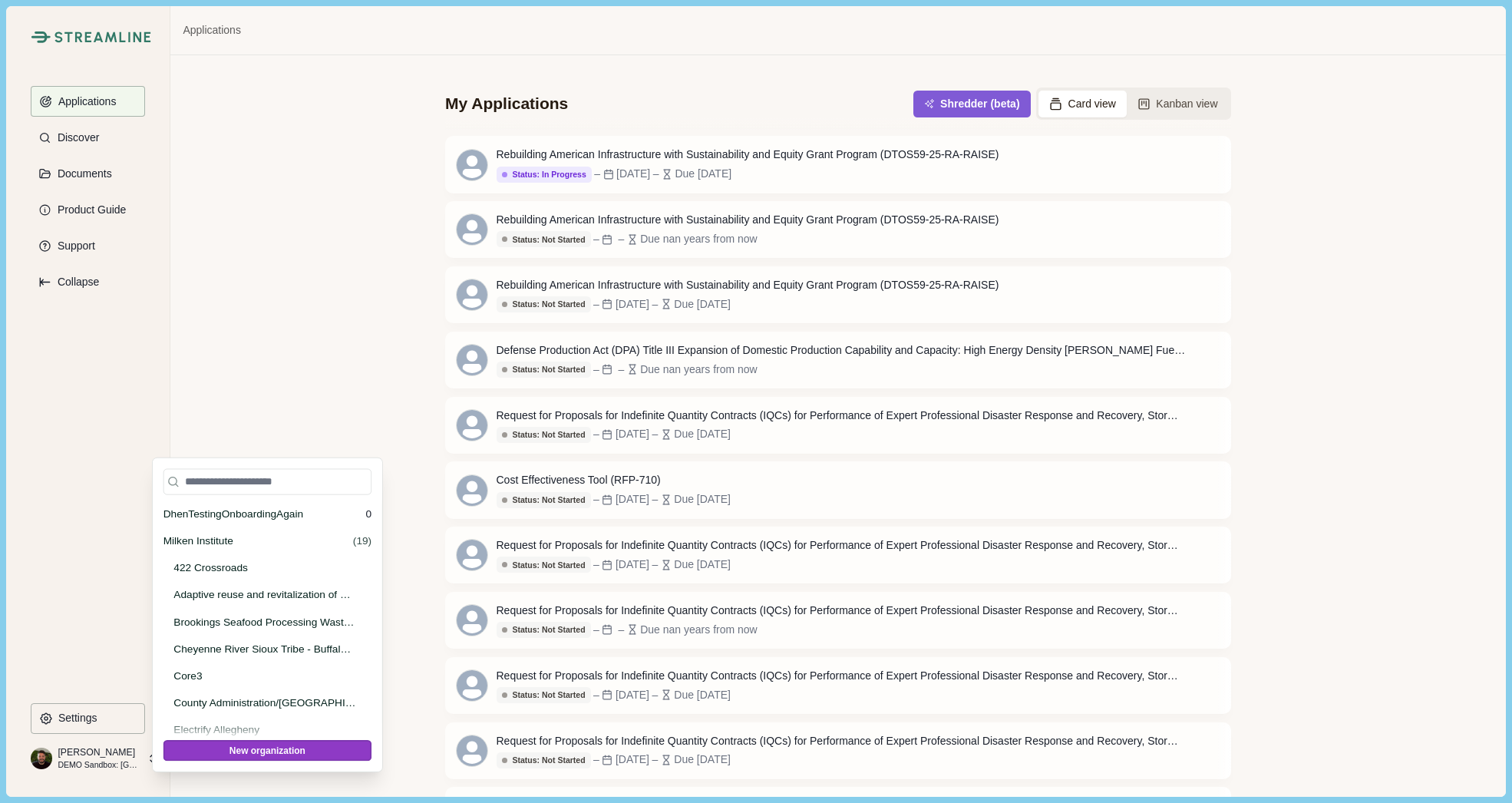
scroll to position [17926, 0]
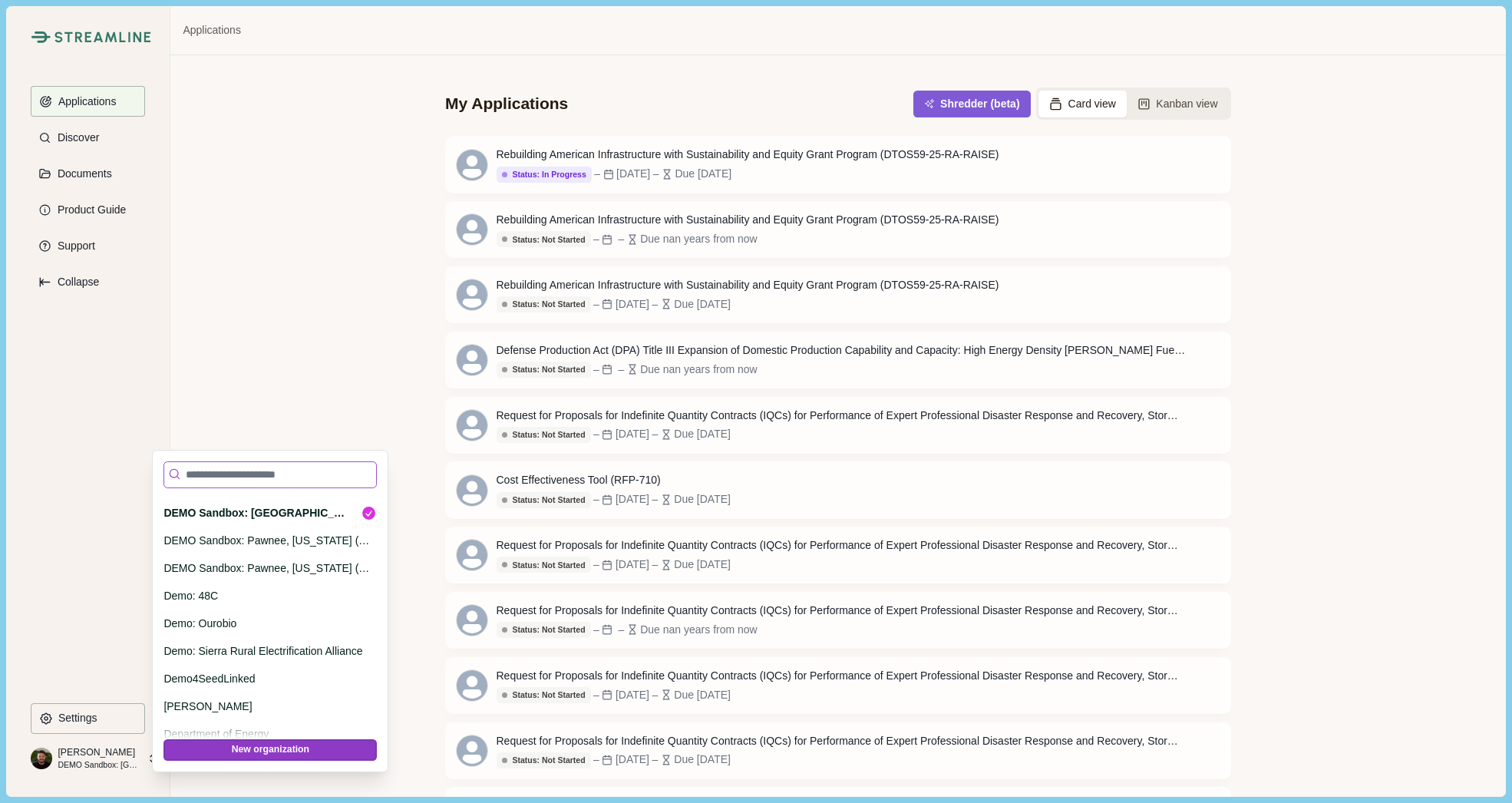
click at [211, 482] on input at bounding box center [269, 475] width 213 height 27
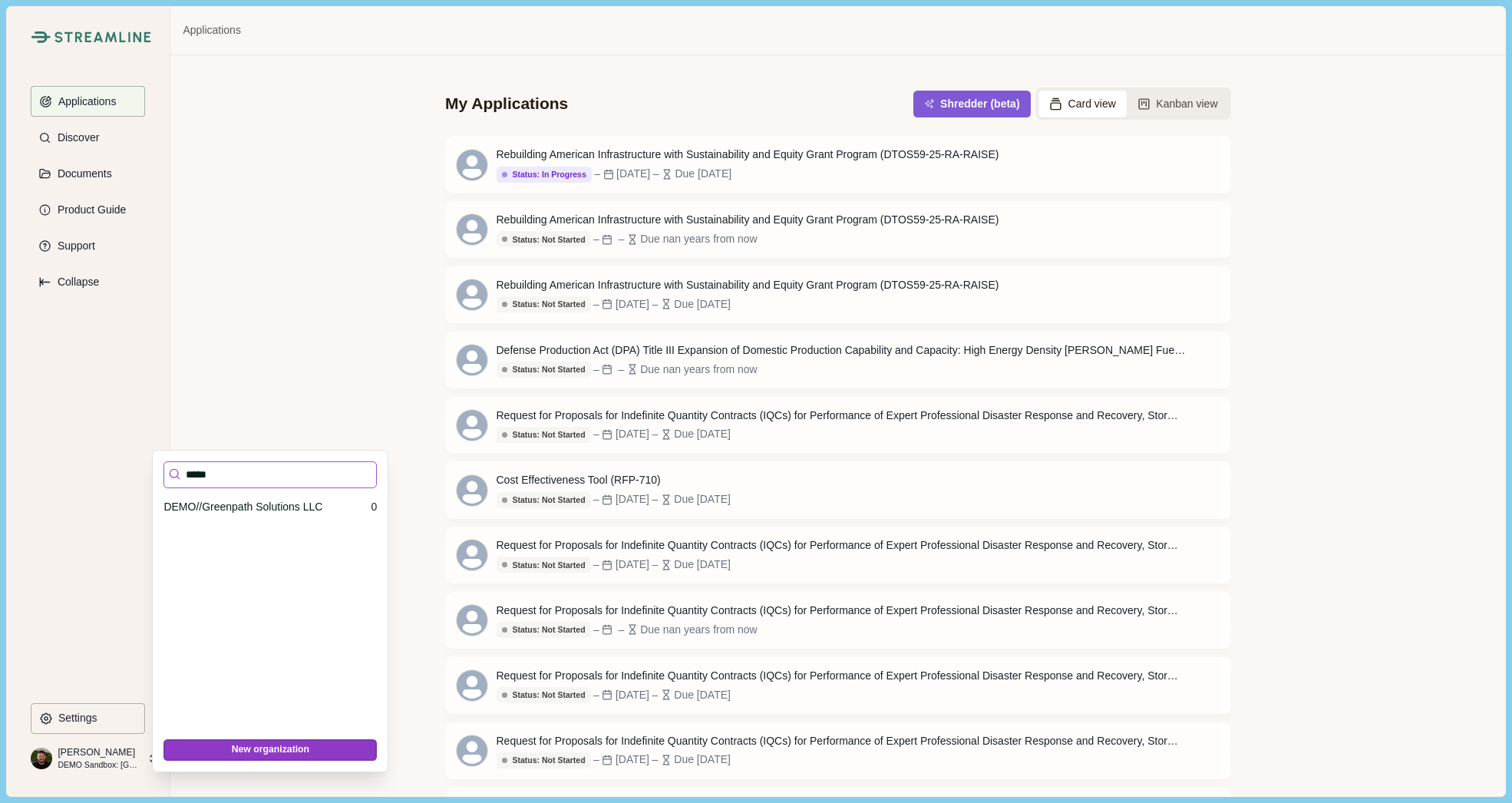
scroll to position [0, 0]
type input "******"
click at [218, 499] on p "DEMO//Greenpath Solutions LLC" at bounding box center [264, 506] width 202 height 16
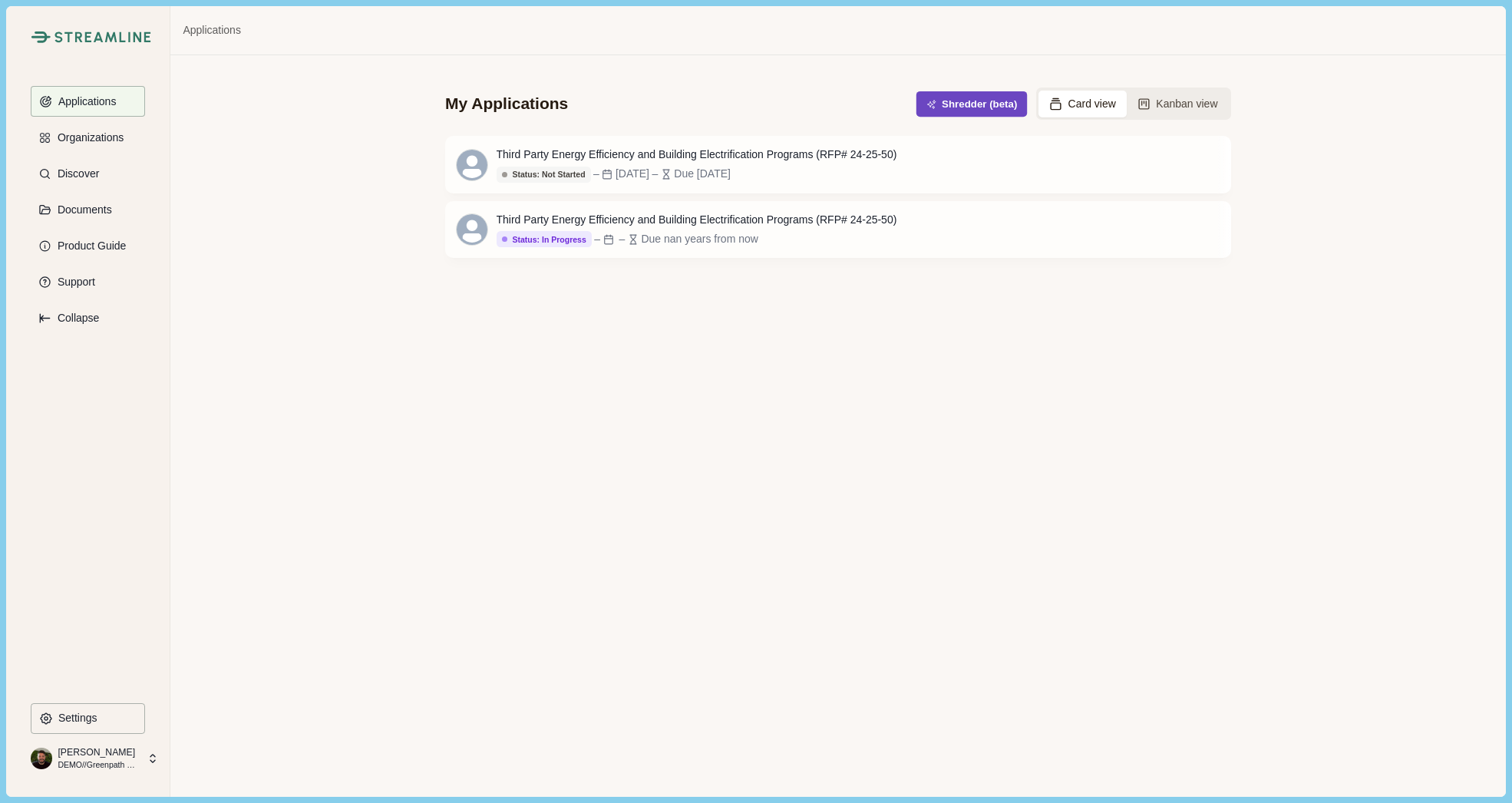
click at [945, 98] on button "Shredder (beta)" at bounding box center [972, 103] width 111 height 26
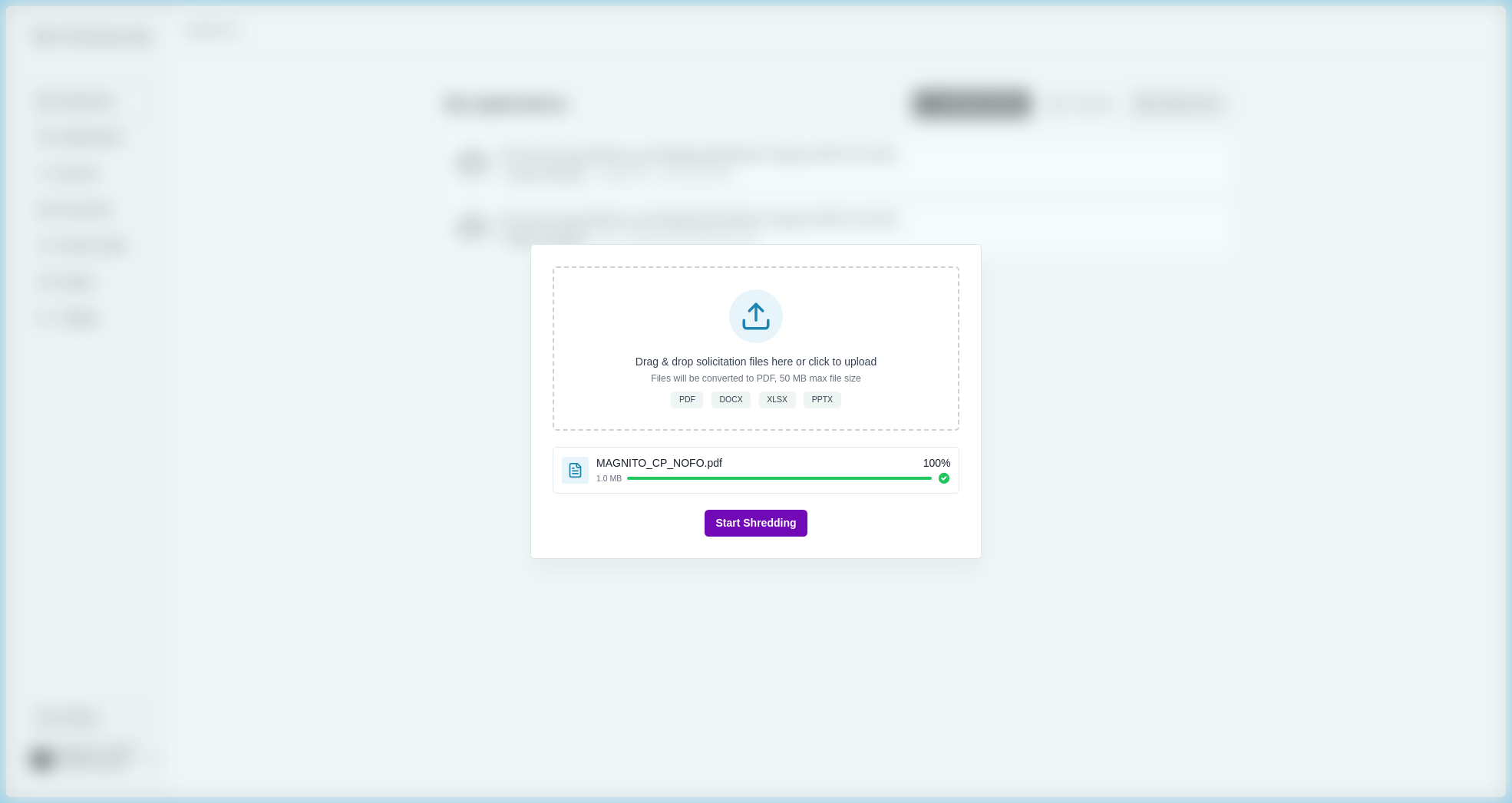
click at [744, 512] on button "Start Shredding" at bounding box center [756, 523] width 102 height 27
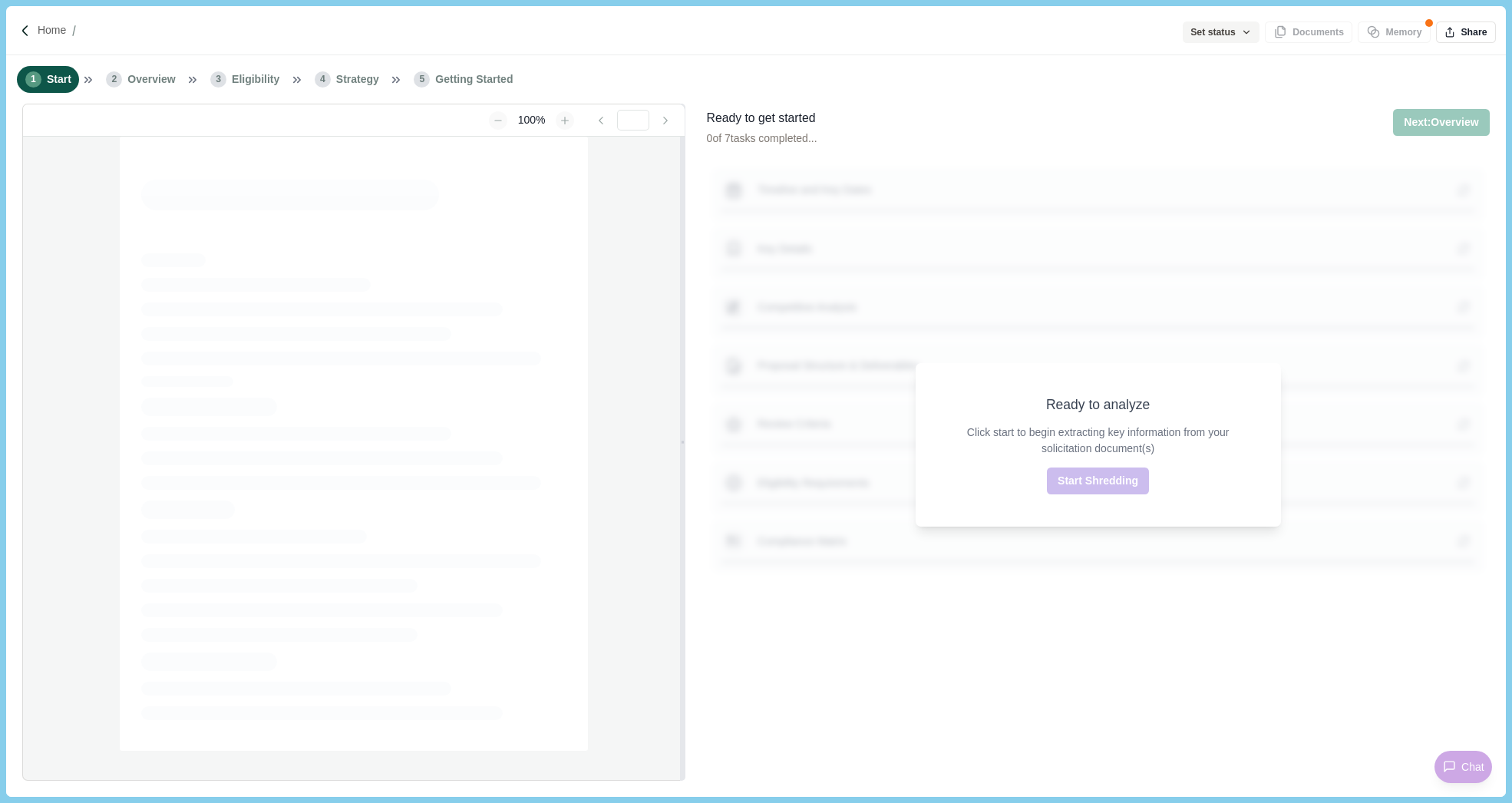
type input "**********"
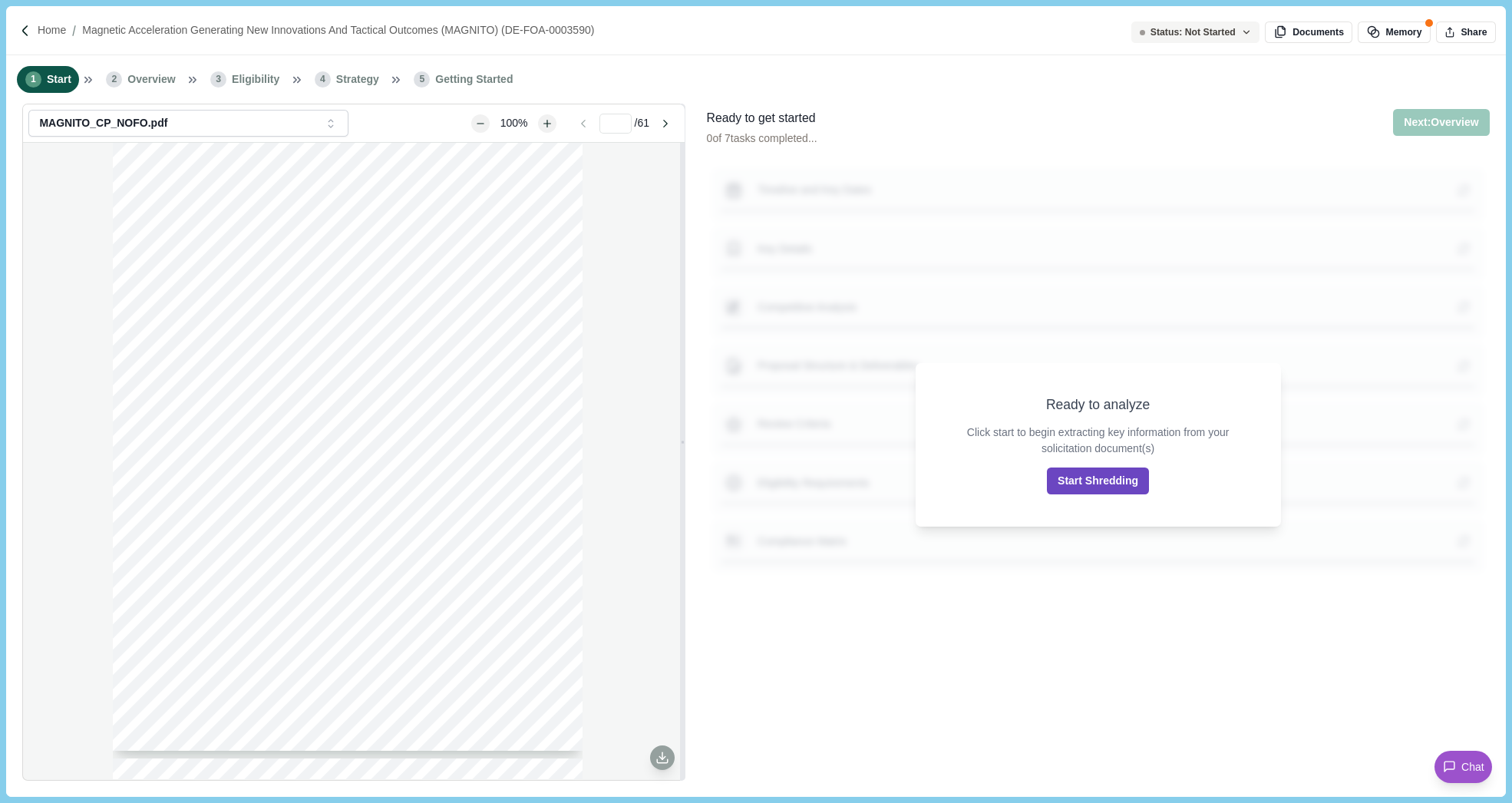
click at [1084, 484] on button "Start Shredding" at bounding box center [1098, 481] width 102 height 27
